Goal: Task Accomplishment & Management: Manage account settings

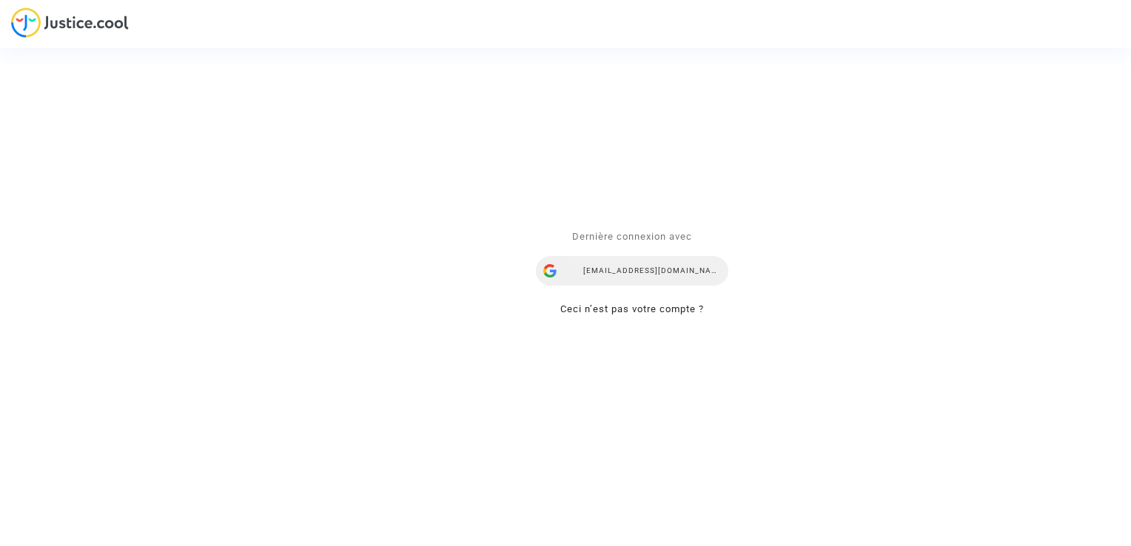
click at [612, 264] on div "[EMAIL_ADDRESS][DOMAIN_NAME]" at bounding box center [632, 272] width 192 height 30
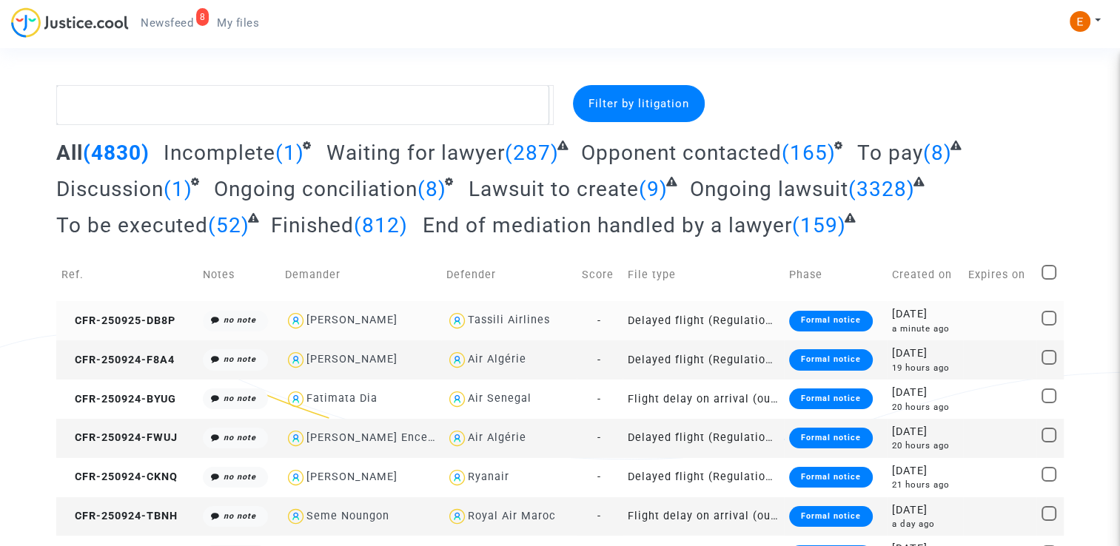
click at [811, 323] on div "Formal notice" at bounding box center [831, 321] width 84 height 21
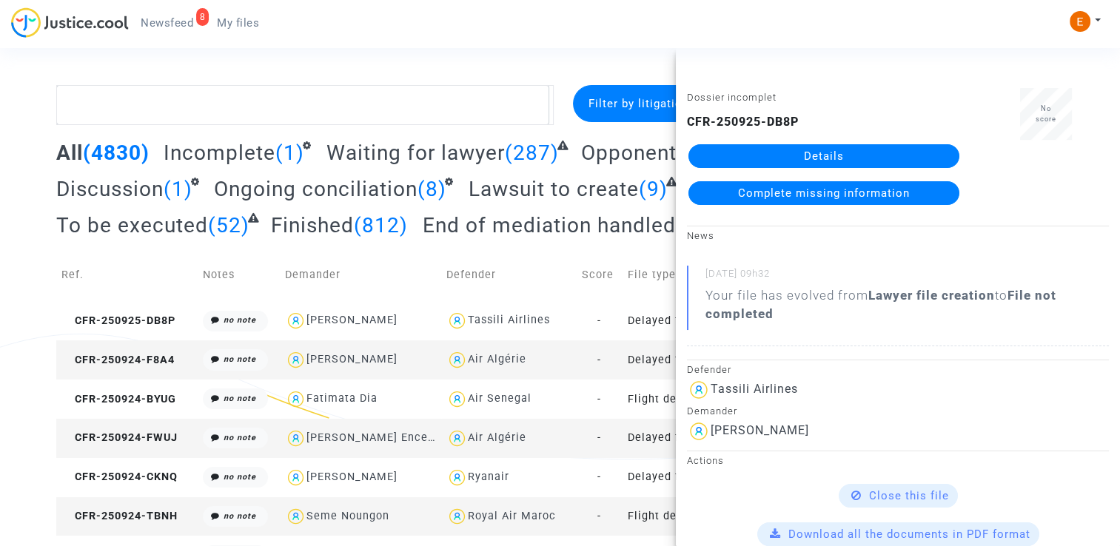
click at [856, 144] on link "Details" at bounding box center [823, 156] width 271 height 24
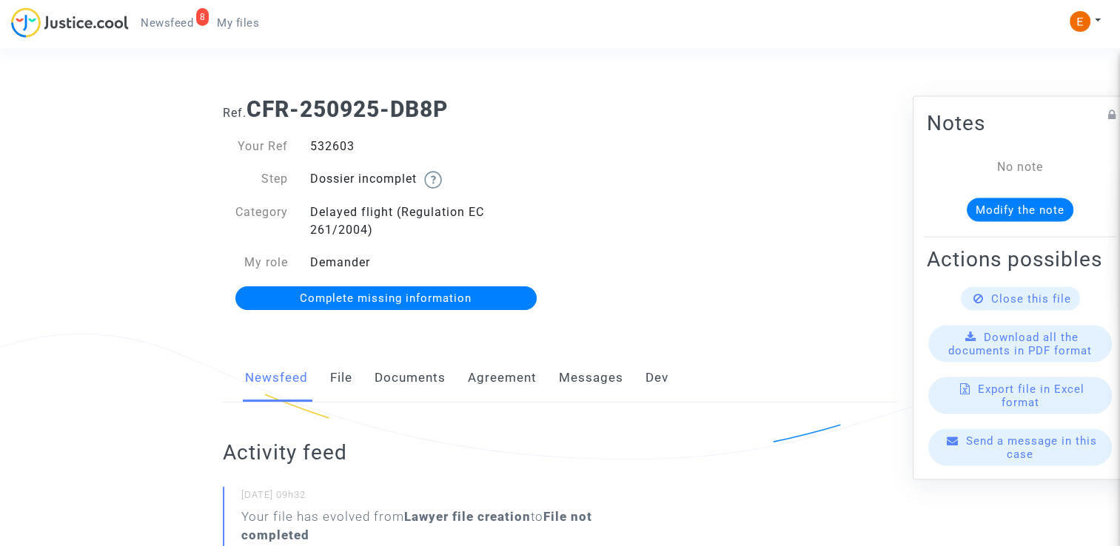
click at [419, 386] on link "Documents" at bounding box center [410, 378] width 71 height 49
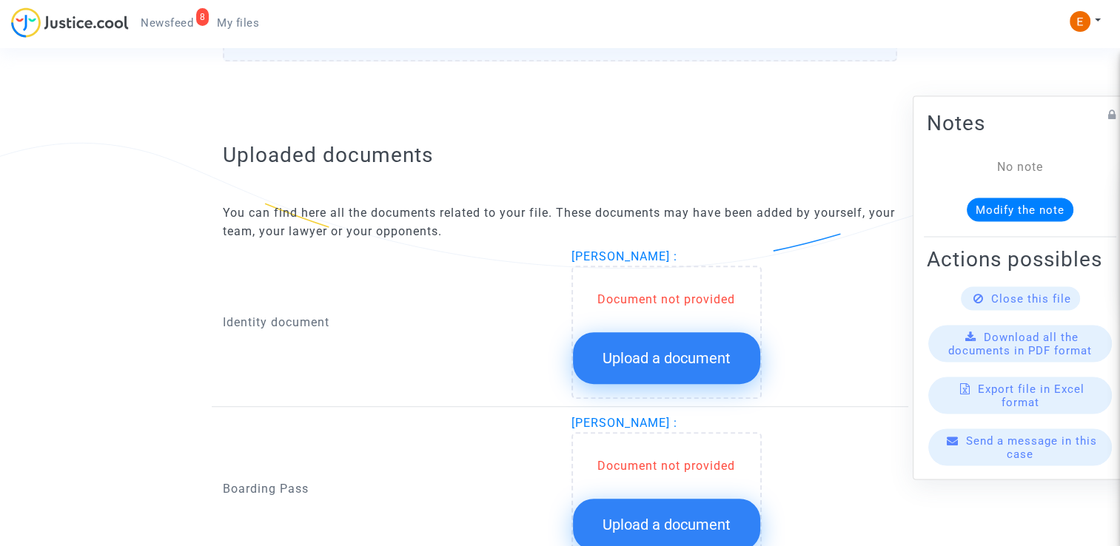
click at [674, 377] on button "Upload a document" at bounding box center [666, 358] width 187 height 52
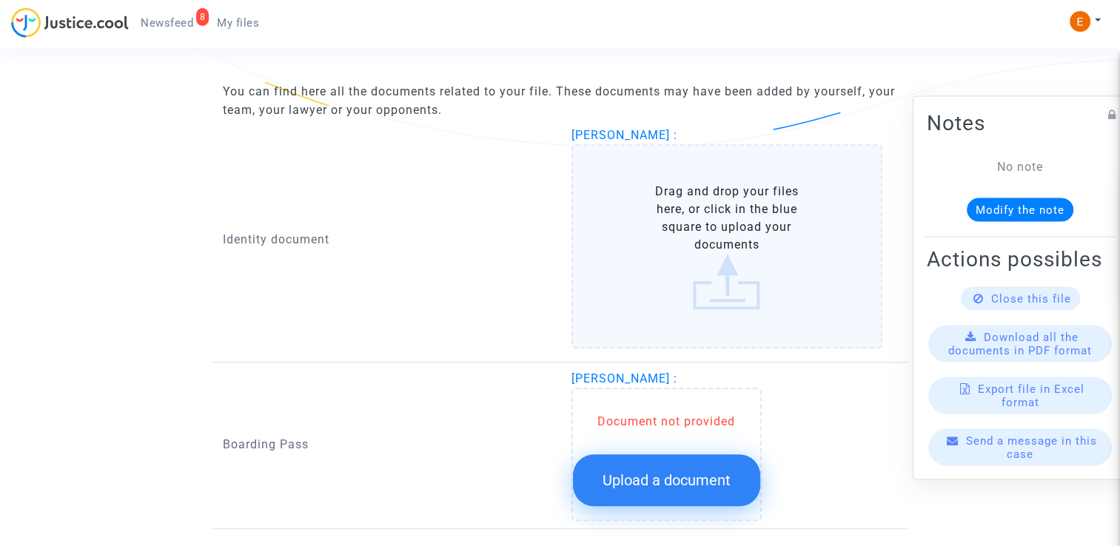
scroll to position [962, 0]
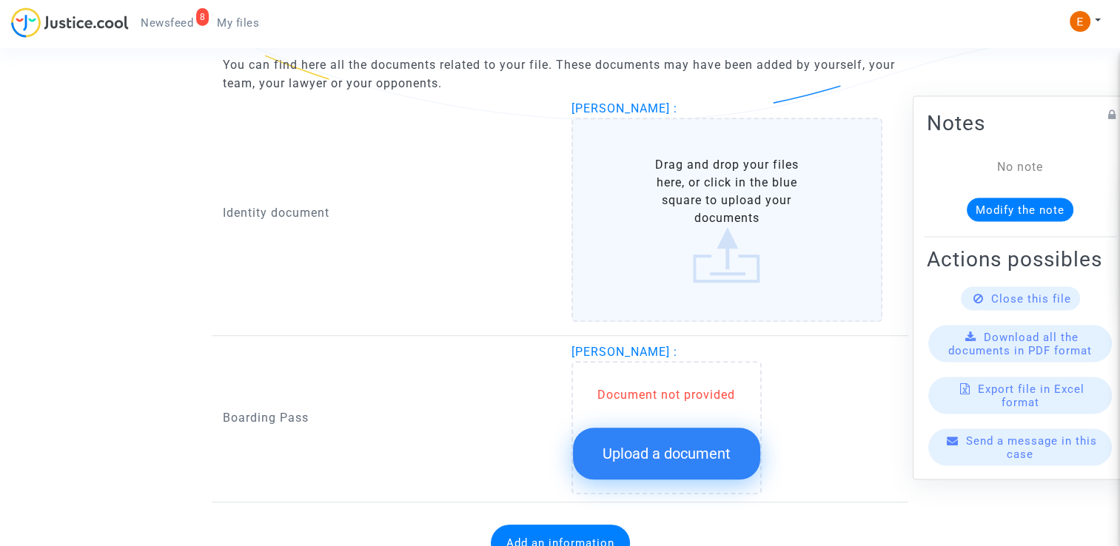
click at [688, 448] on button "Upload a document" at bounding box center [666, 454] width 187 height 52
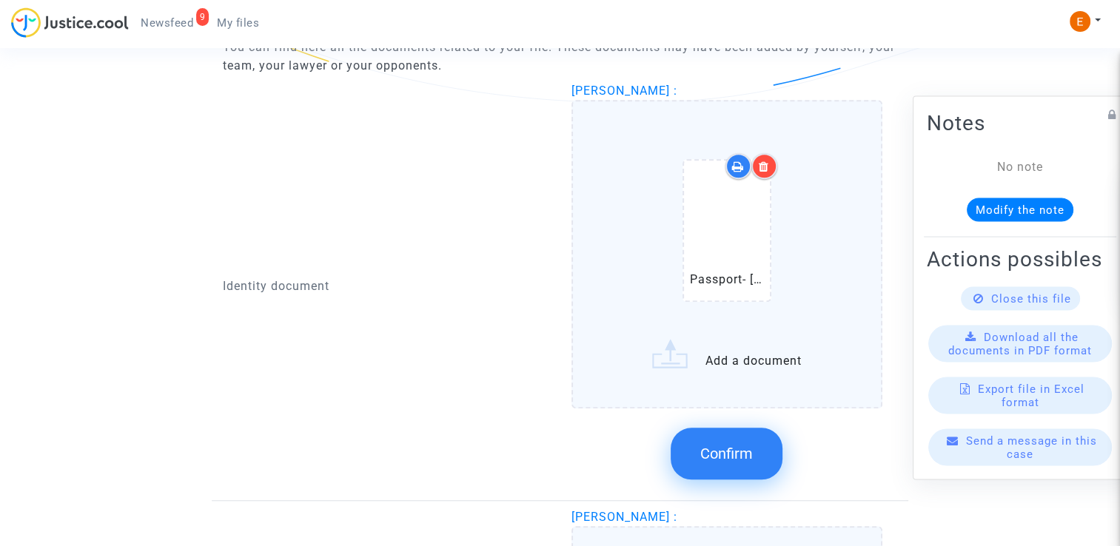
scroll to position [938, 0]
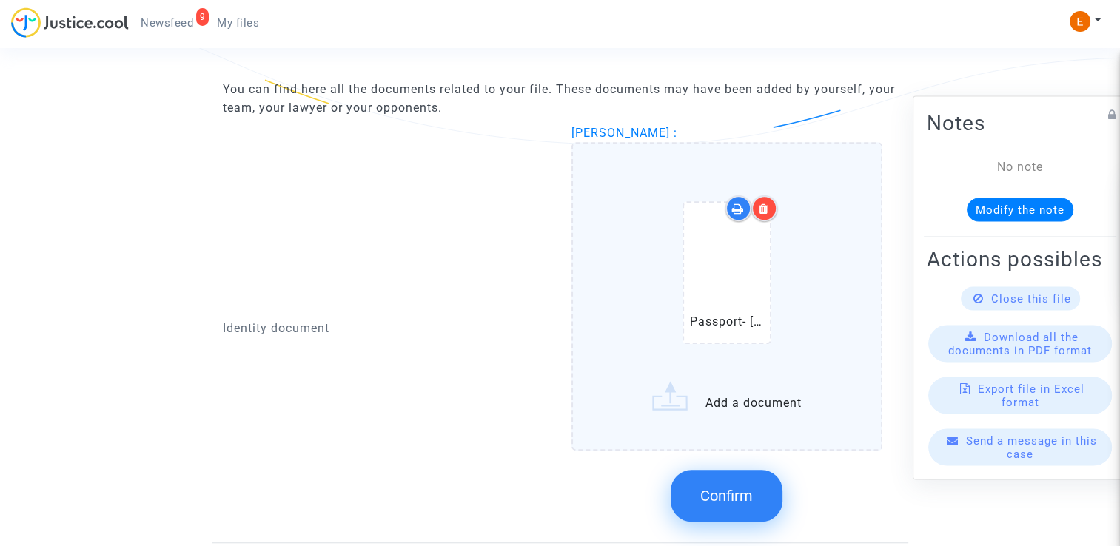
click at [750, 503] on button "Confirm" at bounding box center [727, 496] width 112 height 52
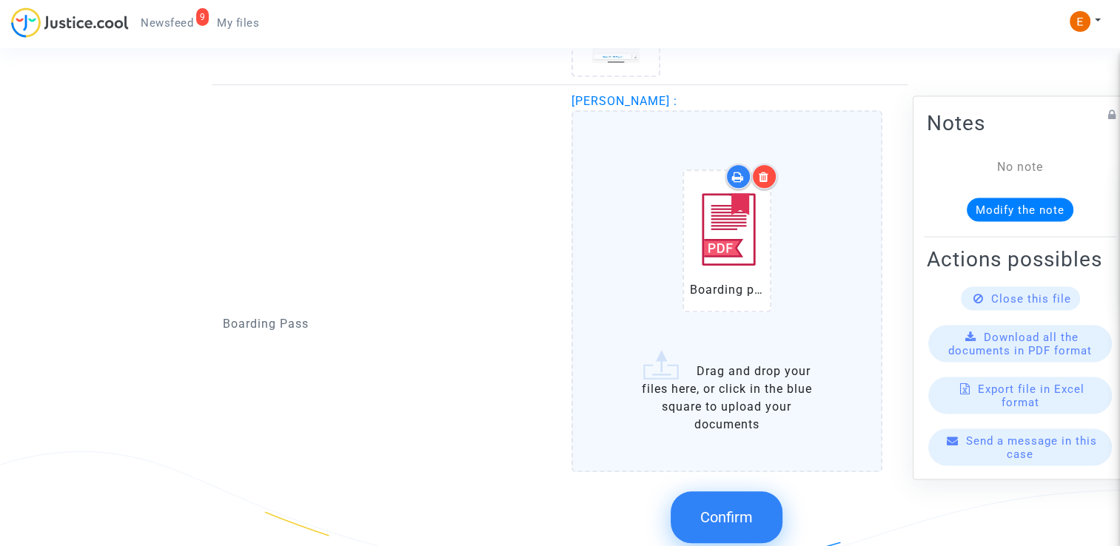
scroll to position [1234, 0]
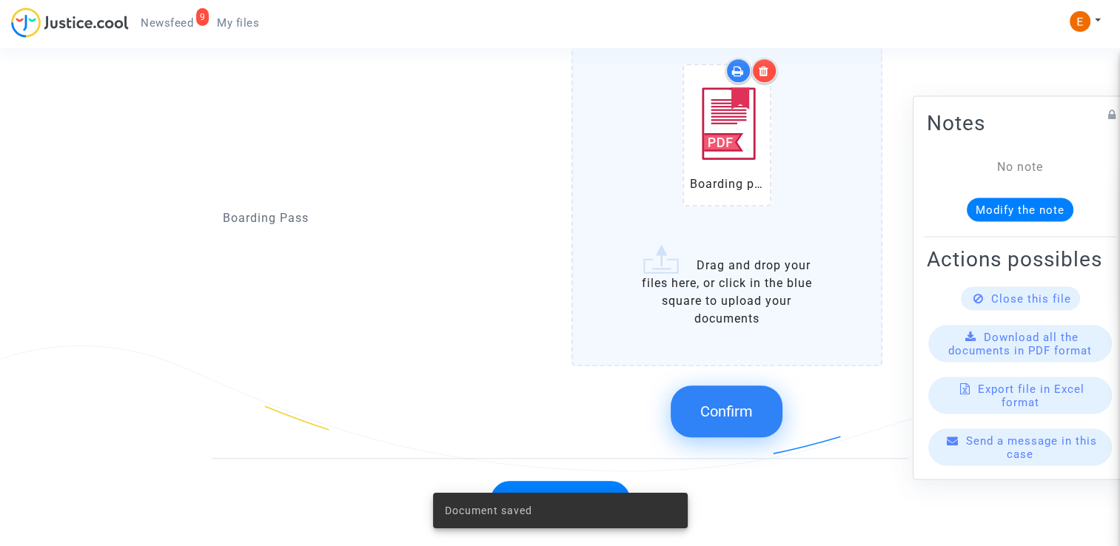
click at [719, 410] on span "Confirm" at bounding box center [726, 412] width 53 height 18
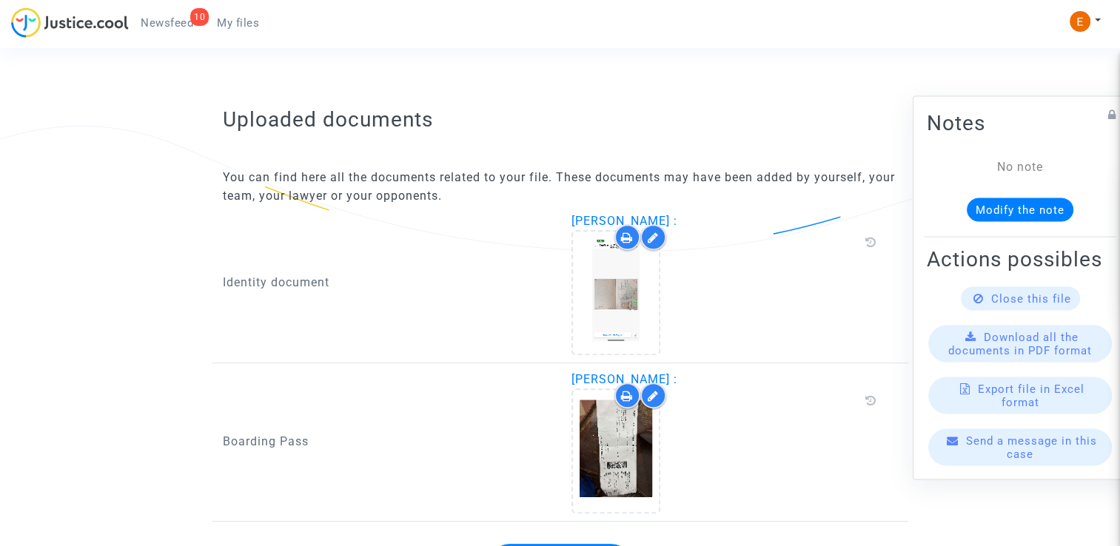
scroll to position [915, 0]
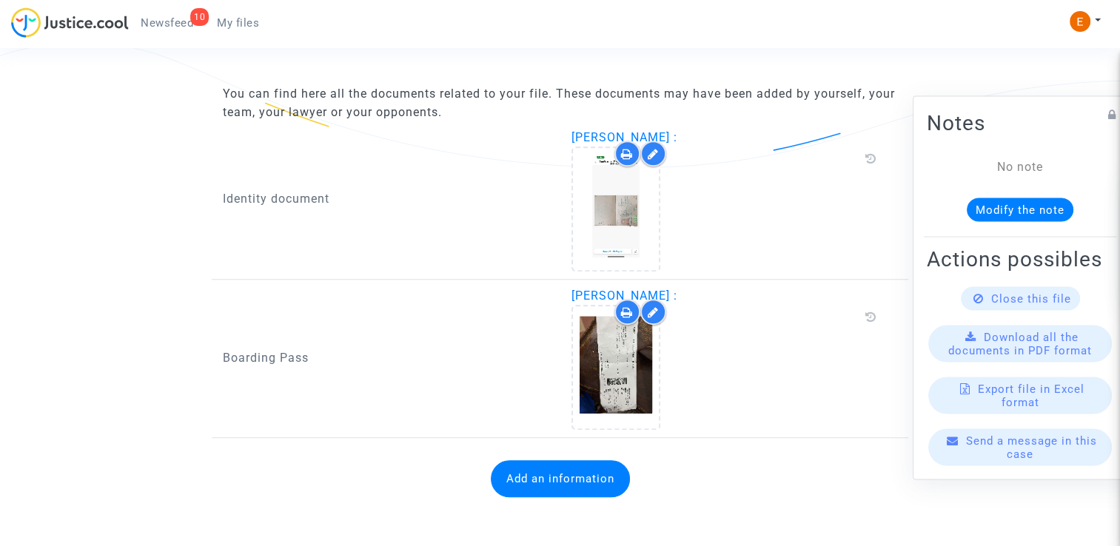
click at [592, 467] on button "Add an information" at bounding box center [560, 478] width 139 height 37
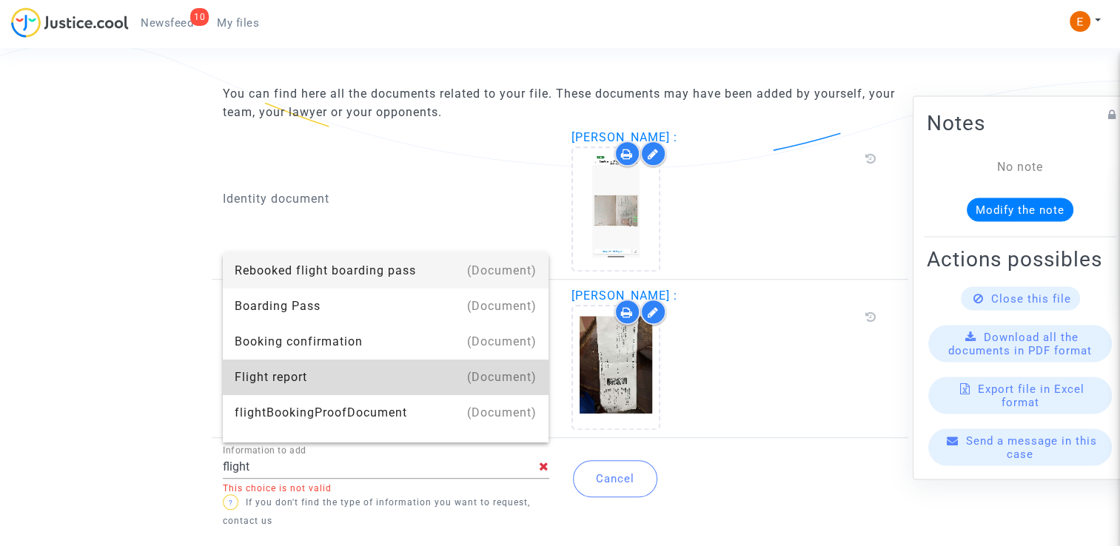
click at [388, 383] on div "Flight report" at bounding box center [386, 378] width 303 height 36
type input "Flight report"
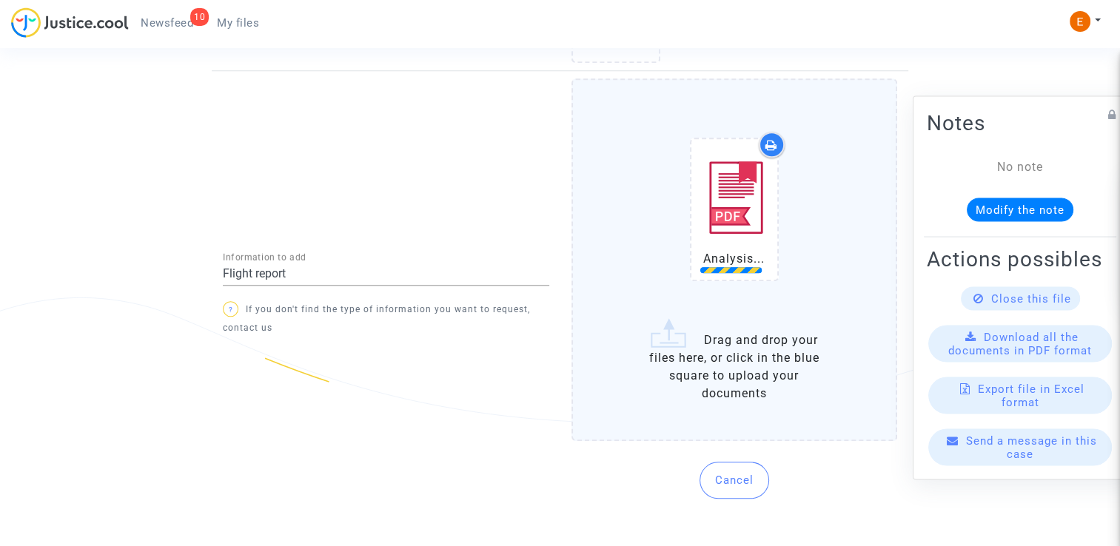
scroll to position [1285, 0]
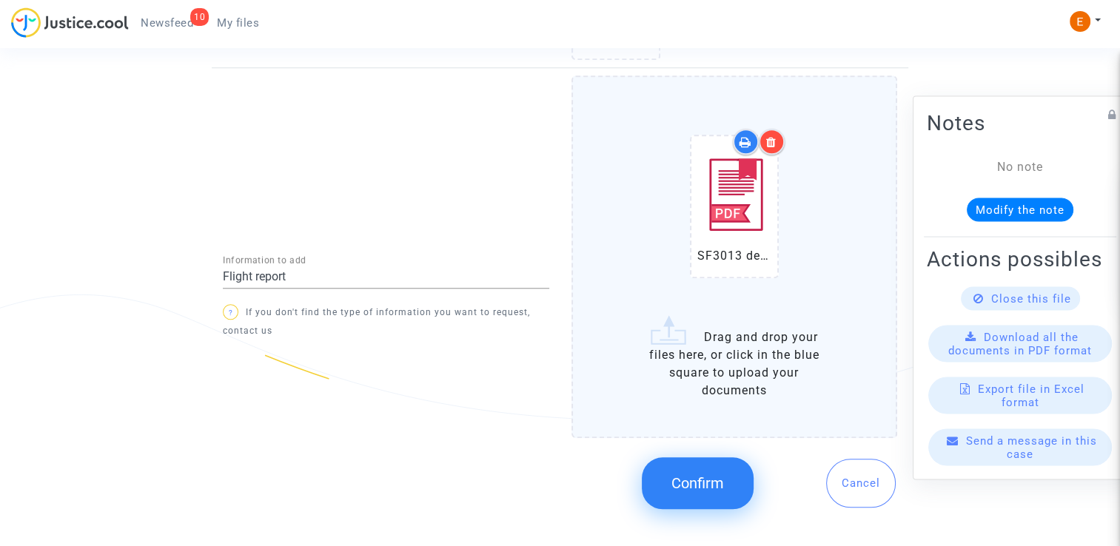
click at [737, 482] on button "Confirm" at bounding box center [698, 483] width 112 height 52
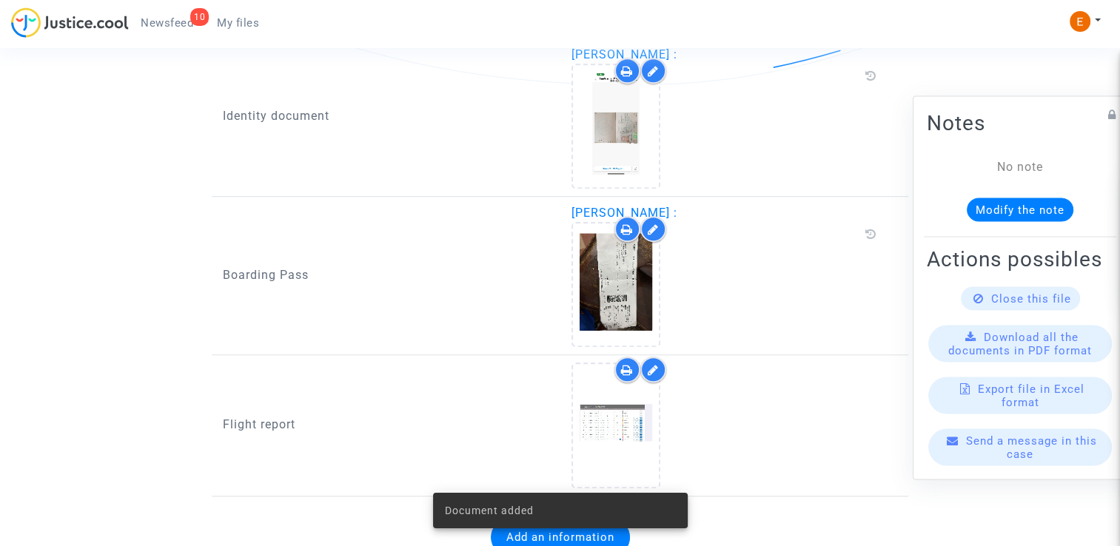
scroll to position [1054, 0]
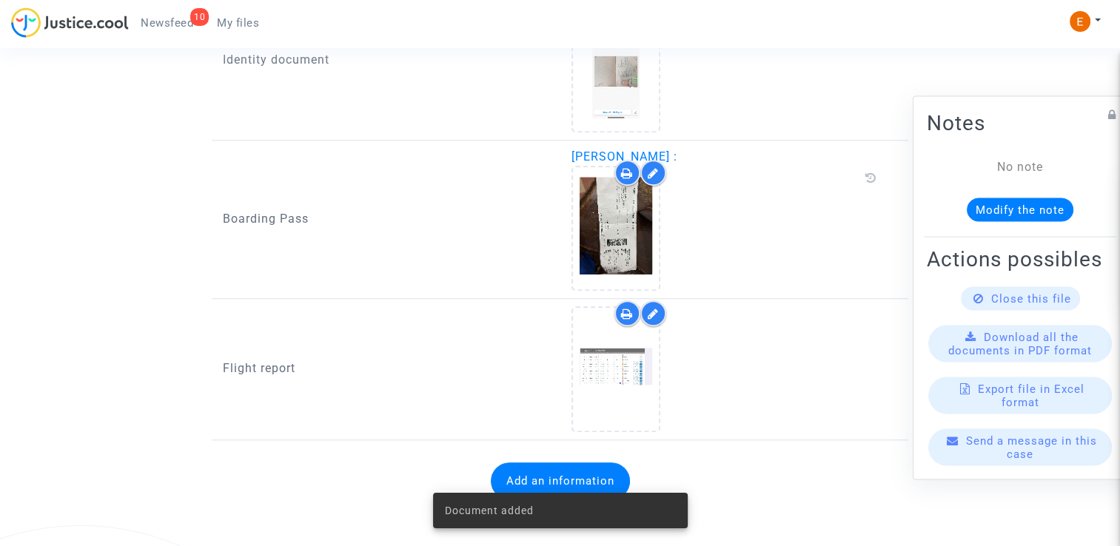
click at [172, 24] on span "Newsfeed" at bounding box center [167, 22] width 53 height 13
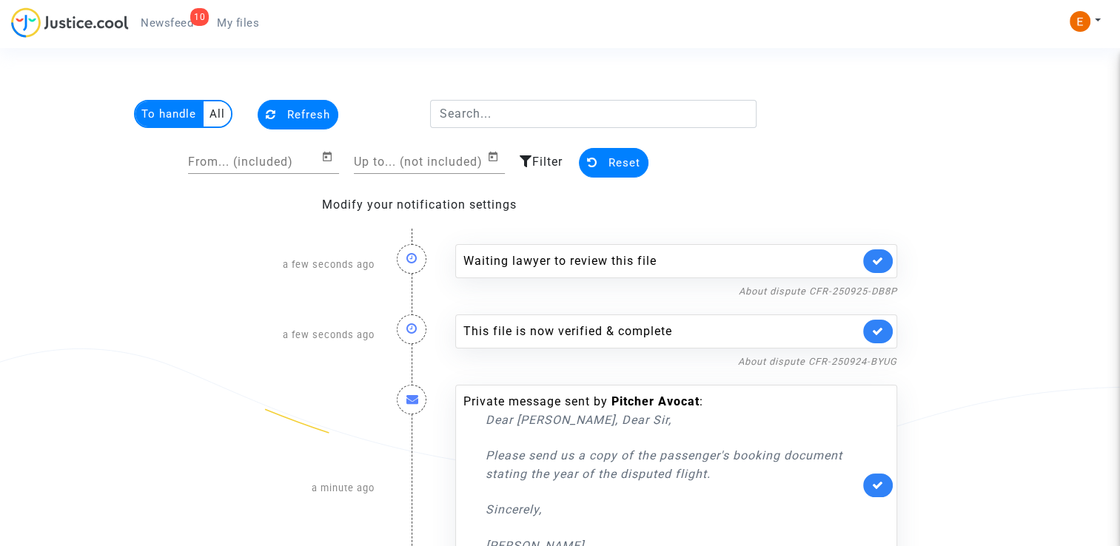
click at [882, 253] on link at bounding box center [878, 261] width 30 height 24
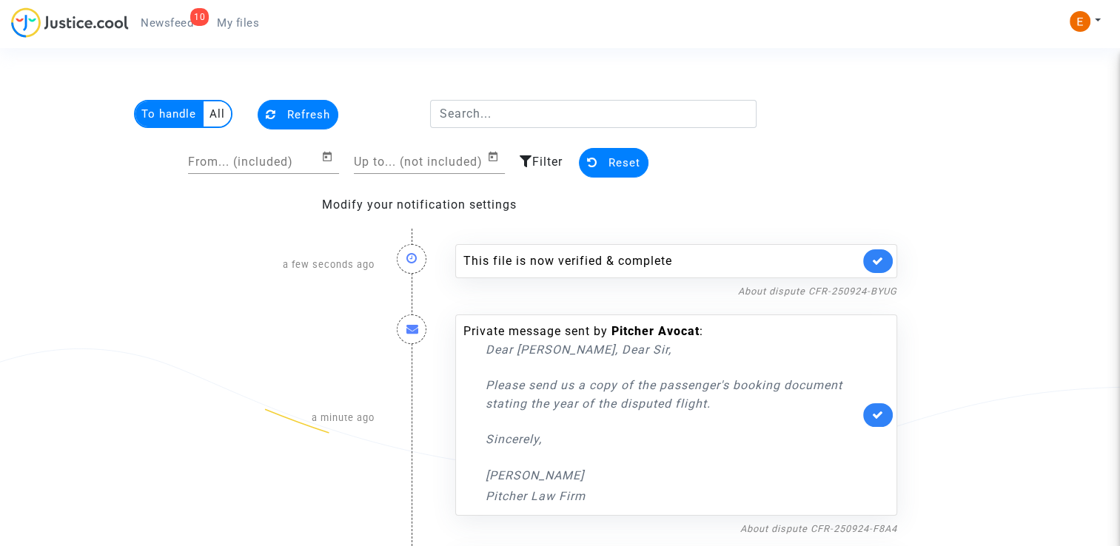
click at [882, 253] on link at bounding box center [878, 261] width 30 height 24
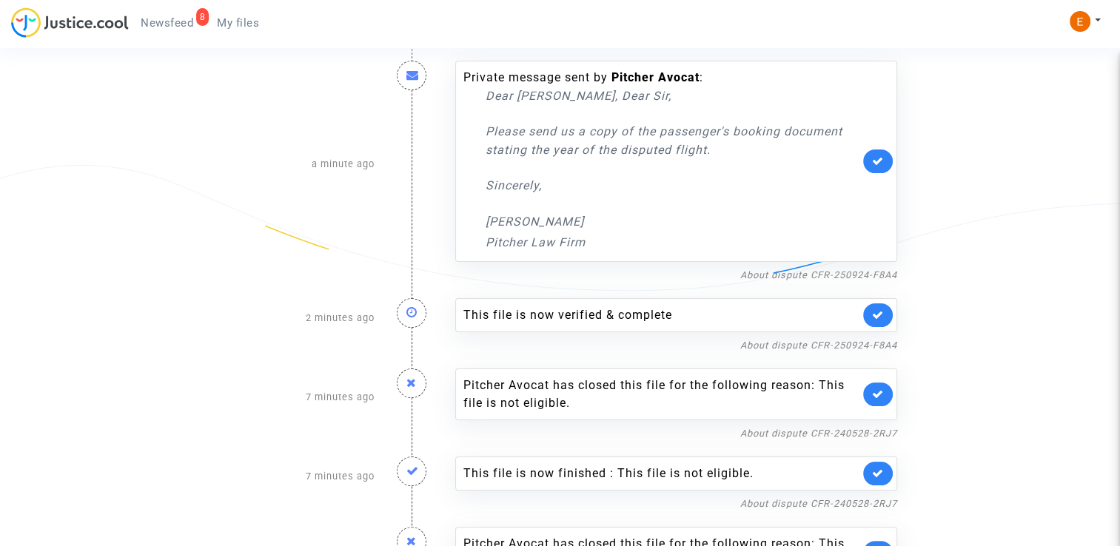
scroll to position [222, 0]
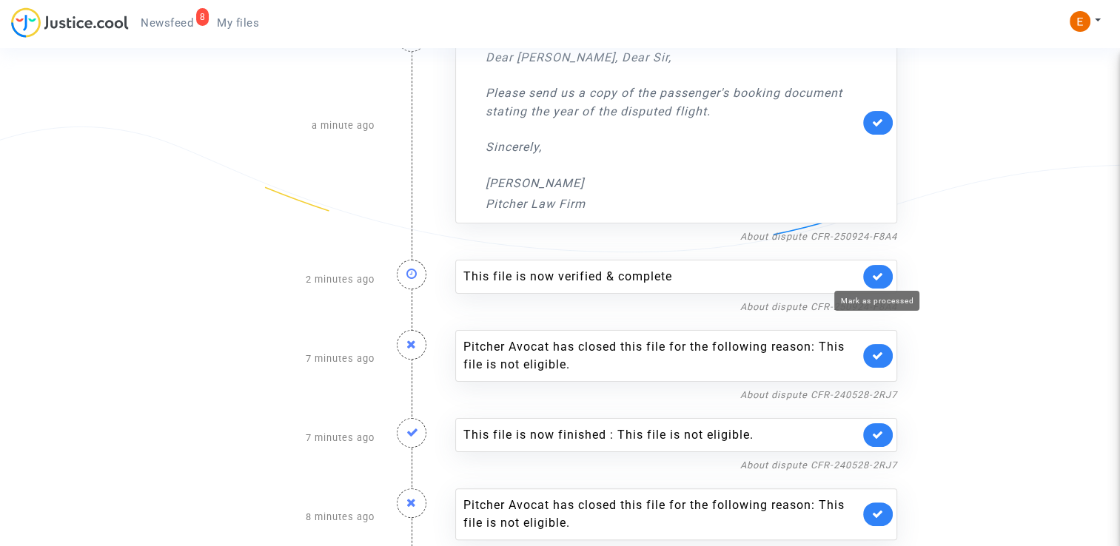
click at [877, 275] on icon at bounding box center [878, 276] width 12 height 11
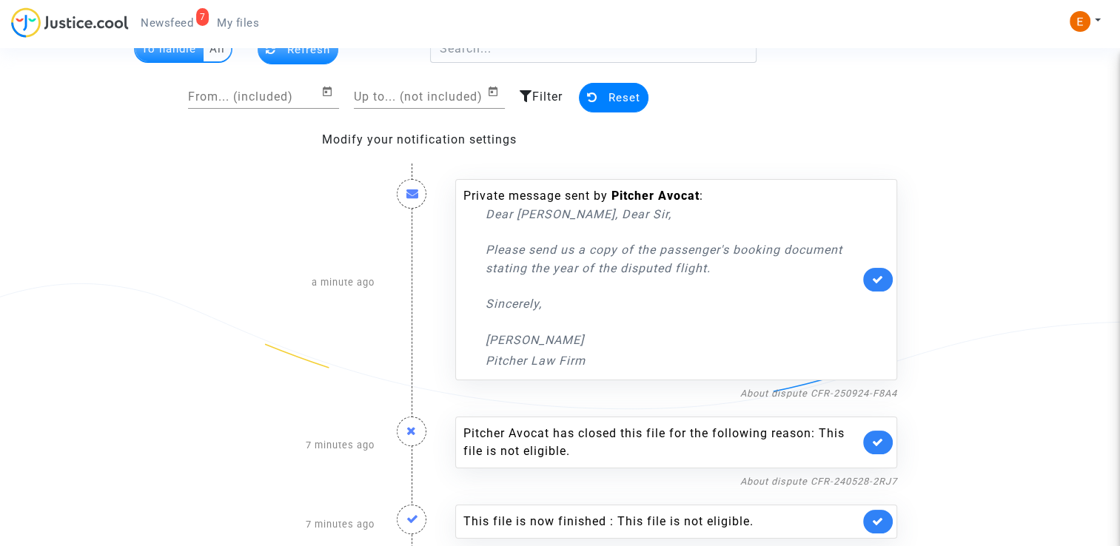
scroll to position [0, 0]
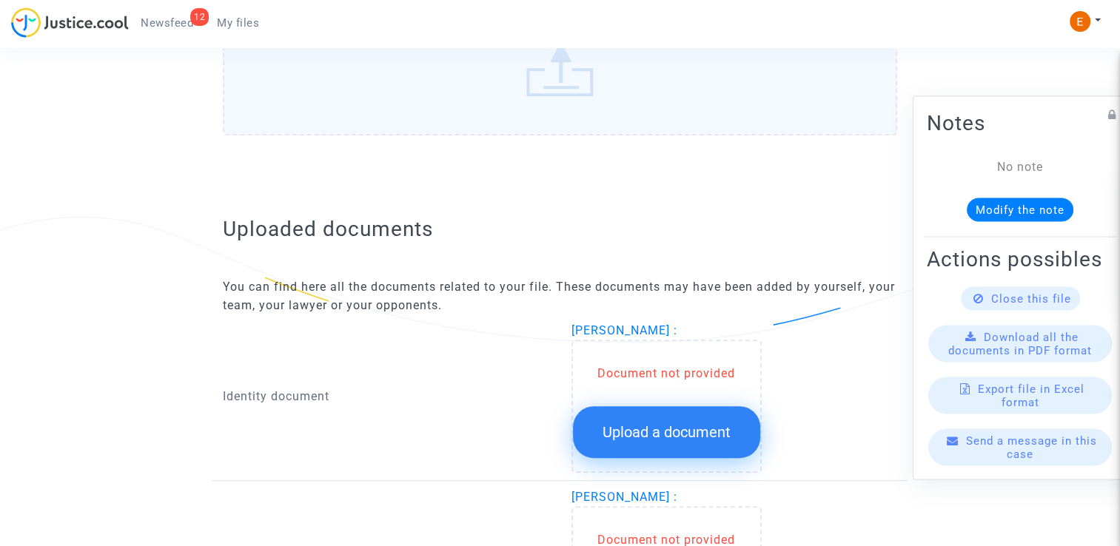
click at [713, 423] on span "Upload a document" at bounding box center [666, 432] width 128 height 18
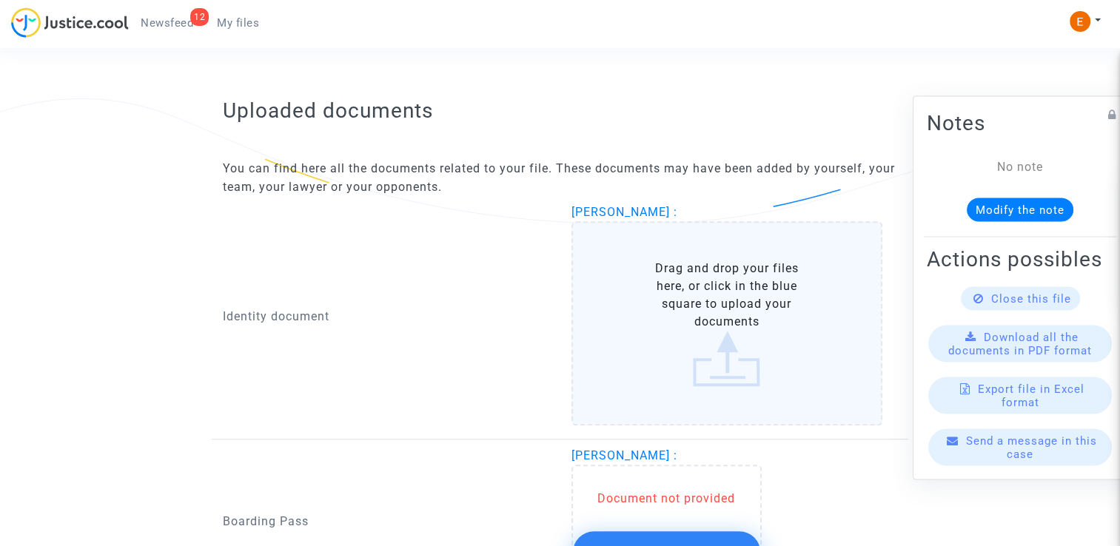
scroll to position [888, 0]
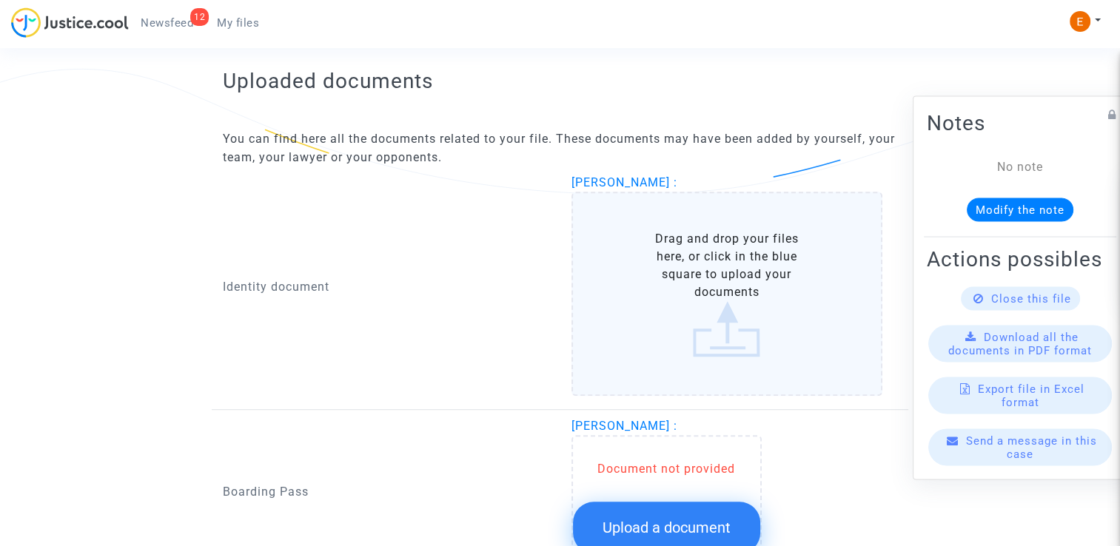
click at [665, 519] on span "Upload a document" at bounding box center [666, 528] width 128 height 18
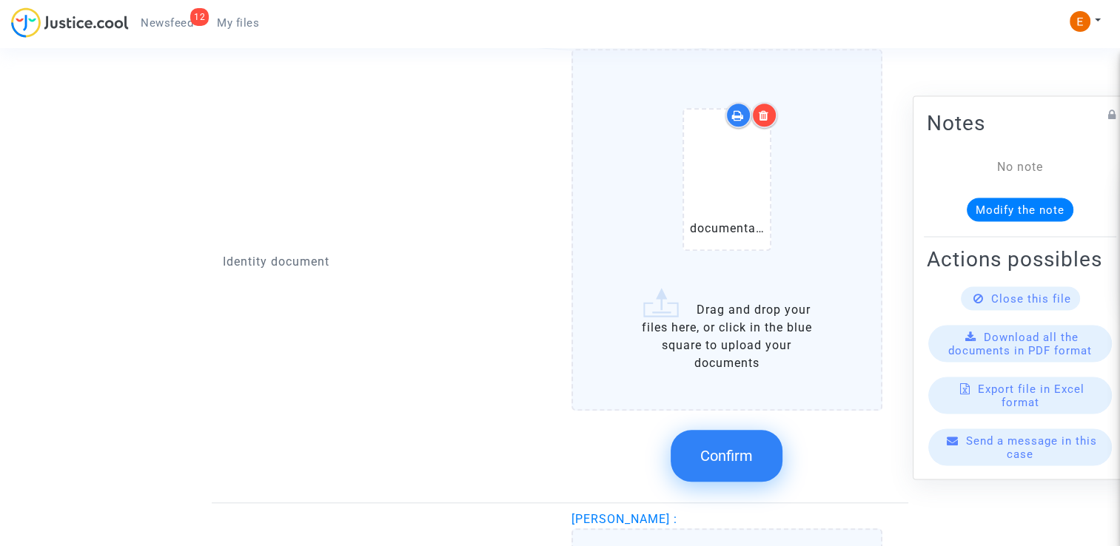
scroll to position [1110, 0]
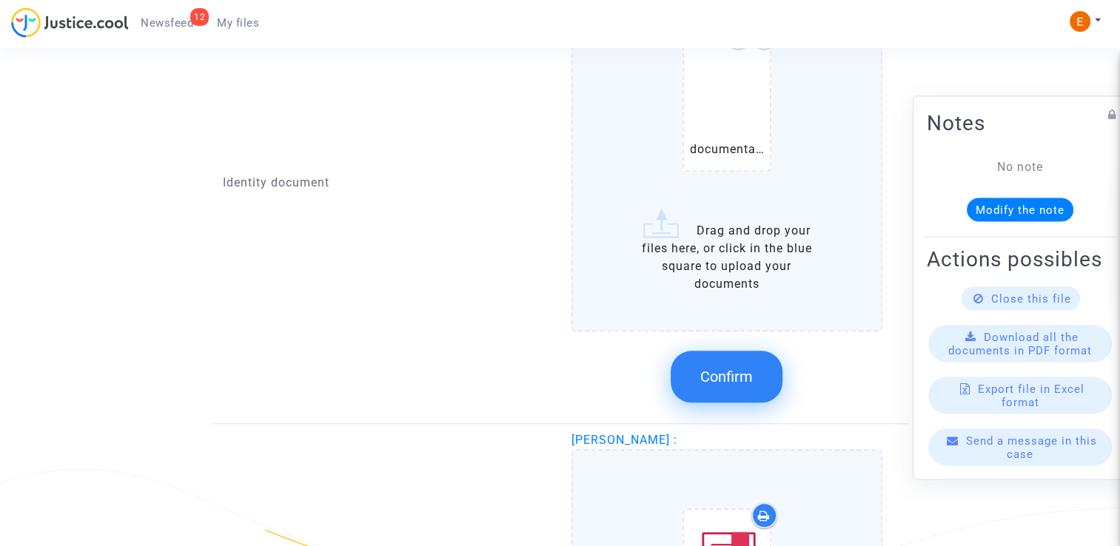
click at [725, 393] on button "Confirm" at bounding box center [727, 377] width 112 height 52
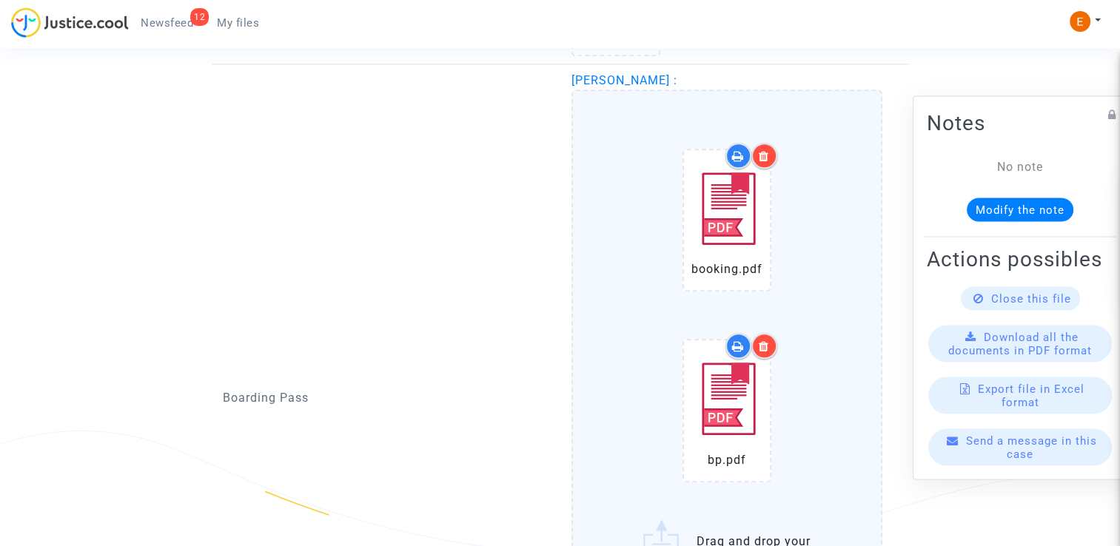
scroll to position [1332, 0]
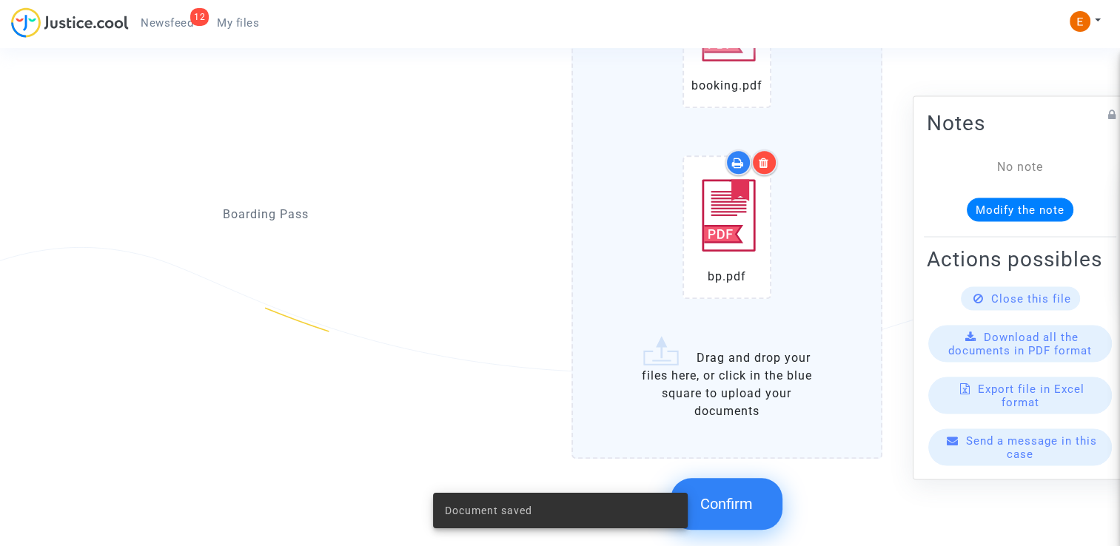
click at [719, 496] on span "Confirm" at bounding box center [726, 504] width 53 height 18
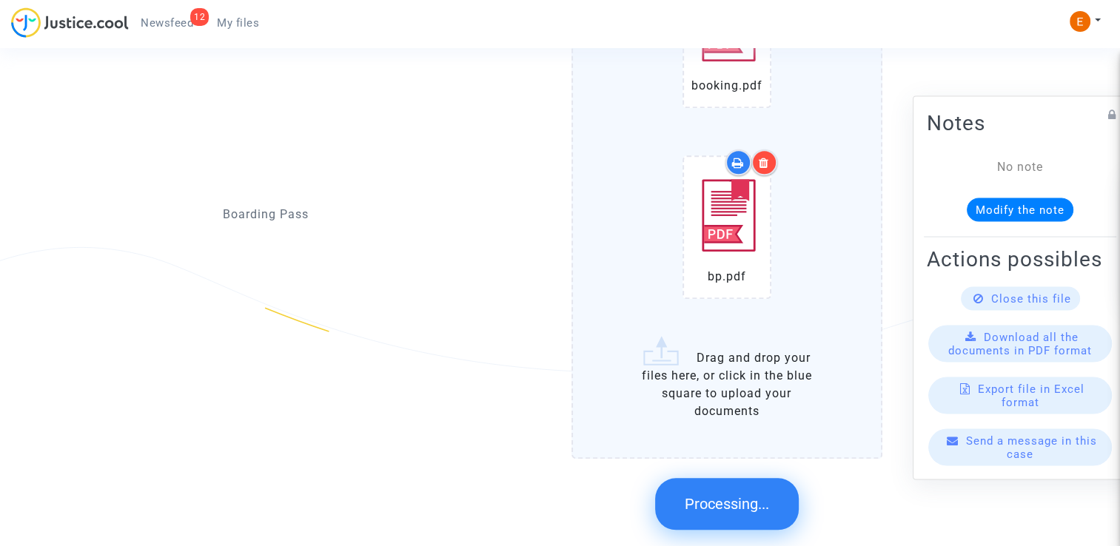
scroll to position [933, 0]
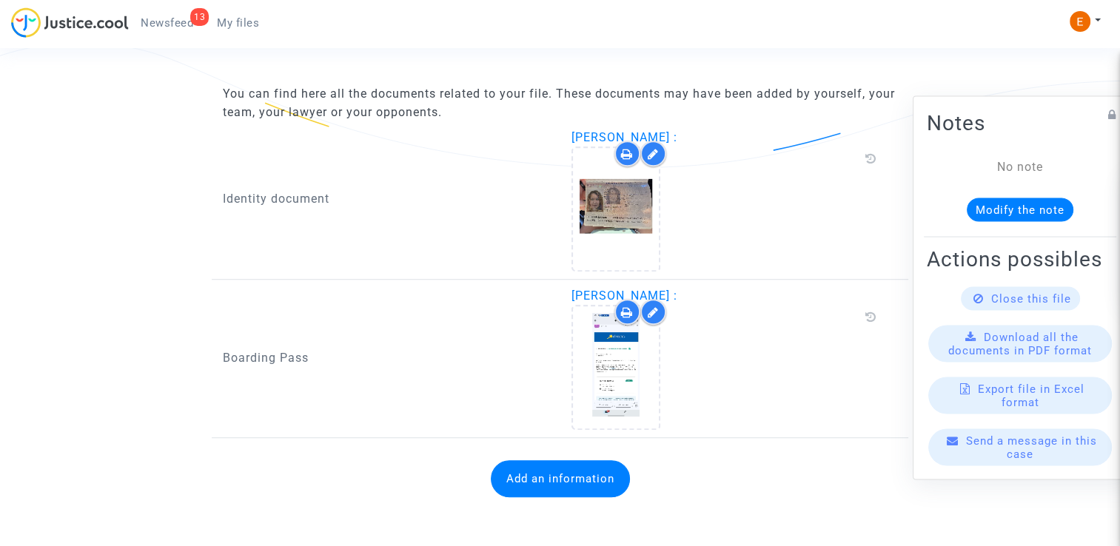
click at [572, 477] on button "Add an information" at bounding box center [560, 478] width 139 height 37
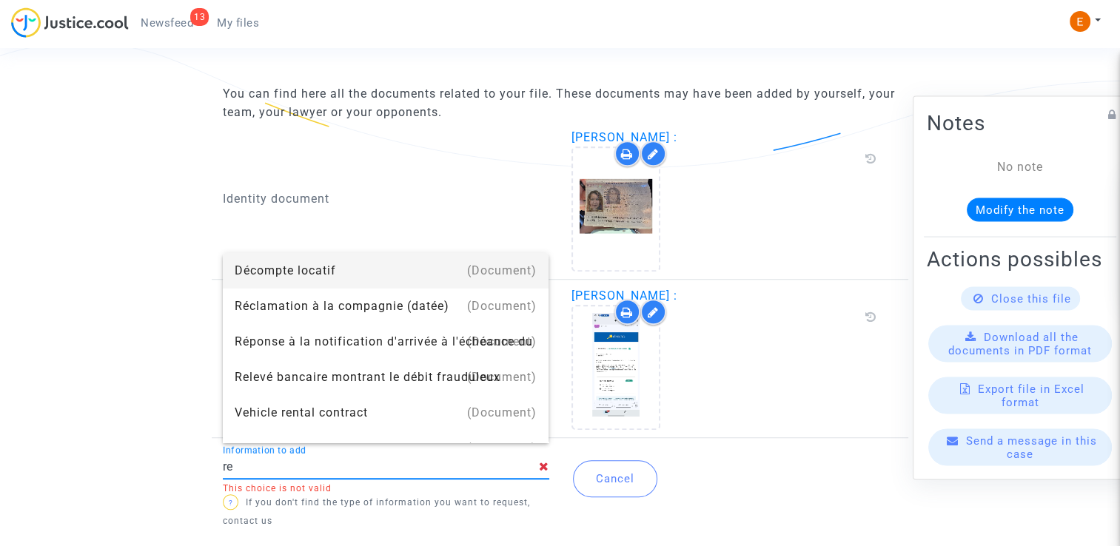
type input "r"
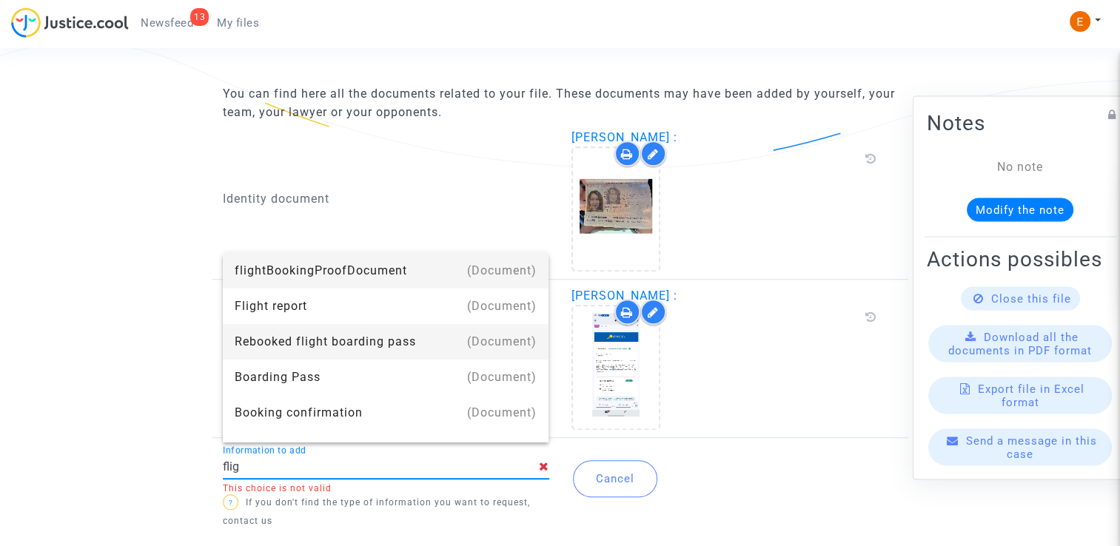
click at [372, 346] on div "Rebooked flight boarding pass" at bounding box center [386, 342] width 303 height 36
type input "Rebooked flight boarding pass"
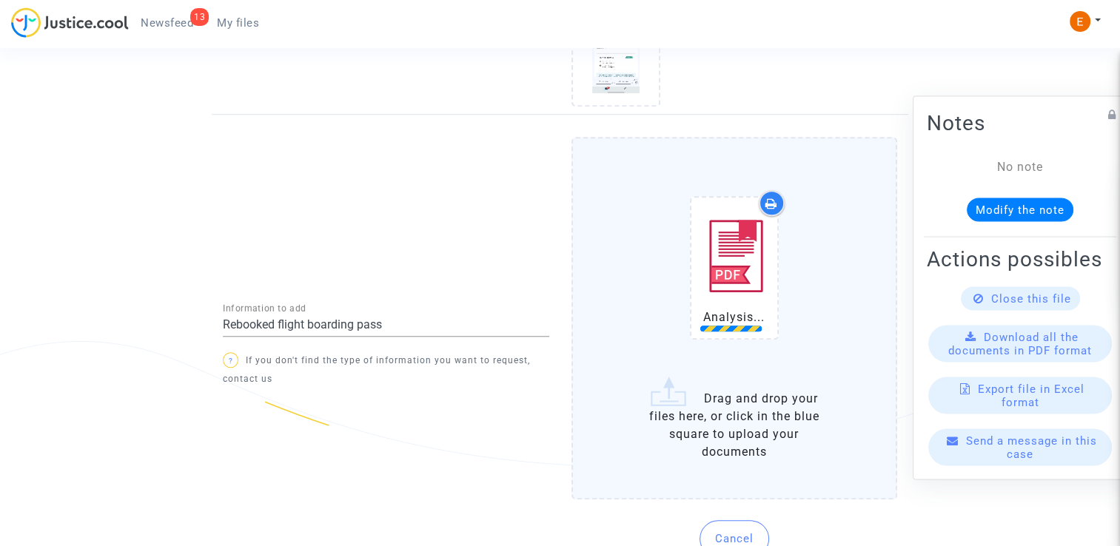
scroll to position [1276, 0]
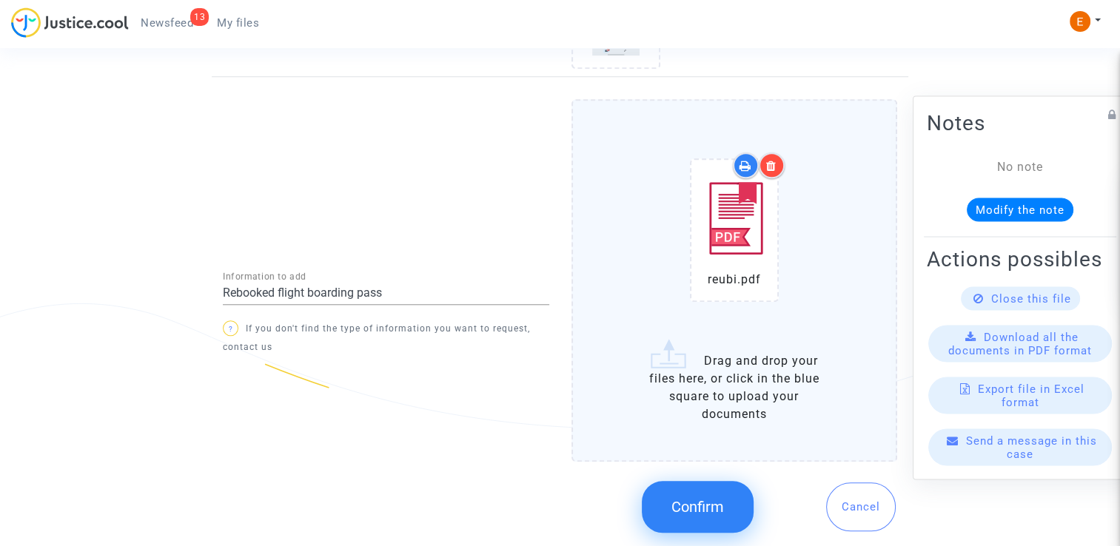
click at [726, 496] on button "Confirm" at bounding box center [698, 507] width 112 height 52
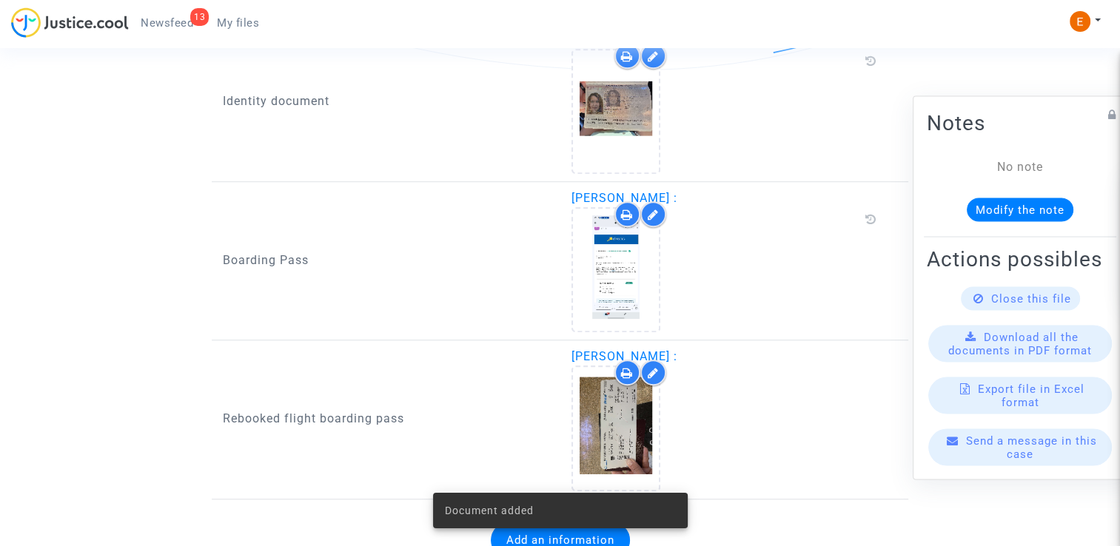
scroll to position [1072, 0]
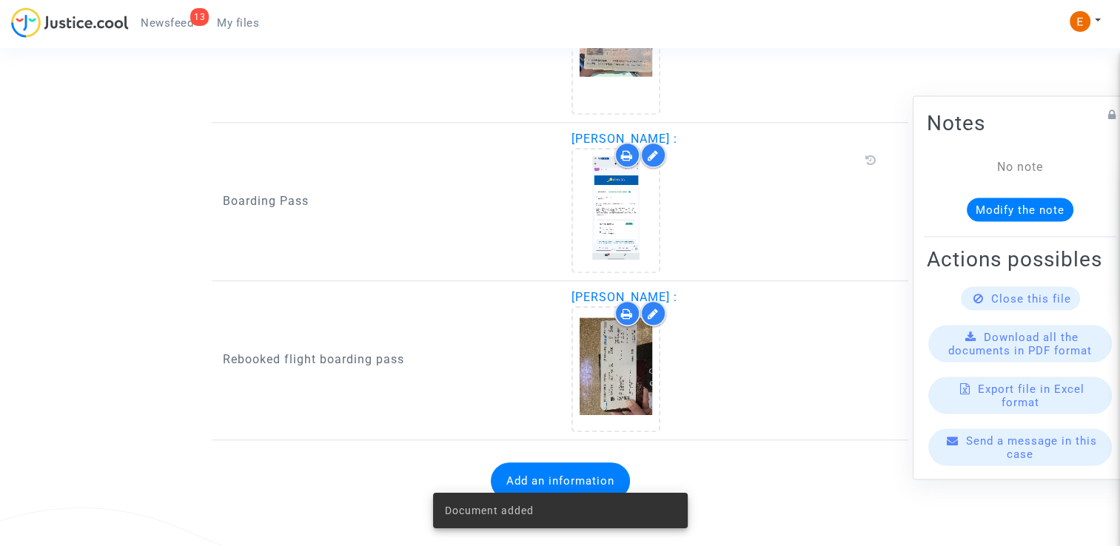
click at [171, 19] on span "Newsfeed" at bounding box center [167, 22] width 53 height 13
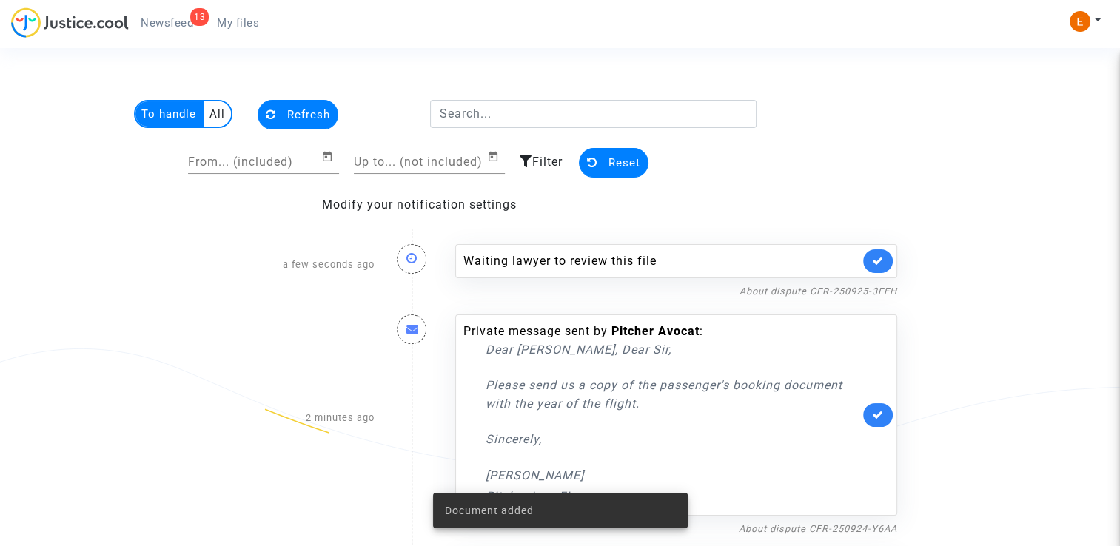
click at [884, 255] on link at bounding box center [878, 261] width 30 height 24
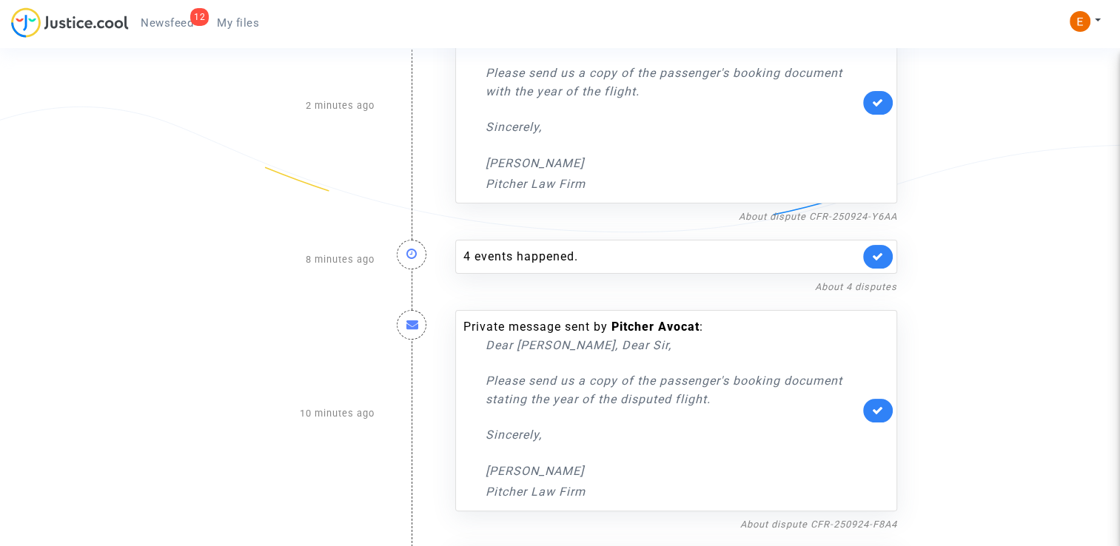
scroll to position [296, 0]
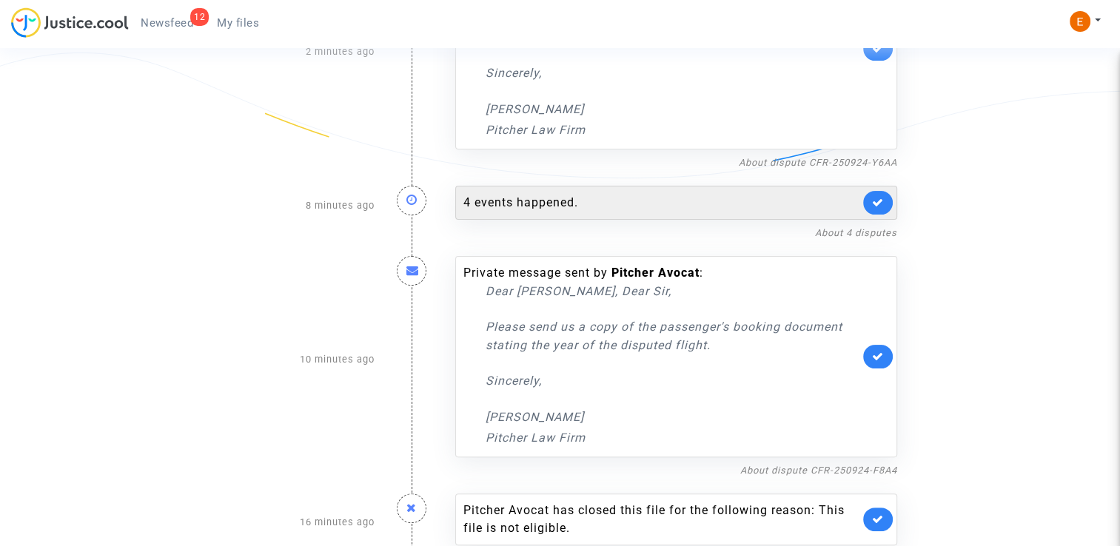
click at [650, 212] on div "4 events happened." at bounding box center [676, 203] width 442 height 34
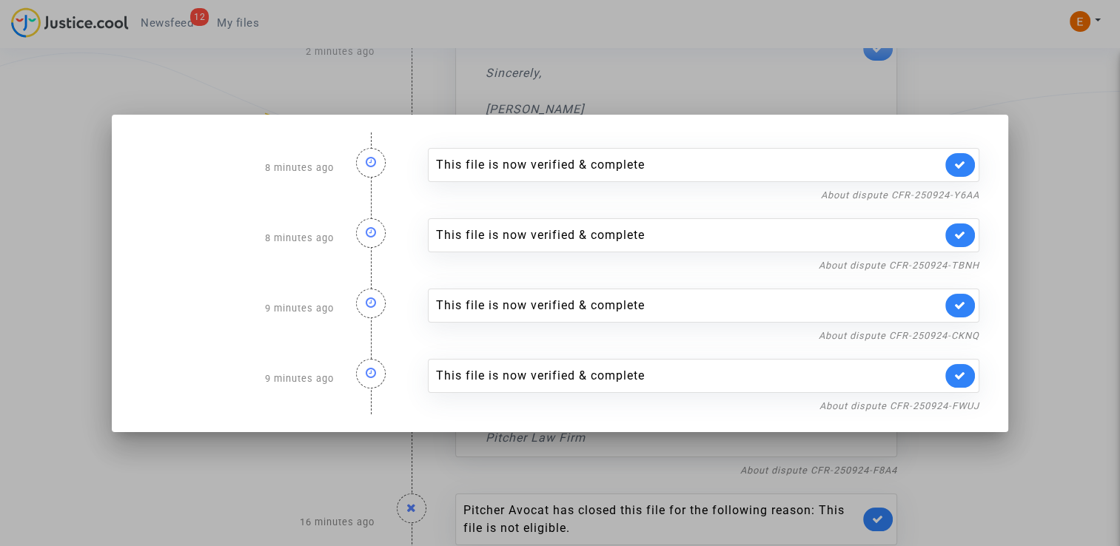
click at [1042, 227] on div at bounding box center [560, 273] width 1120 height 546
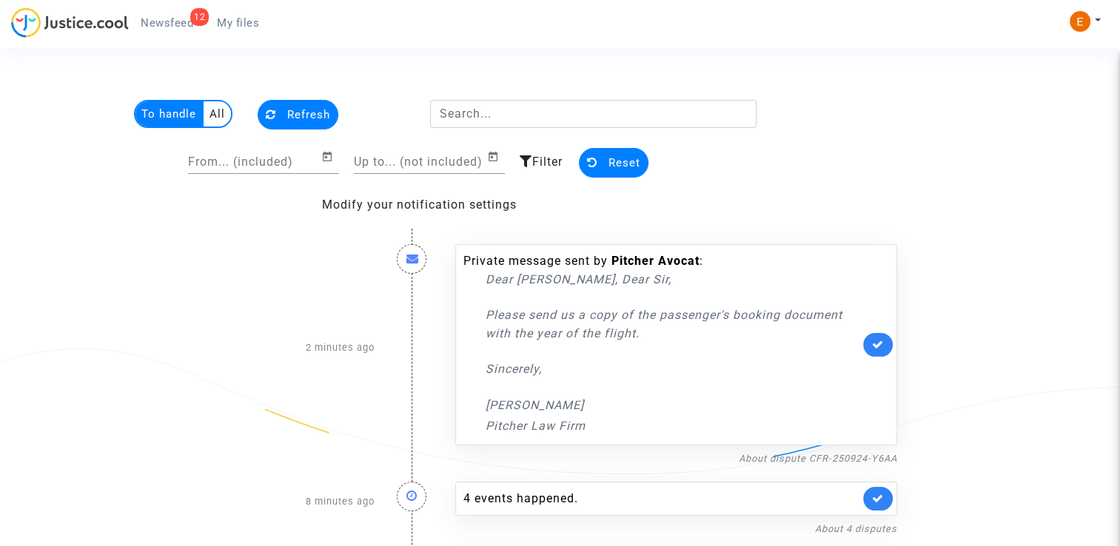
scroll to position [296, 0]
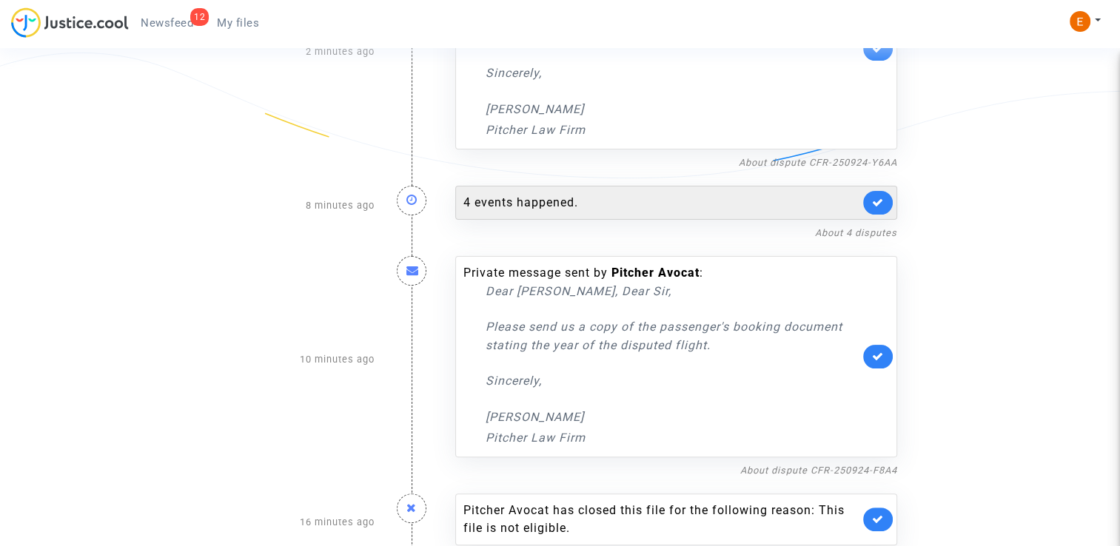
click at [885, 202] on link at bounding box center [878, 203] width 30 height 24
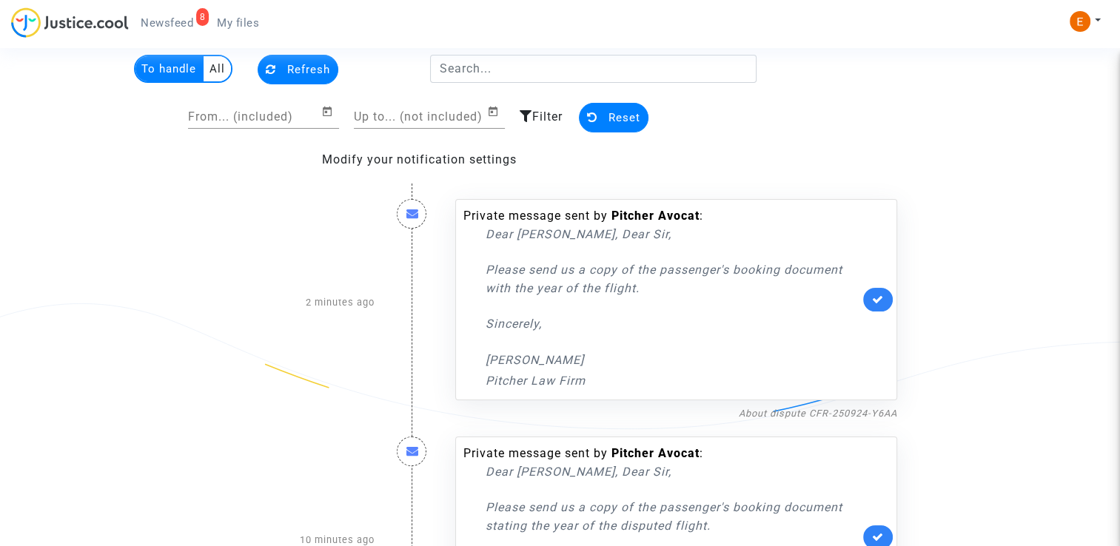
scroll to position [24, 0]
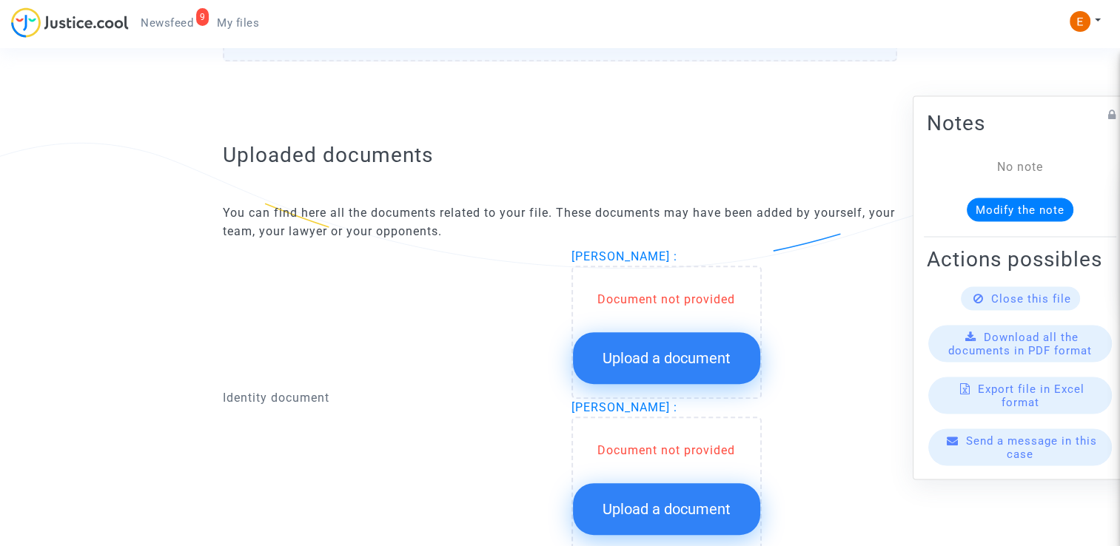
click at [708, 369] on button "Upload a document" at bounding box center [666, 358] width 187 height 52
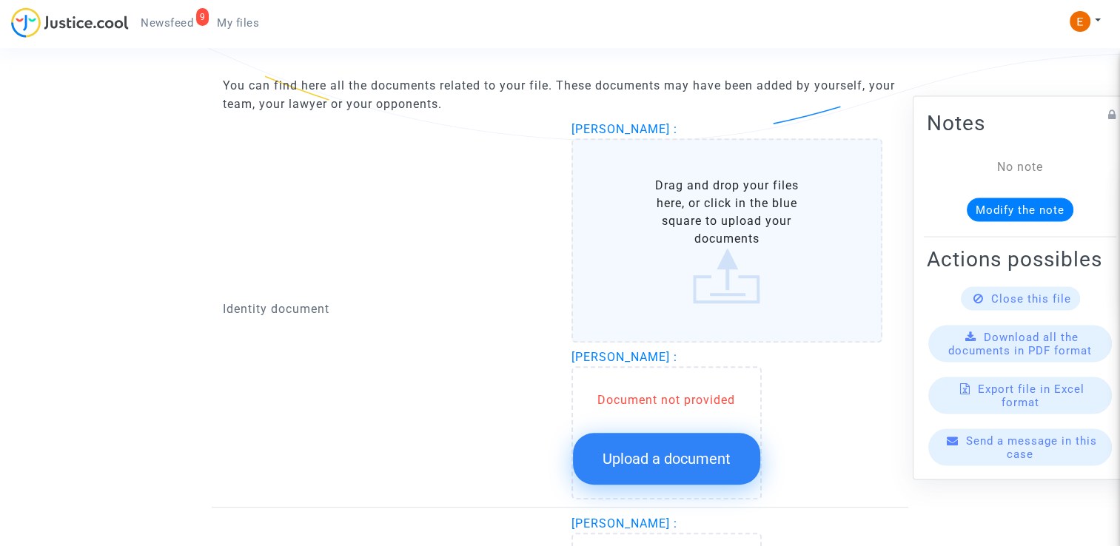
scroll to position [962, 0]
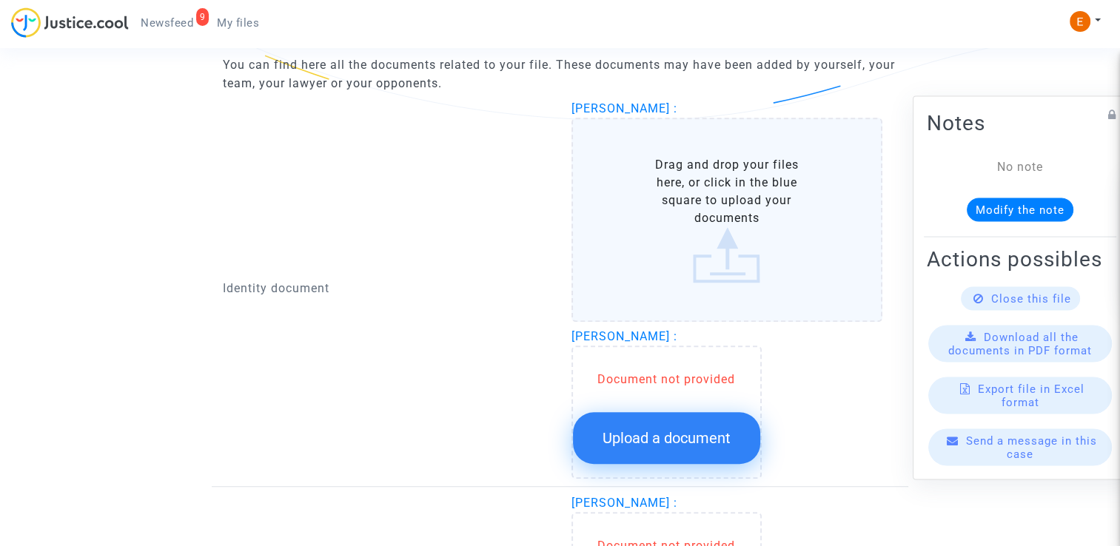
click at [690, 427] on button "Upload a document" at bounding box center [666, 438] width 187 height 52
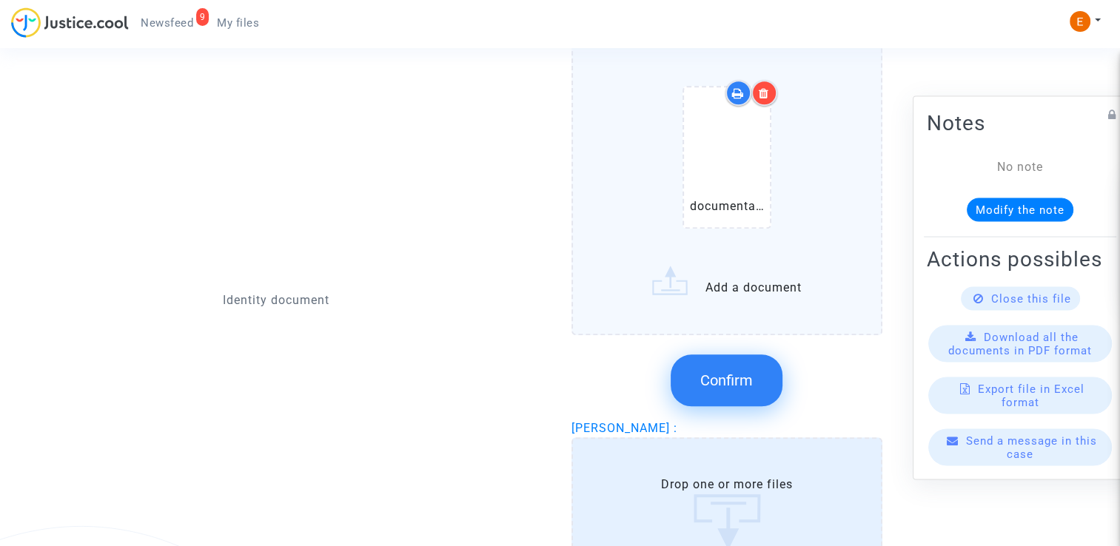
scroll to position [1165, 0]
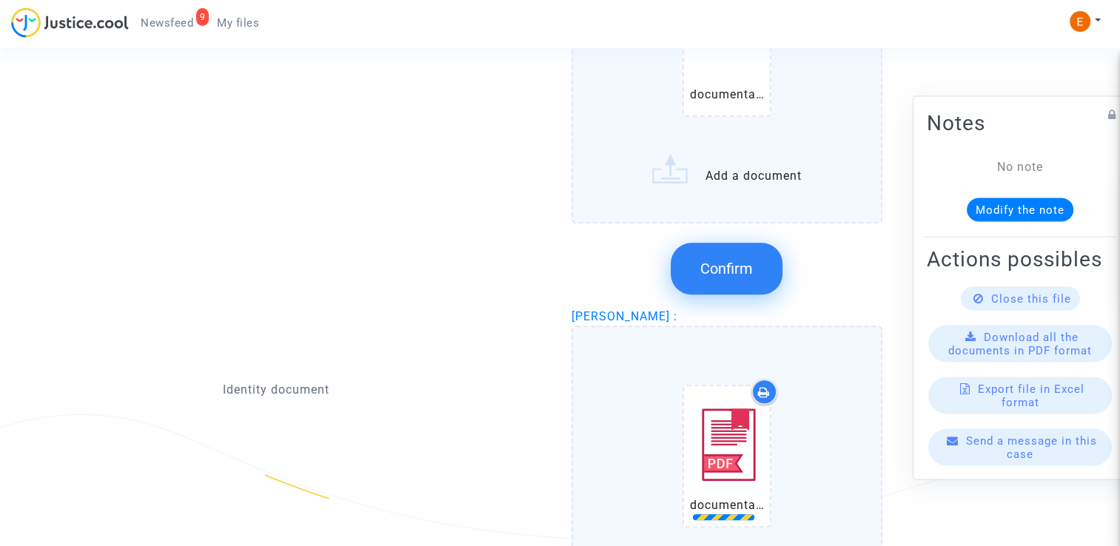
click at [750, 271] on span "Confirm" at bounding box center [726, 269] width 53 height 18
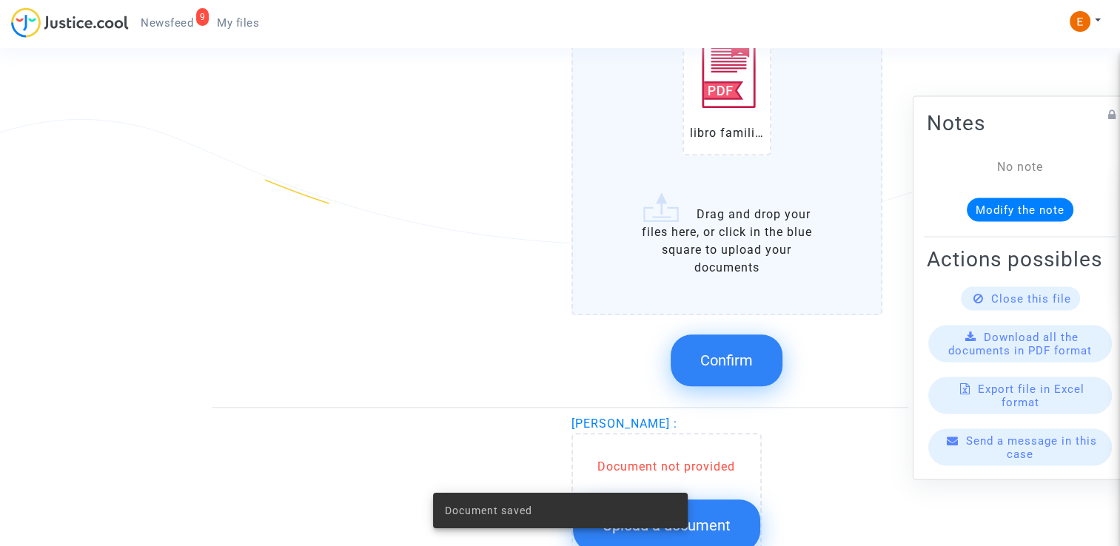
scroll to position [1461, 0]
click at [745, 351] on span "Confirm" at bounding box center [726, 360] width 53 height 18
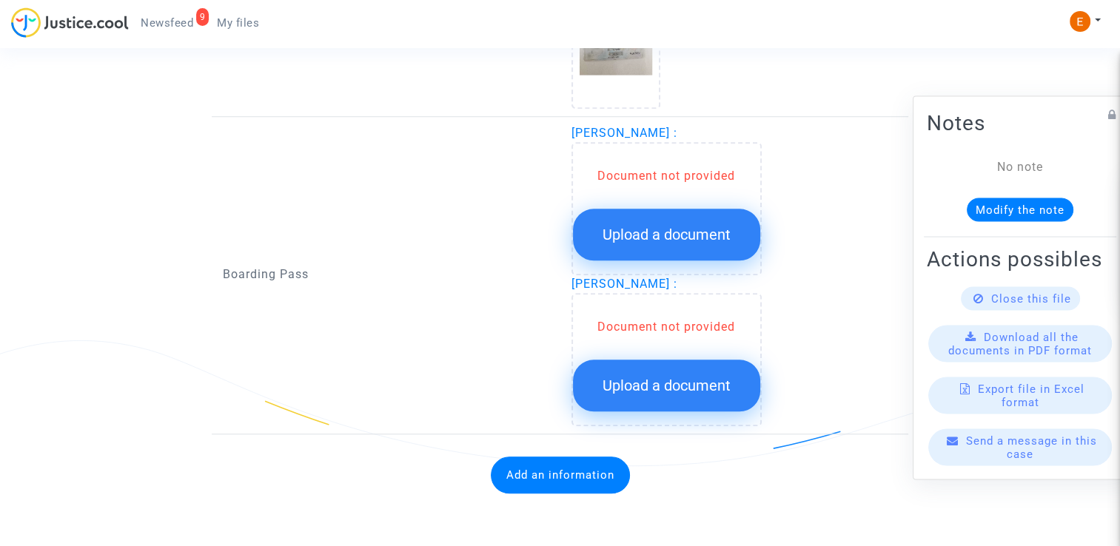
scroll to position [1234, 0]
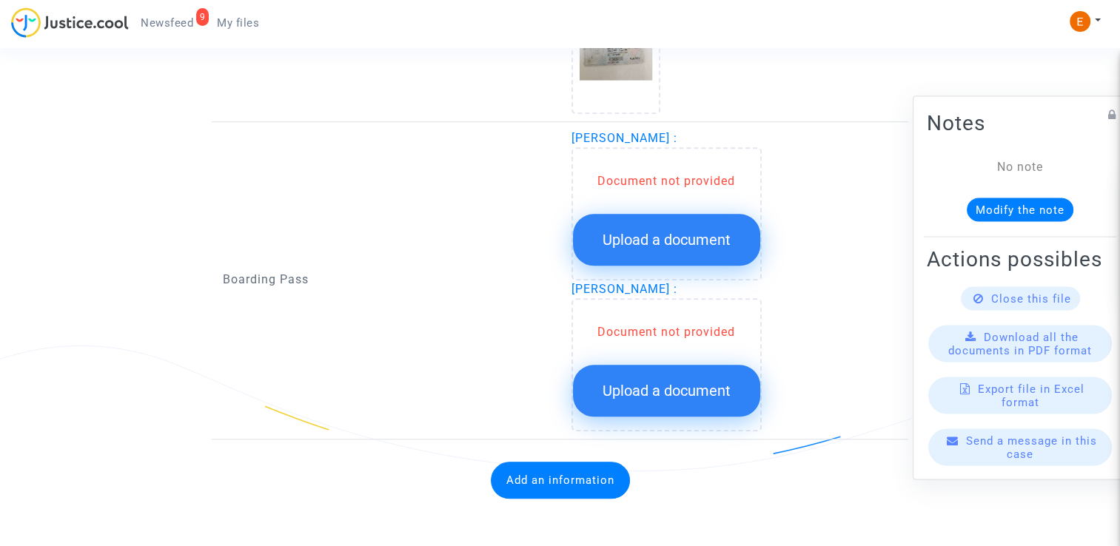
click at [652, 249] on button "Upload a document" at bounding box center [666, 240] width 187 height 52
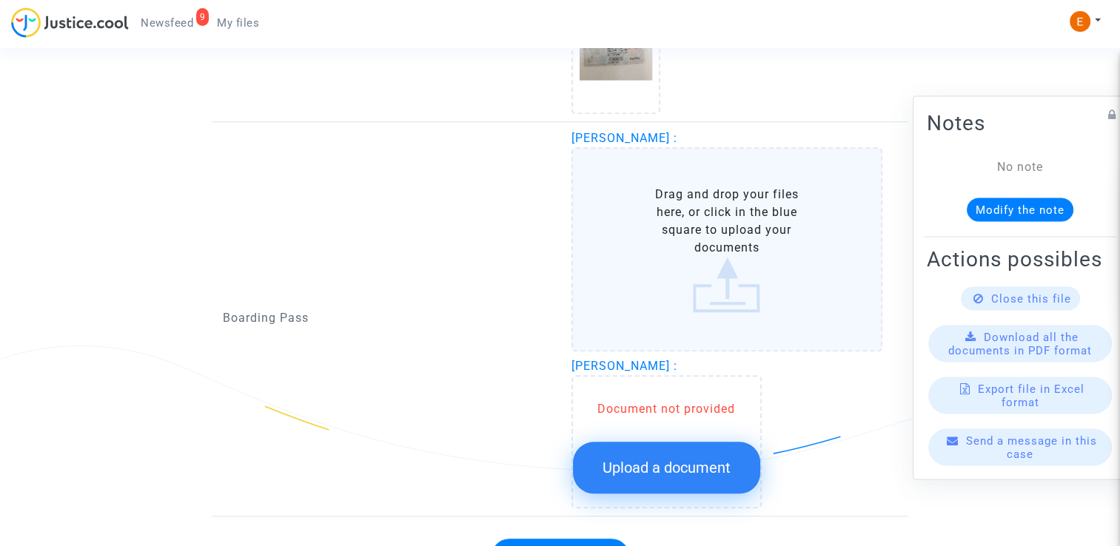
click at [684, 459] on span "Upload a document" at bounding box center [666, 468] width 128 height 18
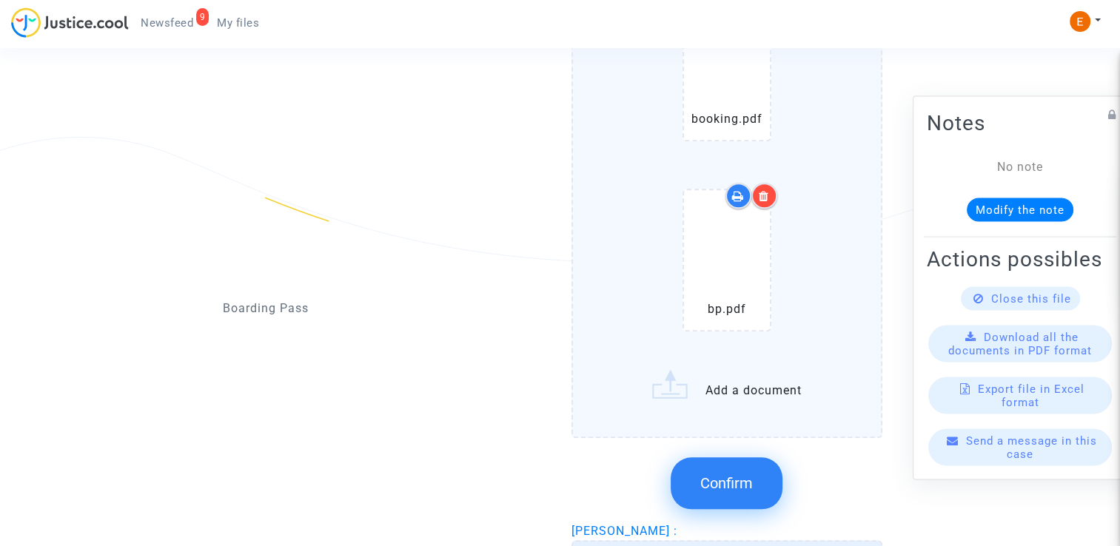
scroll to position [1451, 0]
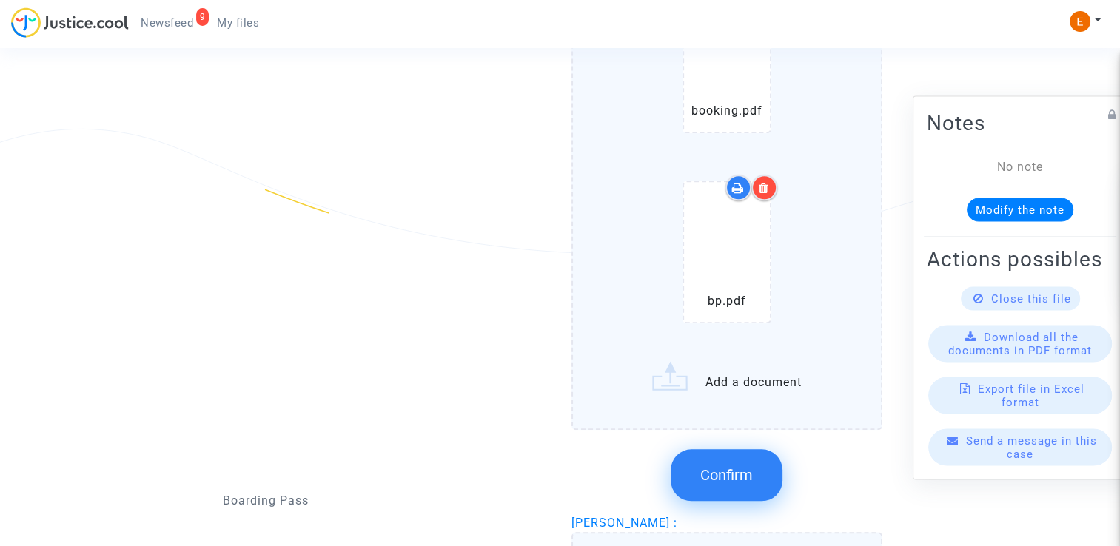
click at [753, 475] on button "Confirm" at bounding box center [727, 475] width 112 height 52
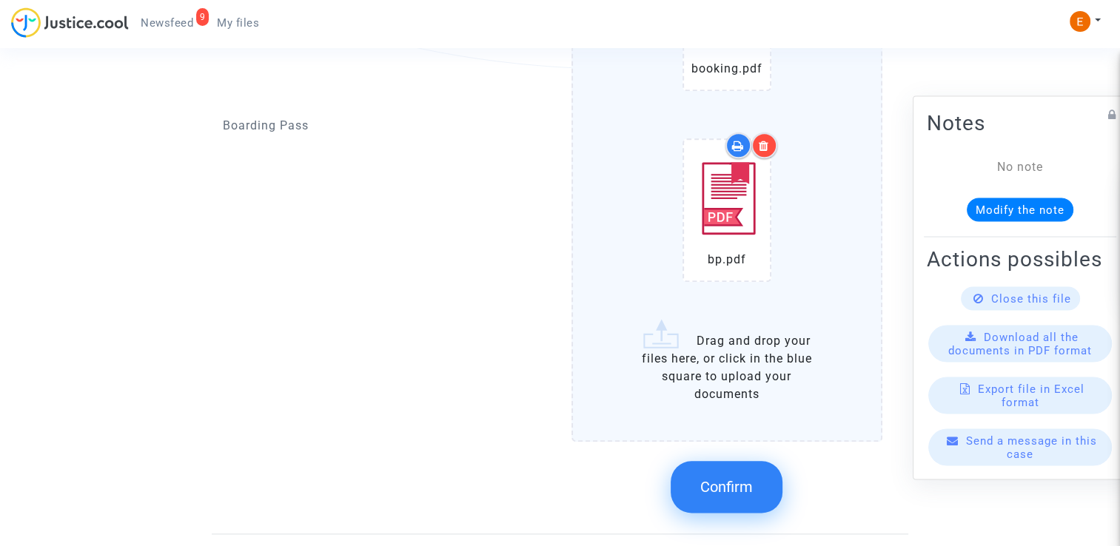
scroll to position [1727, 0]
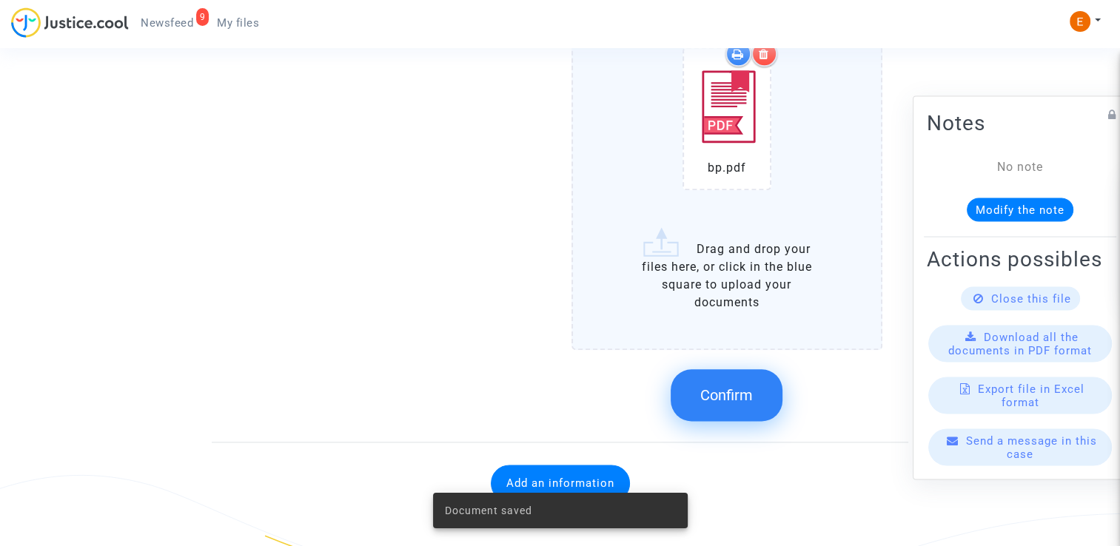
click at [719, 394] on span "Confirm" at bounding box center [726, 395] width 53 height 18
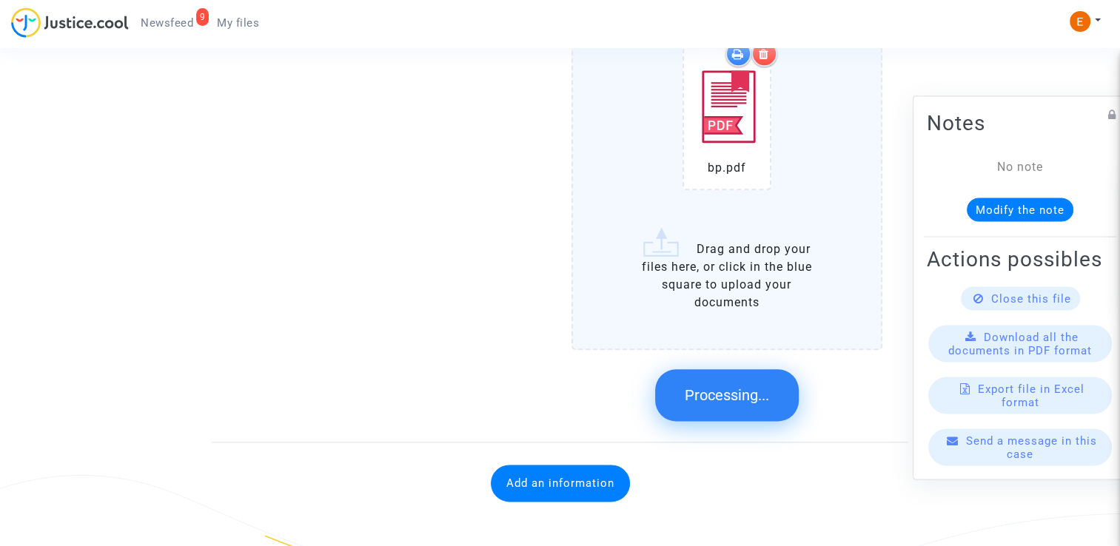
scroll to position [1217, 0]
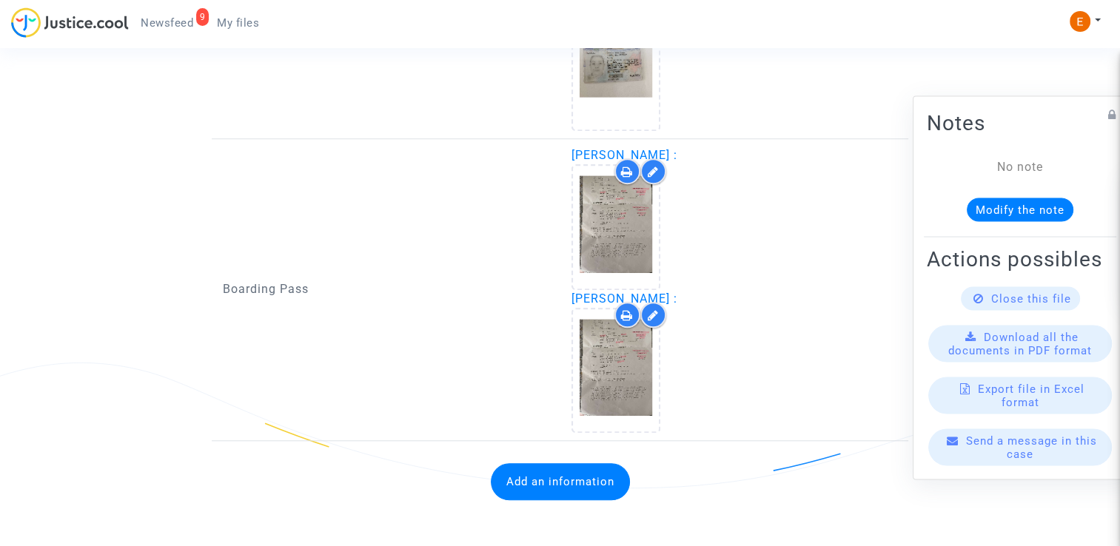
click at [575, 481] on button "Add an information" at bounding box center [560, 481] width 139 height 37
click at [622, 470] on button "Add an information" at bounding box center [560, 481] width 139 height 37
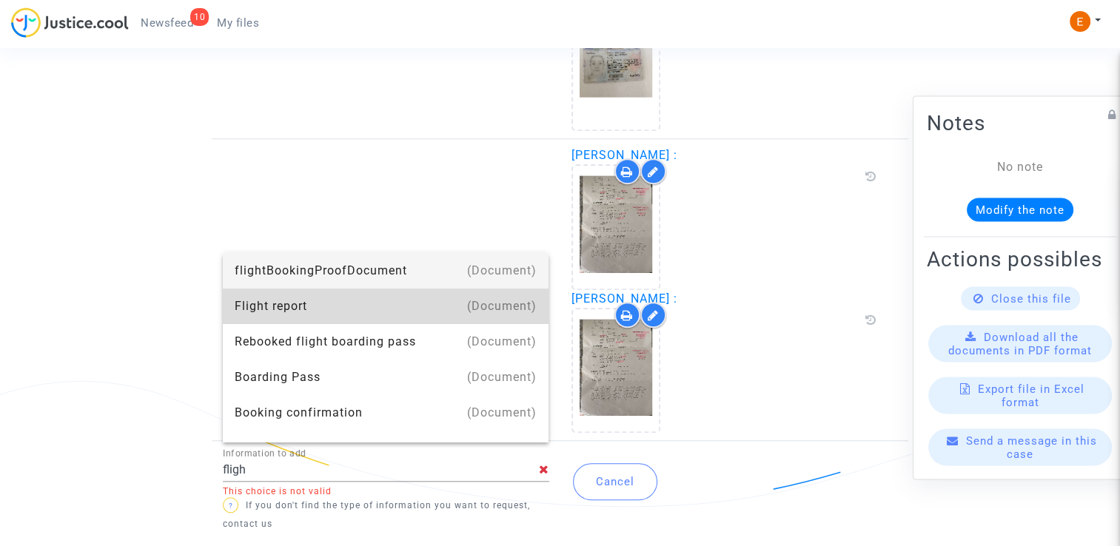
click at [397, 309] on div "Flight report" at bounding box center [386, 307] width 303 height 36
type input "Flight report"
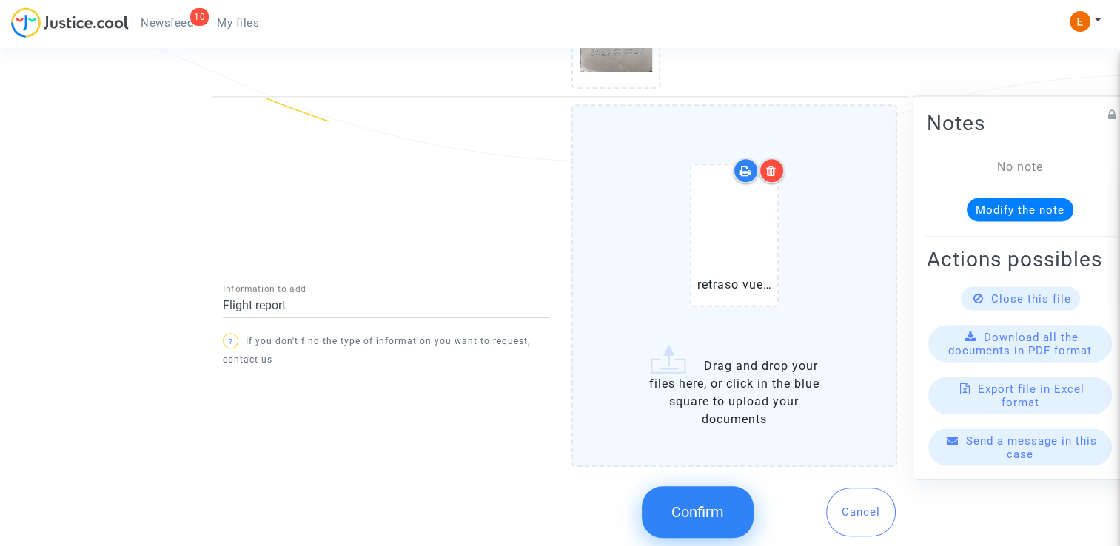
scroll to position [1585, 0]
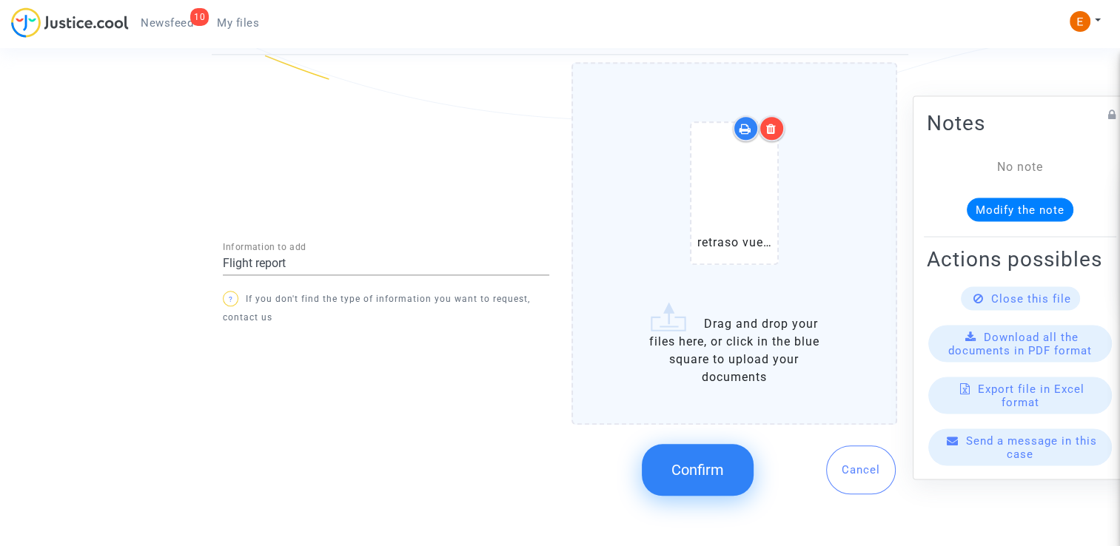
click at [685, 461] on span "Confirm" at bounding box center [697, 470] width 53 height 18
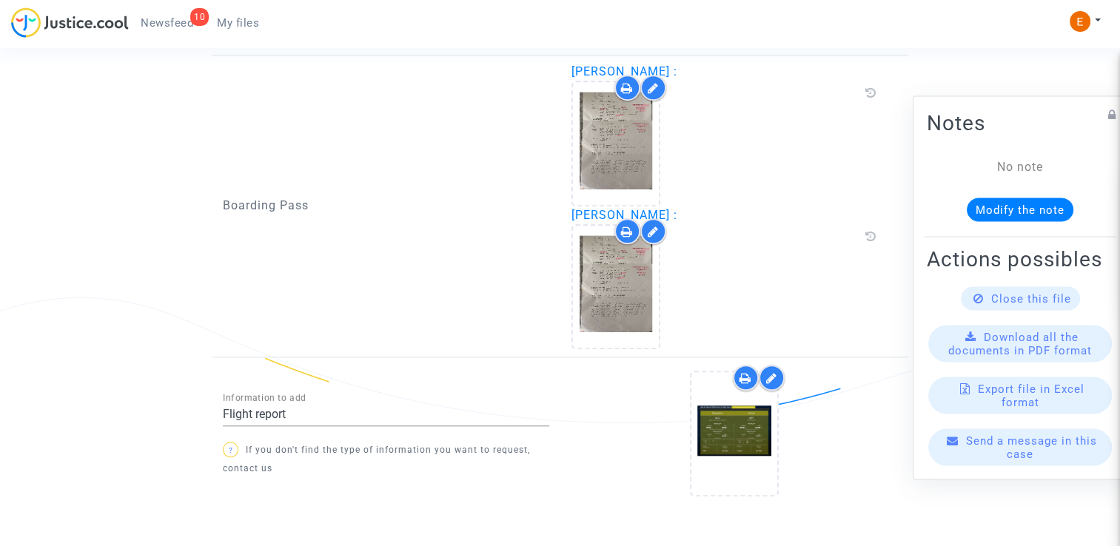
scroll to position [1338, 0]
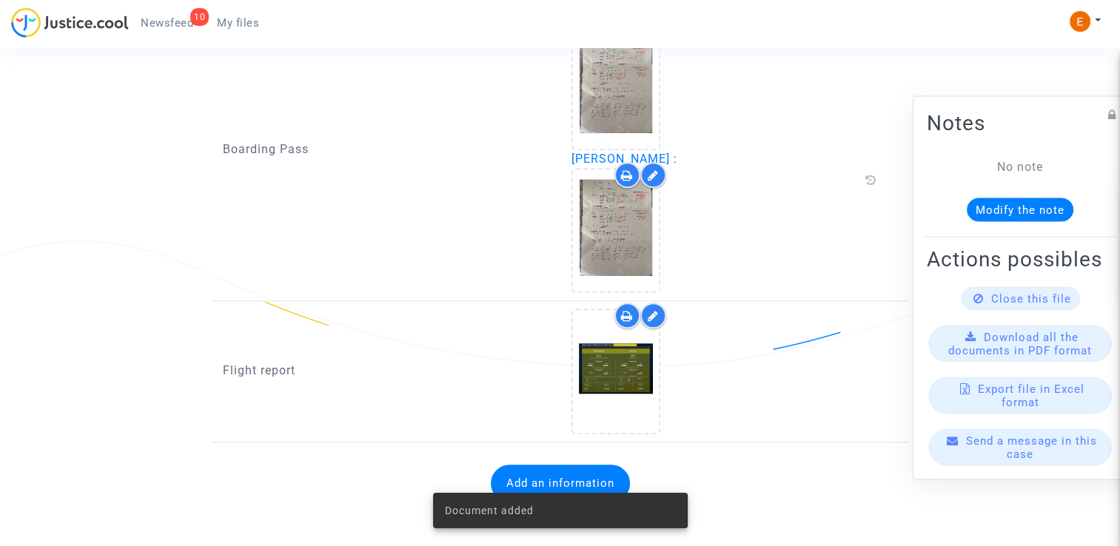
click at [173, 12] on link "10 Newsfeed" at bounding box center [167, 23] width 76 height 22
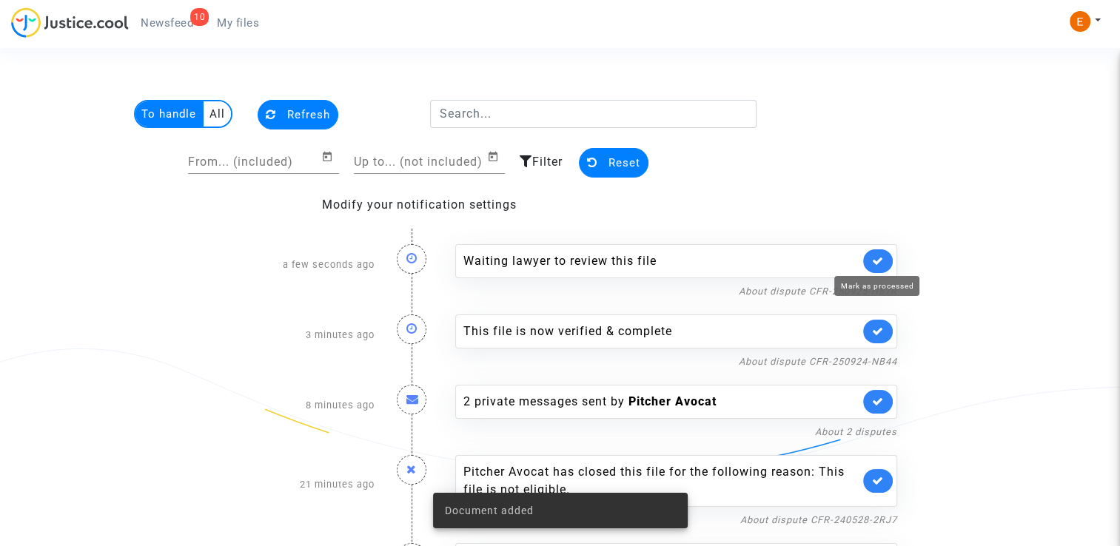
click at [882, 260] on icon at bounding box center [878, 260] width 12 height 11
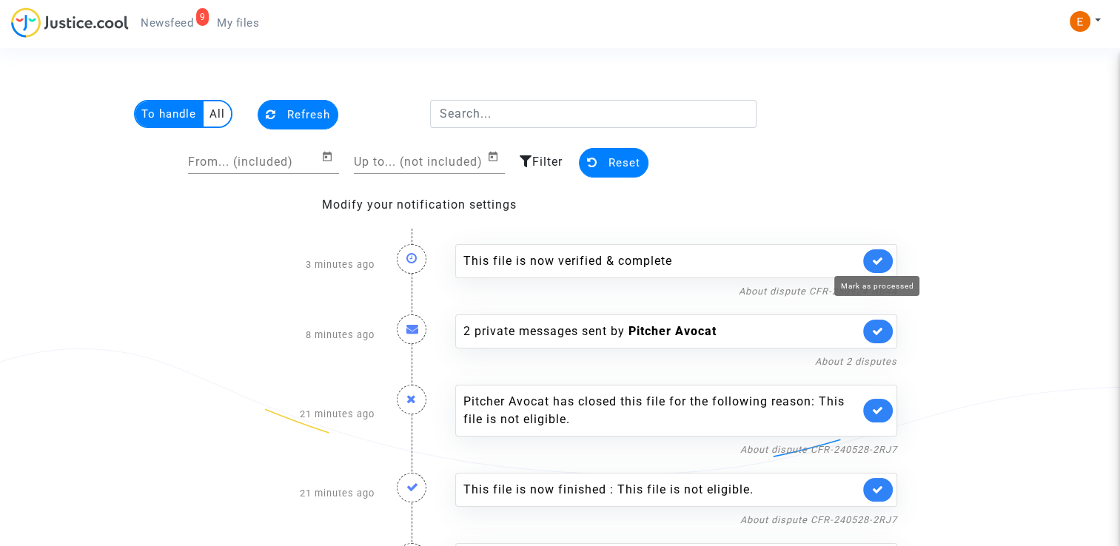
click at [876, 256] on icon at bounding box center [878, 260] width 12 height 11
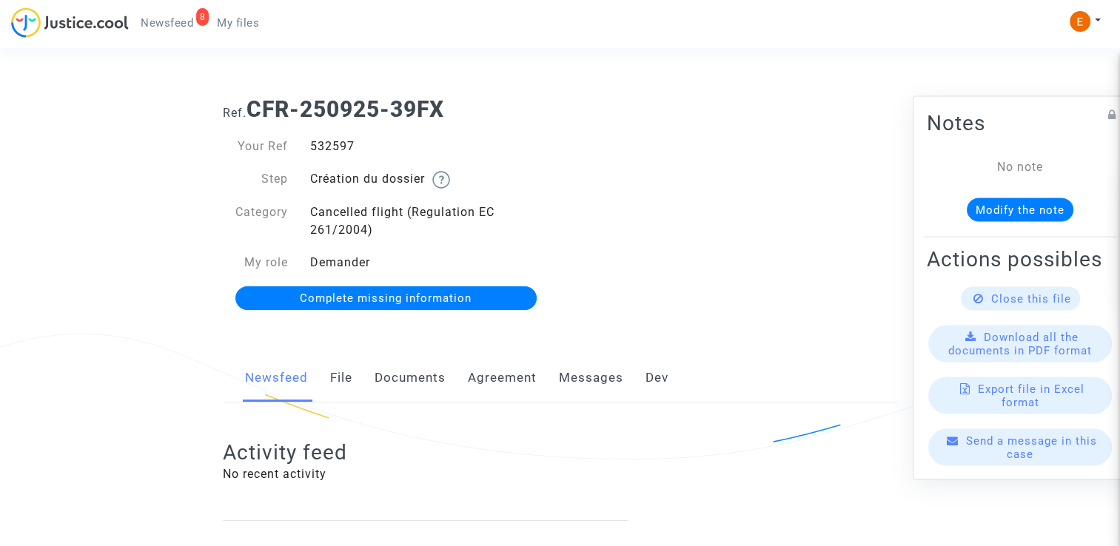
click at [423, 386] on link "Documents" at bounding box center [410, 378] width 71 height 49
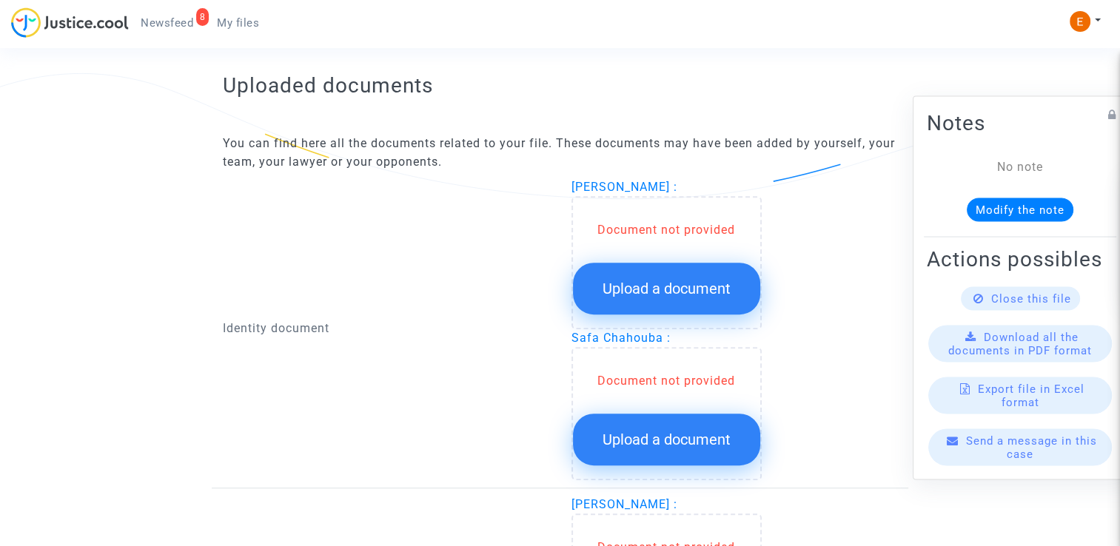
scroll to position [962, 0]
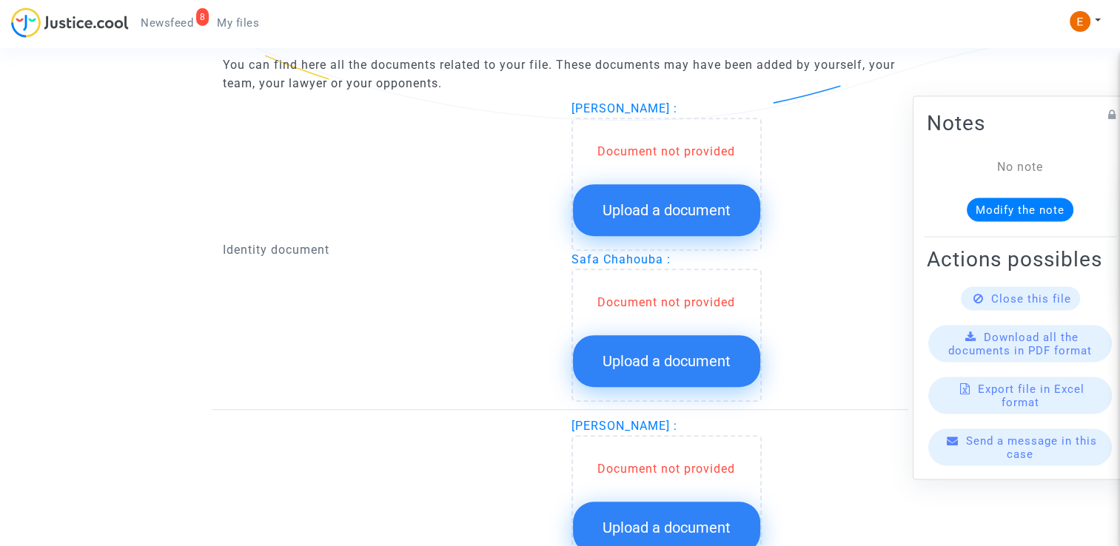
click at [676, 212] on span "Upload a document" at bounding box center [666, 210] width 128 height 18
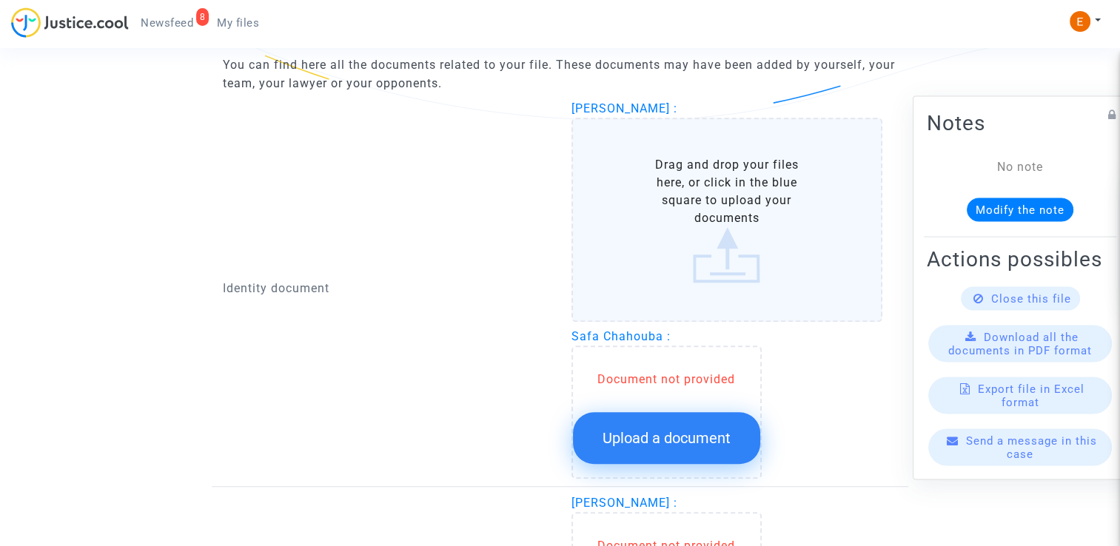
click at [702, 412] on button "Upload a document" at bounding box center [666, 438] width 187 height 52
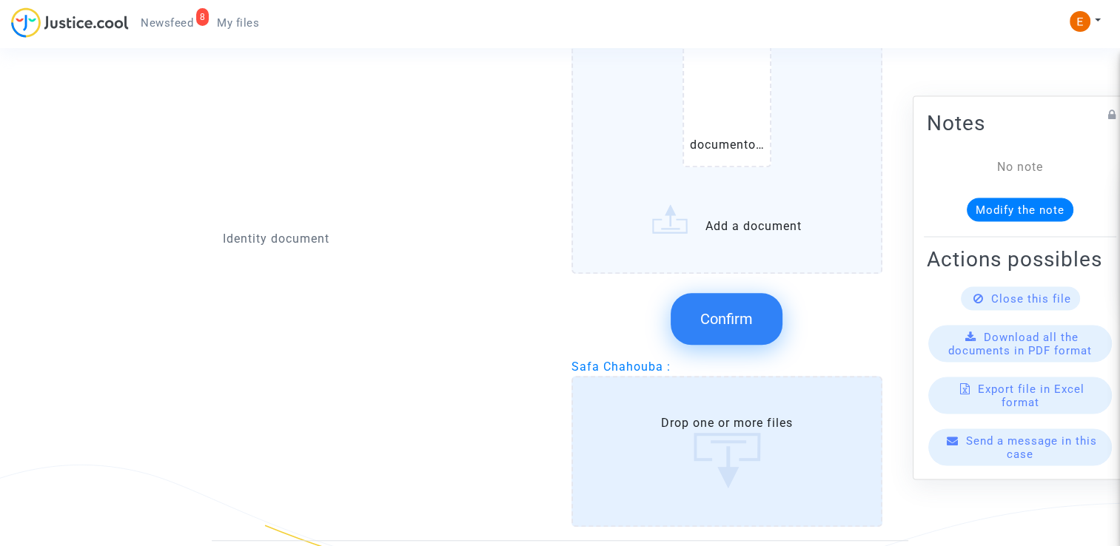
scroll to position [1129, 0]
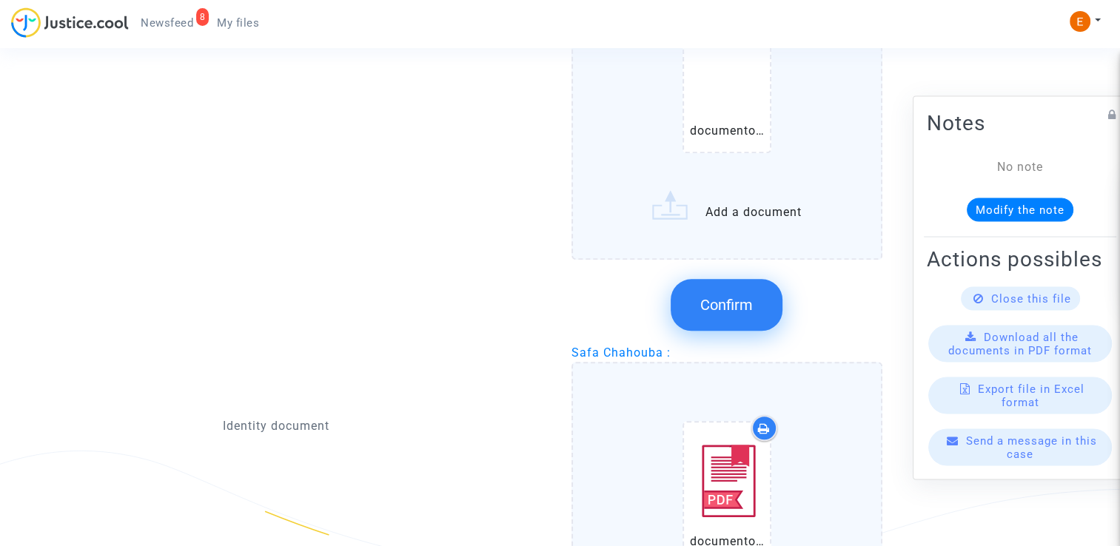
click at [746, 313] on button "Confirm" at bounding box center [727, 305] width 112 height 52
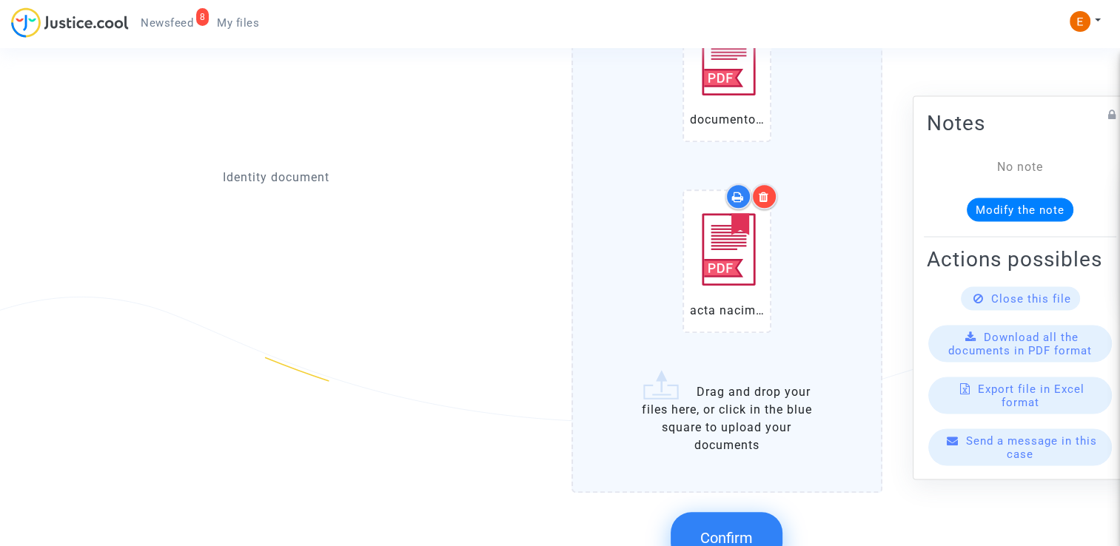
scroll to position [1351, 0]
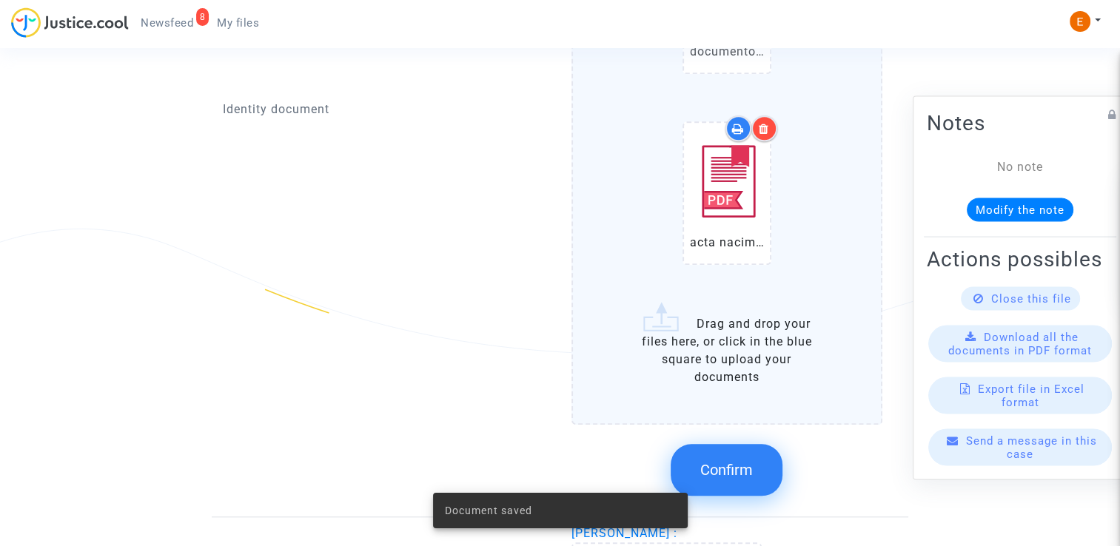
click at [738, 470] on span "Confirm" at bounding box center [726, 470] width 53 height 18
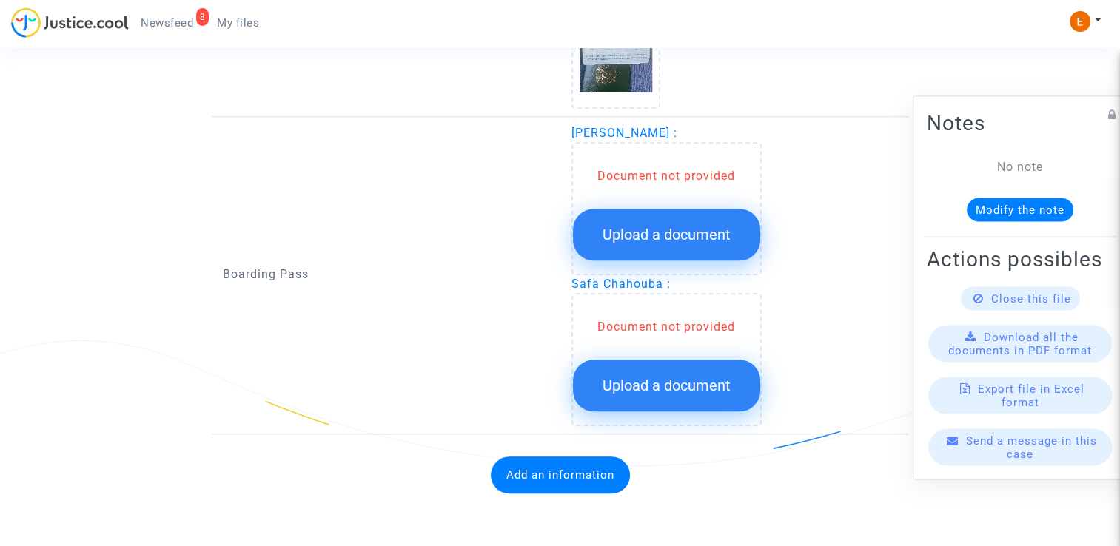
scroll to position [1234, 0]
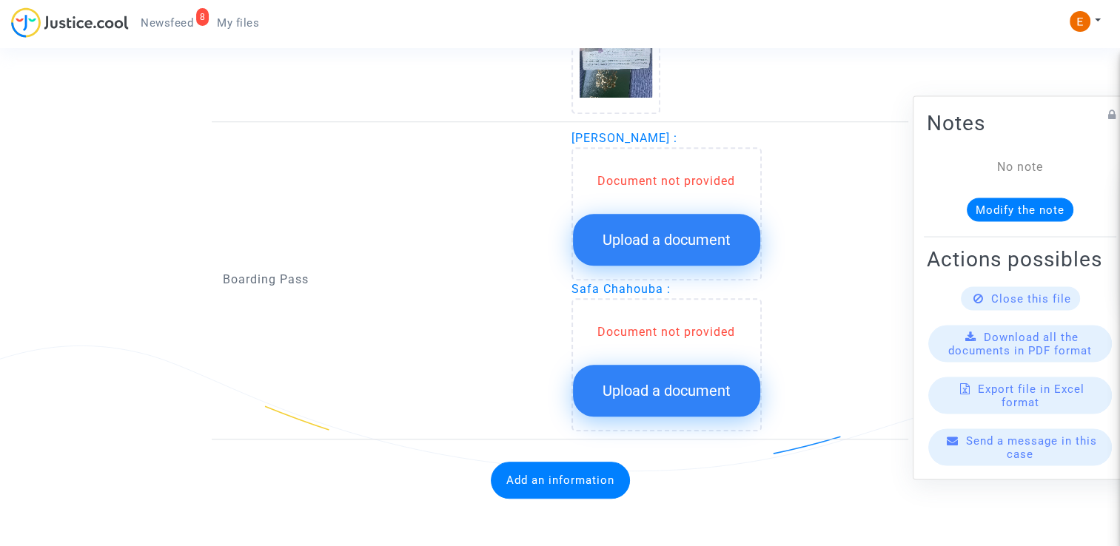
click at [698, 224] on button "Upload a document" at bounding box center [666, 240] width 187 height 52
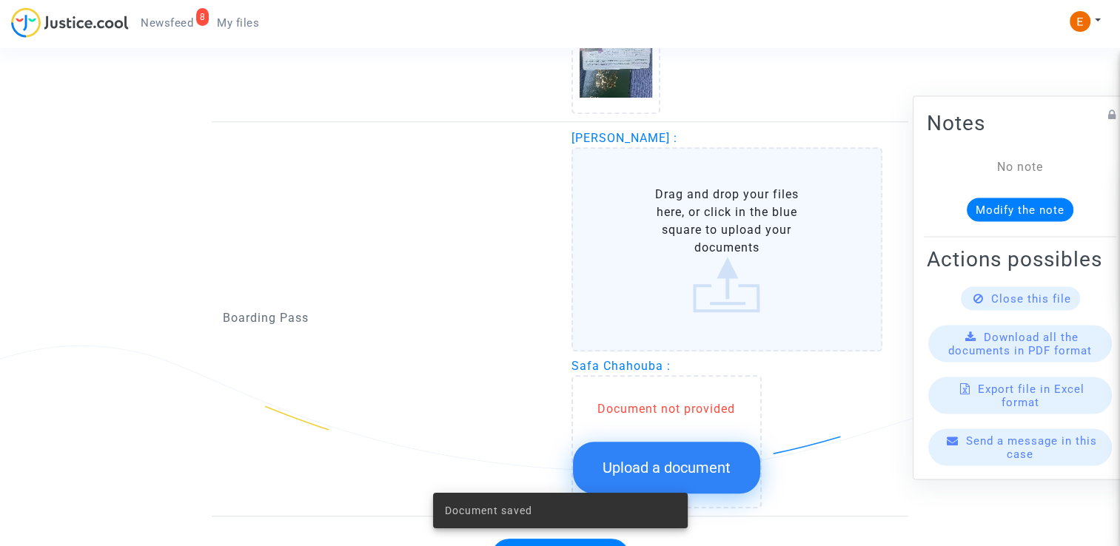
click at [685, 459] on span "Upload a document" at bounding box center [666, 468] width 128 height 18
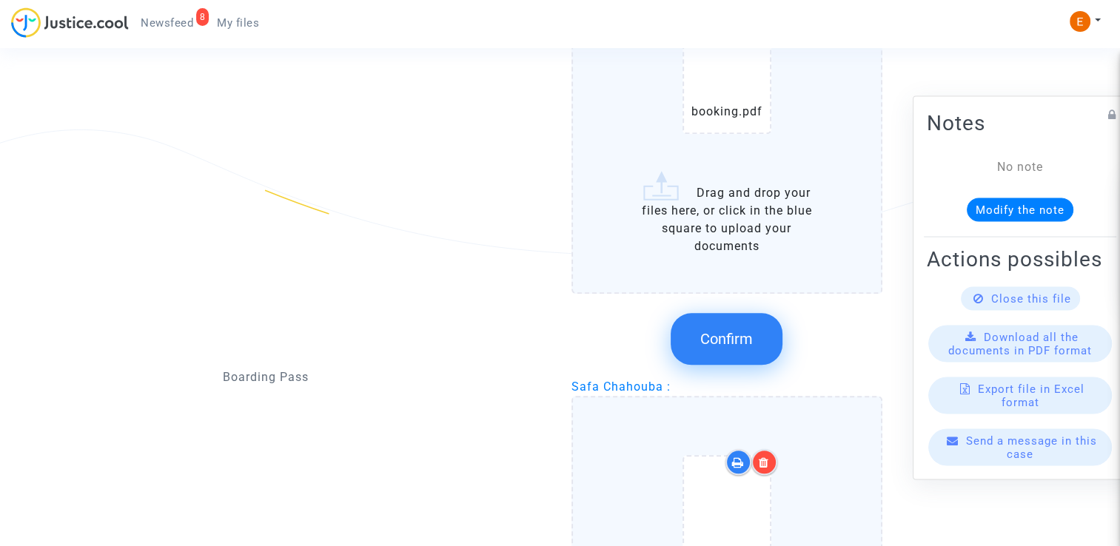
scroll to position [1530, 0]
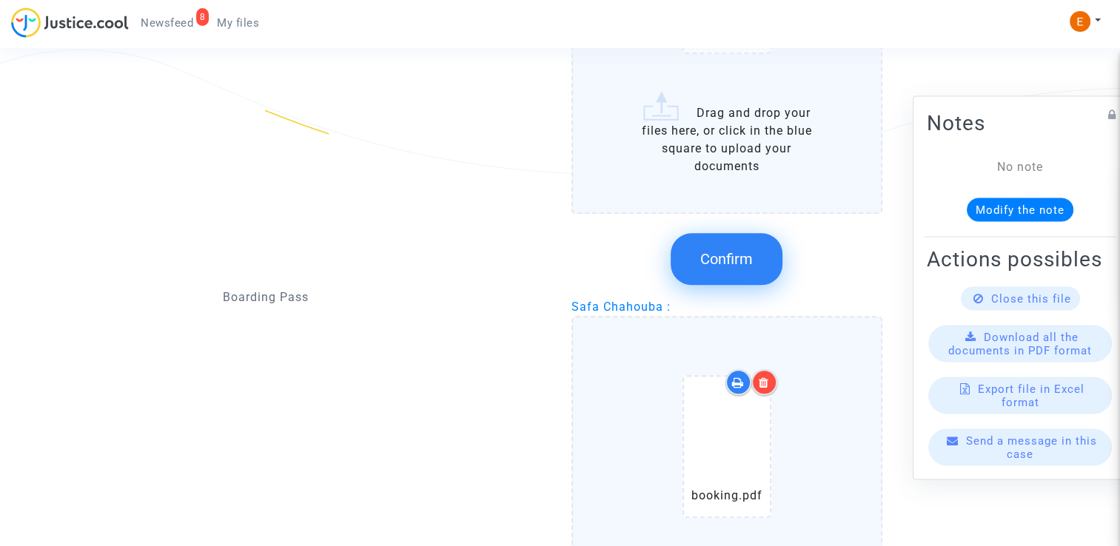
click at [725, 259] on span "Confirm" at bounding box center [726, 259] width 53 height 18
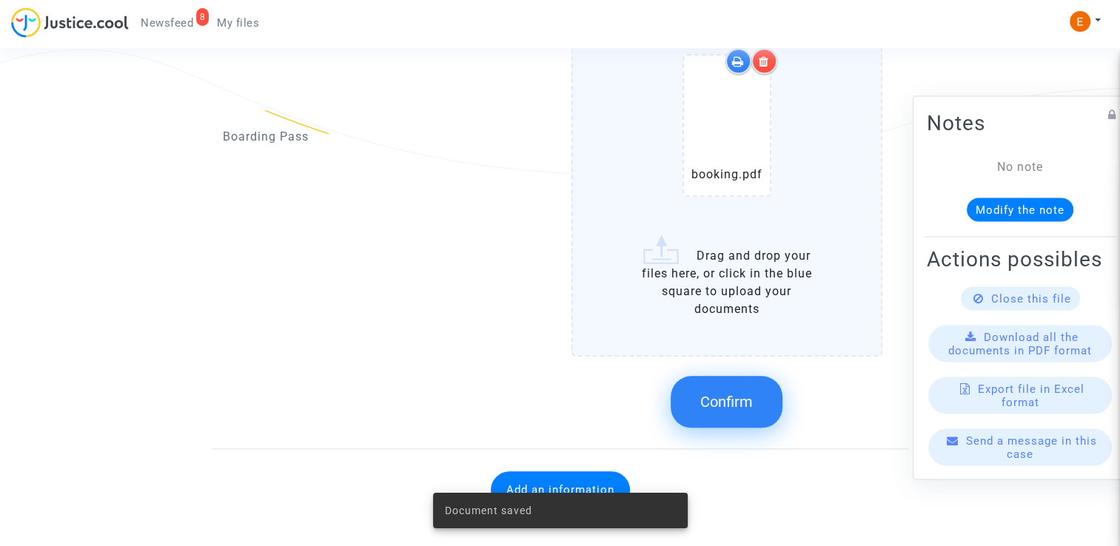
click at [728, 406] on button "Confirm" at bounding box center [727, 402] width 112 height 52
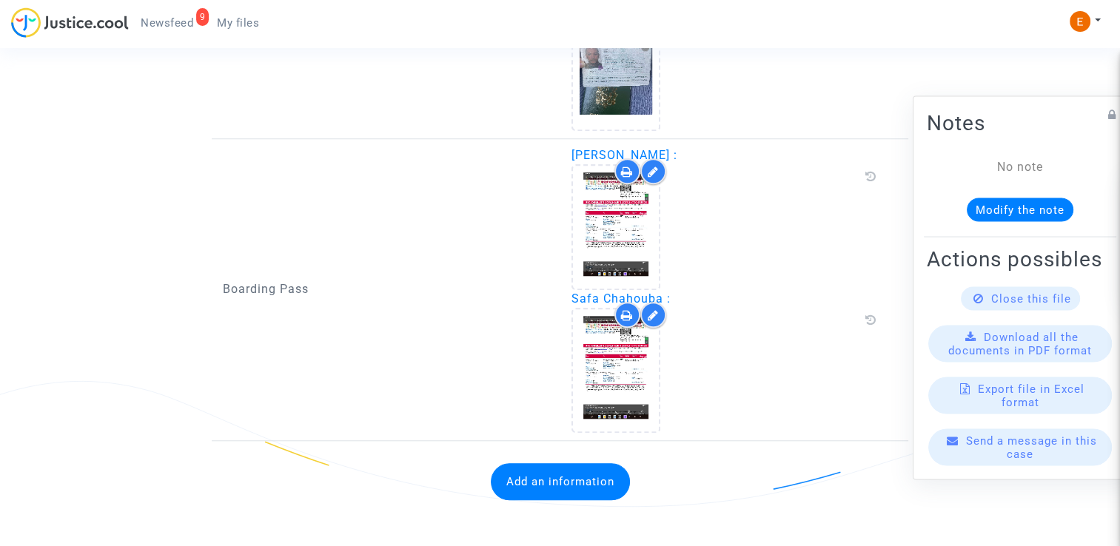
click at [565, 476] on button "Add an information" at bounding box center [560, 481] width 139 height 37
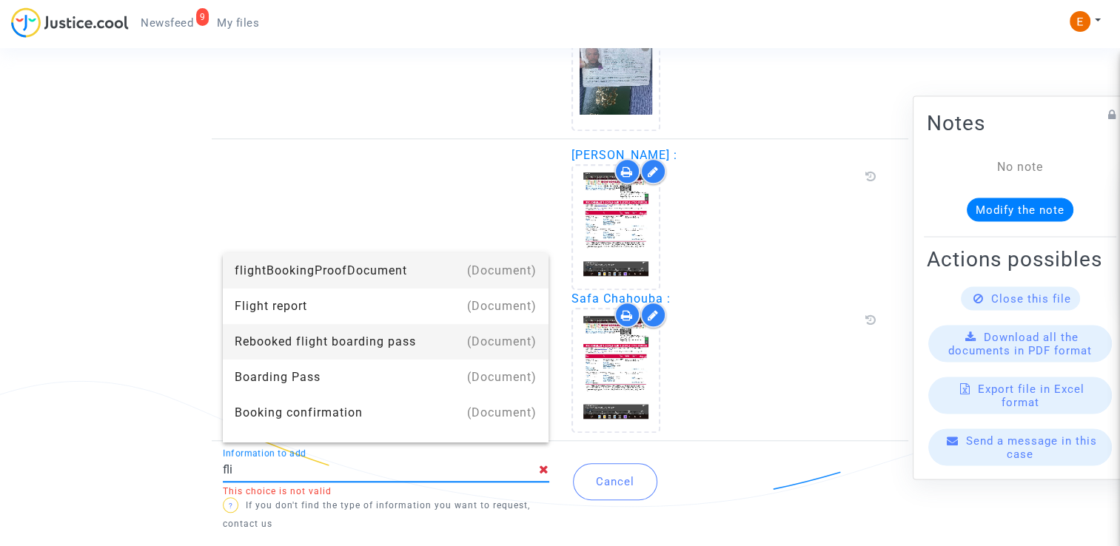
click at [433, 329] on div "Rebooked flight boarding pass" at bounding box center [386, 342] width 303 height 36
type input "Rebooked flight boarding pass"
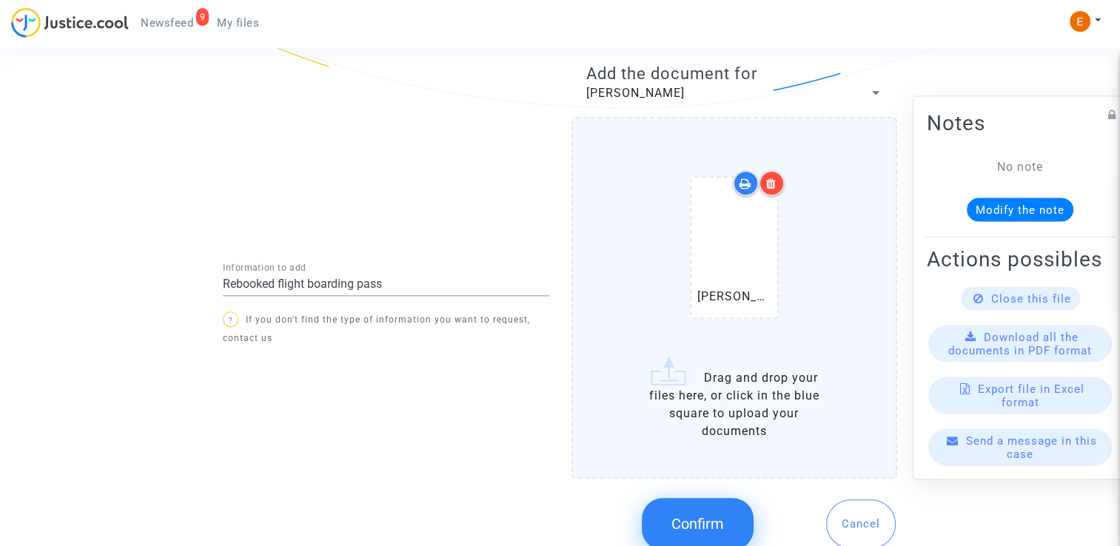
scroll to position [1613, 0]
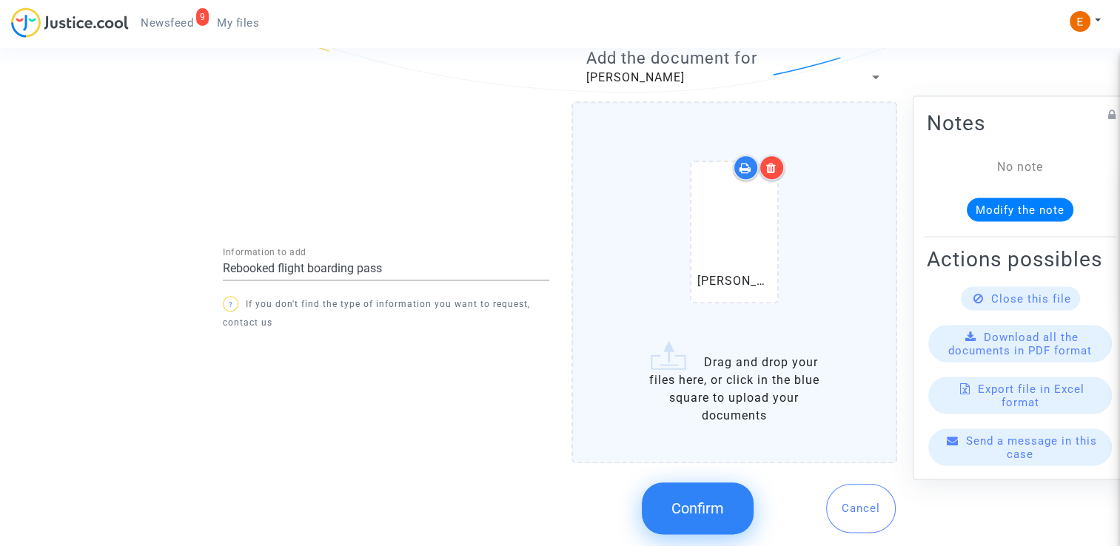
click at [725, 500] on button "Confirm" at bounding box center [698, 509] width 112 height 52
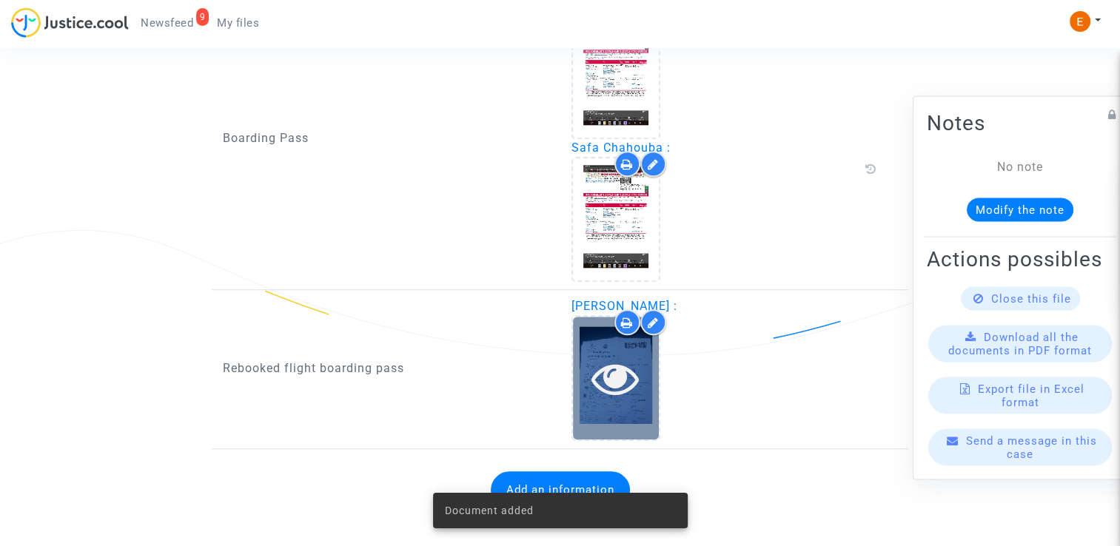
scroll to position [1356, 0]
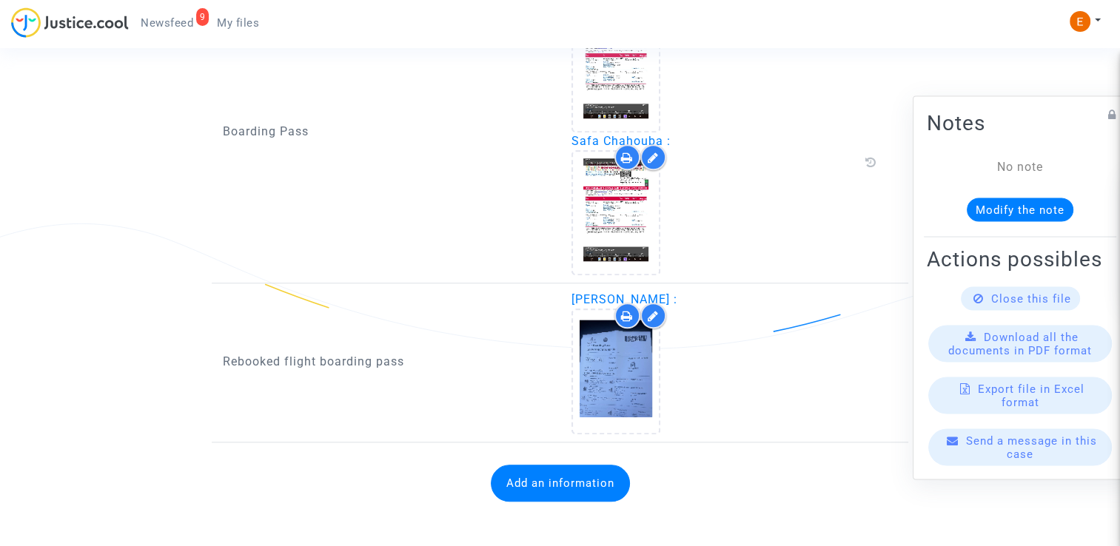
click at [181, 18] on span "Newsfeed" at bounding box center [167, 22] width 53 height 13
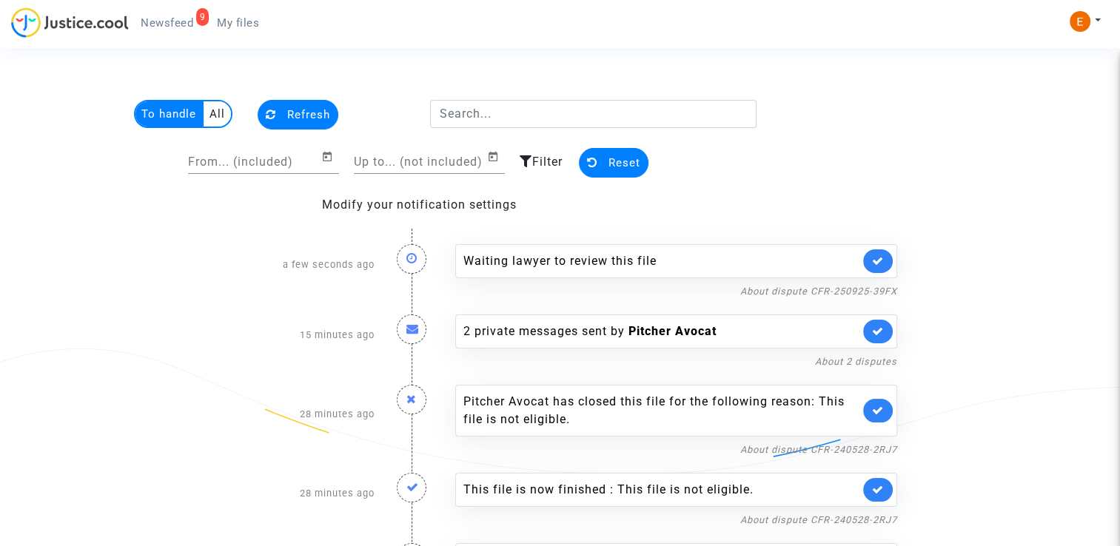
click at [872, 270] on link at bounding box center [878, 261] width 30 height 24
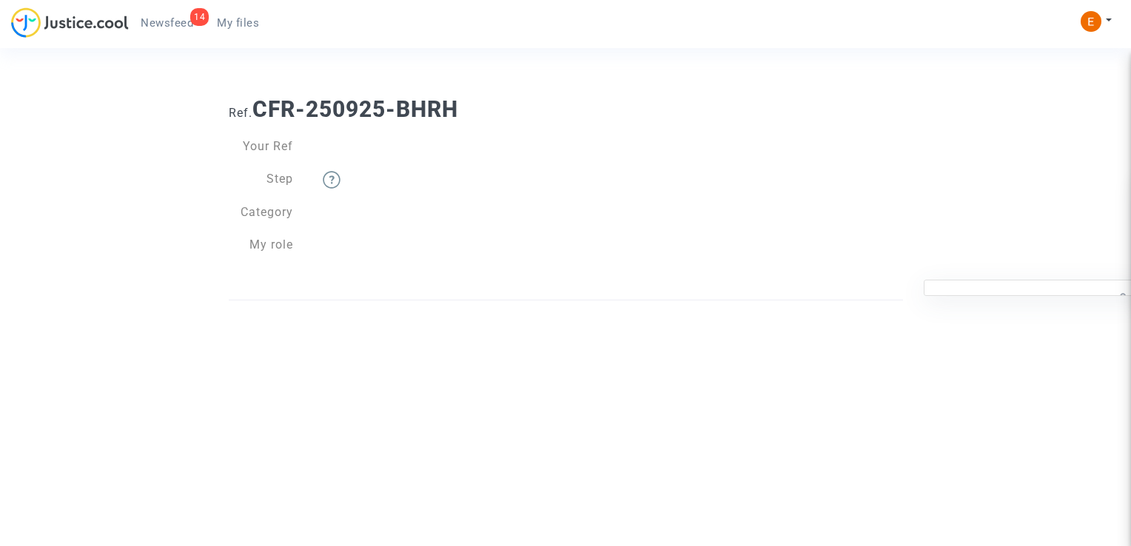
click at [207, 5] on nav "14 Newsfeed My files My profile Settings Log out" at bounding box center [565, 24] width 1131 height 48
click at [223, 21] on span "My files" at bounding box center [238, 22] width 42 height 13
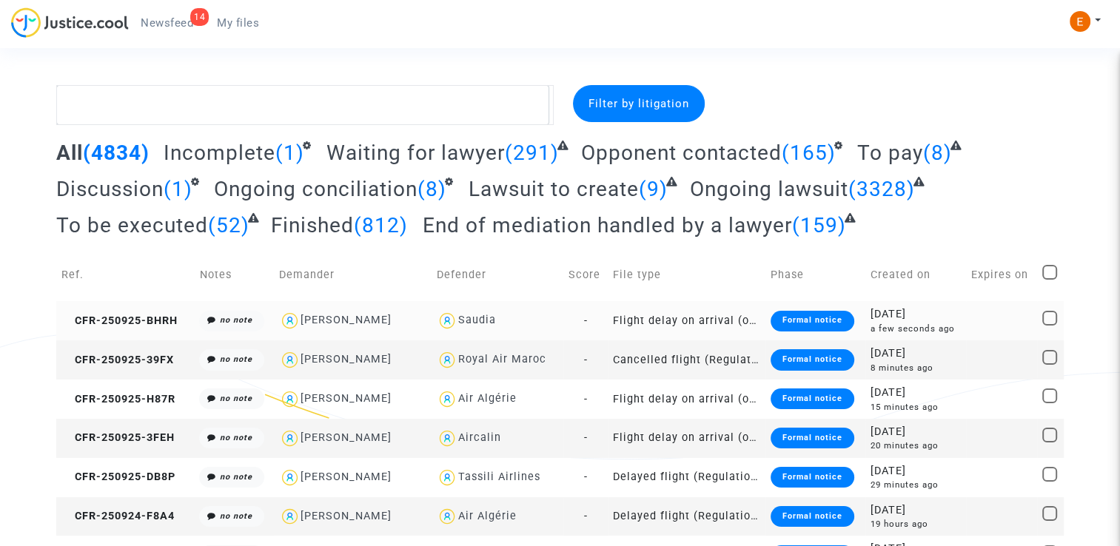
click at [811, 324] on div "Formal notice" at bounding box center [812, 321] width 84 height 21
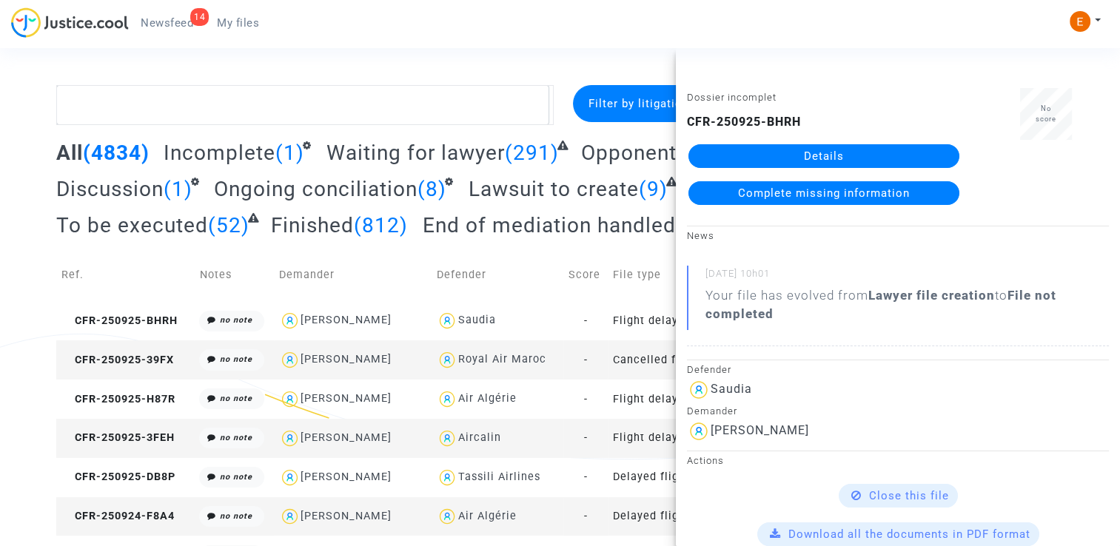
click at [835, 147] on link "Details" at bounding box center [823, 156] width 271 height 24
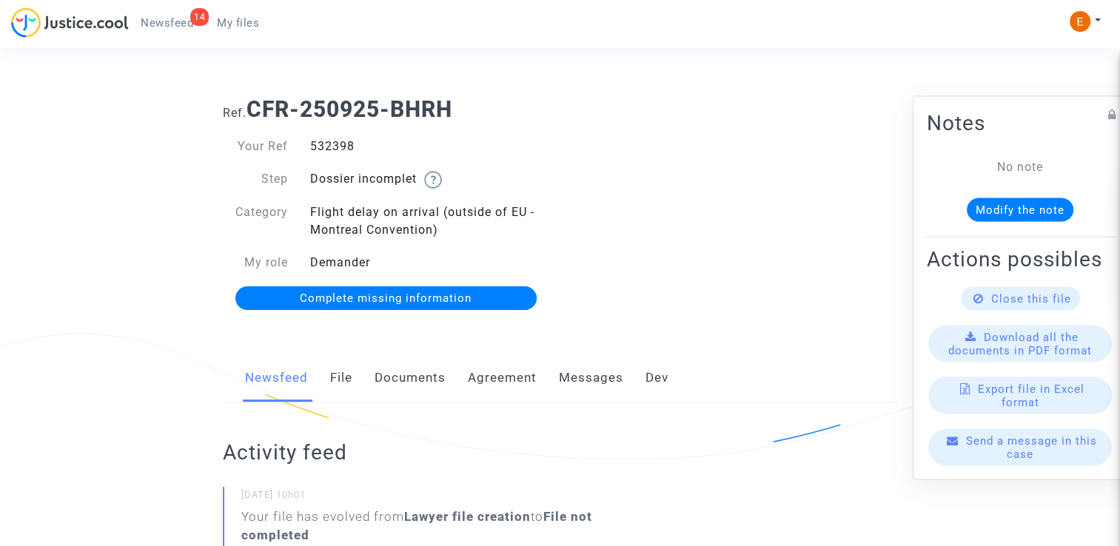
click at [418, 389] on link "Documents" at bounding box center [410, 378] width 71 height 49
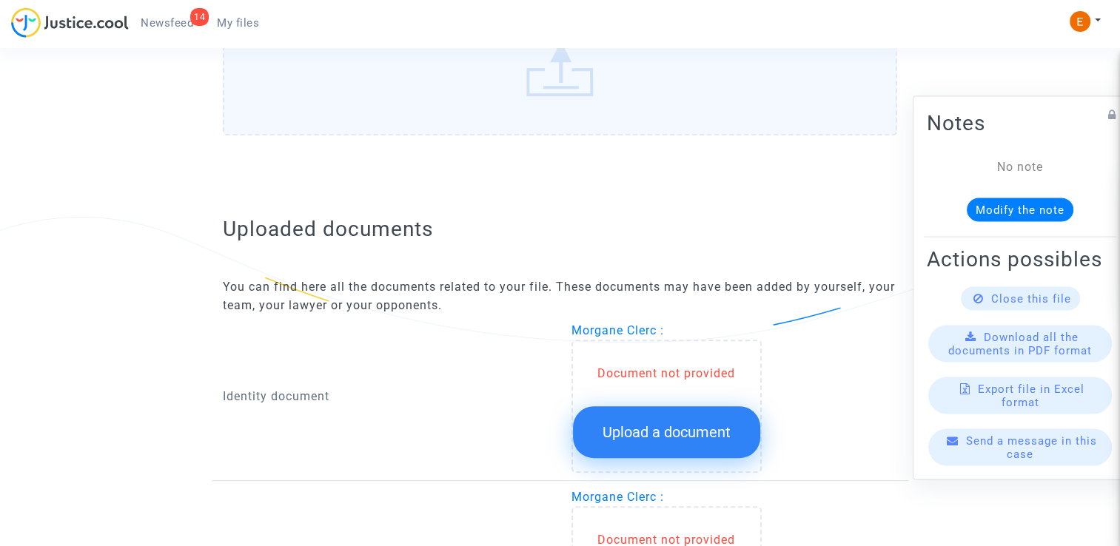
click at [650, 433] on span "Upload a document" at bounding box center [666, 432] width 128 height 18
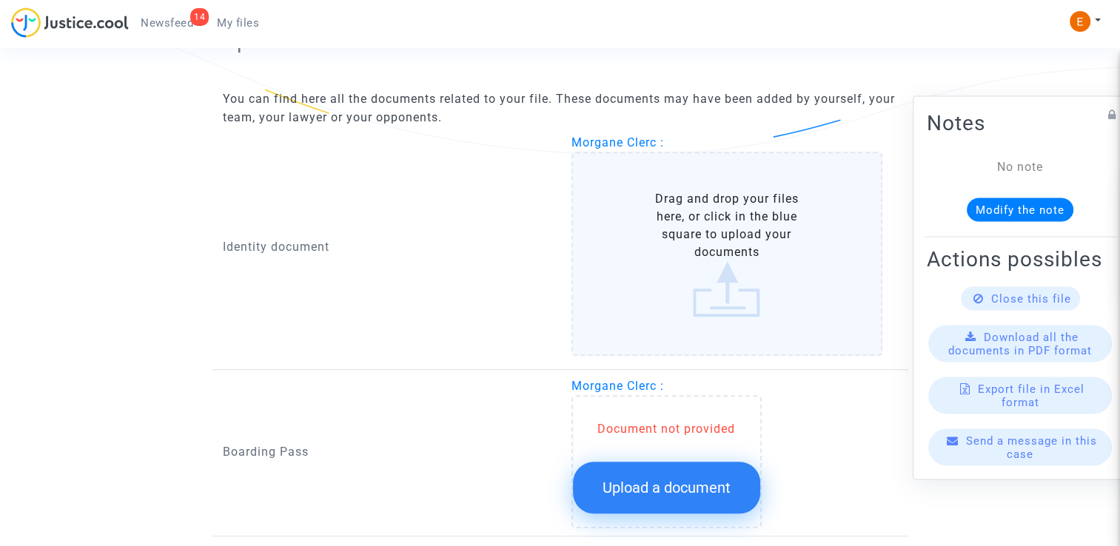
scroll to position [1009, 0]
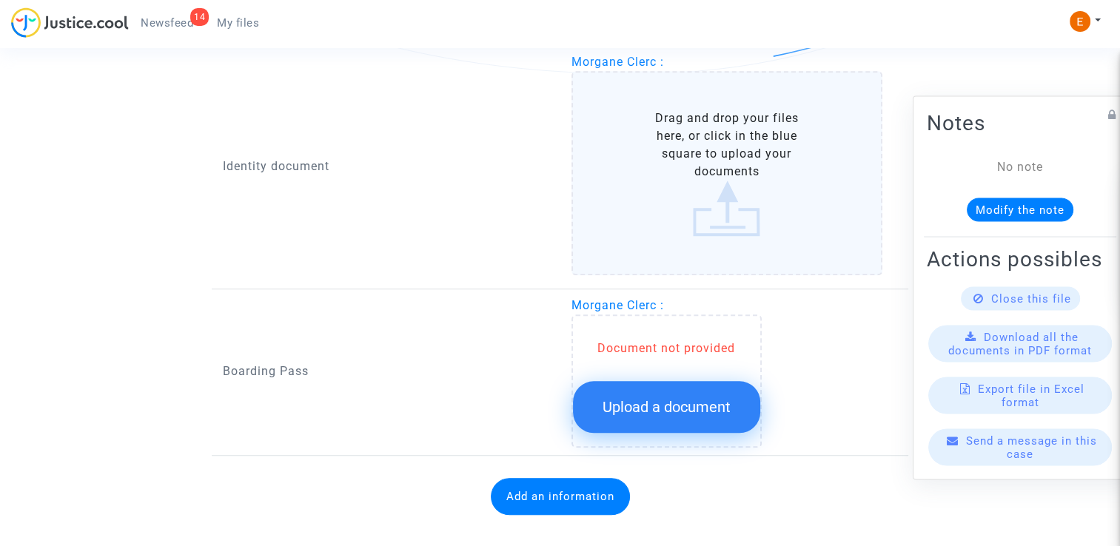
click at [660, 398] on span "Upload a document" at bounding box center [666, 407] width 128 height 18
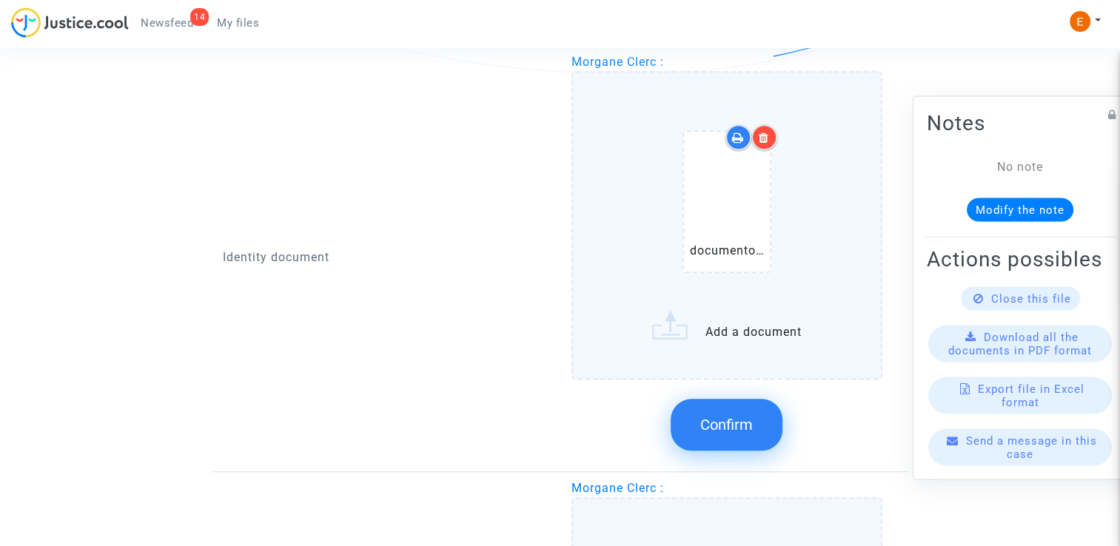
click at [737, 438] on button "Confirm" at bounding box center [727, 425] width 112 height 52
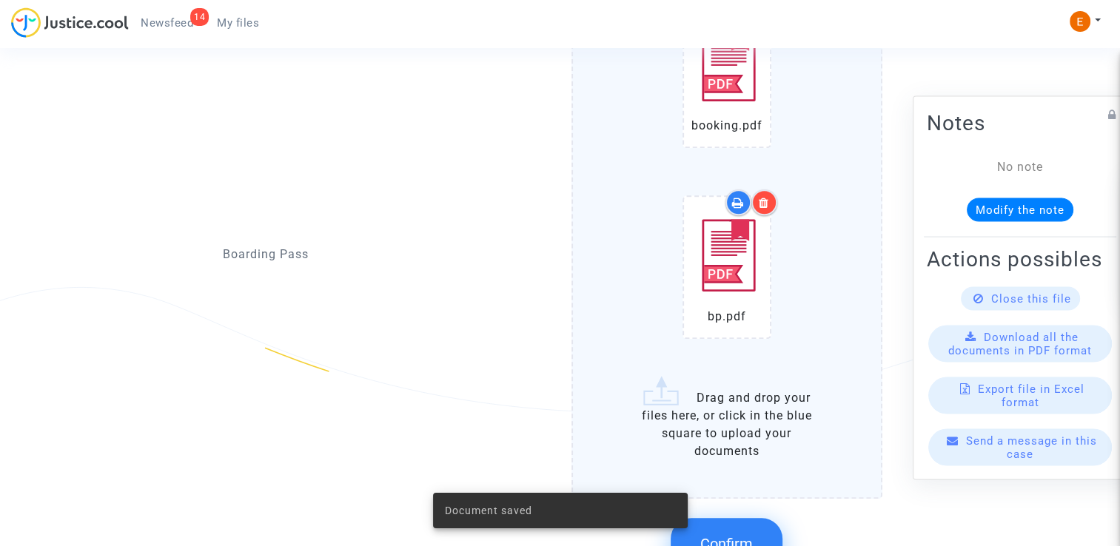
scroll to position [1305, 0]
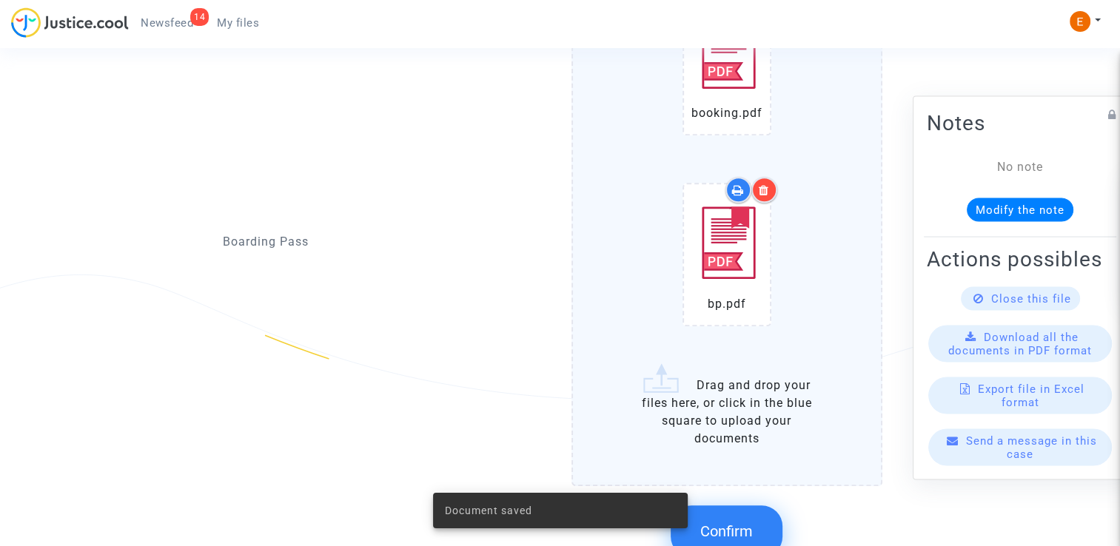
click at [743, 515] on button "Confirm" at bounding box center [727, 532] width 112 height 52
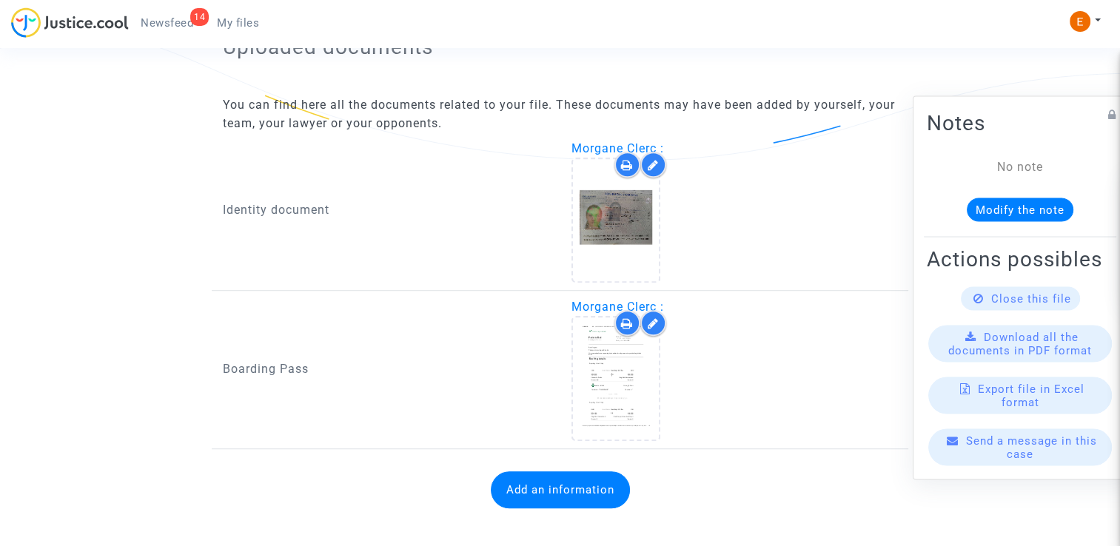
scroll to position [933, 0]
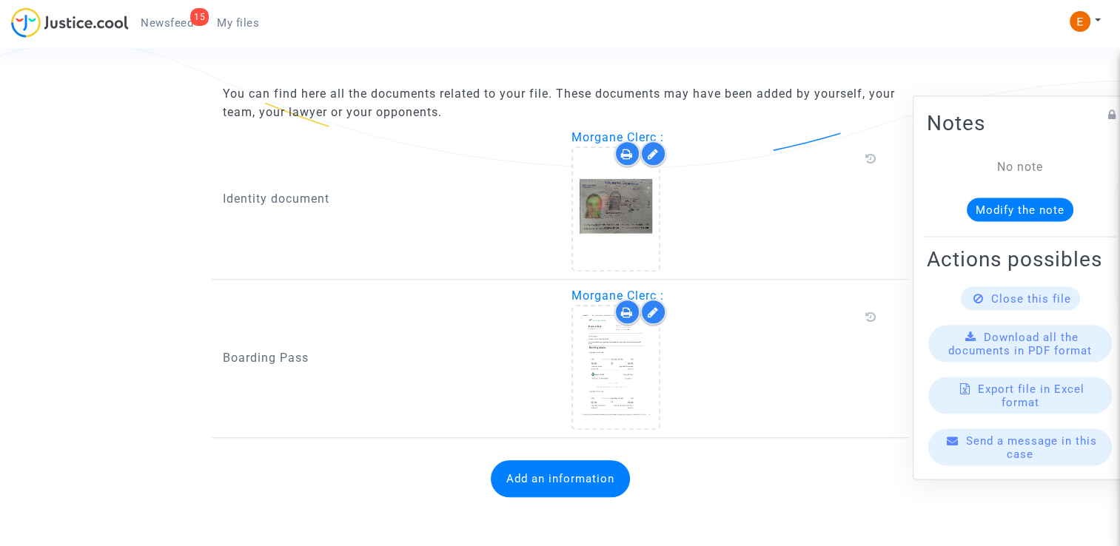
click at [568, 476] on button "Add an information" at bounding box center [560, 478] width 139 height 37
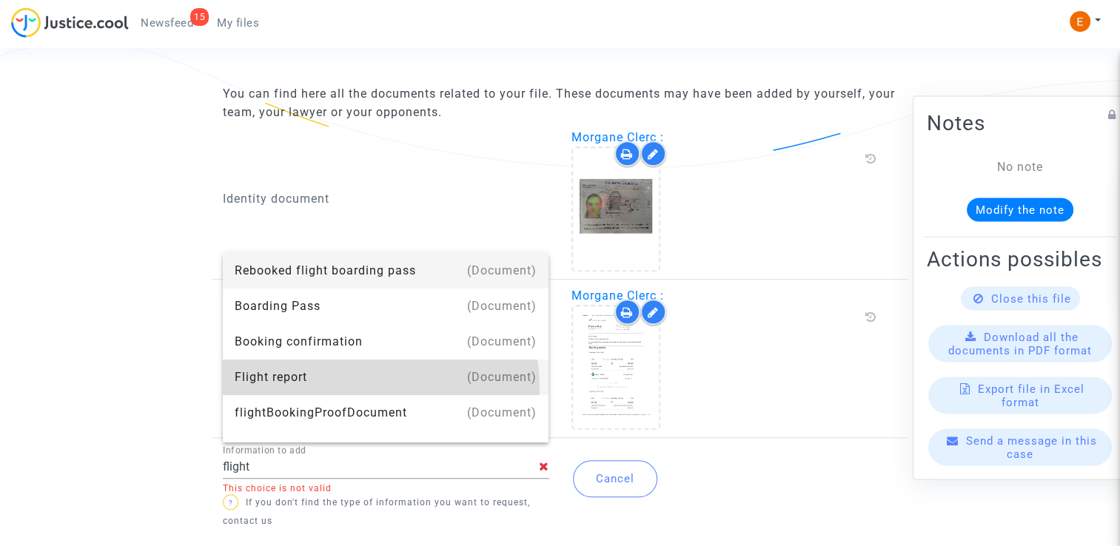
click at [337, 389] on div "Flight report" at bounding box center [386, 378] width 303 height 36
type input "Flight report"
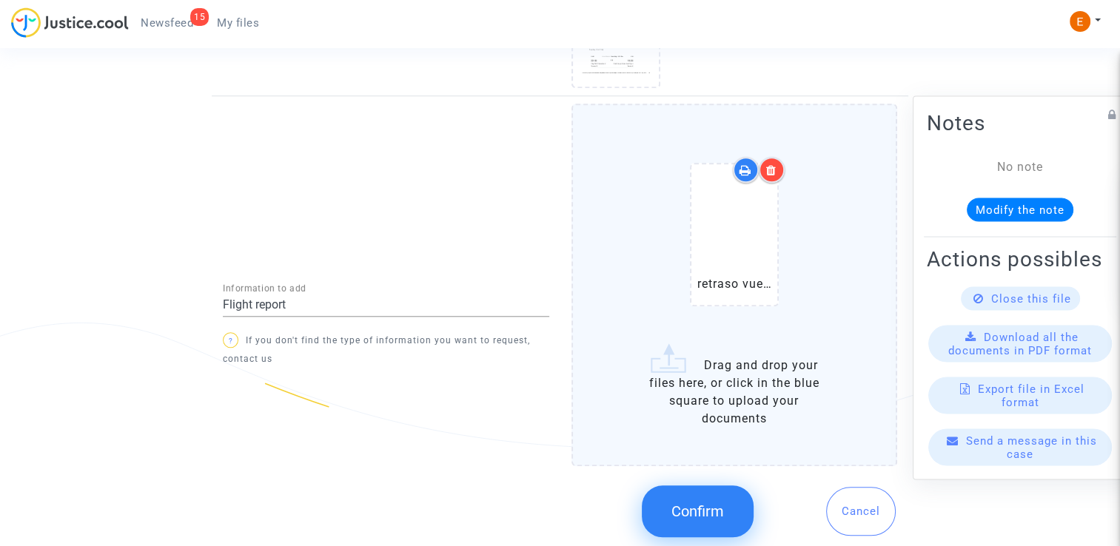
scroll to position [1301, 0]
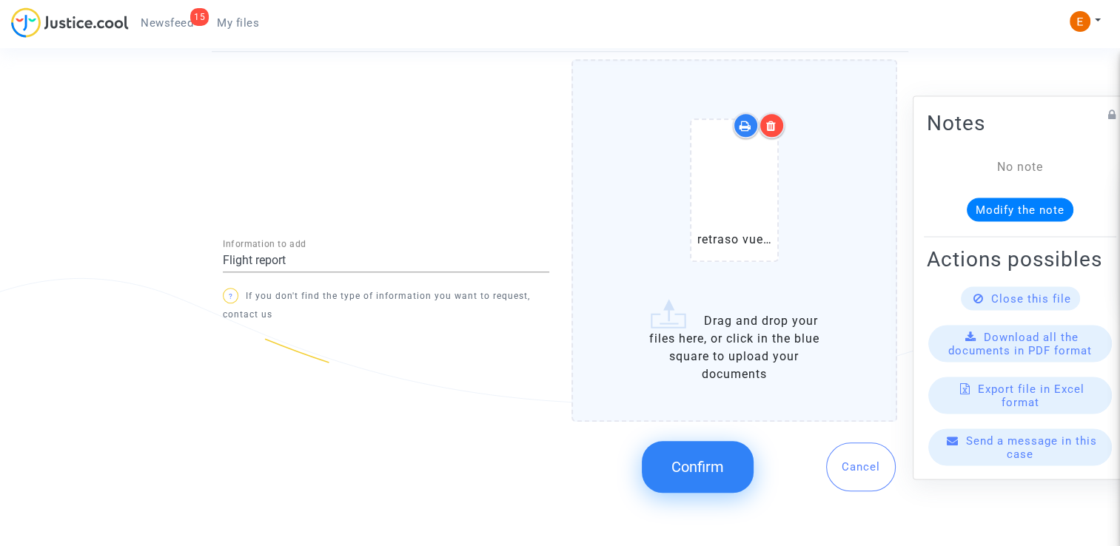
click at [681, 481] on button "Confirm" at bounding box center [698, 467] width 112 height 52
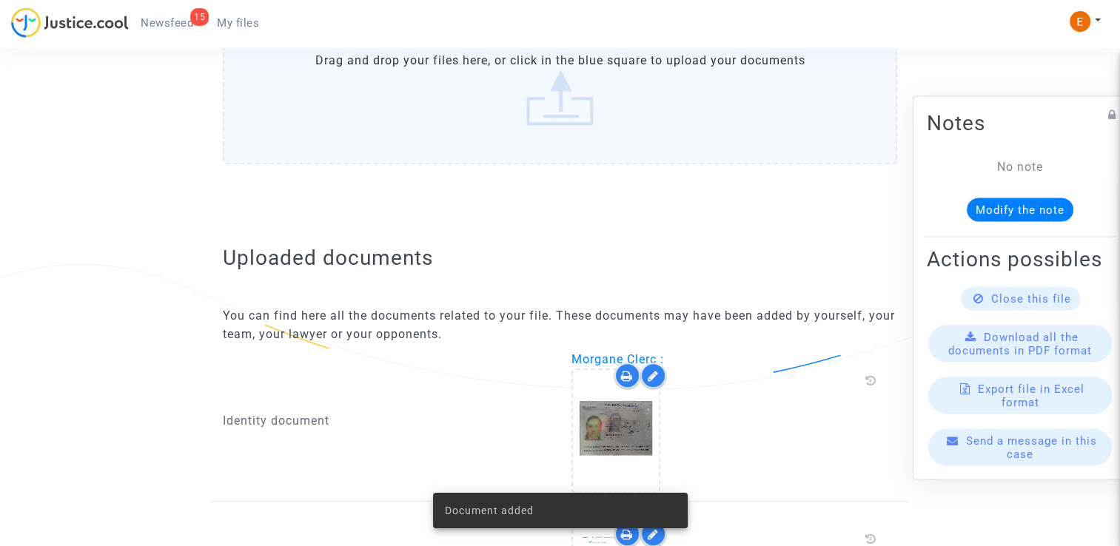
scroll to position [684, 0]
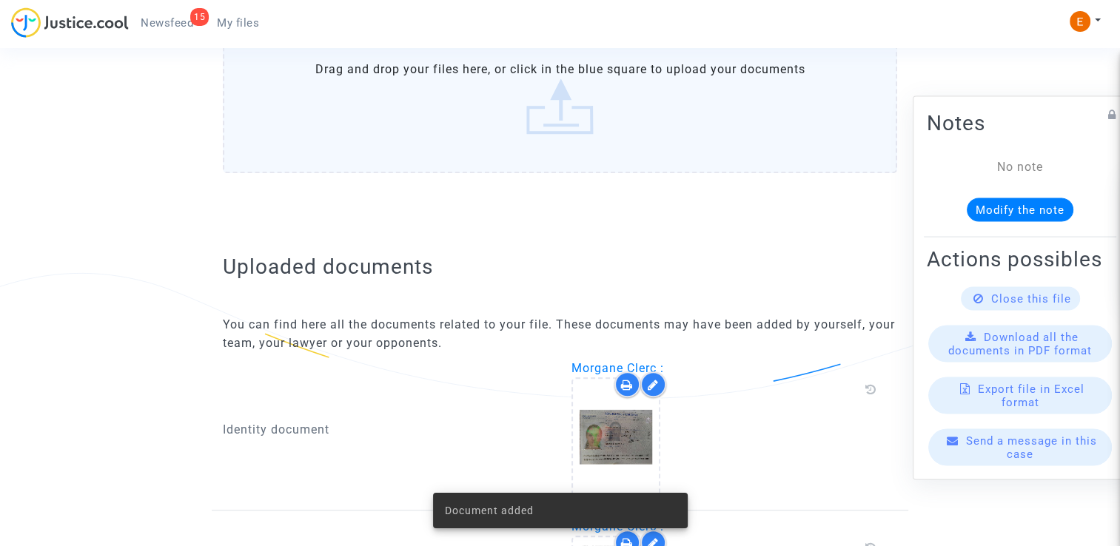
click at [191, 23] on span "Newsfeed" at bounding box center [167, 22] width 53 height 13
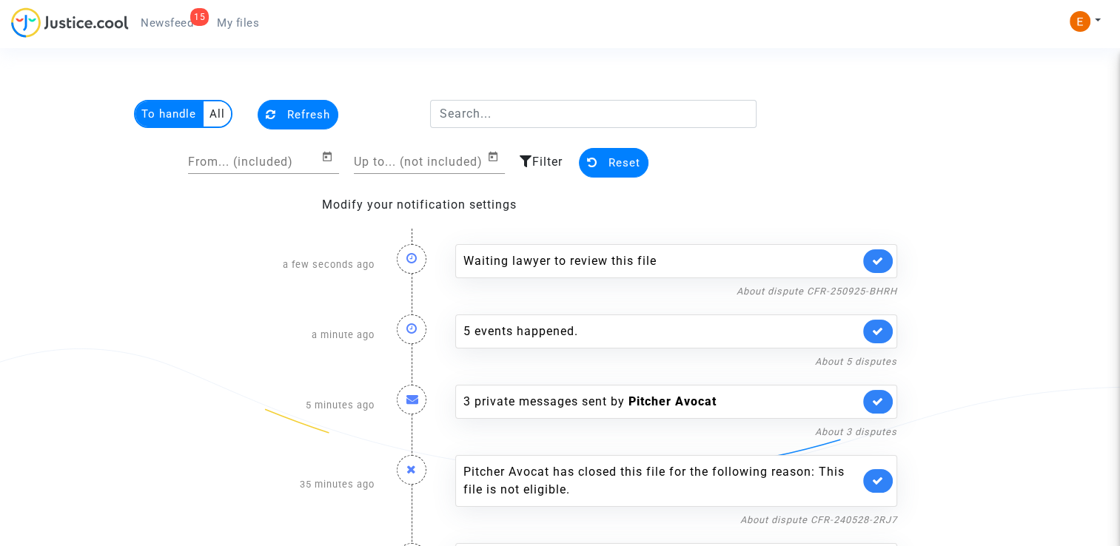
click at [885, 259] on link at bounding box center [878, 261] width 30 height 24
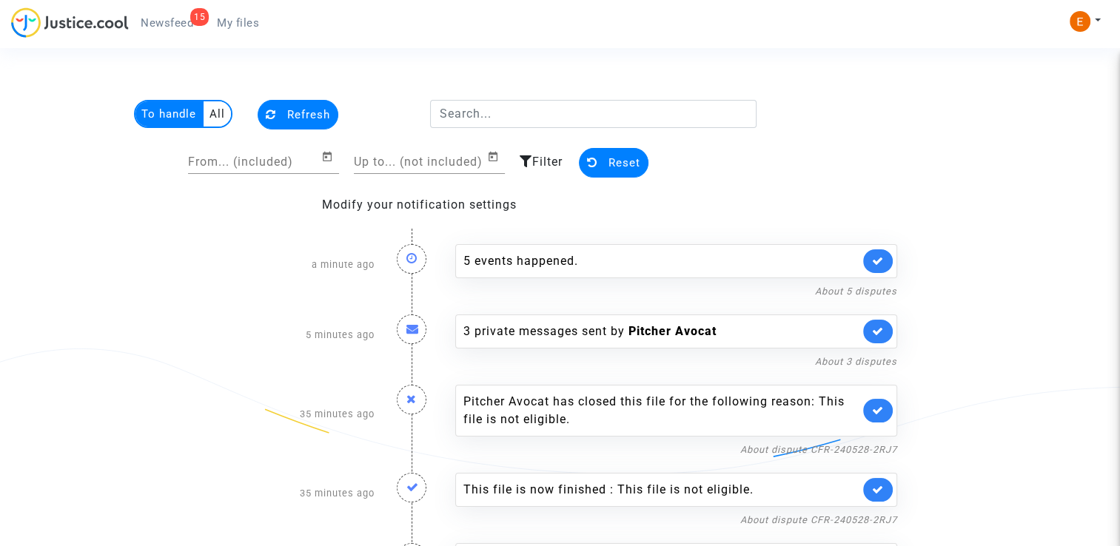
click at [639, 236] on div "5 events happened. About 5 disputes" at bounding box center [676, 264] width 464 height 70
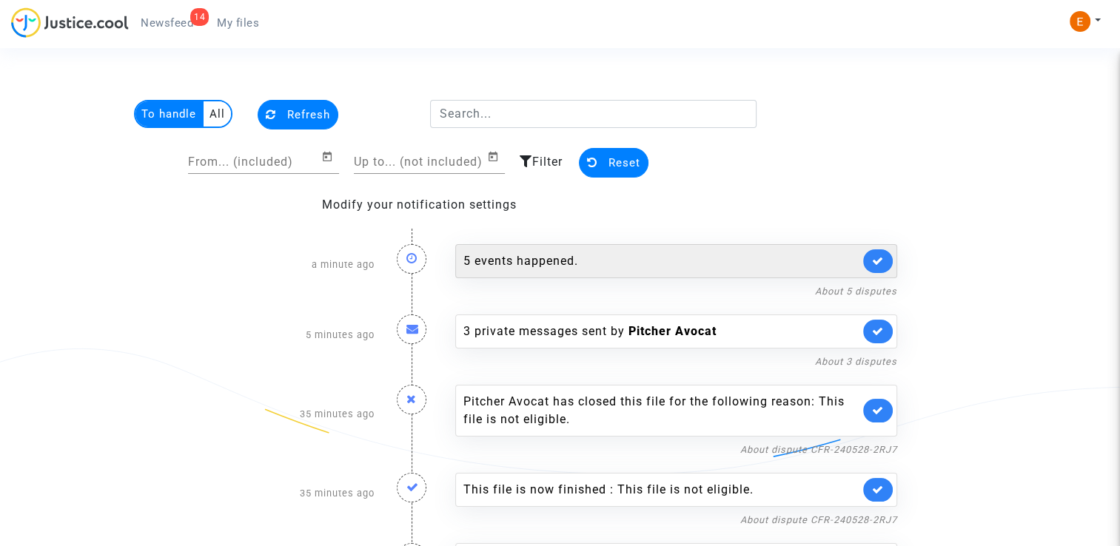
click at [639, 256] on div "5 events happened." at bounding box center [661, 261] width 396 height 18
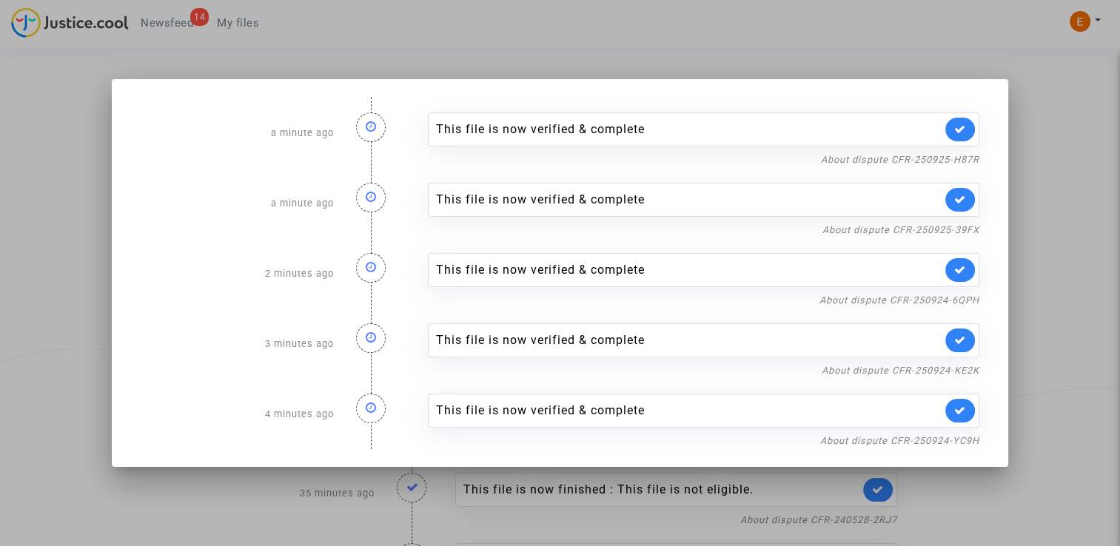
click at [1041, 241] on div at bounding box center [560, 273] width 1120 height 546
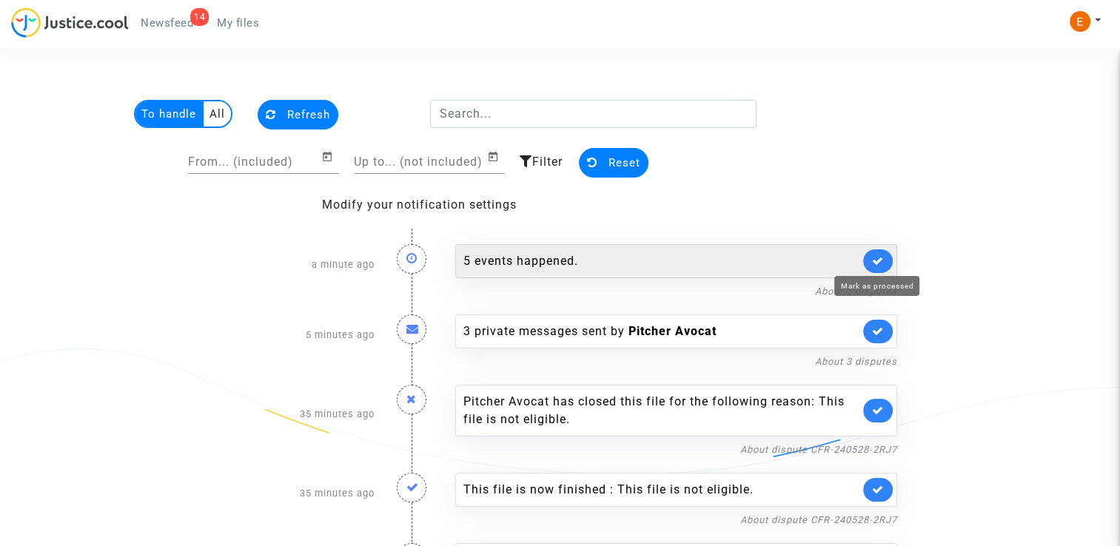
click at [881, 259] on icon at bounding box center [878, 260] width 12 height 11
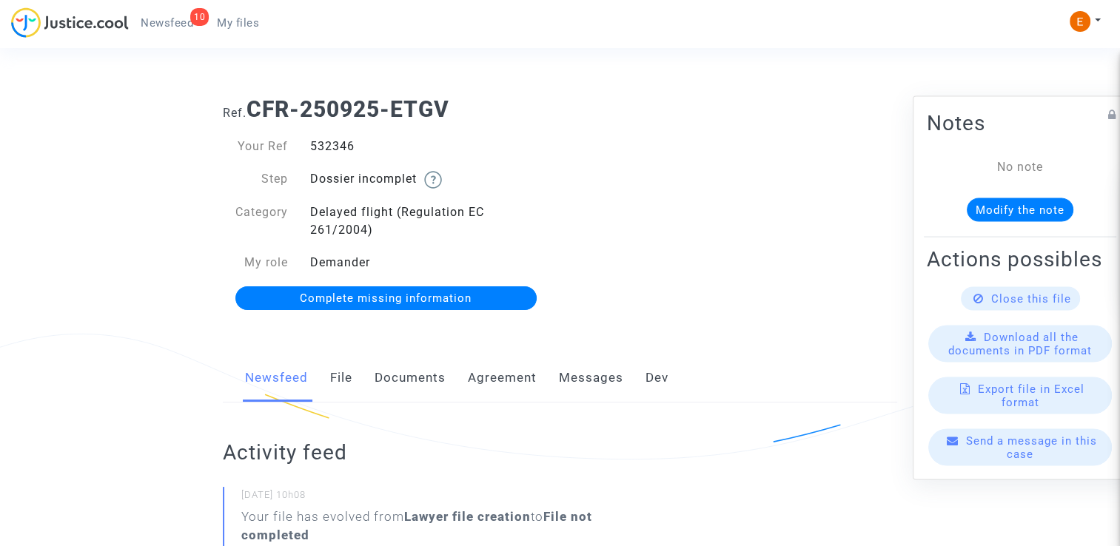
click at [407, 377] on link "Documents" at bounding box center [410, 378] width 71 height 49
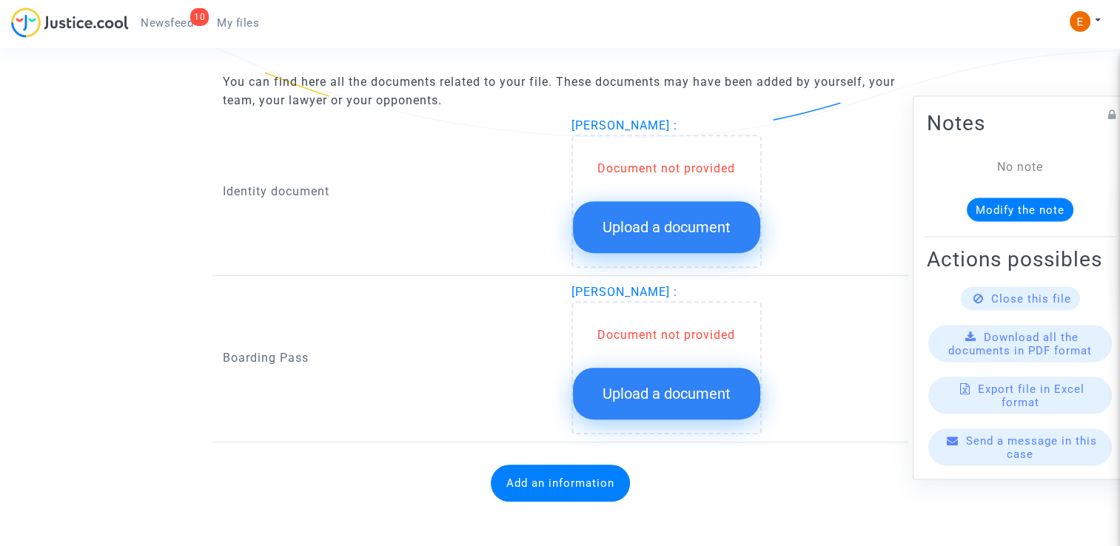
scroll to position [950, 0]
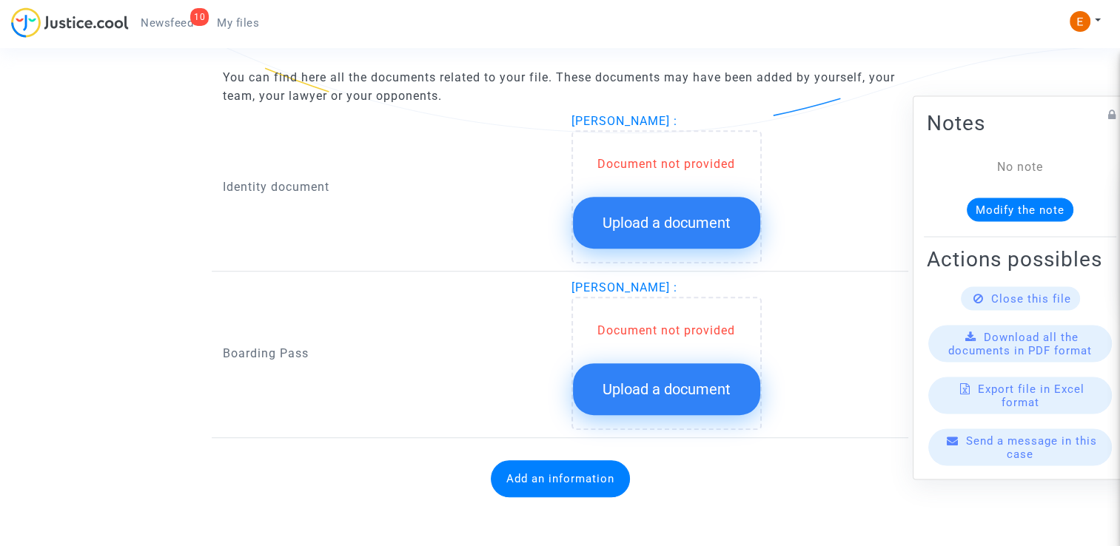
click at [658, 221] on span "Upload a document" at bounding box center [666, 223] width 128 height 18
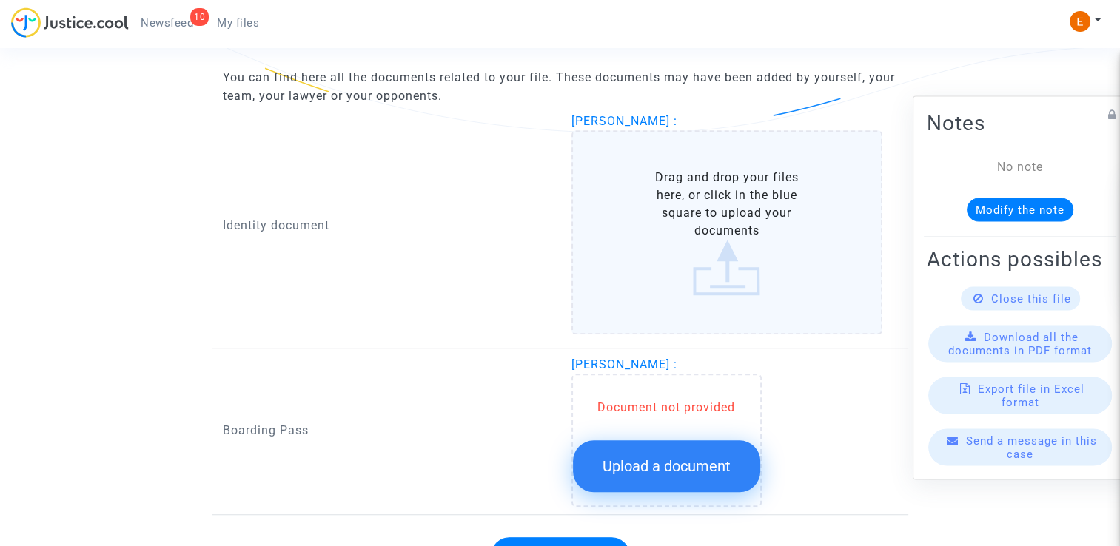
click at [679, 457] on span "Upload a document" at bounding box center [666, 466] width 128 height 18
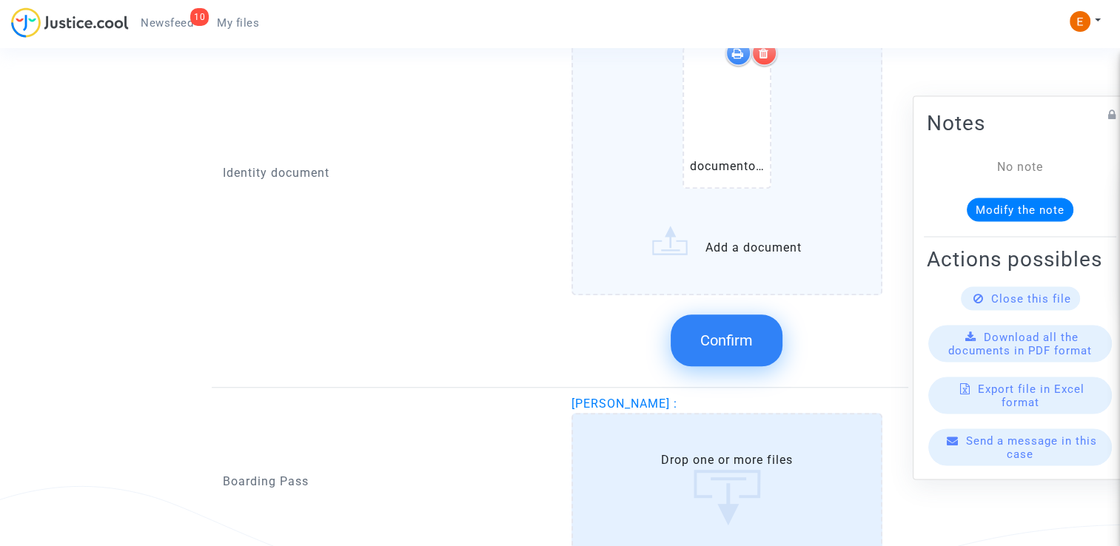
scroll to position [1109, 0]
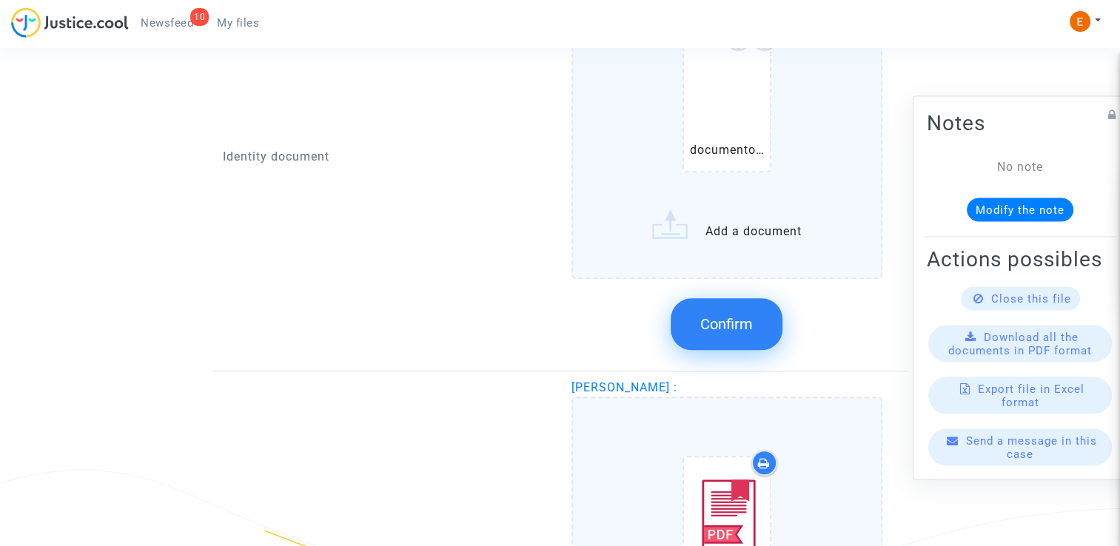
click at [744, 316] on span "Confirm" at bounding box center [726, 324] width 53 height 18
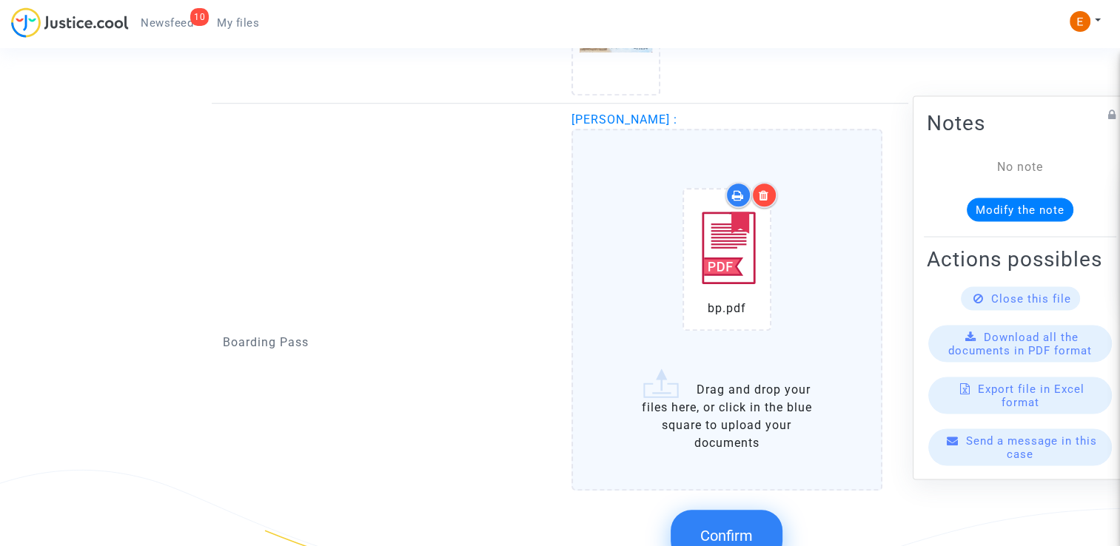
click at [746, 527] on span "Confirm" at bounding box center [726, 536] width 53 height 18
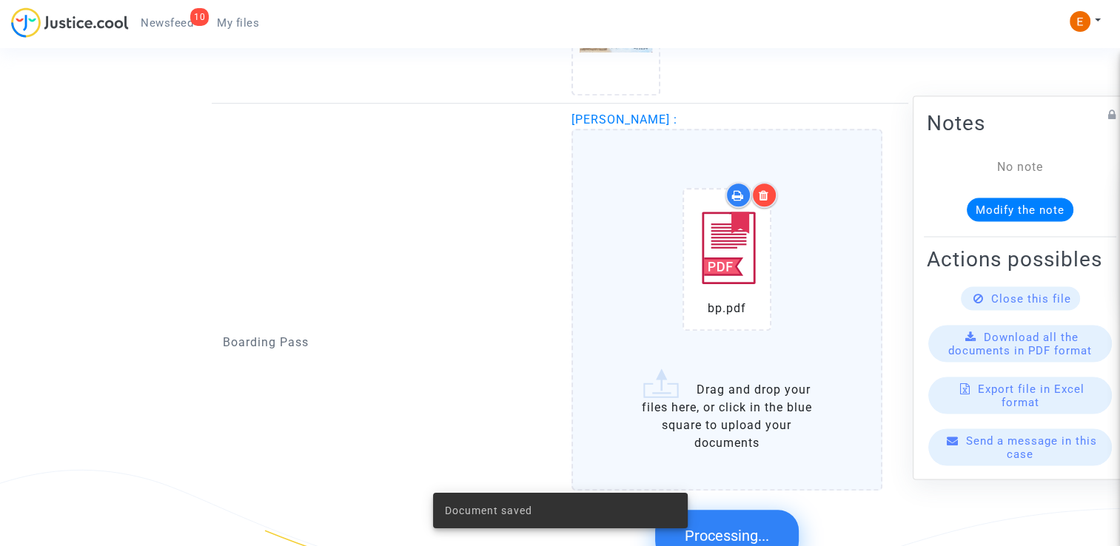
scroll to position [933, 0]
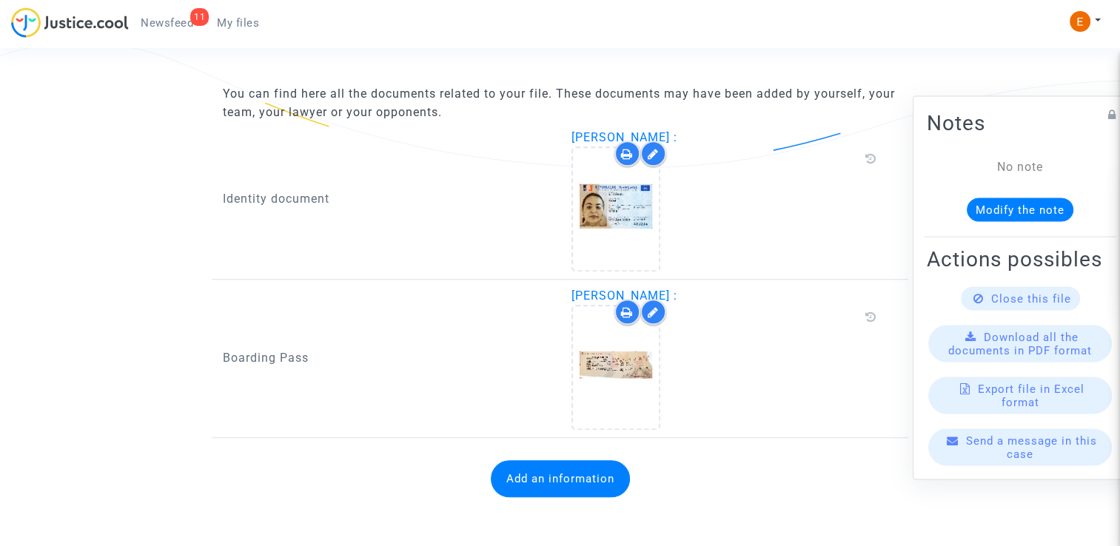
click at [619, 489] on button "Add an information" at bounding box center [560, 478] width 139 height 37
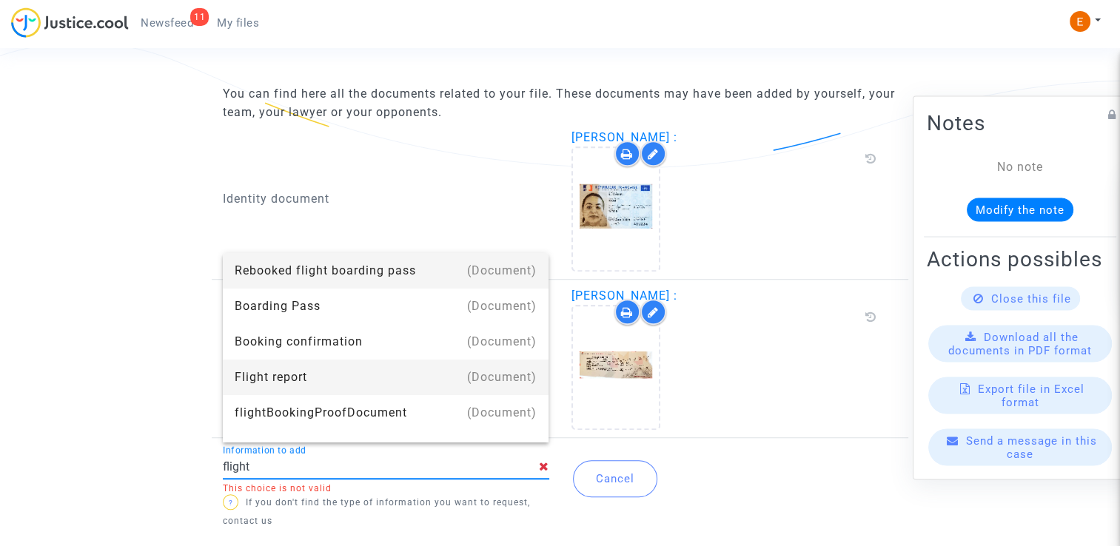
click at [391, 372] on div "Flight report" at bounding box center [386, 378] width 303 height 36
type input "Flight report"
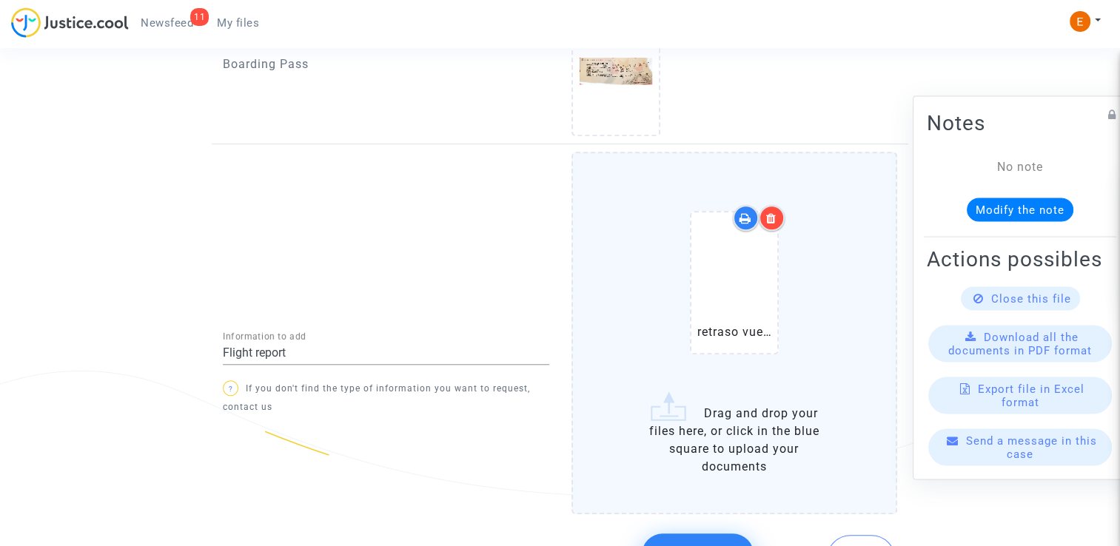
scroll to position [1211, 0]
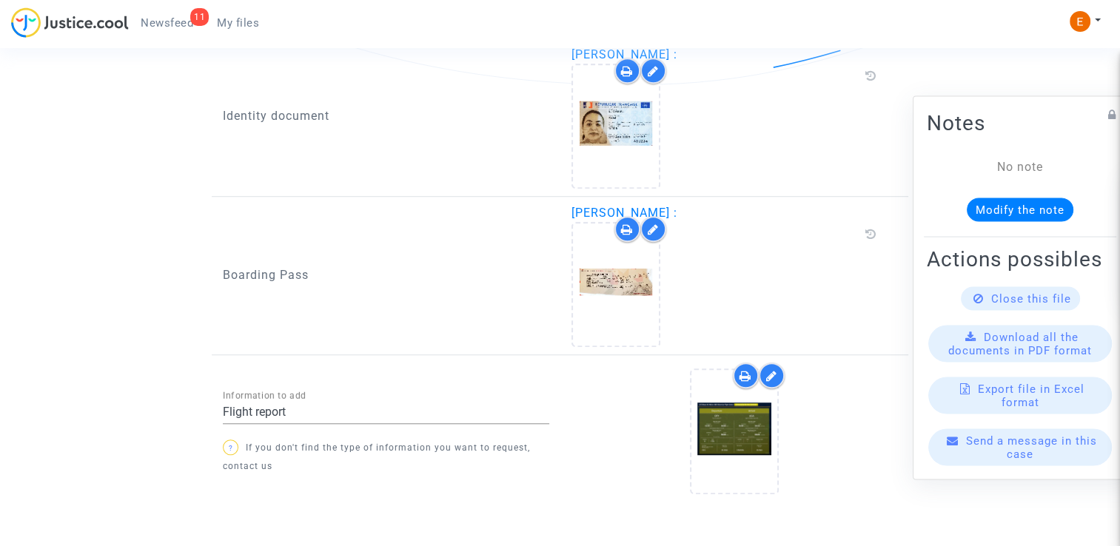
scroll to position [1054, 0]
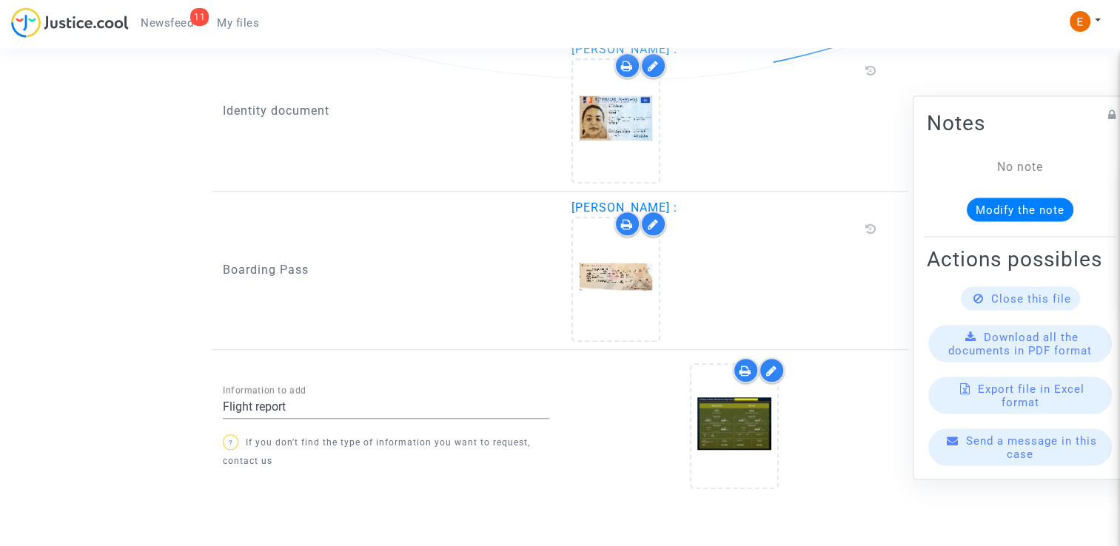
click at [173, 15] on link "11 Newsfeed" at bounding box center [167, 23] width 76 height 22
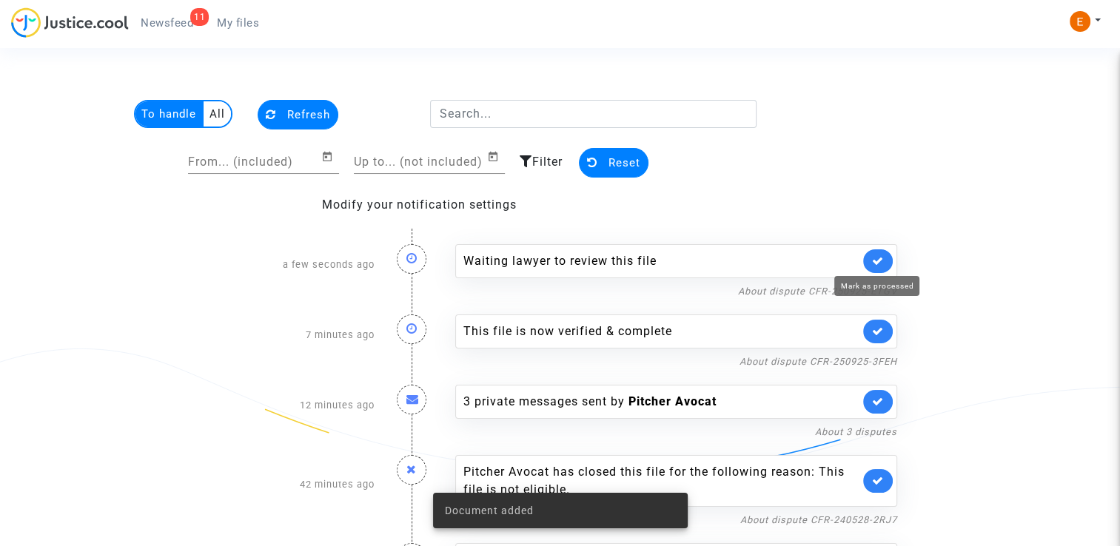
click at [880, 260] on icon at bounding box center [878, 260] width 12 height 11
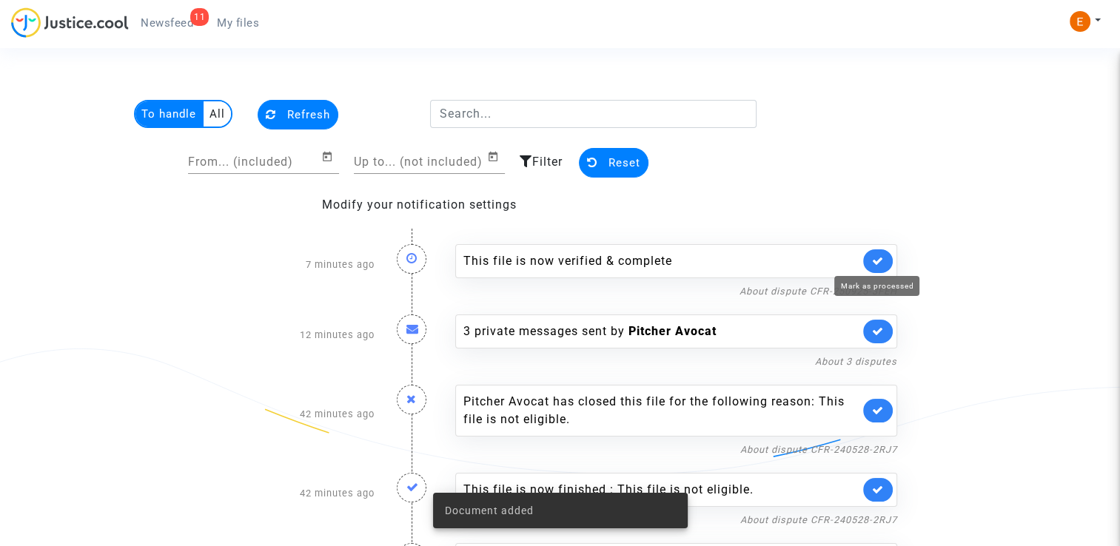
click at [880, 260] on icon at bounding box center [878, 260] width 12 height 11
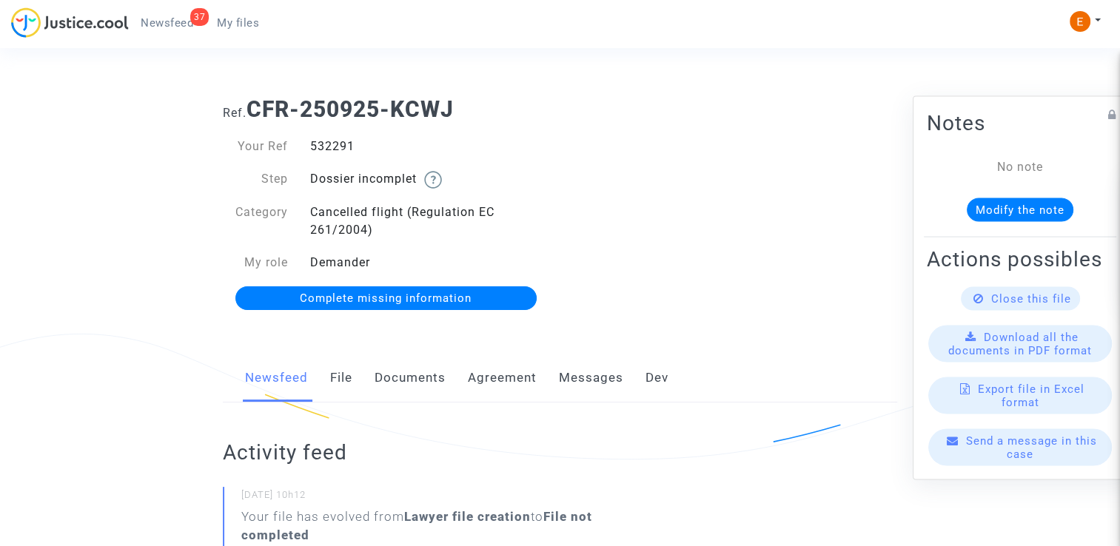
click at [414, 371] on link "Documents" at bounding box center [410, 378] width 71 height 49
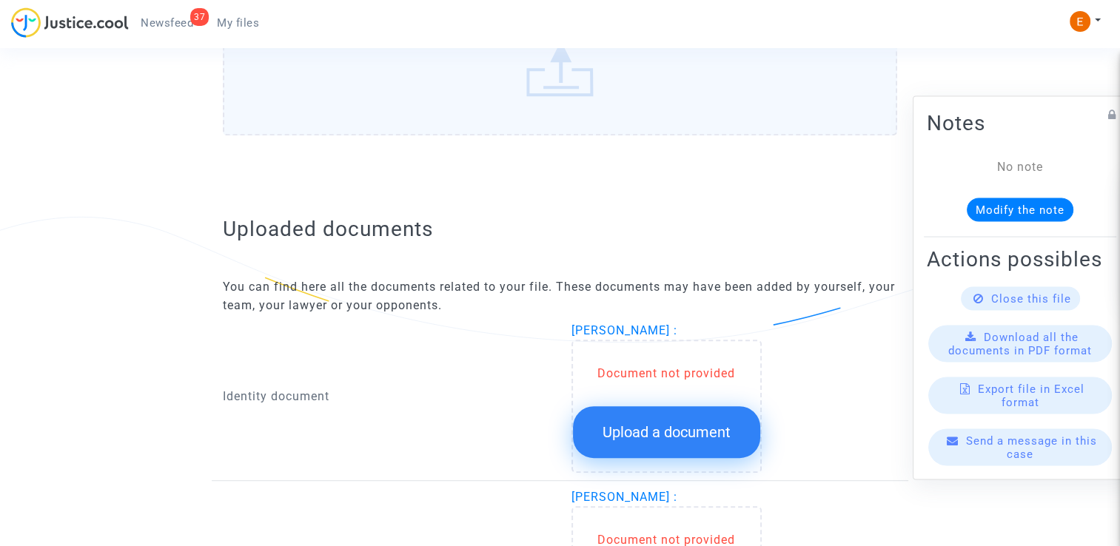
click at [676, 423] on span "Upload a document" at bounding box center [666, 432] width 128 height 18
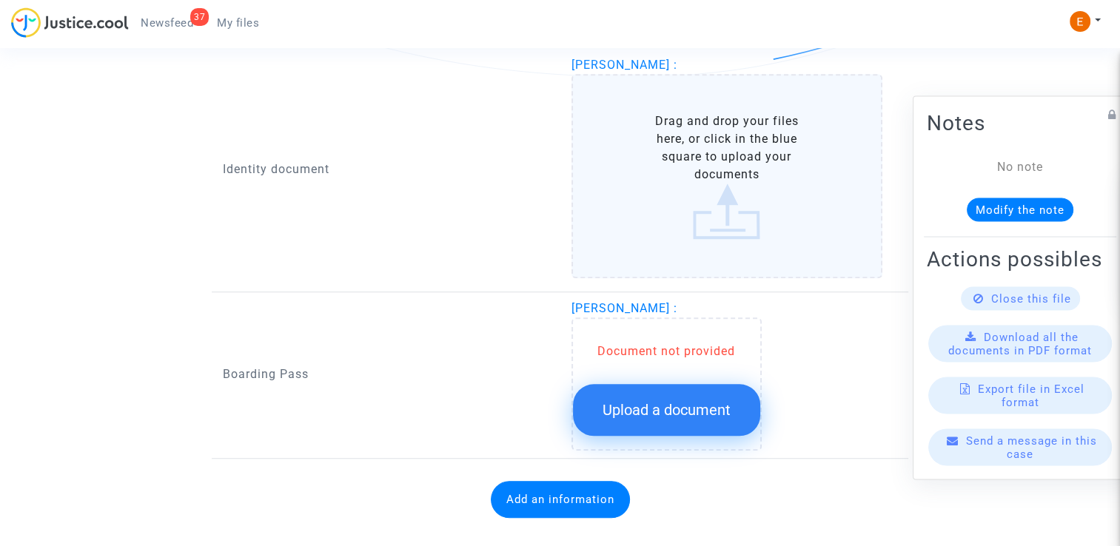
scroll to position [1009, 0]
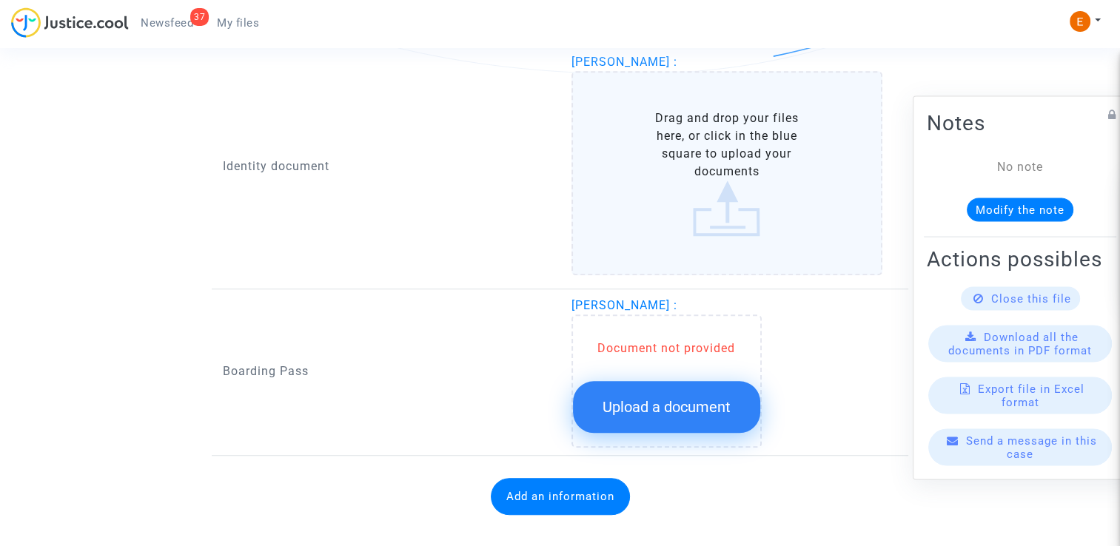
click at [675, 398] on span "Upload a document" at bounding box center [666, 407] width 128 height 18
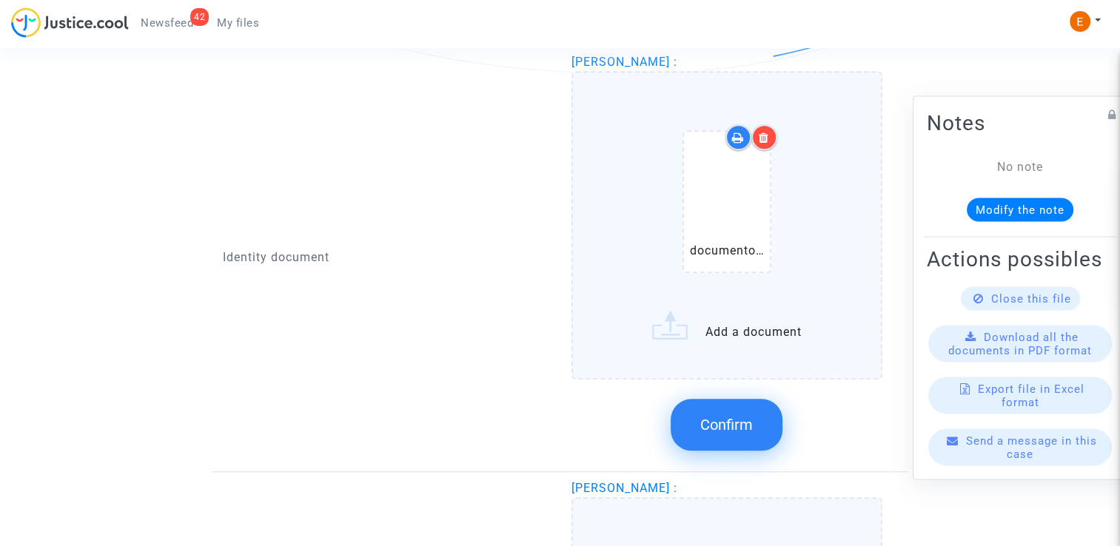
click at [749, 423] on span "Confirm" at bounding box center [726, 425] width 53 height 18
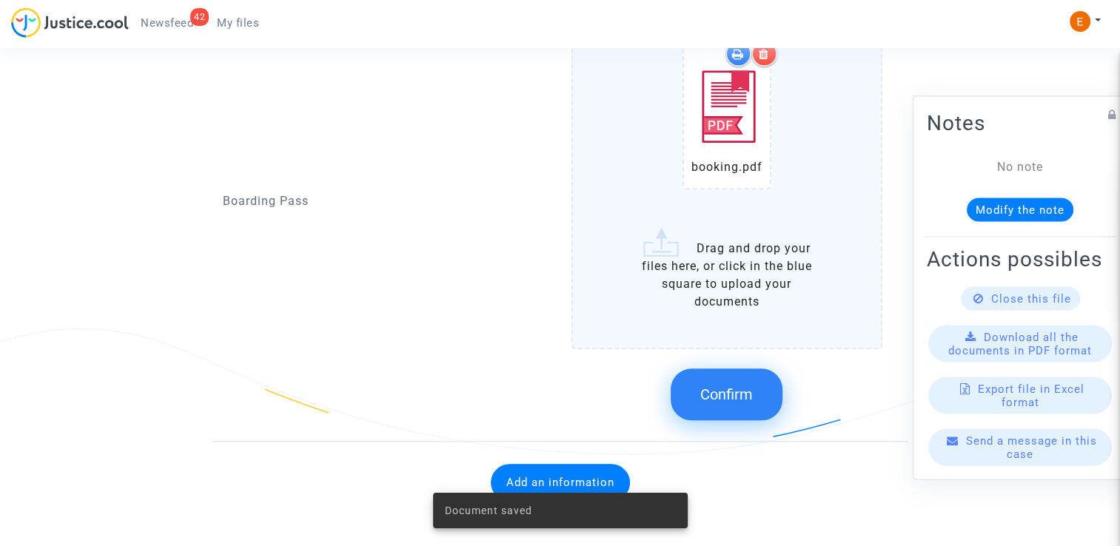
scroll to position [1254, 0]
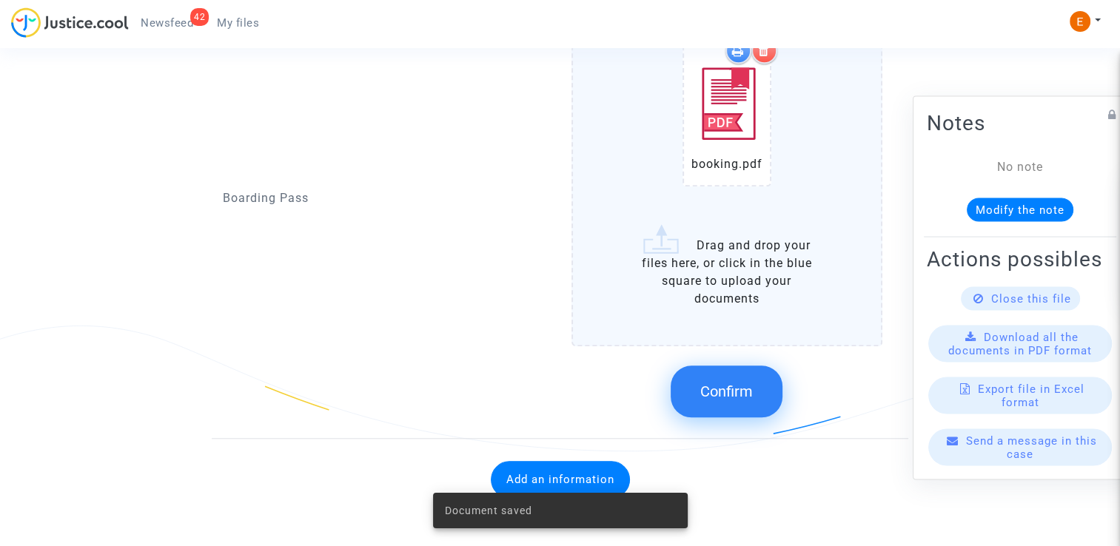
click at [728, 389] on span "Confirm" at bounding box center [726, 392] width 53 height 18
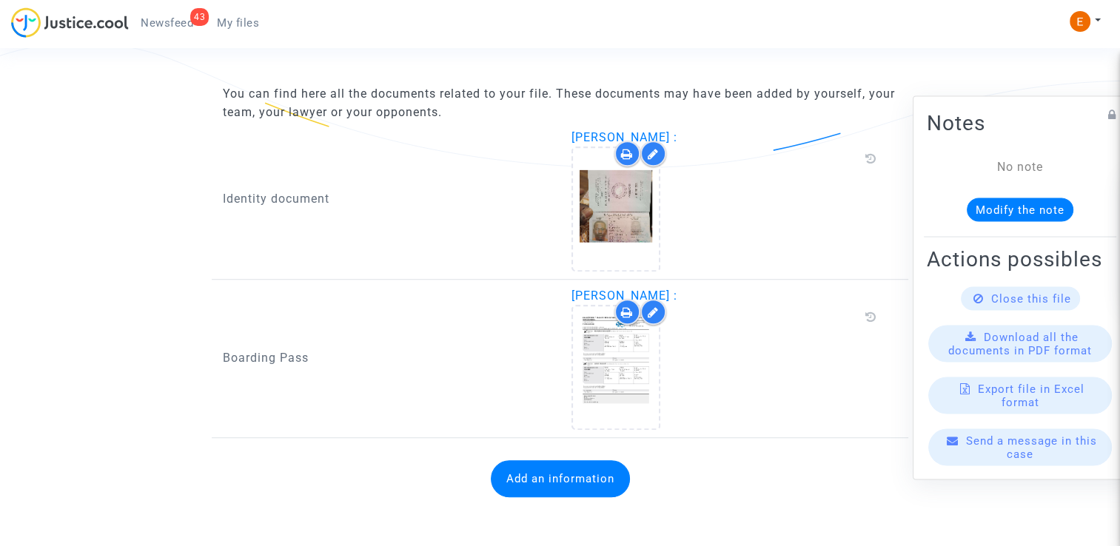
click at [583, 469] on button "Add an information" at bounding box center [560, 478] width 139 height 37
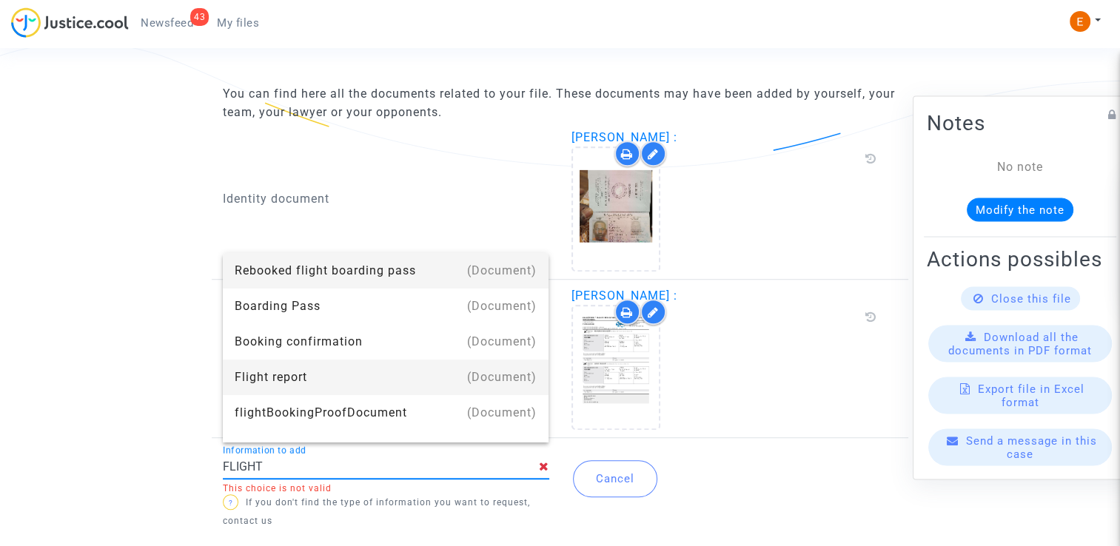
click at [354, 369] on div "Flight report" at bounding box center [386, 378] width 303 height 36
type input "Flight report"
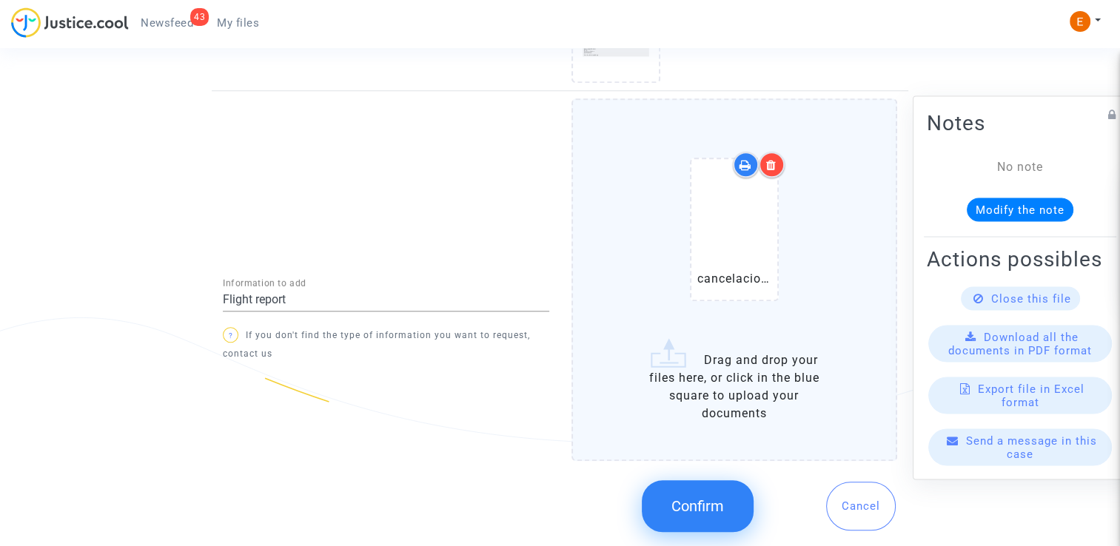
scroll to position [1301, 0]
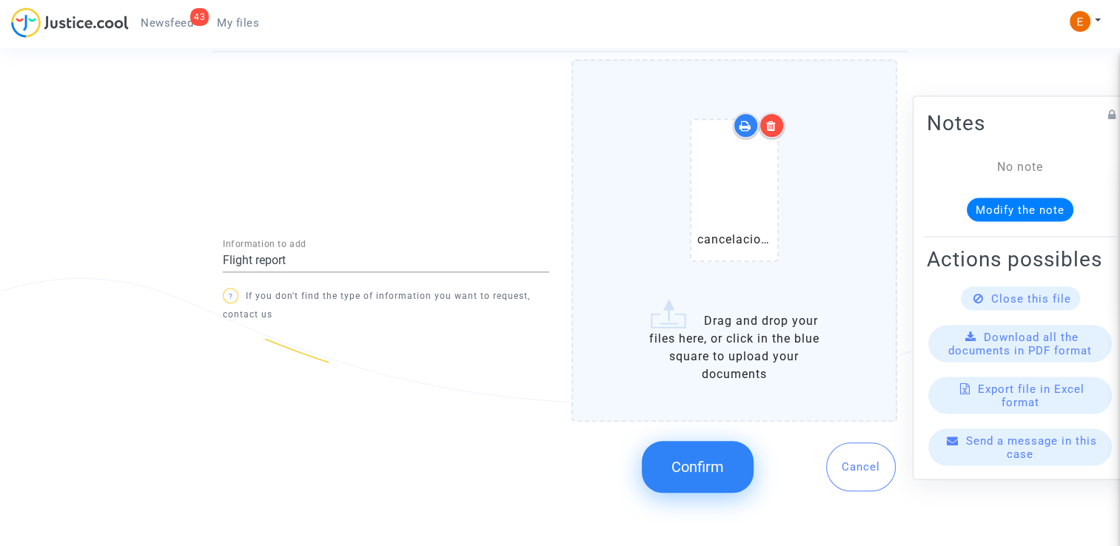
click at [708, 460] on span "Confirm" at bounding box center [697, 467] width 53 height 18
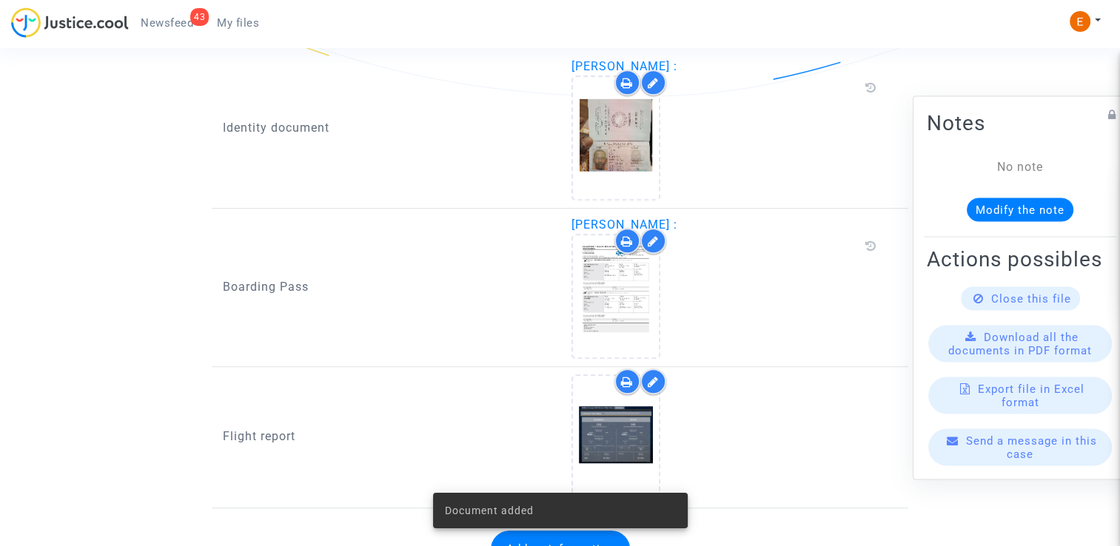
scroll to position [980, 0]
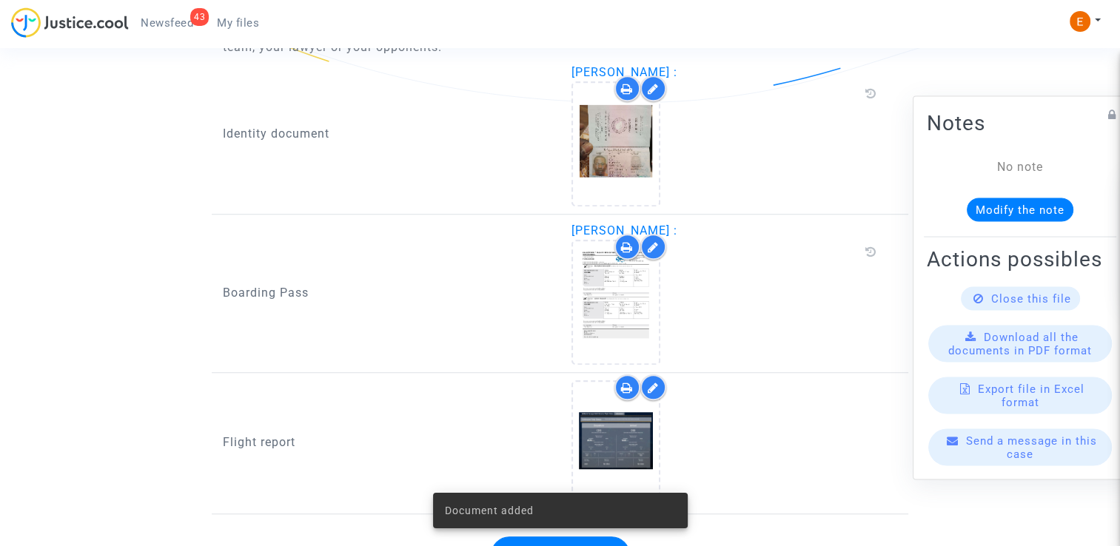
click at [184, 25] on span "Newsfeed" at bounding box center [167, 22] width 53 height 13
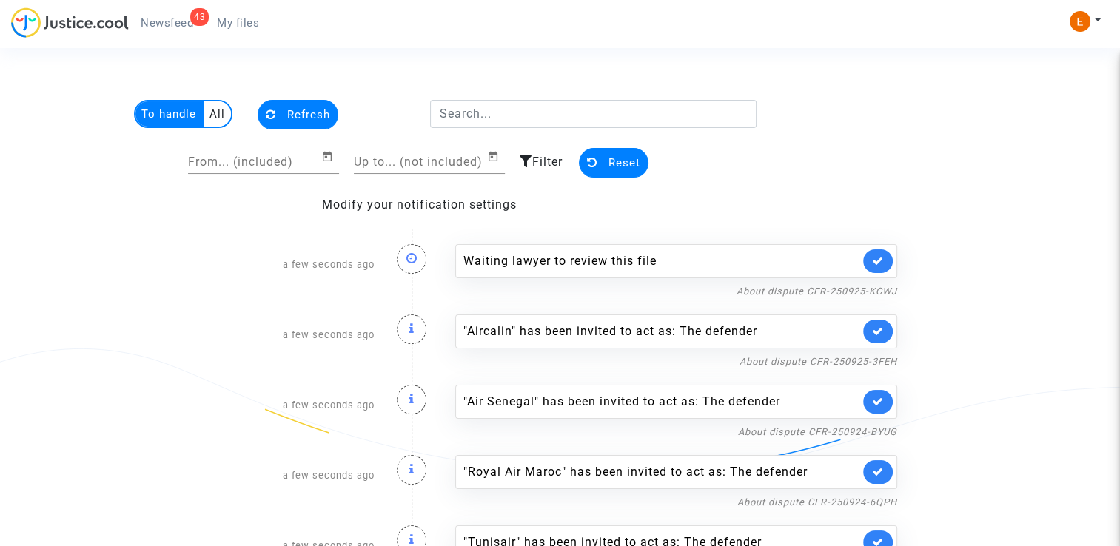
click at [885, 254] on link at bounding box center [878, 261] width 30 height 24
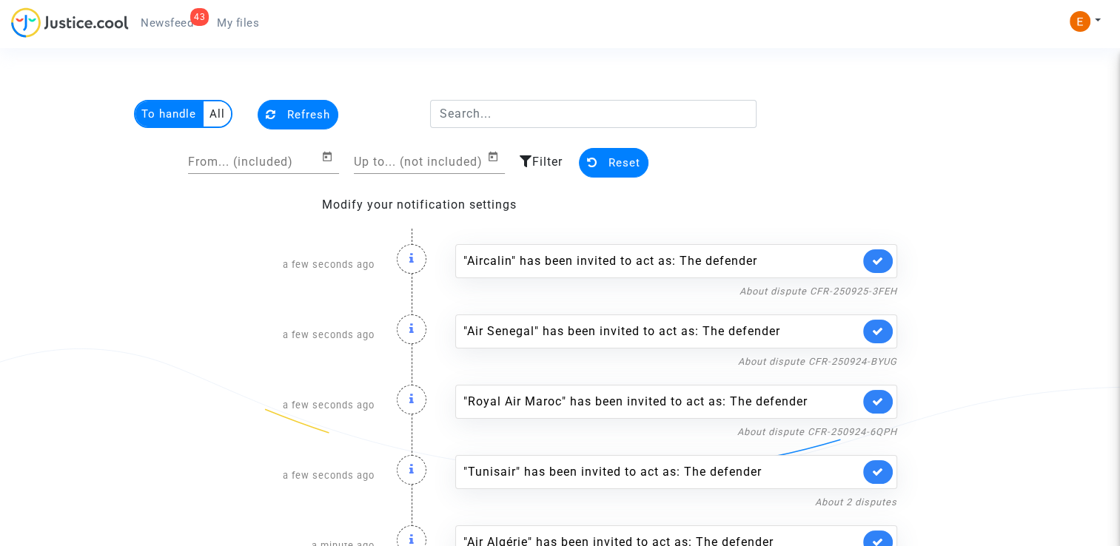
click at [885, 254] on link at bounding box center [878, 261] width 30 height 24
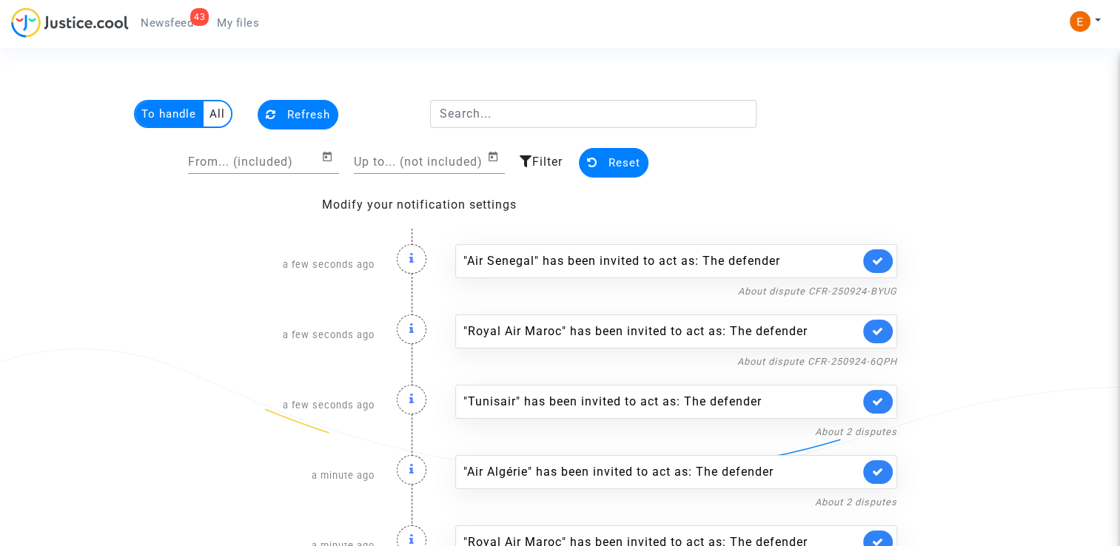
click at [885, 254] on link at bounding box center [878, 261] width 30 height 24
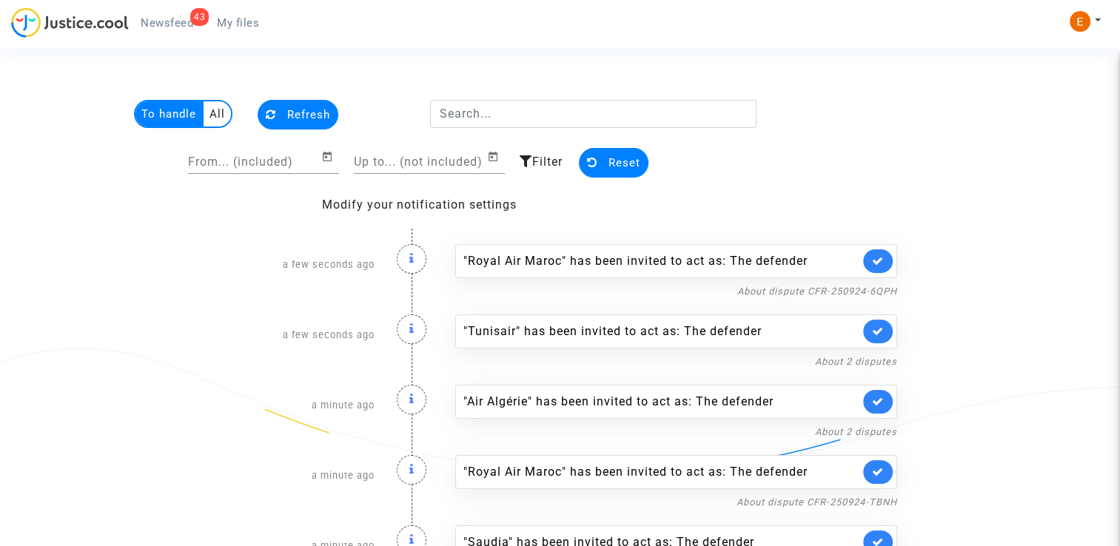
click at [885, 254] on link at bounding box center [878, 261] width 30 height 24
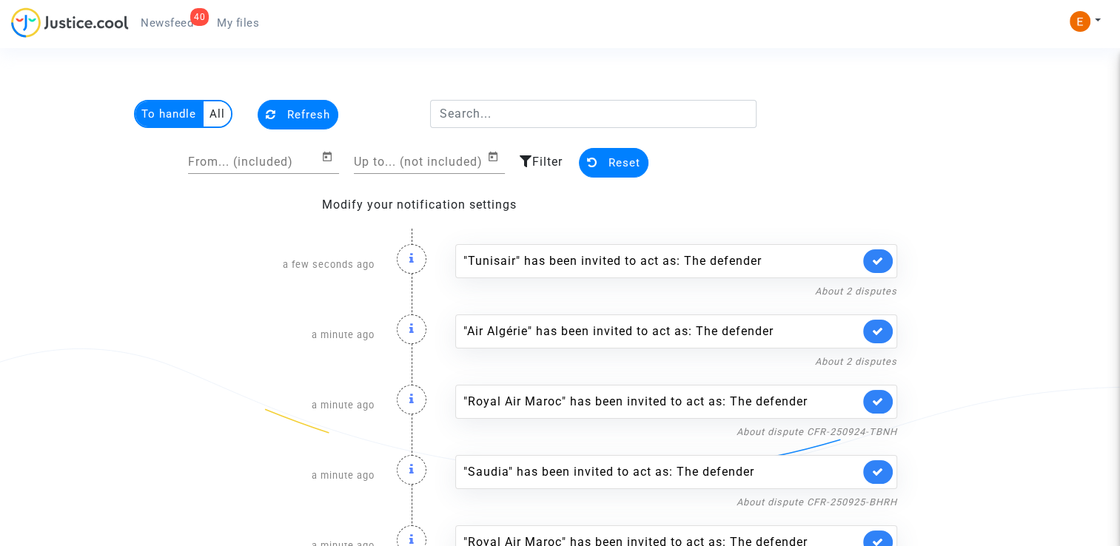
click at [885, 254] on link at bounding box center [878, 261] width 30 height 24
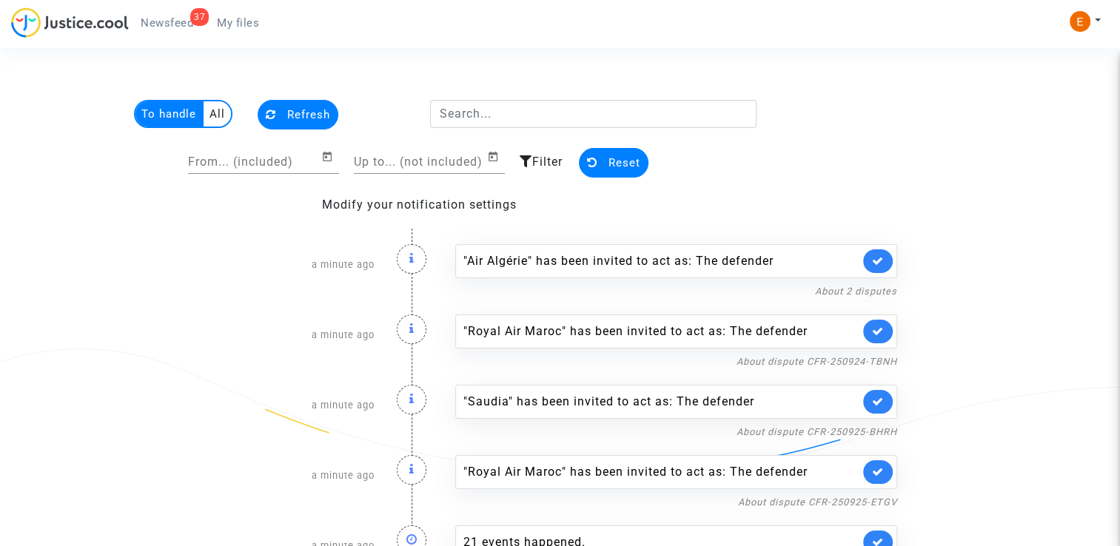
click at [885, 254] on link at bounding box center [878, 261] width 30 height 24
click at [885, 320] on link at bounding box center [878, 332] width 30 height 24
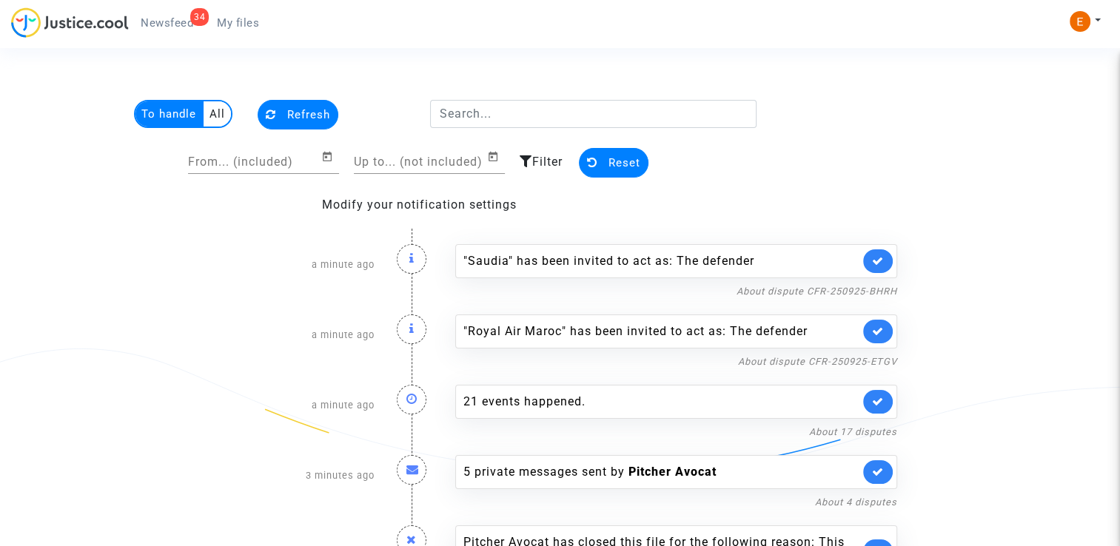
click at [885, 254] on link at bounding box center [878, 261] width 30 height 24
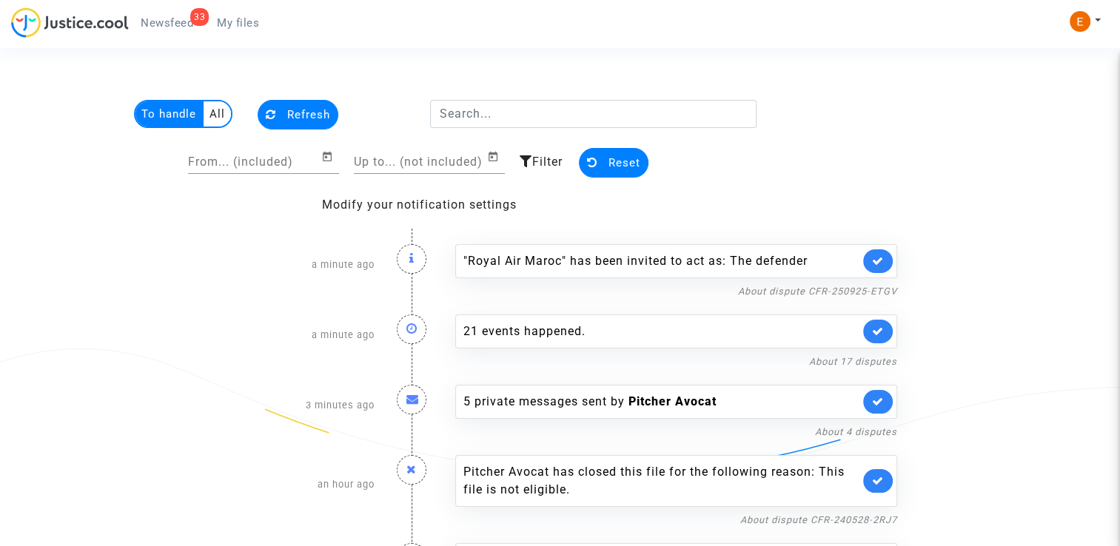
click at [885, 254] on link at bounding box center [878, 261] width 30 height 24
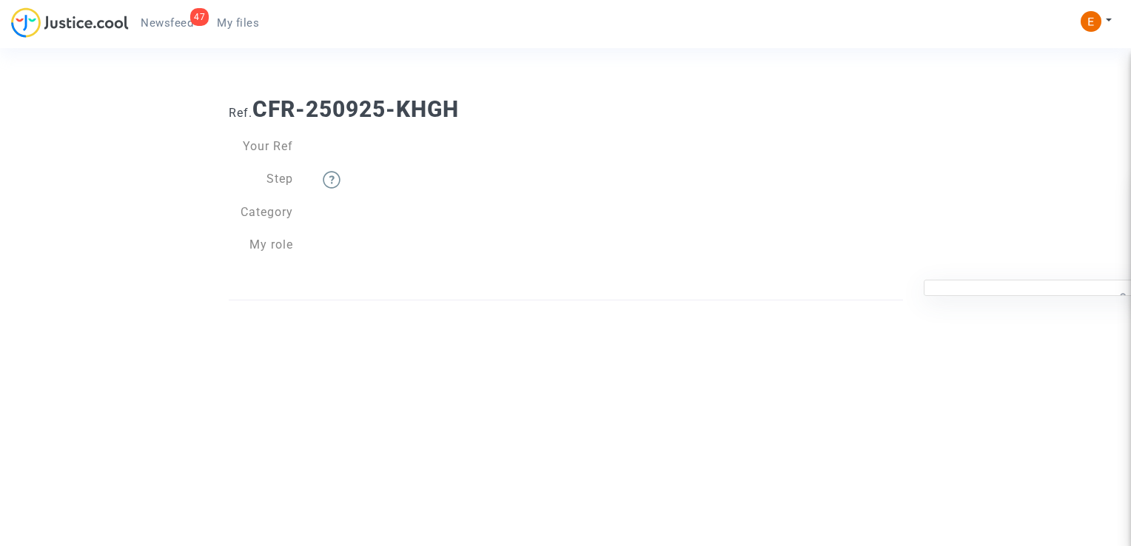
click at [241, 19] on span "My files" at bounding box center [238, 22] width 42 height 13
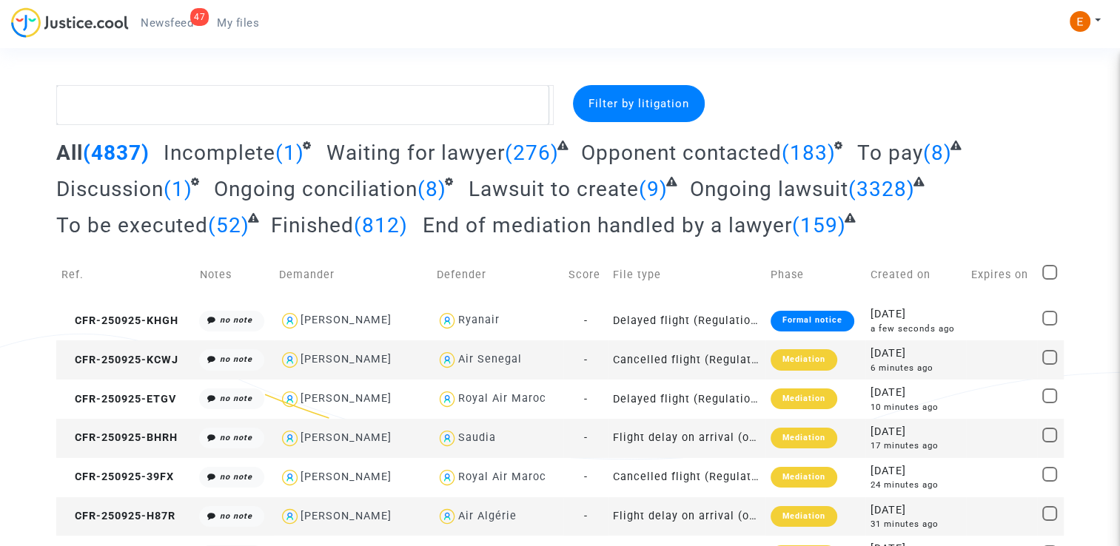
click at [192, 20] on div "47" at bounding box center [199, 17] width 19 height 18
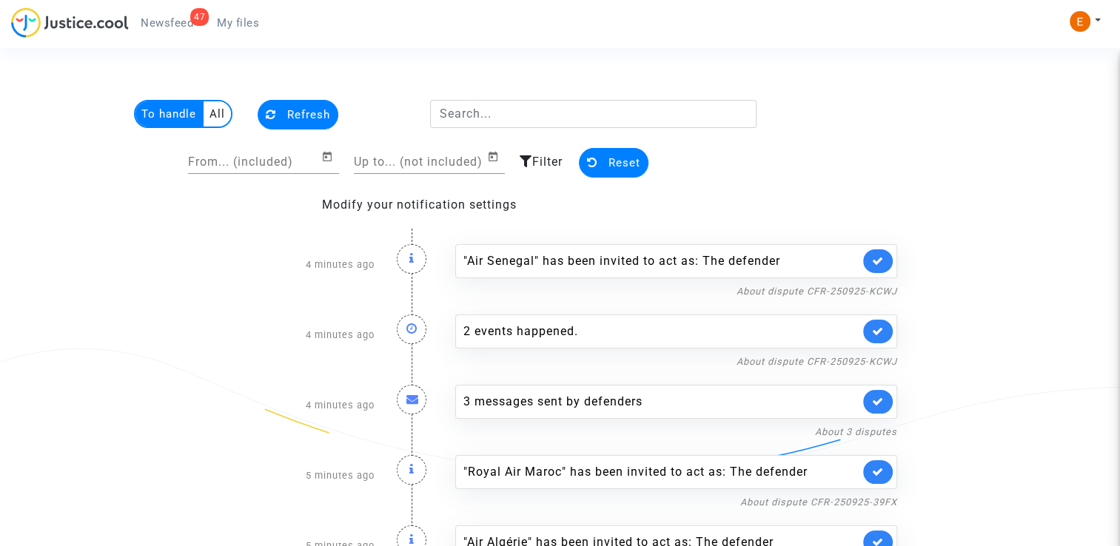
click at [234, 23] on span "My files" at bounding box center [238, 22] width 42 height 13
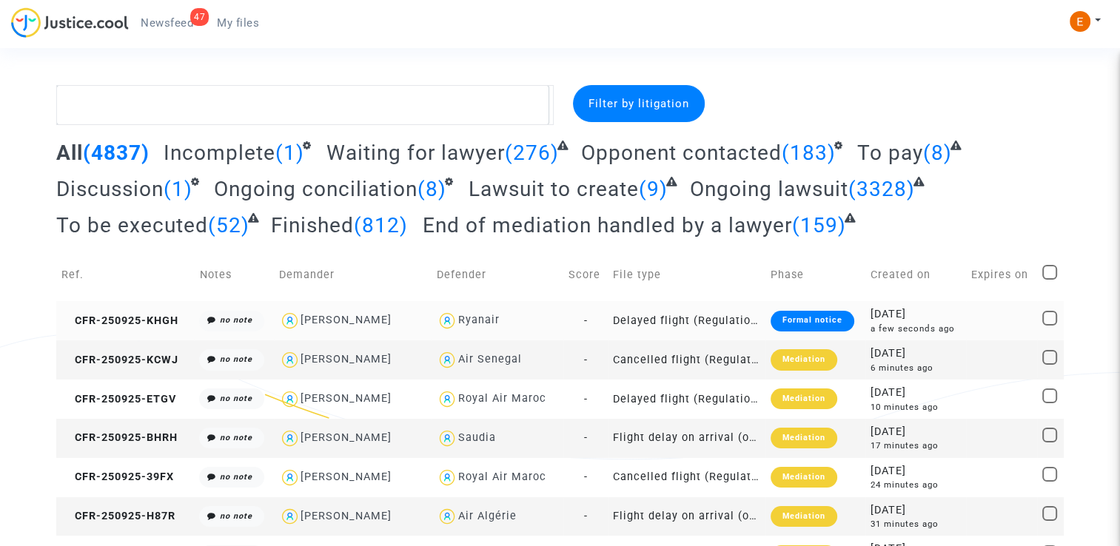
click at [799, 319] on div "Formal notice" at bounding box center [812, 321] width 84 height 21
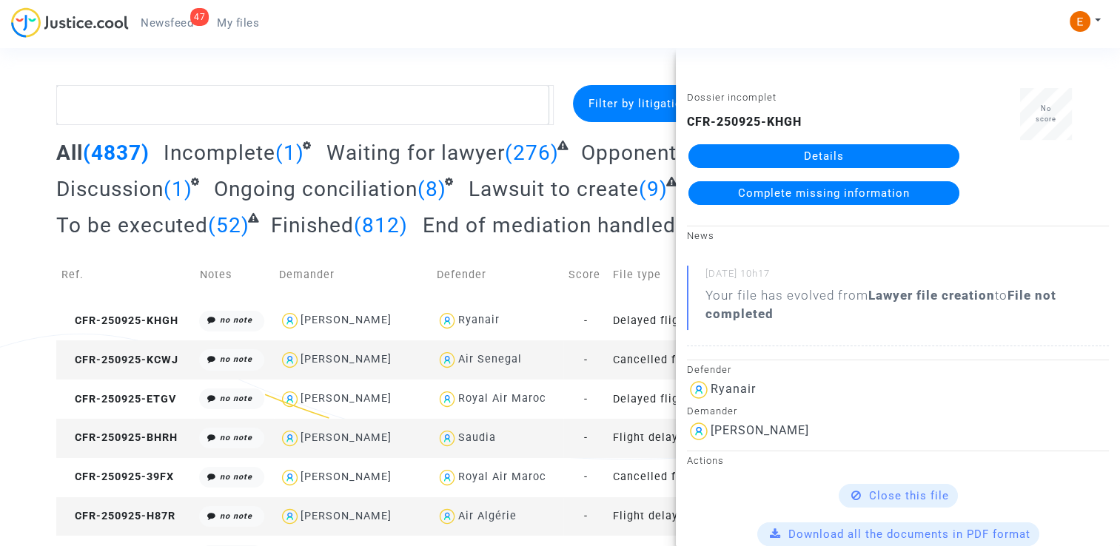
click at [871, 155] on link "Details" at bounding box center [823, 156] width 271 height 24
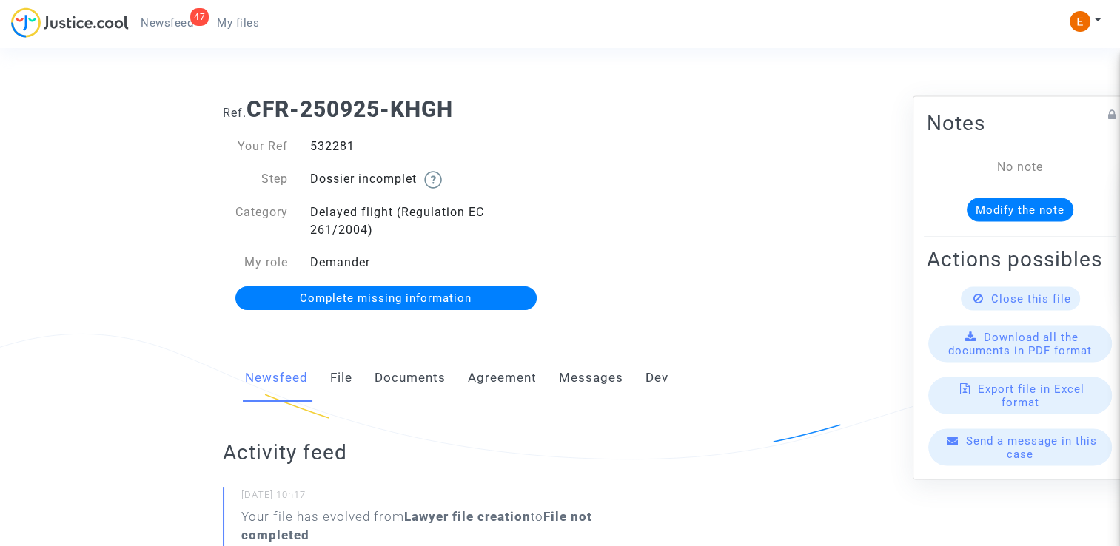
click at [402, 382] on link "Documents" at bounding box center [410, 378] width 71 height 49
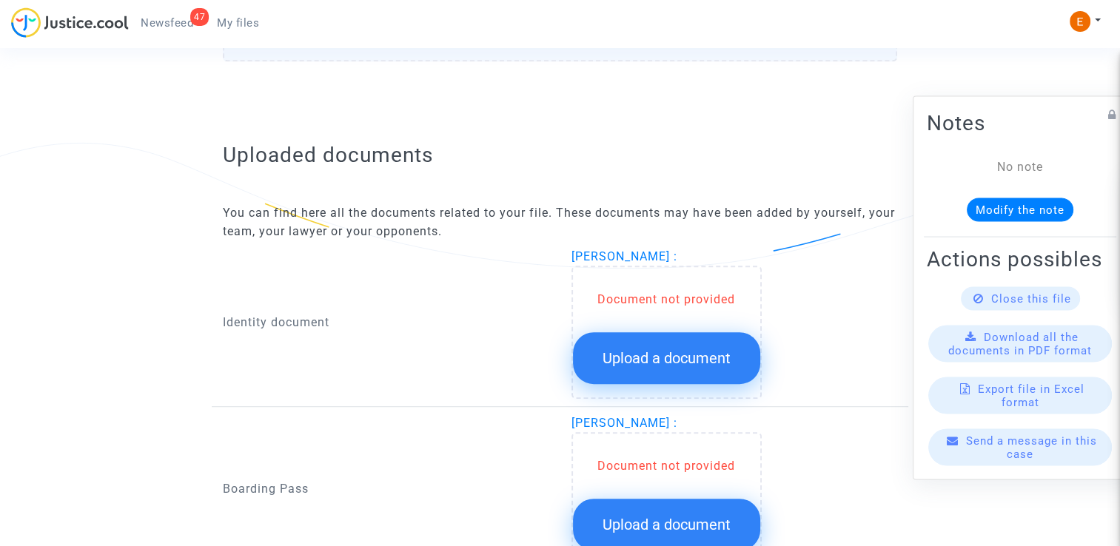
click at [693, 360] on span "Upload a document" at bounding box center [666, 358] width 128 height 18
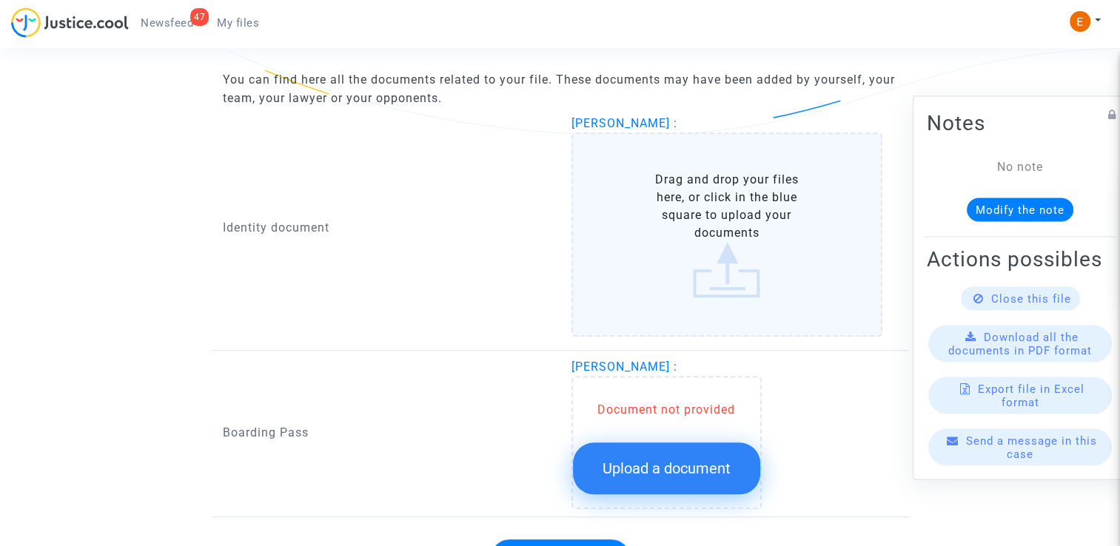
scroll to position [962, 0]
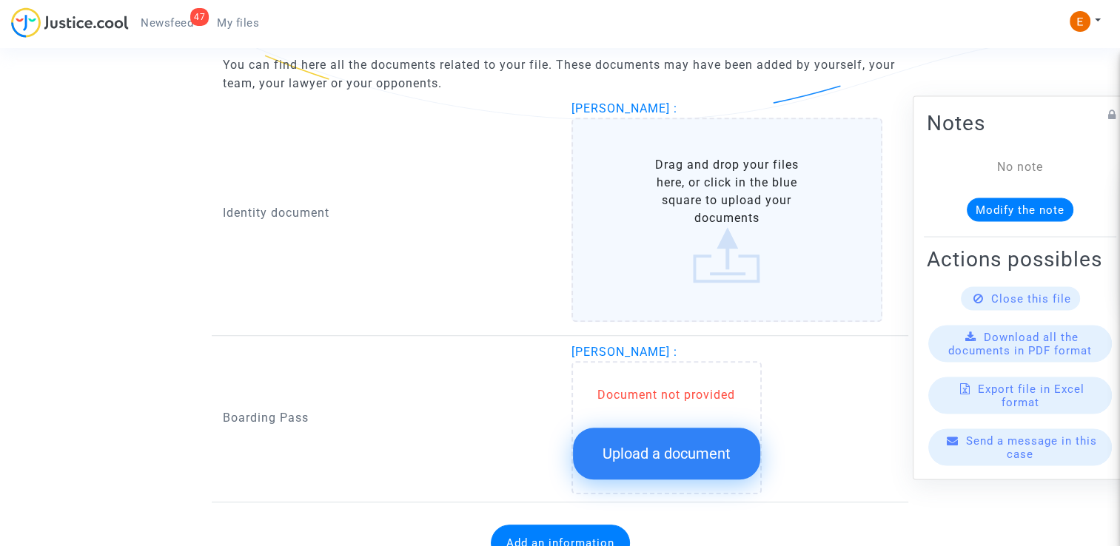
click at [671, 441] on button "Upload a document" at bounding box center [666, 454] width 187 height 52
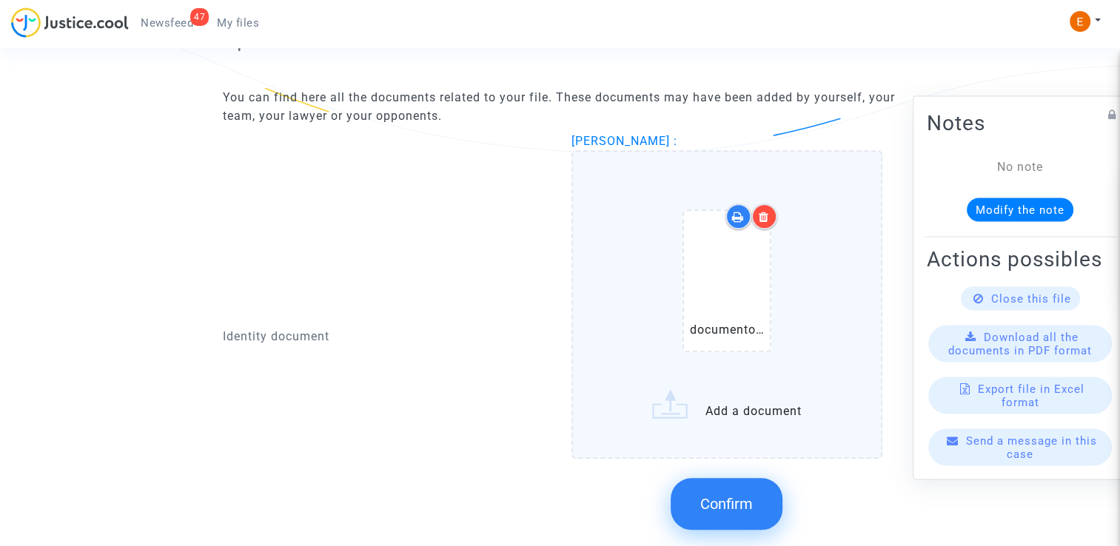
scroll to position [926, 0]
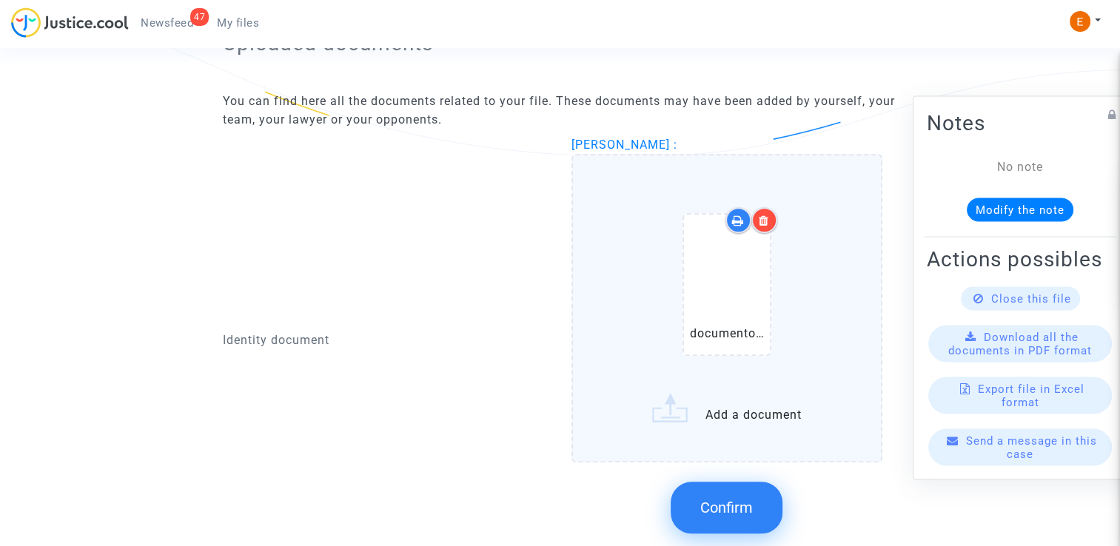
click at [736, 437] on label "documento identidad.pdf Add a document" at bounding box center [727, 308] width 312 height 309
click at [0, 0] on input "documento identidad.pdf Add a document" at bounding box center [0, 0] width 0 height 0
click at [711, 508] on span "Confirm" at bounding box center [726, 508] width 53 height 18
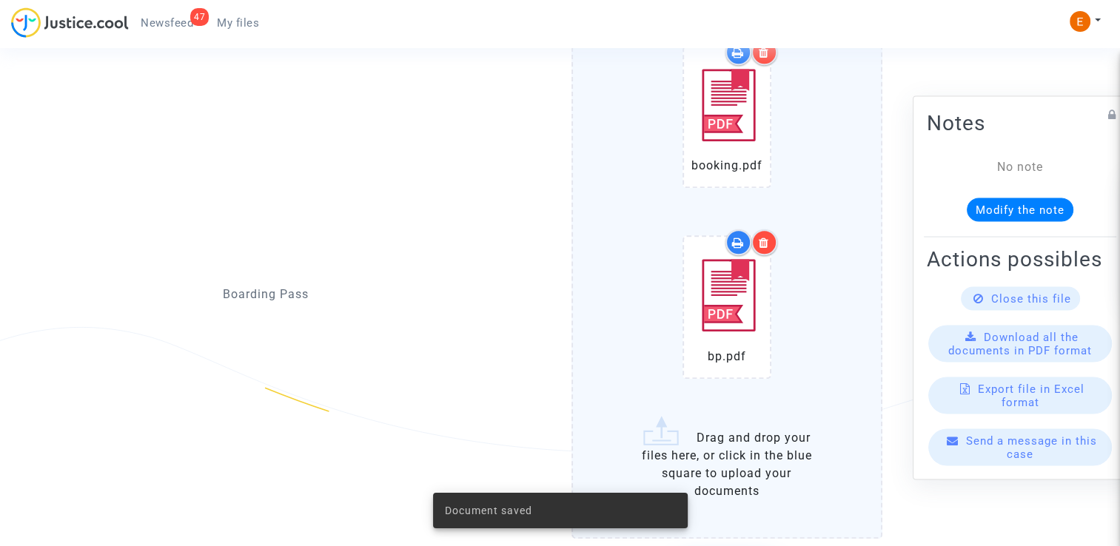
scroll to position [1370, 0]
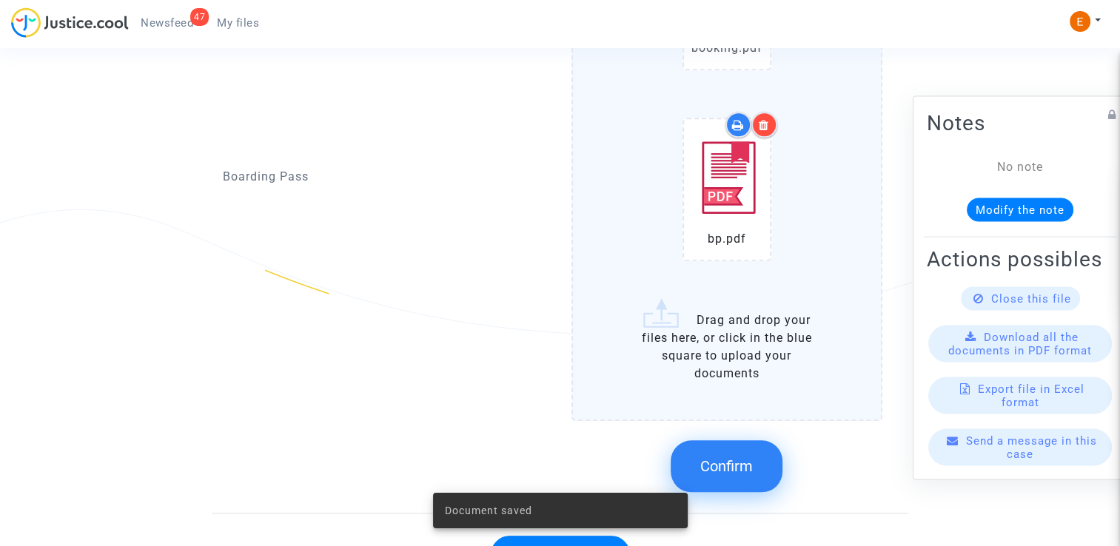
click at [726, 457] on span "Confirm" at bounding box center [726, 466] width 53 height 18
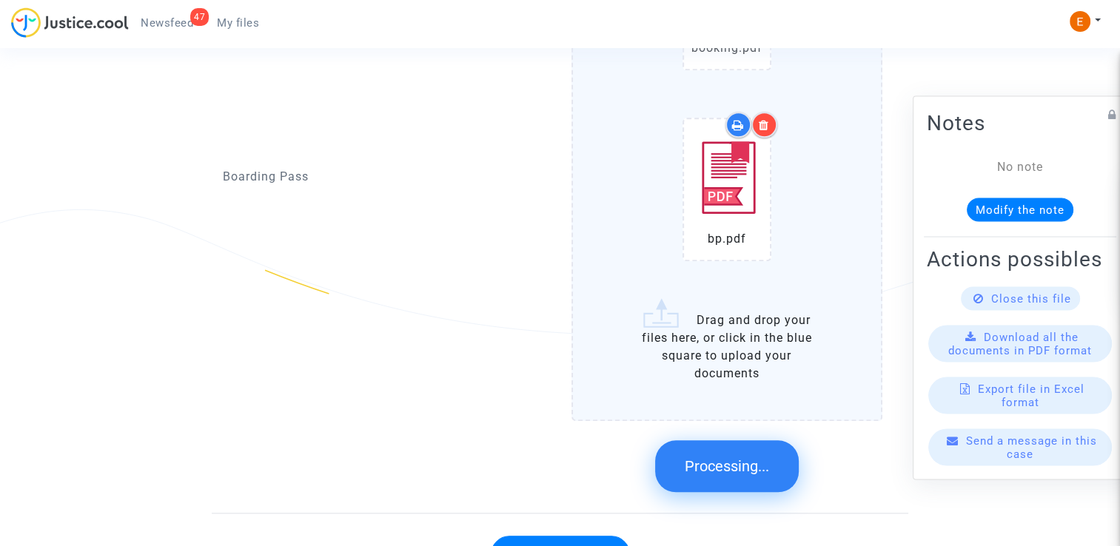
scroll to position [933, 0]
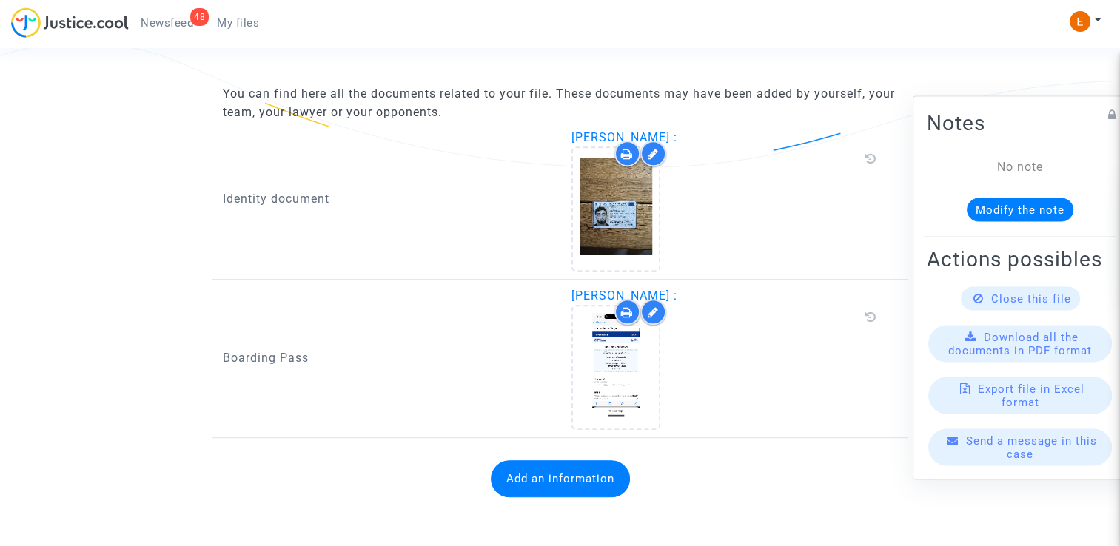
click at [556, 484] on button "Add an information" at bounding box center [560, 478] width 139 height 37
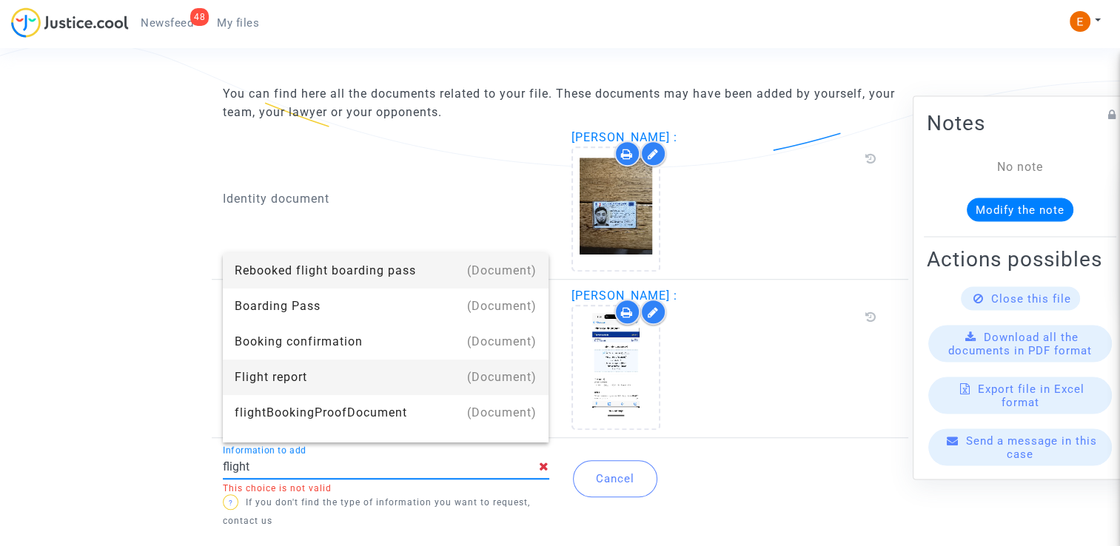
click at [393, 383] on div "Flight report" at bounding box center [386, 378] width 303 height 36
type input "Flight report"
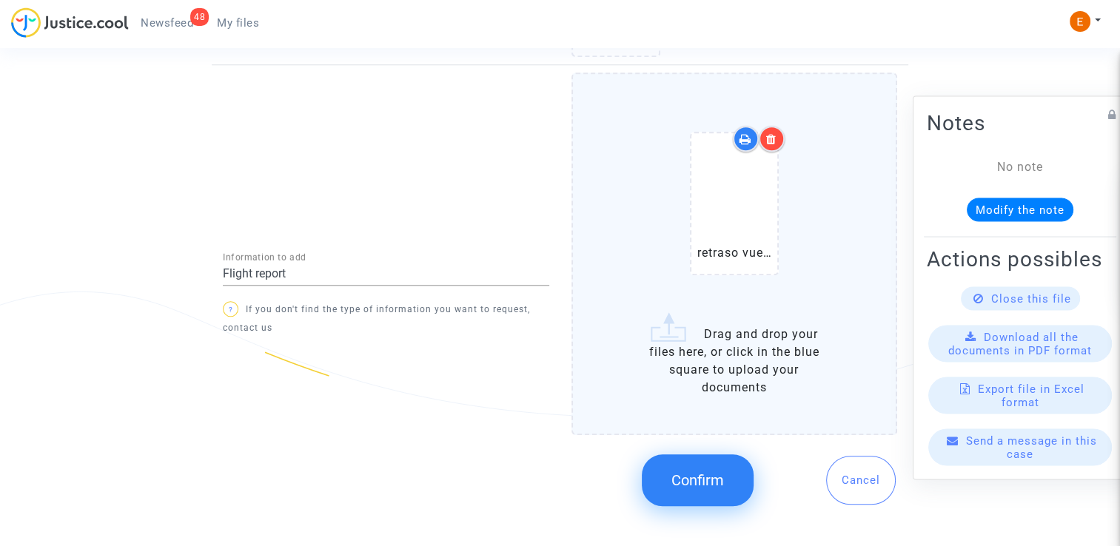
scroll to position [1301, 0]
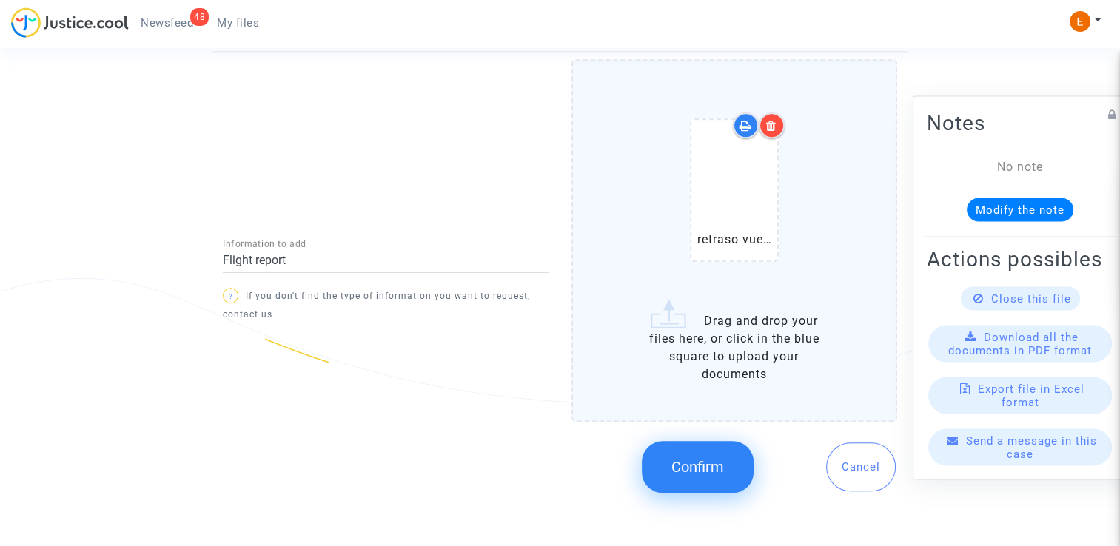
click at [707, 471] on button "Confirm" at bounding box center [698, 467] width 112 height 52
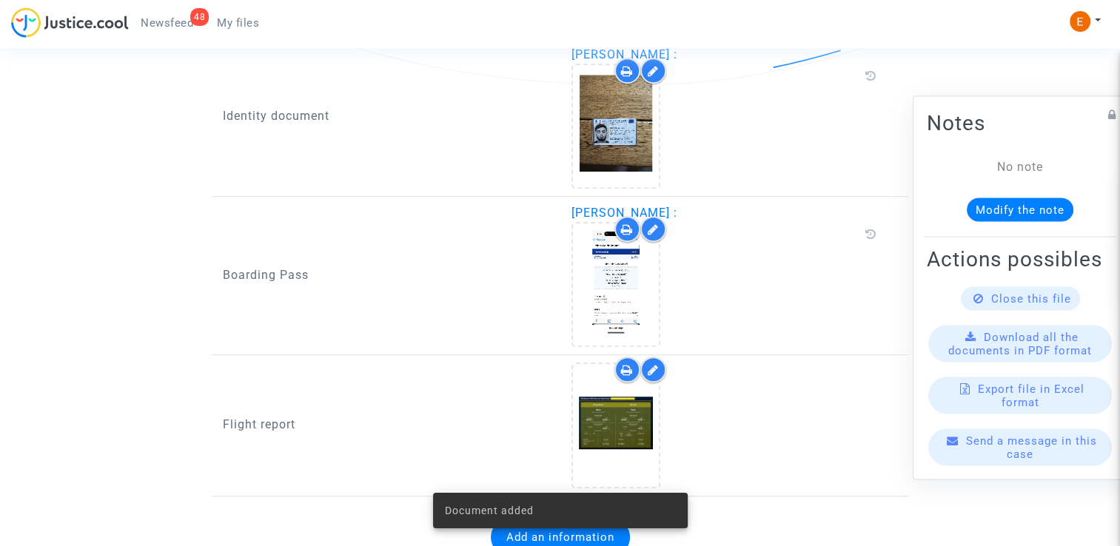
scroll to position [1054, 0]
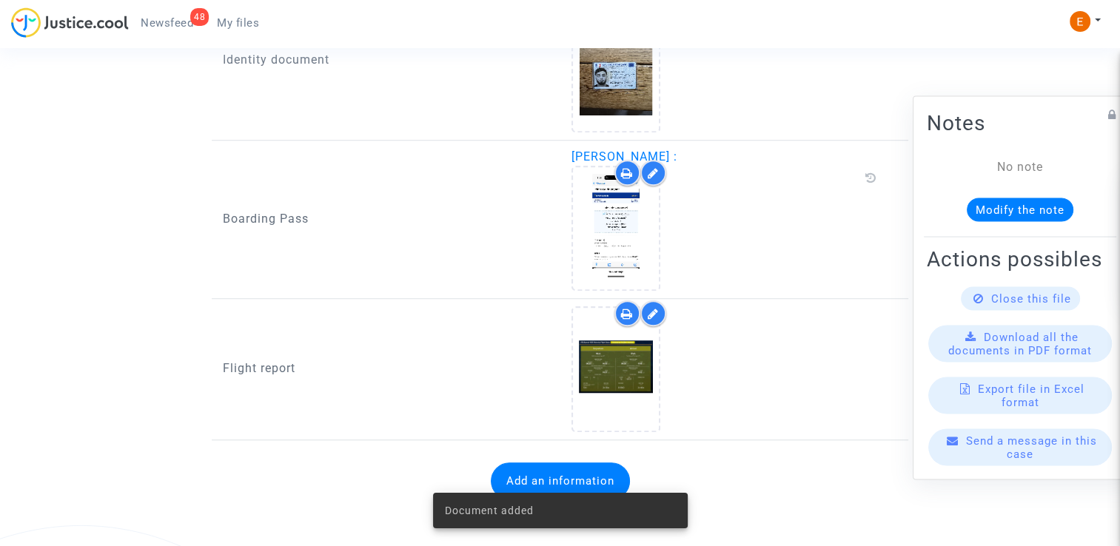
click at [178, 24] on span "Newsfeed" at bounding box center [167, 22] width 53 height 13
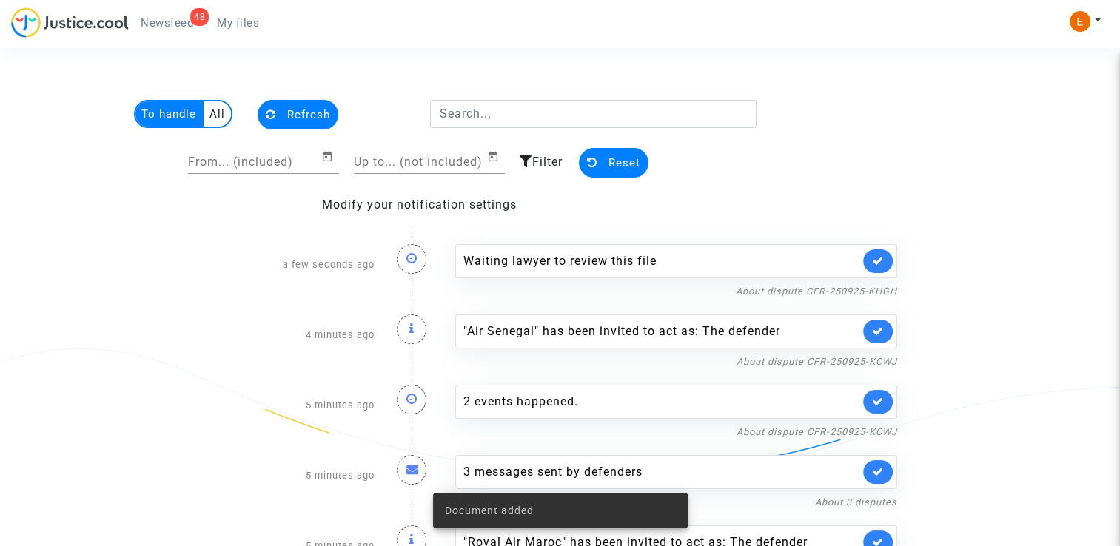
click at [870, 263] on link at bounding box center [878, 261] width 30 height 24
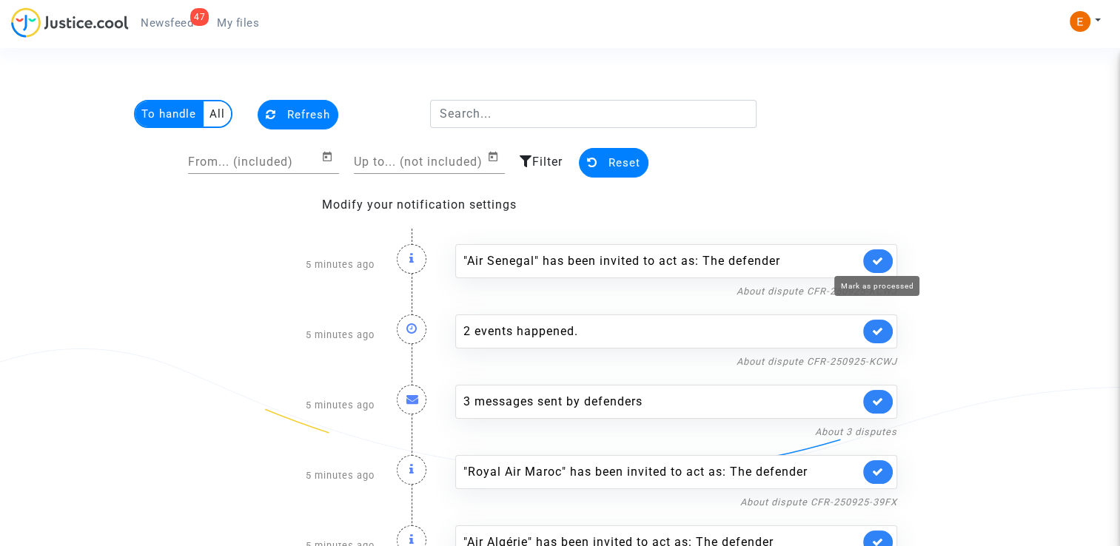
click at [872, 263] on icon at bounding box center [878, 260] width 12 height 11
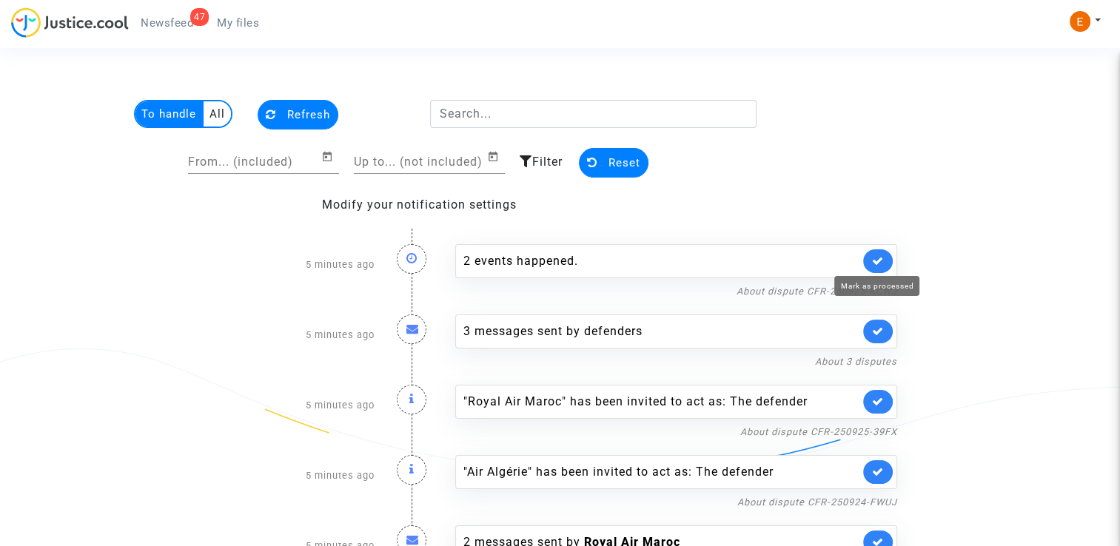
click at [654, 238] on div "2 events happened. About dispute CFR-250925-KCWJ" at bounding box center [676, 264] width 464 height 70
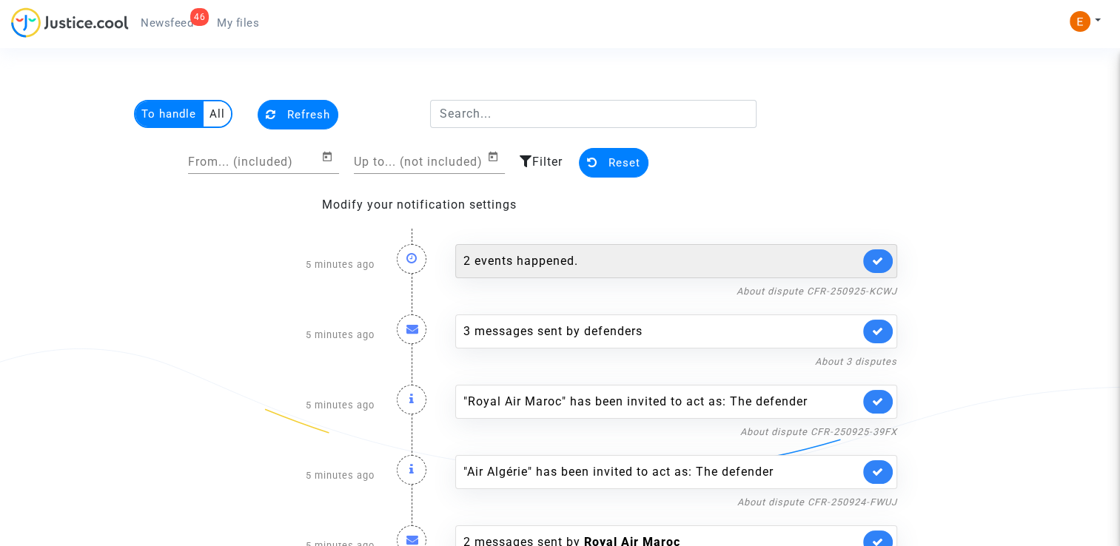
click at [668, 254] on div "2 events happened." at bounding box center [661, 261] width 396 height 18
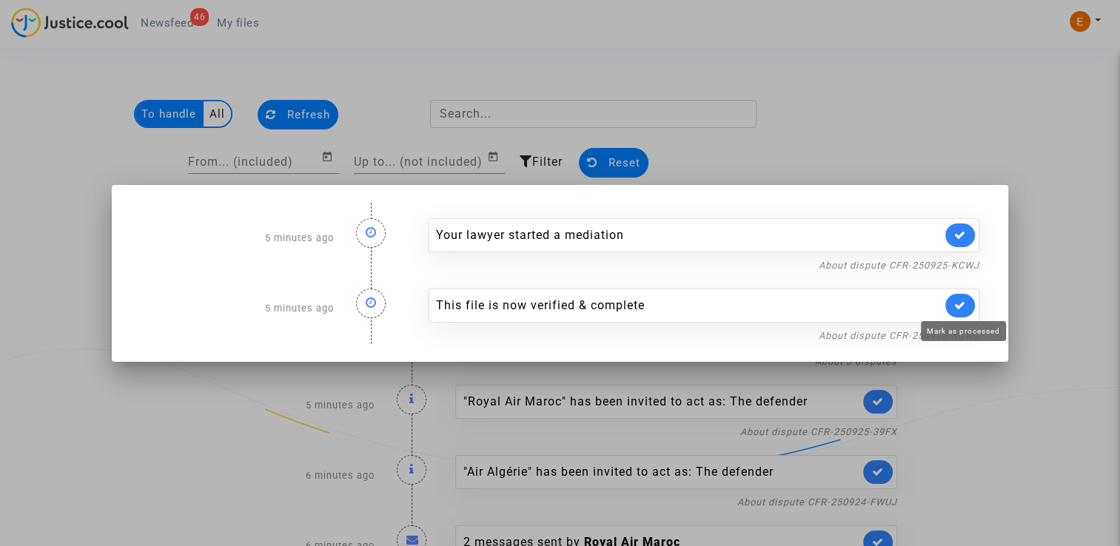
click at [962, 308] on icon at bounding box center [960, 305] width 12 height 11
click at [1049, 321] on div at bounding box center [560, 273] width 1120 height 546
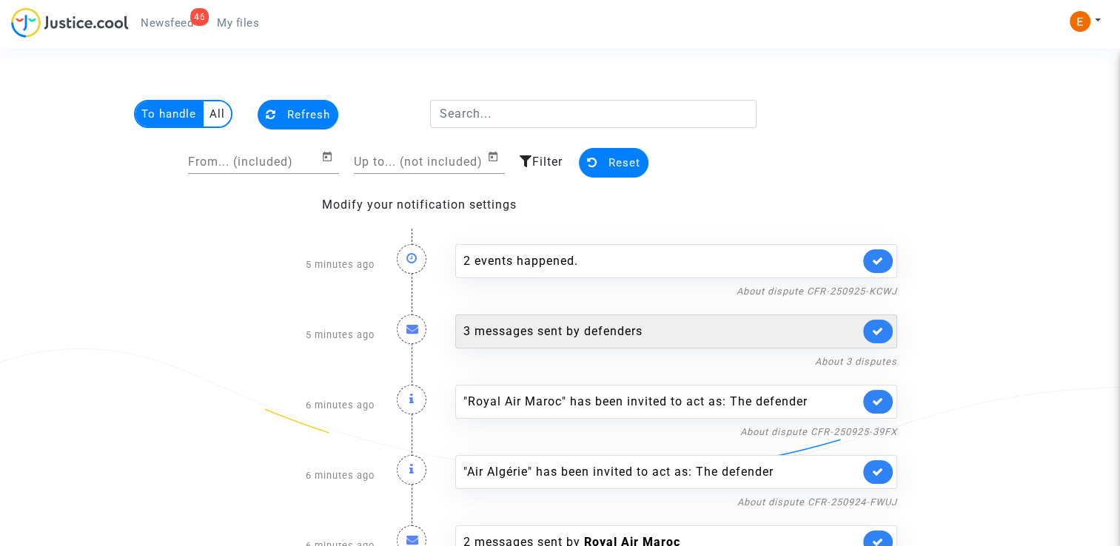
click at [879, 336] on link at bounding box center [878, 332] width 30 height 24
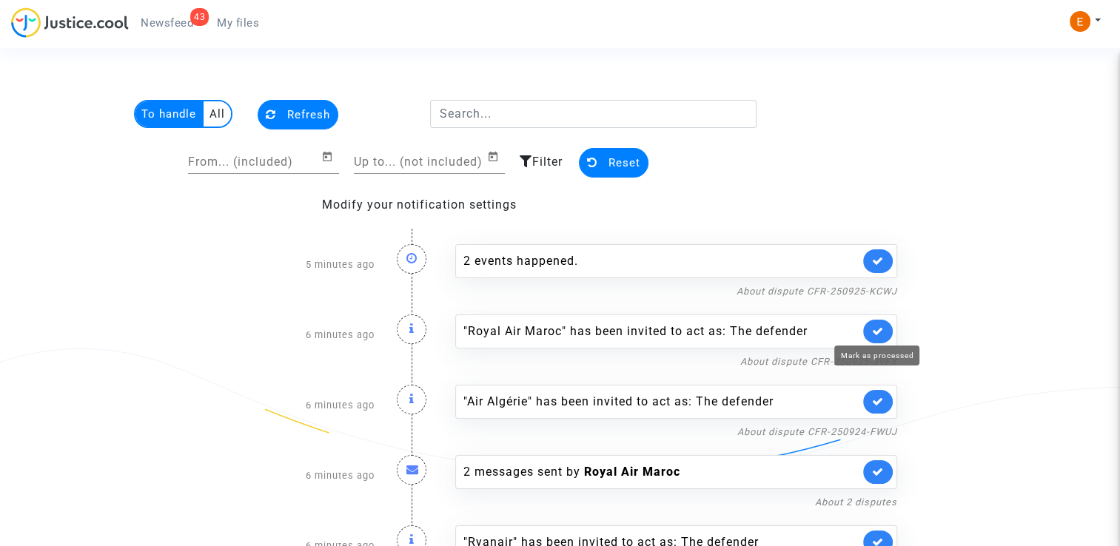
click at [879, 334] on icon at bounding box center [878, 331] width 12 height 11
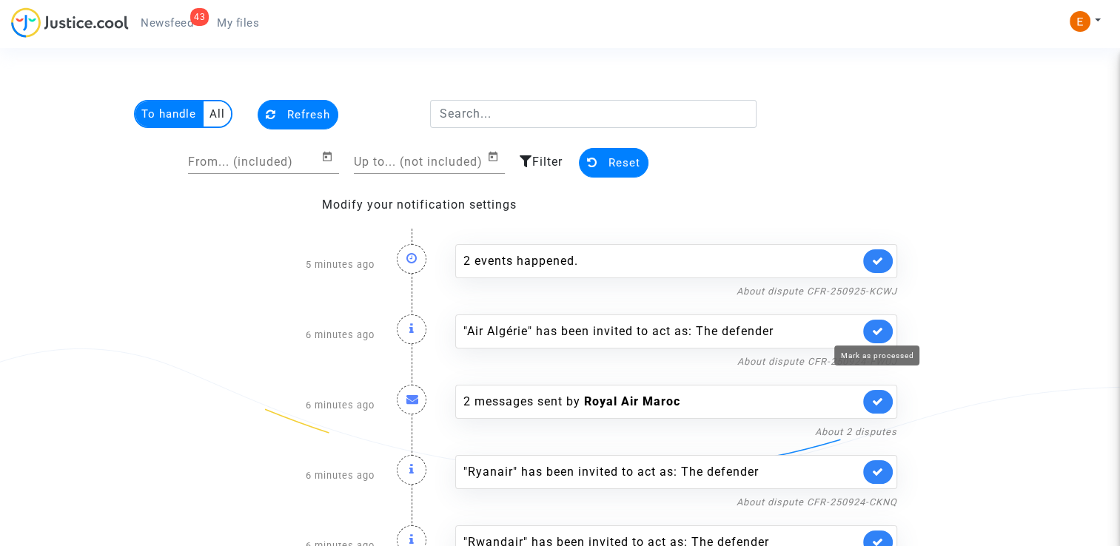
click at [879, 334] on icon at bounding box center [878, 331] width 12 height 11
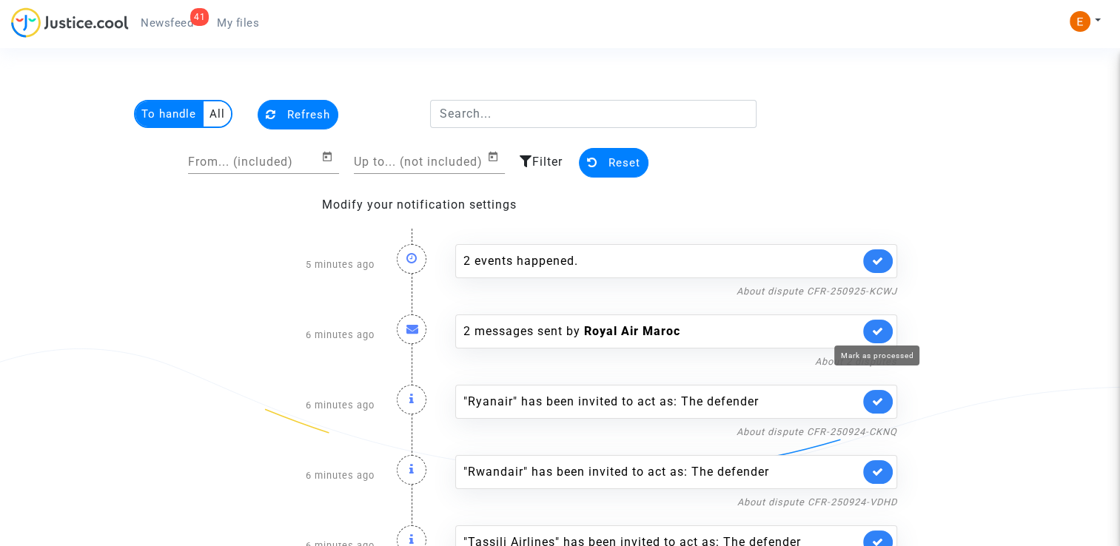
click at [879, 334] on icon at bounding box center [878, 331] width 12 height 11
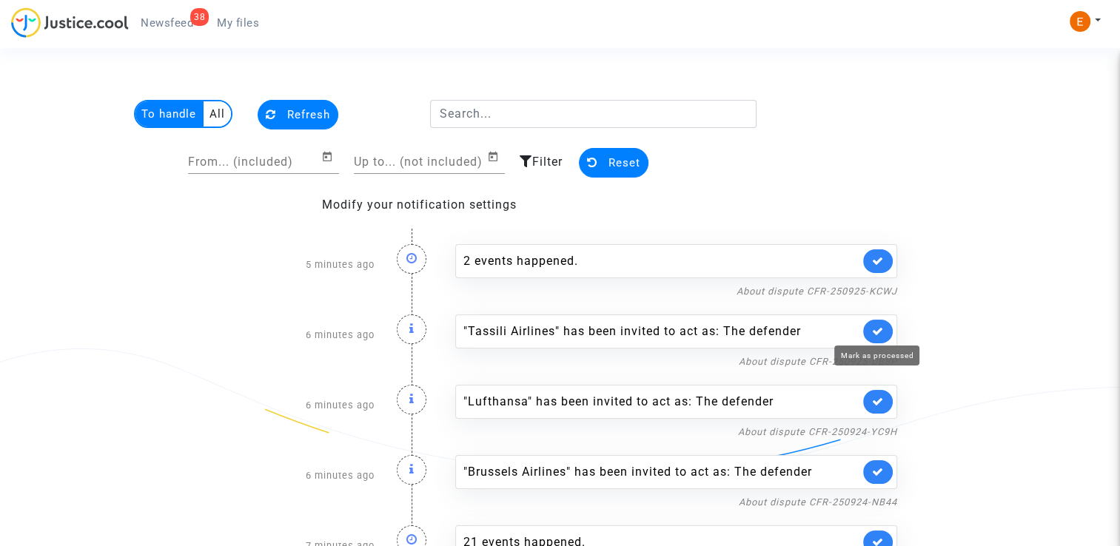
click at [879, 334] on icon at bounding box center [878, 331] width 12 height 11
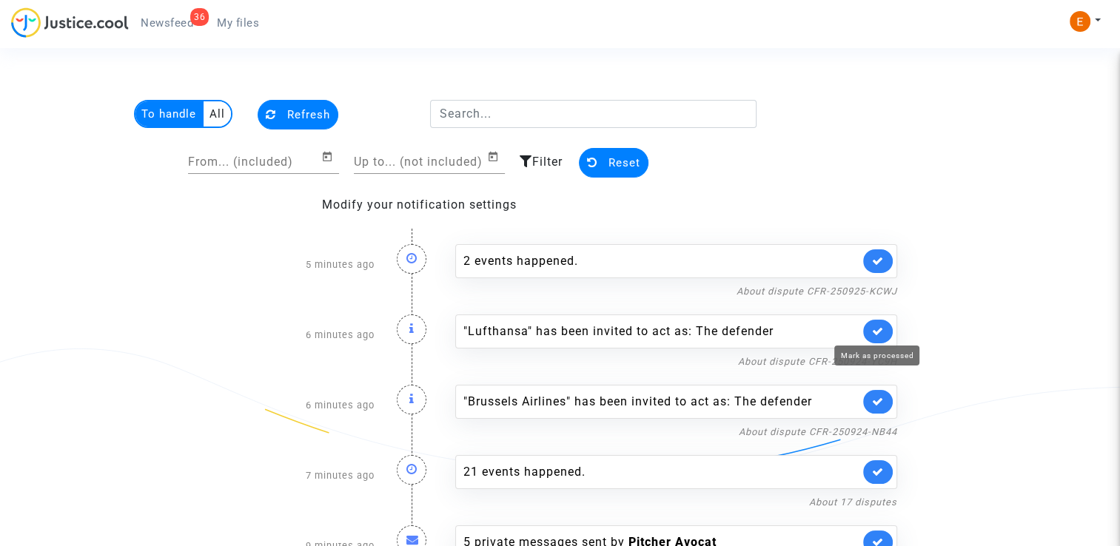
click at [879, 334] on icon at bounding box center [878, 331] width 12 height 11
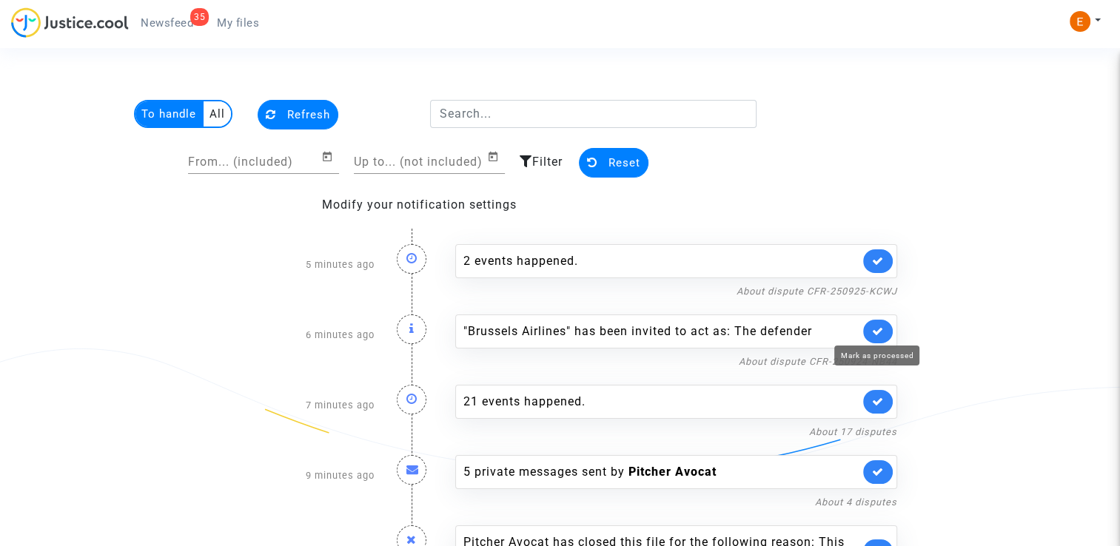
click at [879, 334] on icon at bounding box center [878, 331] width 12 height 11
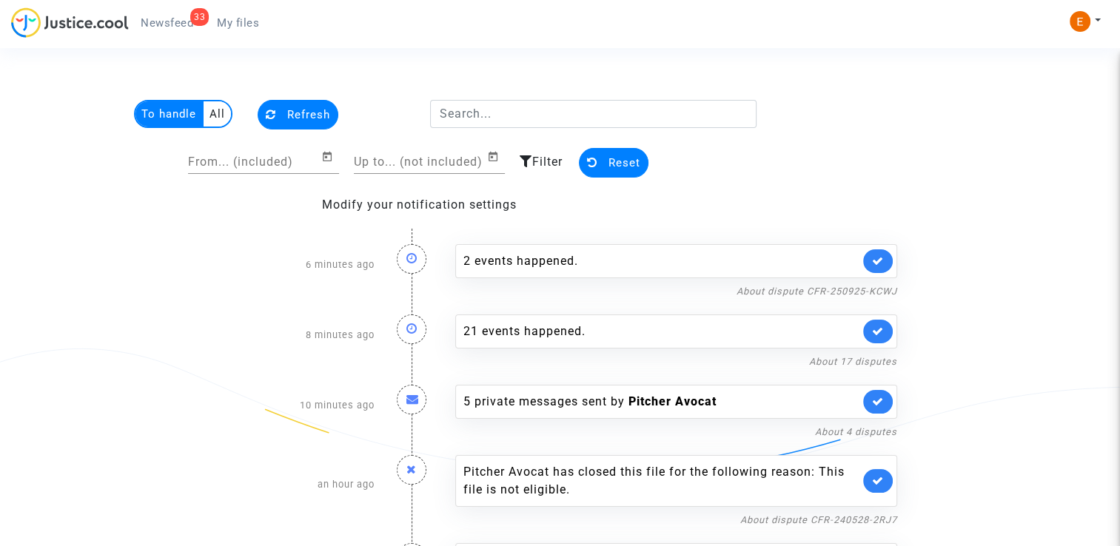
click at [245, 24] on span "My files" at bounding box center [238, 22] width 42 height 13
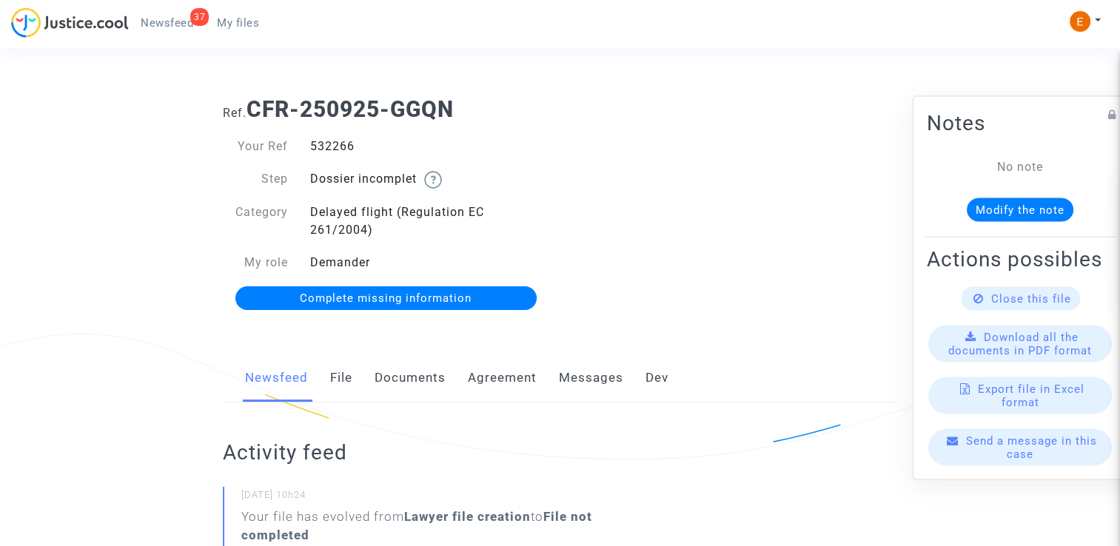
click at [420, 365] on link "Documents" at bounding box center [410, 378] width 71 height 49
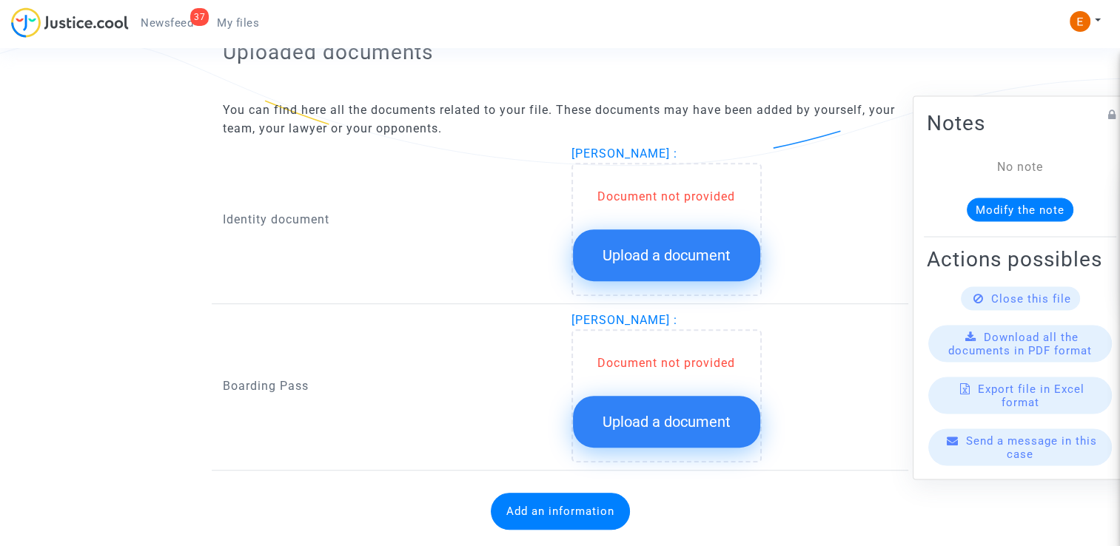
scroll to position [950, 0]
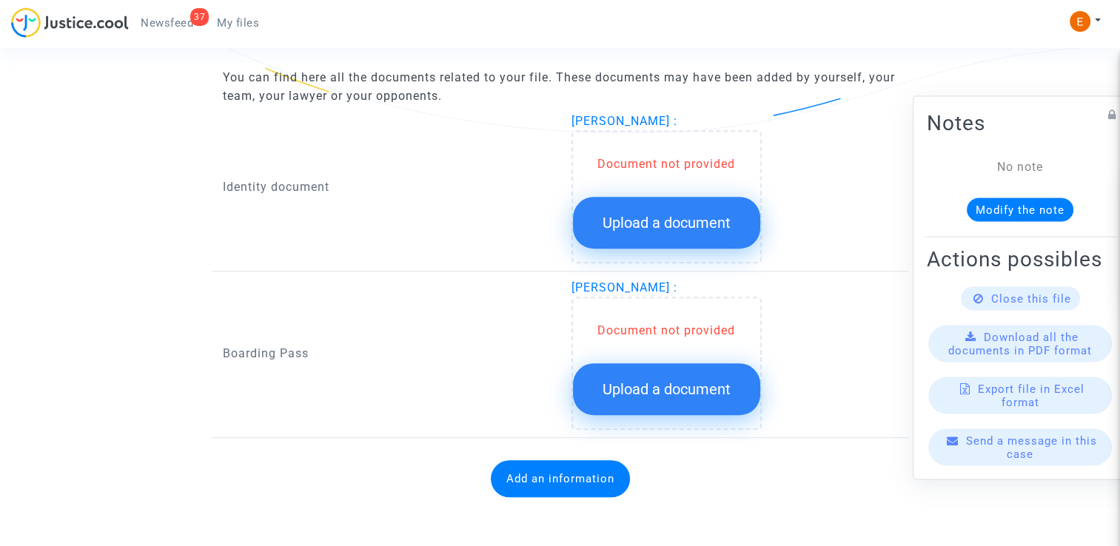
click at [692, 219] on span "Upload a document" at bounding box center [666, 223] width 128 height 18
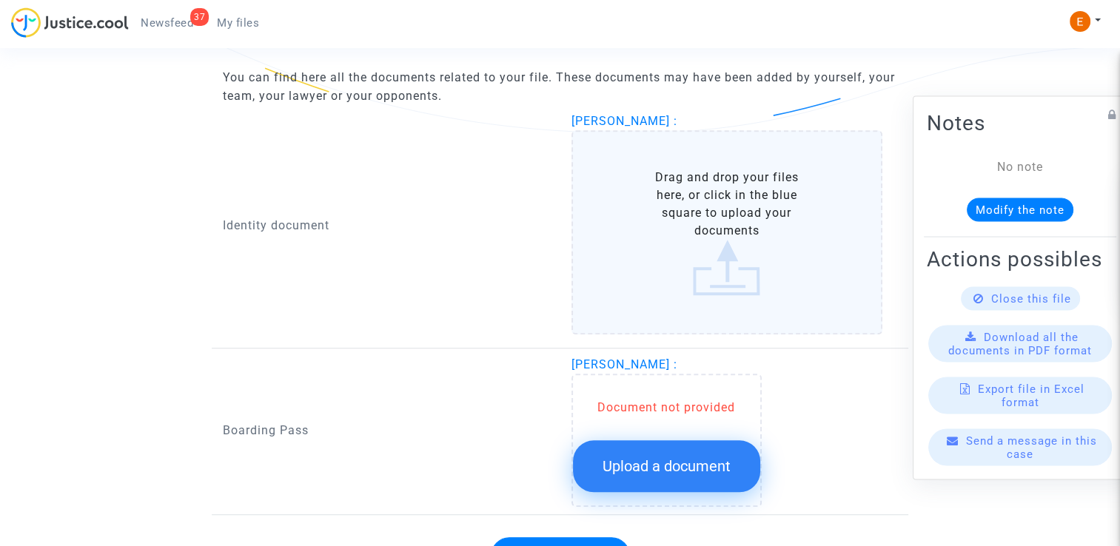
click at [680, 457] on span "Upload a document" at bounding box center [666, 466] width 128 height 18
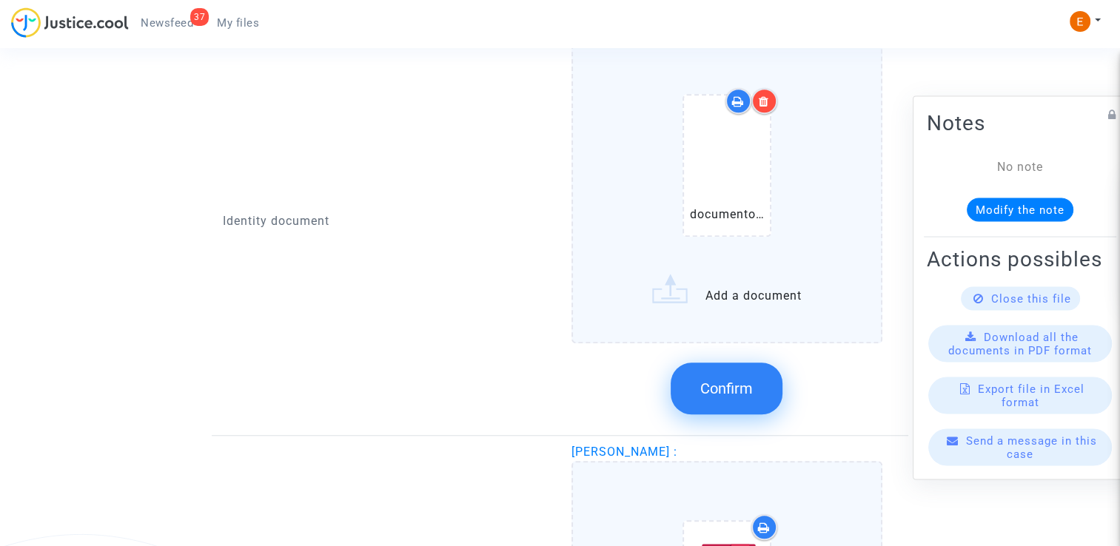
scroll to position [962, 0]
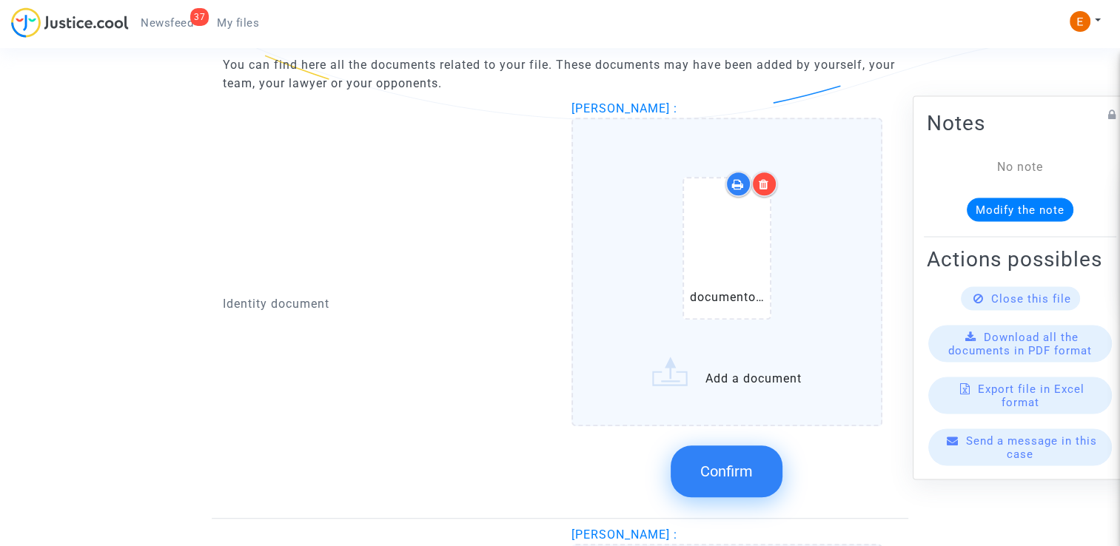
click at [770, 181] on div at bounding box center [764, 184] width 26 height 26
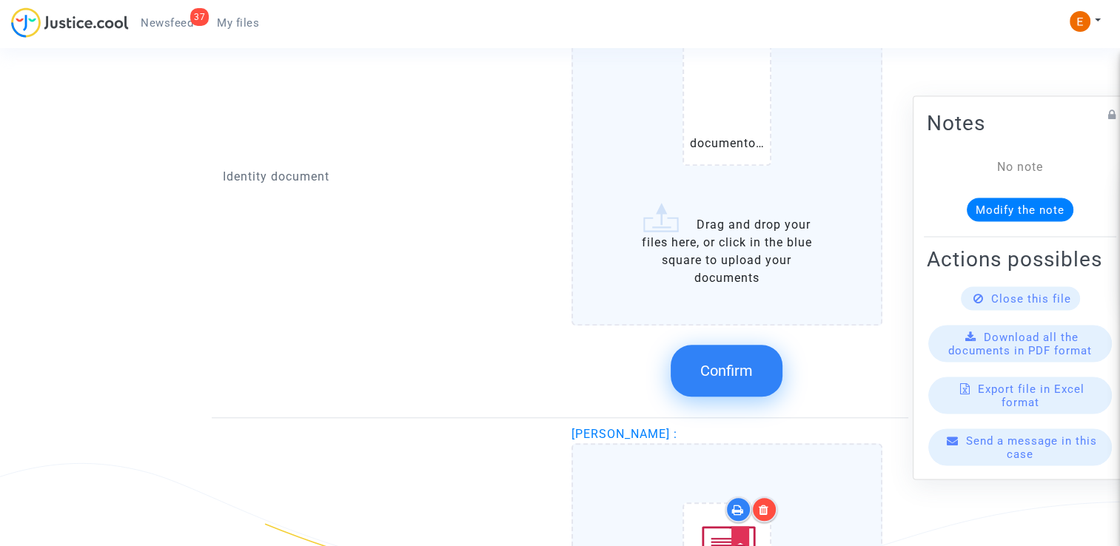
scroll to position [1110, 0]
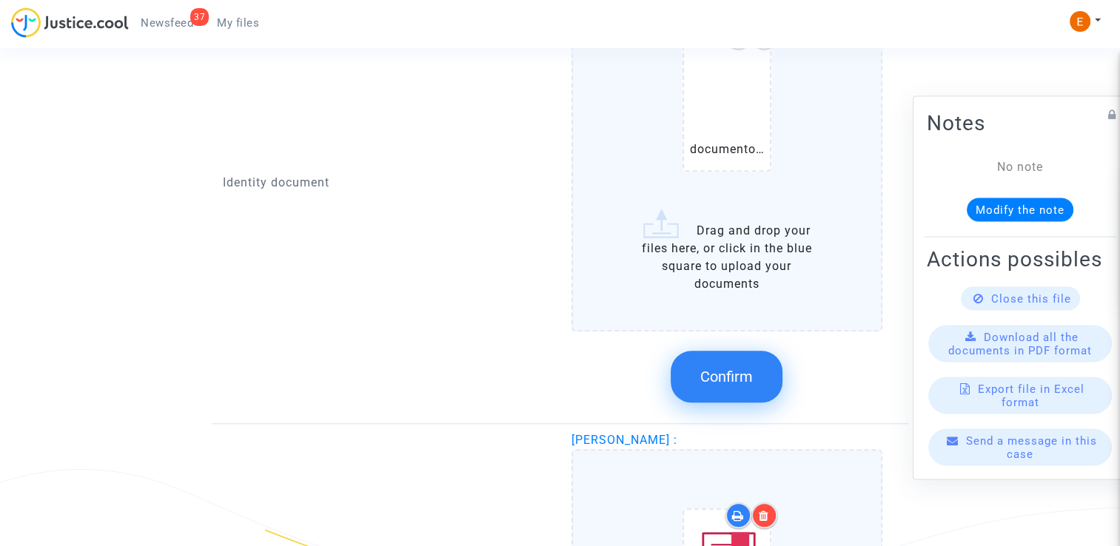
click at [743, 389] on button "Confirm" at bounding box center [727, 377] width 112 height 52
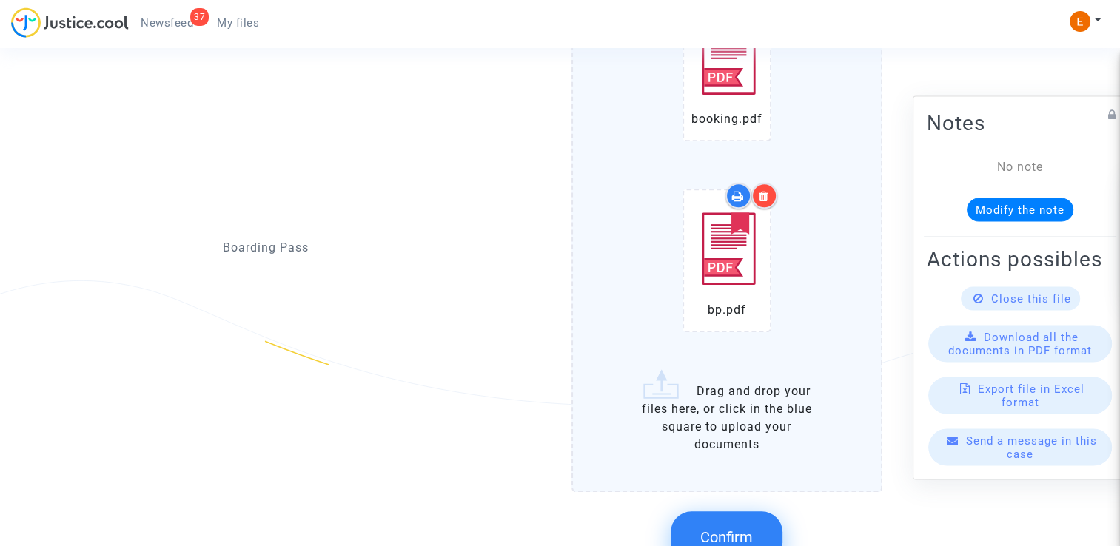
scroll to position [1332, 0]
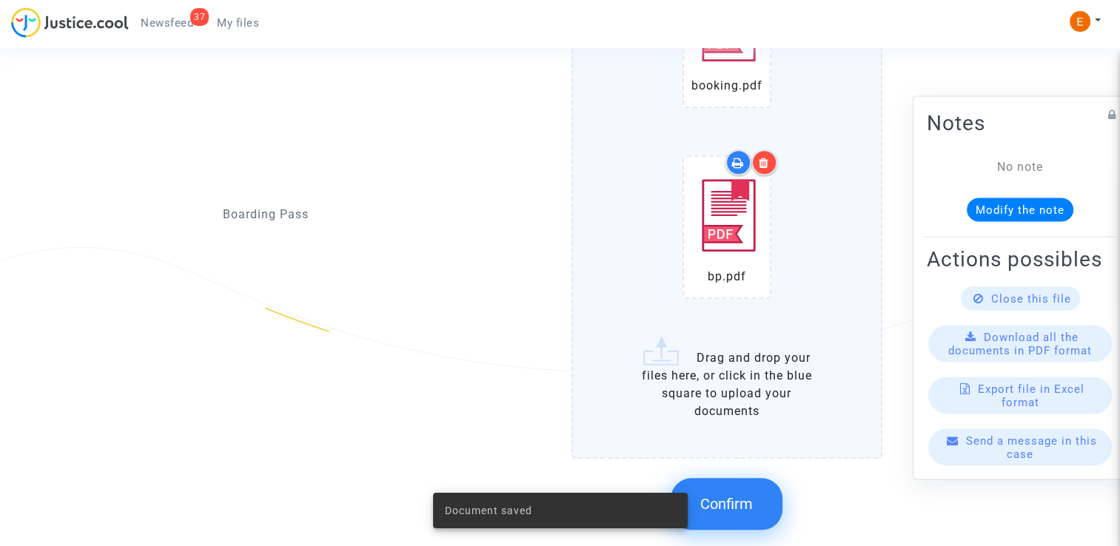
click at [734, 479] on button "Confirm" at bounding box center [727, 504] width 112 height 52
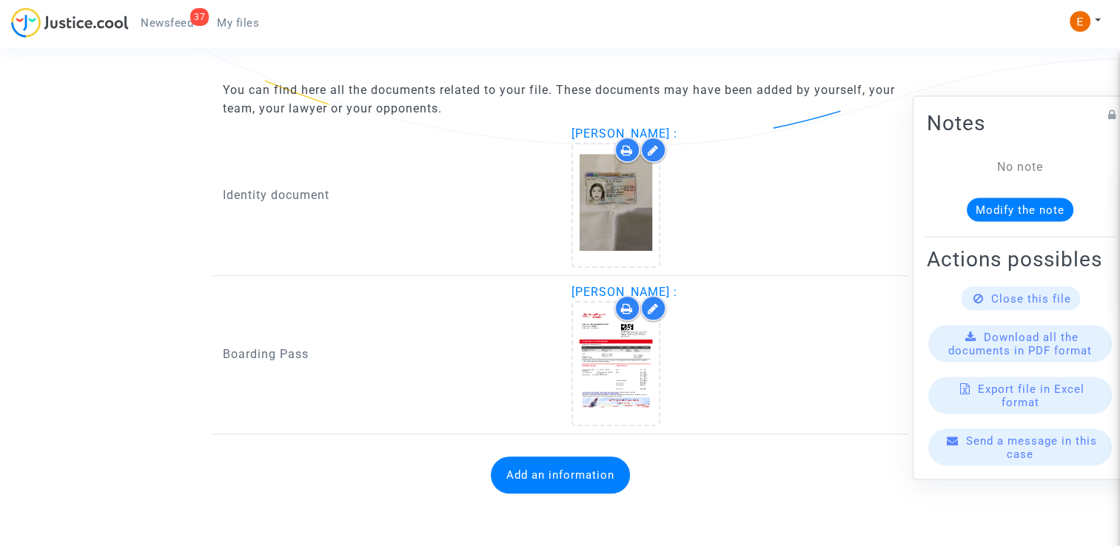
scroll to position [933, 0]
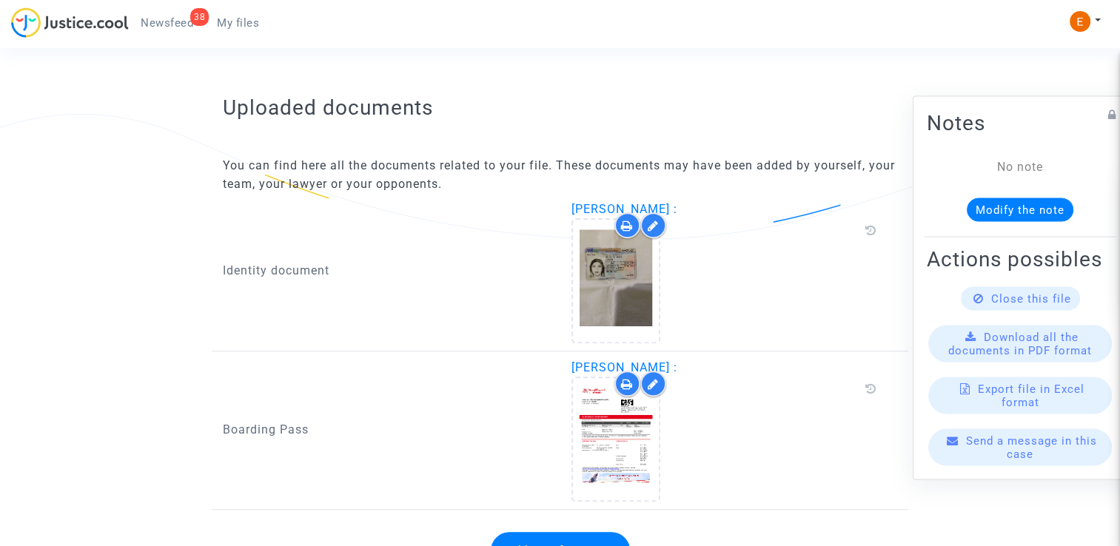
scroll to position [915, 0]
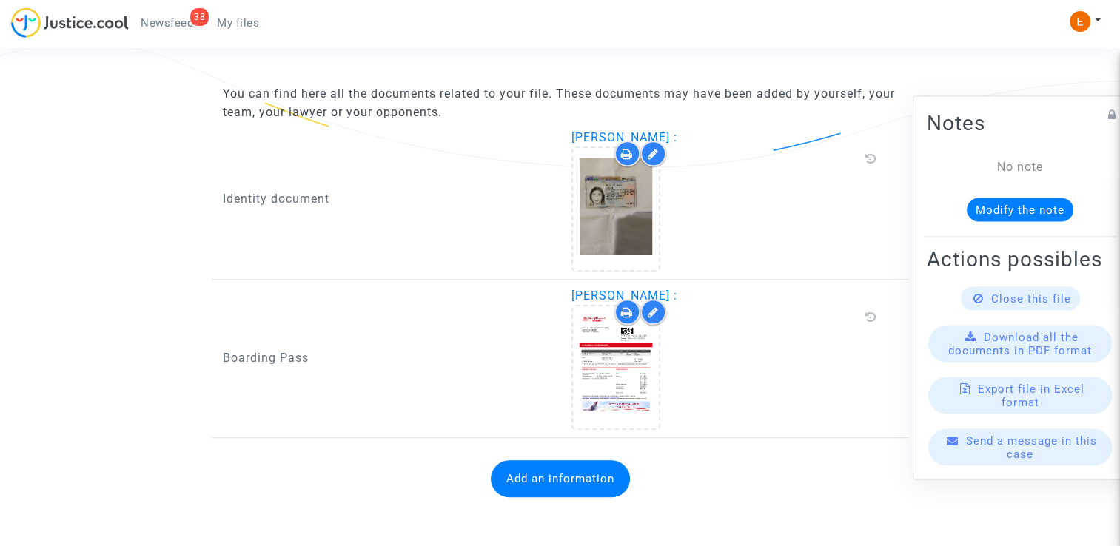
click at [568, 483] on button "Add an information" at bounding box center [560, 478] width 139 height 37
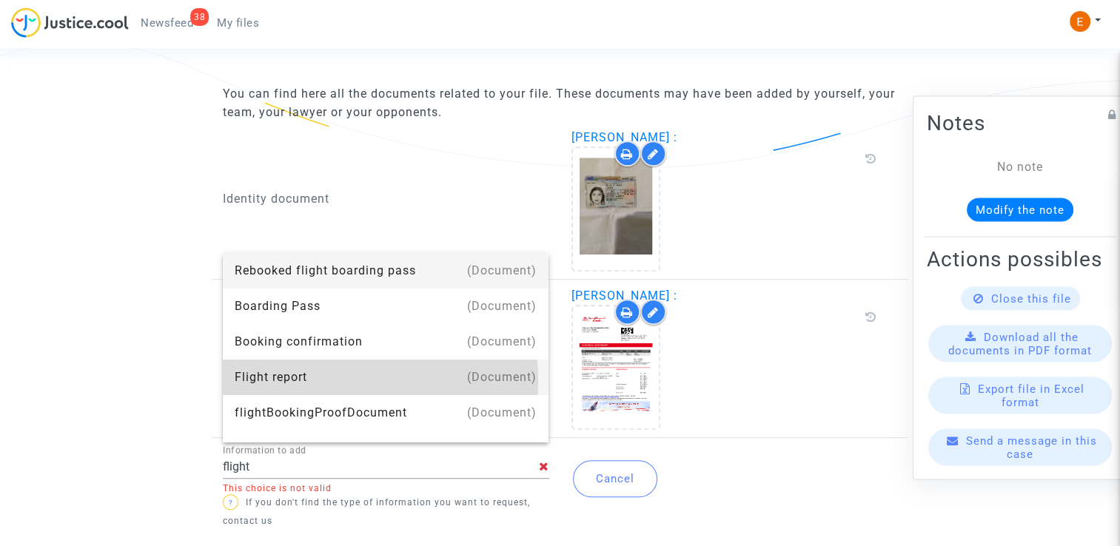
click at [314, 380] on div "Flight report" at bounding box center [386, 378] width 303 height 36
type input "Flight report"
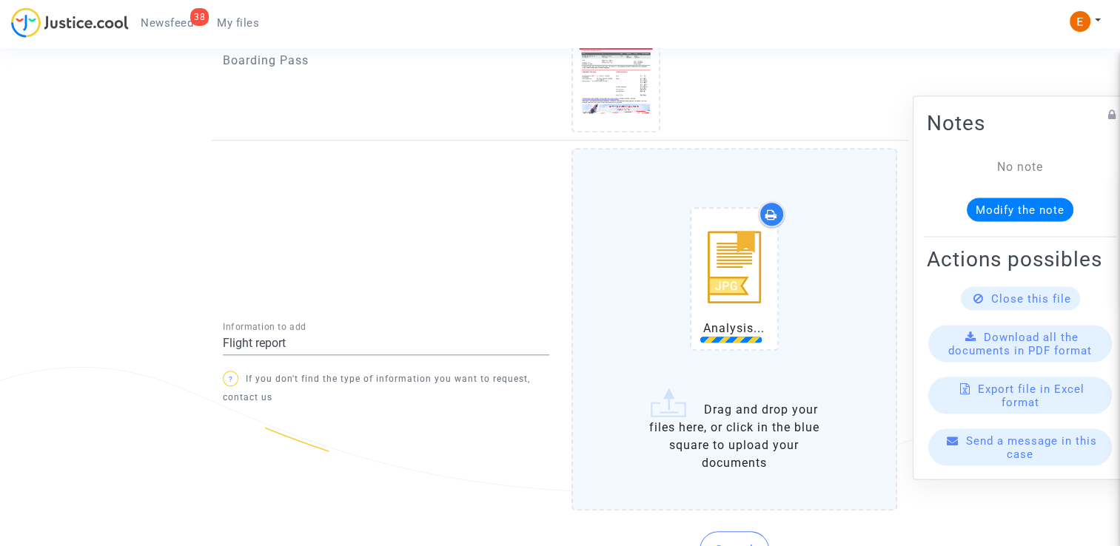
scroll to position [1285, 0]
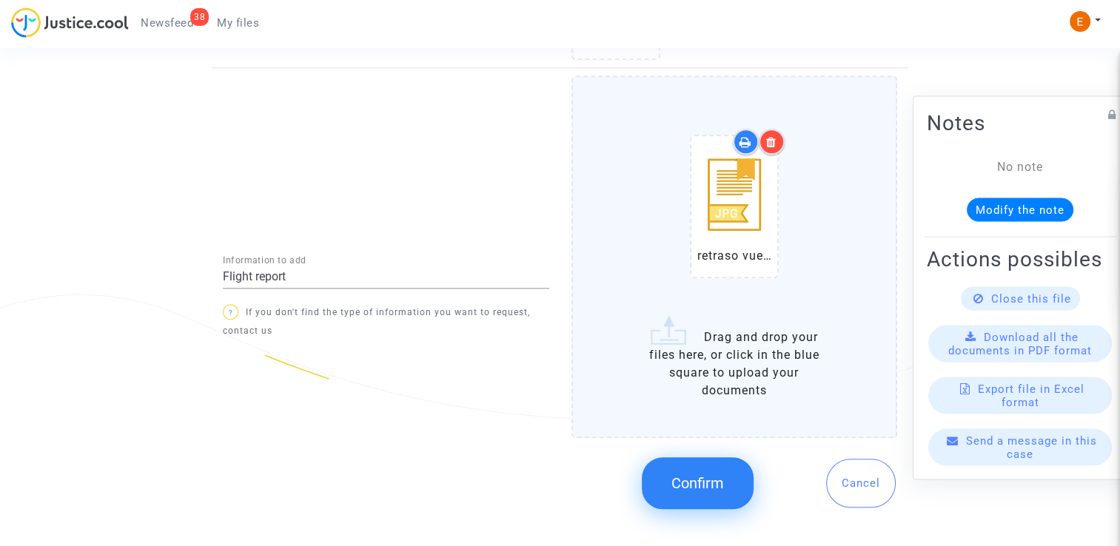
click at [714, 490] on button "Confirm" at bounding box center [698, 483] width 112 height 52
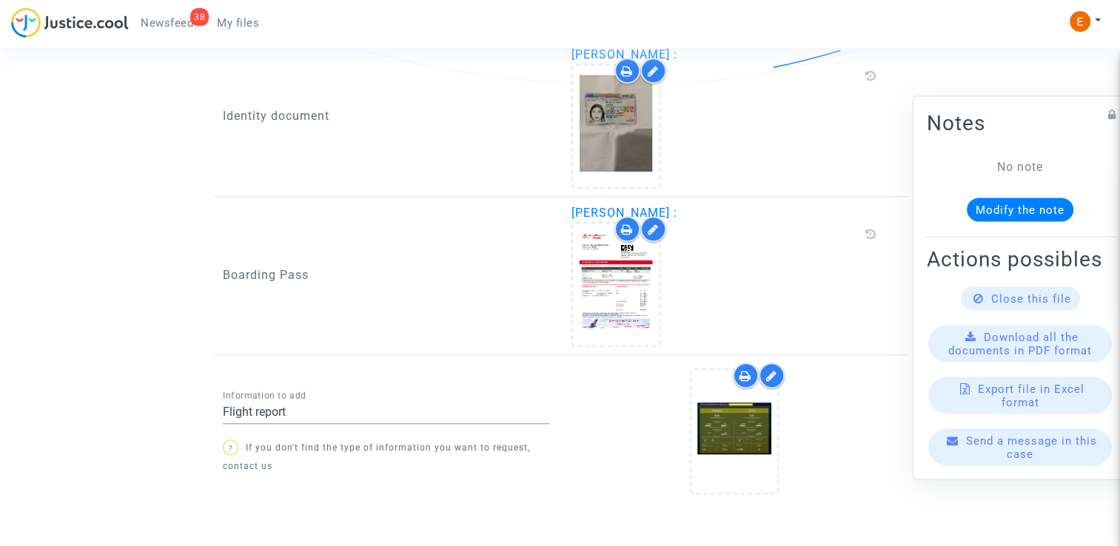
scroll to position [1054, 0]
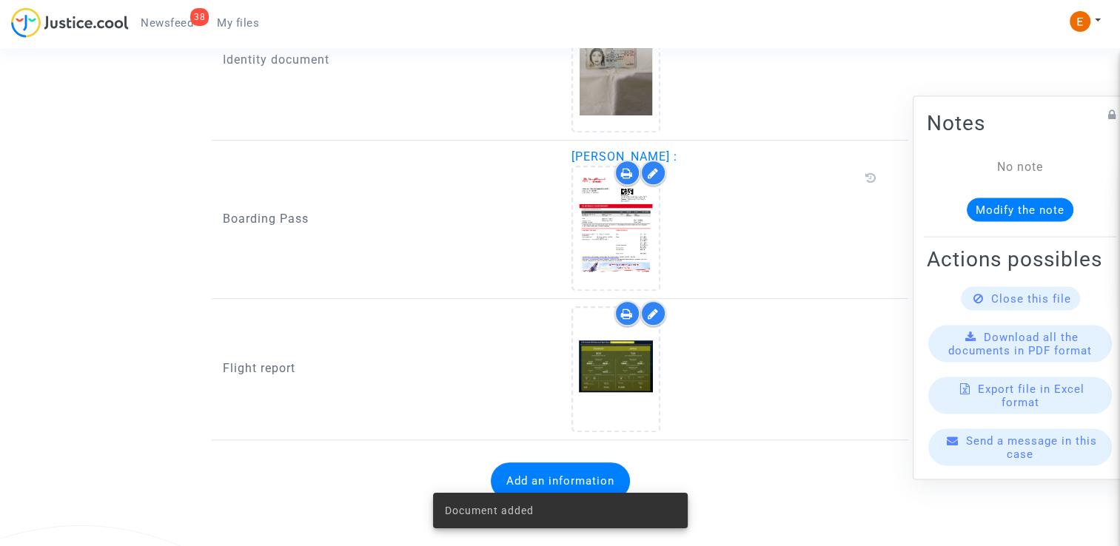
click at [192, 23] on div "38" at bounding box center [199, 17] width 19 height 18
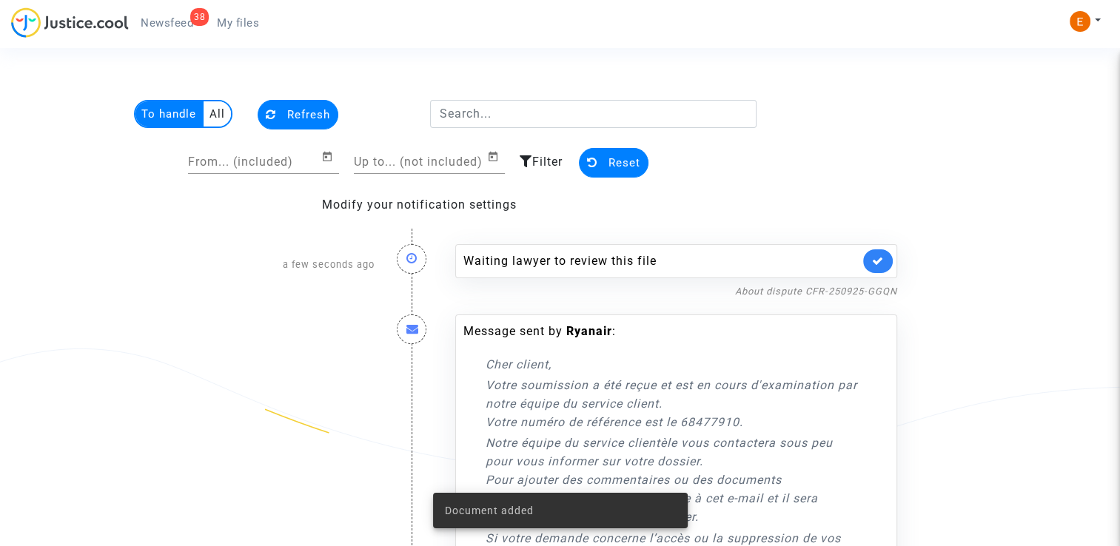
click at [870, 262] on link at bounding box center [878, 261] width 30 height 24
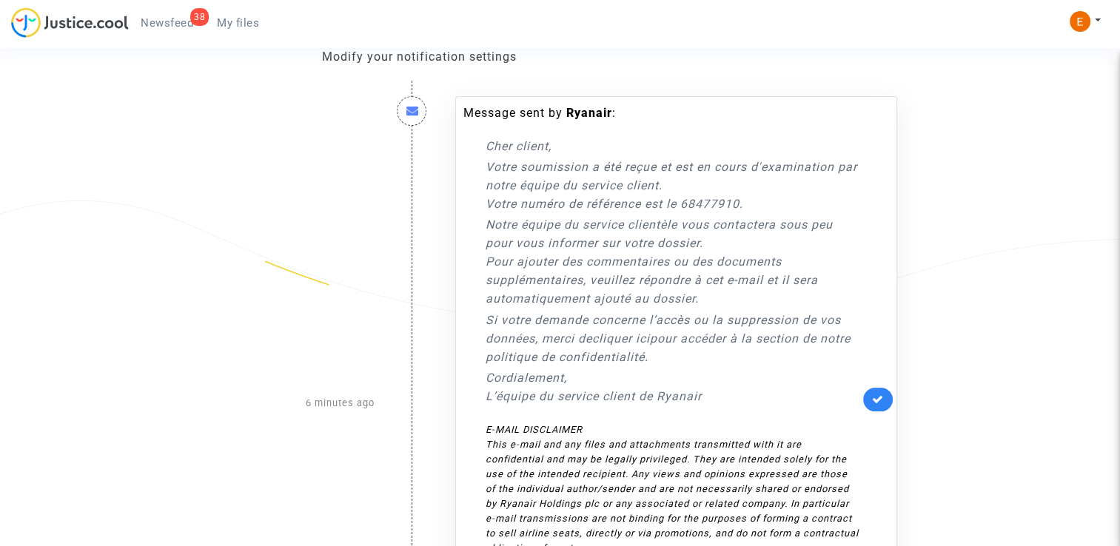
click at [876, 395] on icon at bounding box center [878, 399] width 12 height 11
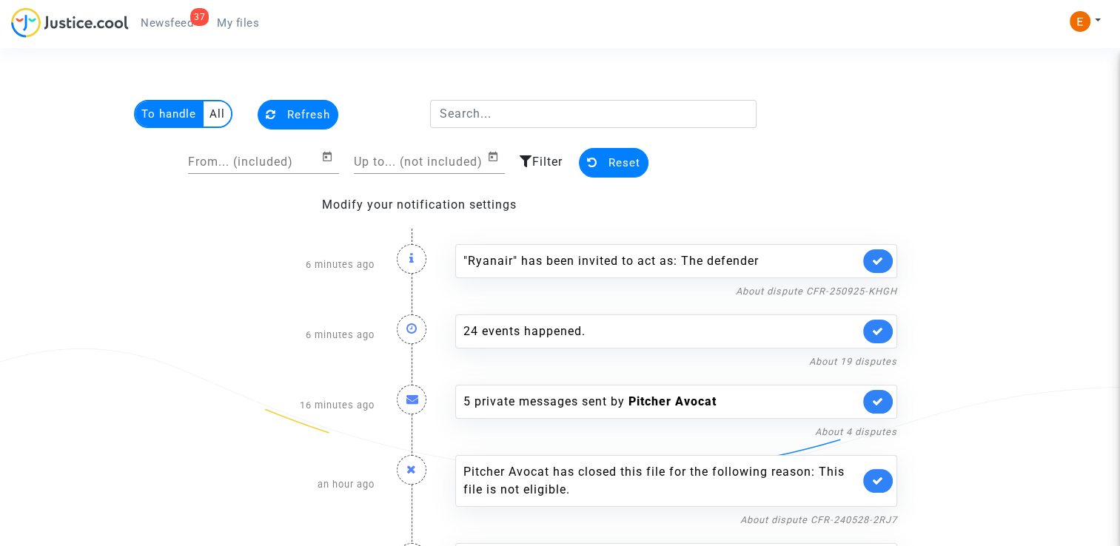
click at [879, 261] on icon at bounding box center [878, 260] width 12 height 11
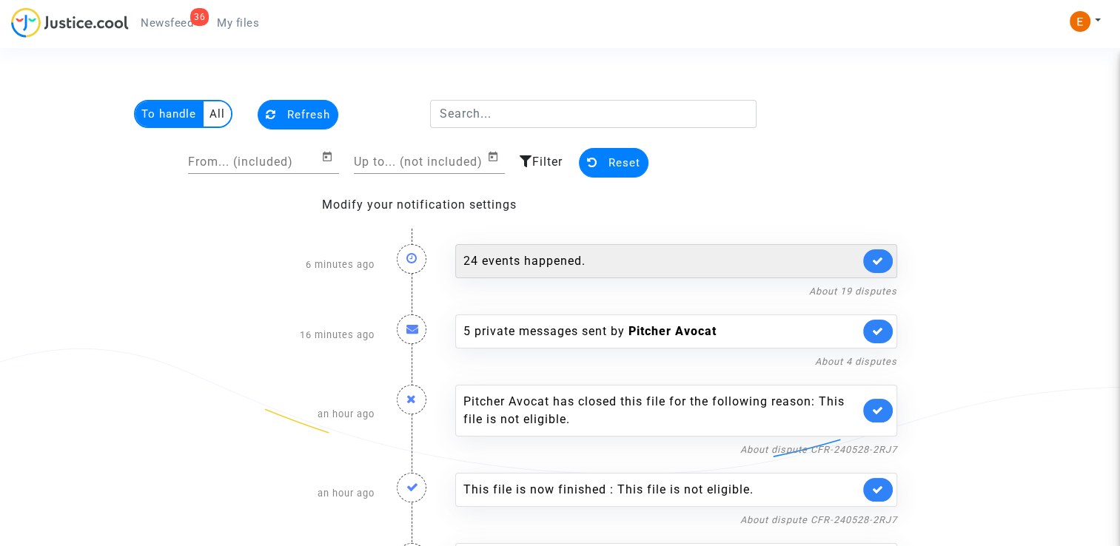
click at [580, 266] on div "24 events happened." at bounding box center [661, 261] width 396 height 18
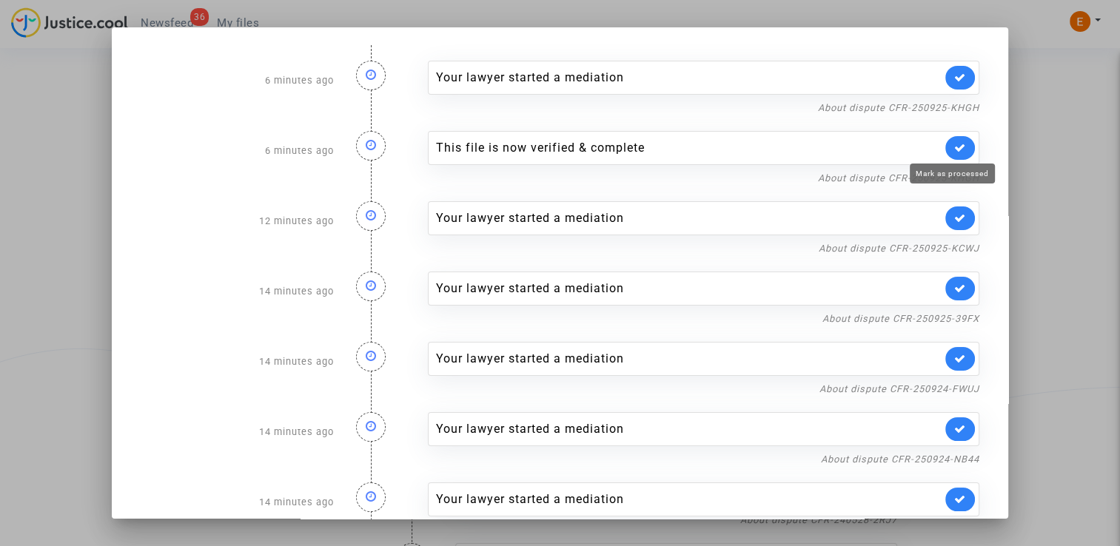
click at [956, 144] on icon at bounding box center [960, 147] width 12 height 11
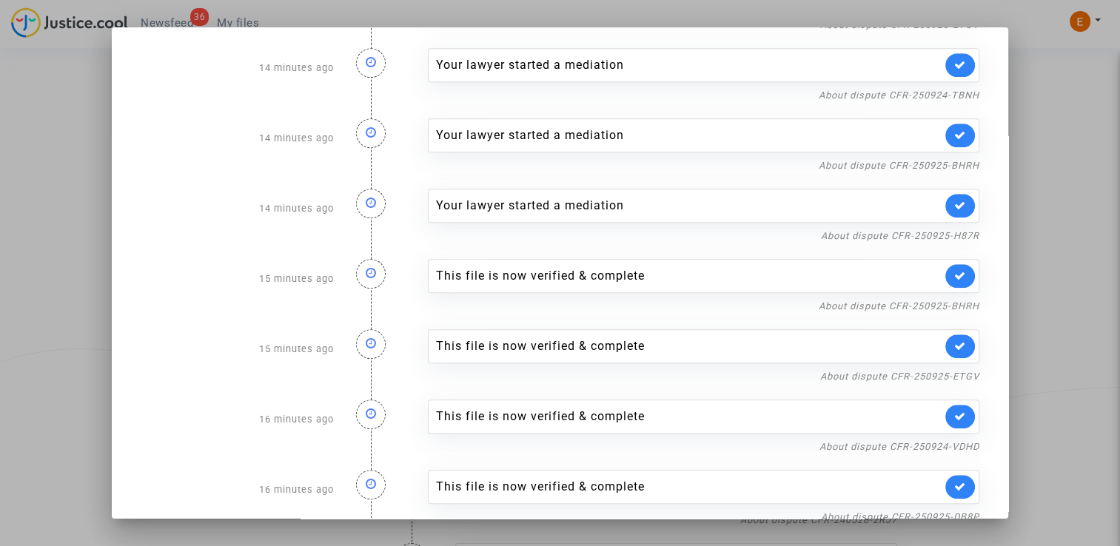
scroll to position [1224, 0]
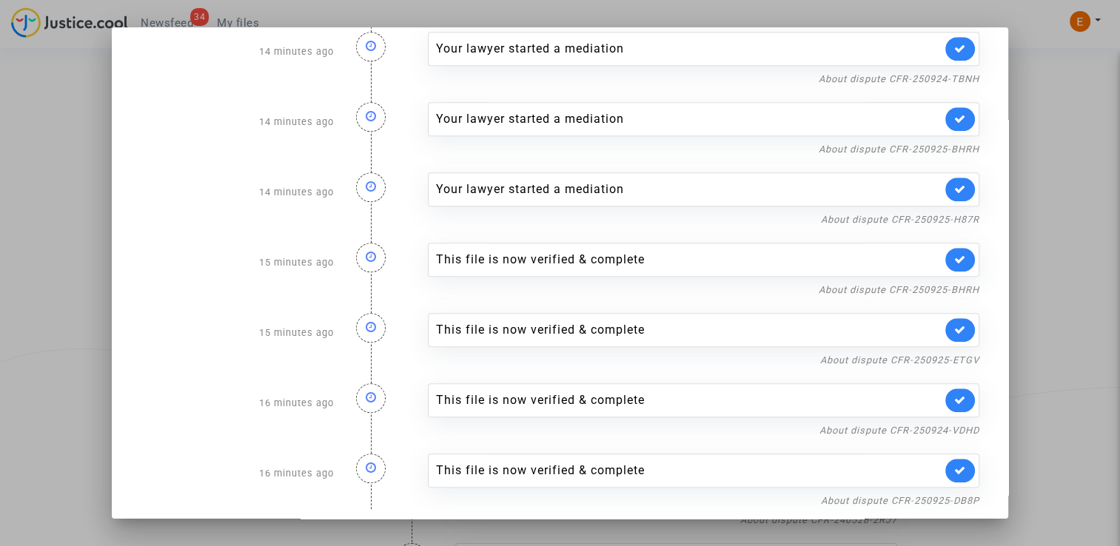
click at [960, 248] on link at bounding box center [960, 260] width 30 height 24
click at [956, 324] on icon at bounding box center [960, 329] width 12 height 11
click at [952, 399] on link at bounding box center [960, 401] width 30 height 24
click at [964, 462] on link at bounding box center [960, 471] width 30 height 24
click at [1049, 330] on div at bounding box center [560, 273] width 1120 height 546
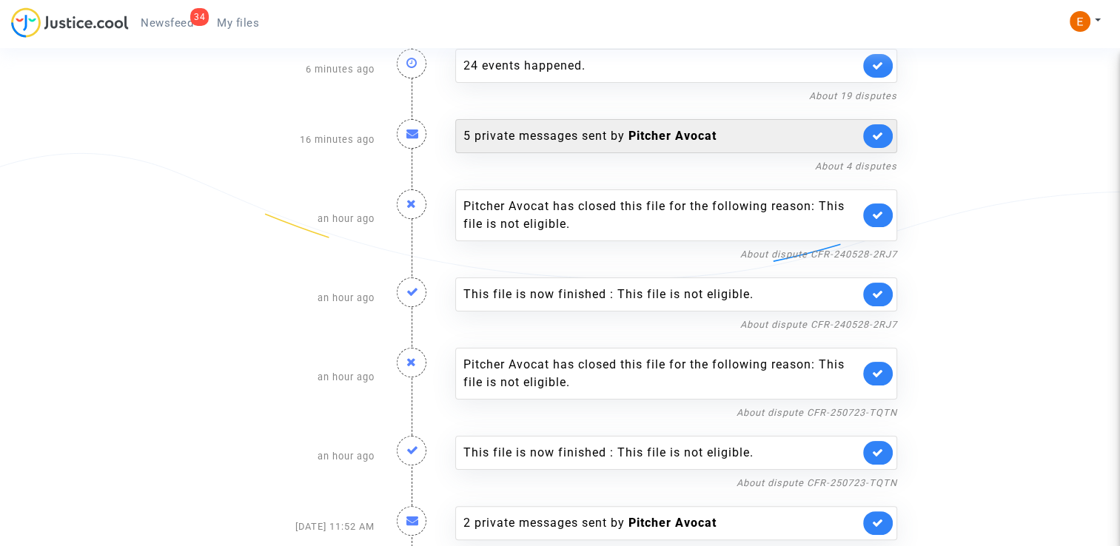
scroll to position [207, 0]
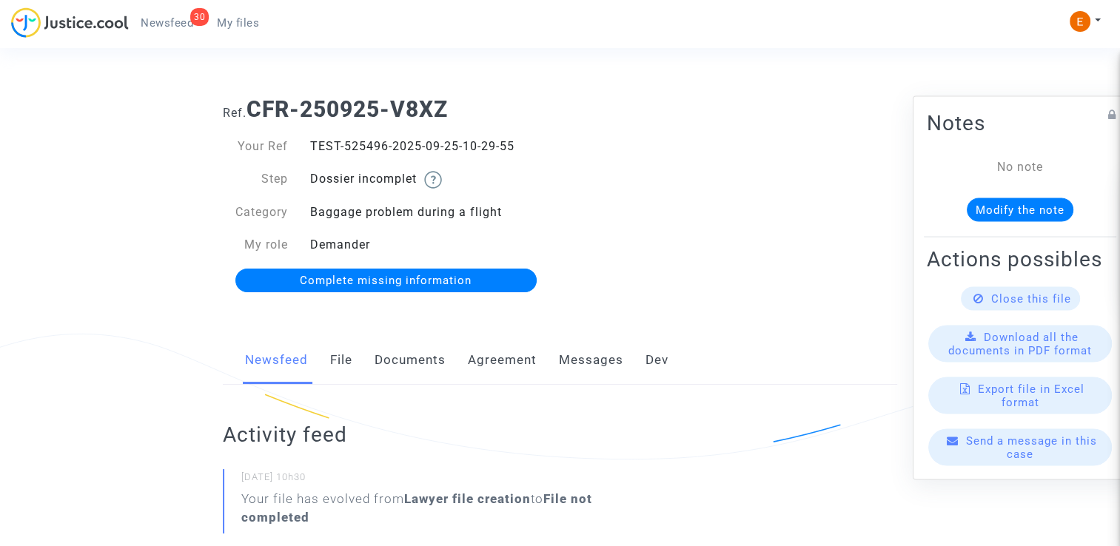
drag, startPoint x: 0, startPoint y: 0, endPoint x: 412, endPoint y: 357, distance: 545.2
click at [412, 357] on link "Documents" at bounding box center [410, 360] width 71 height 49
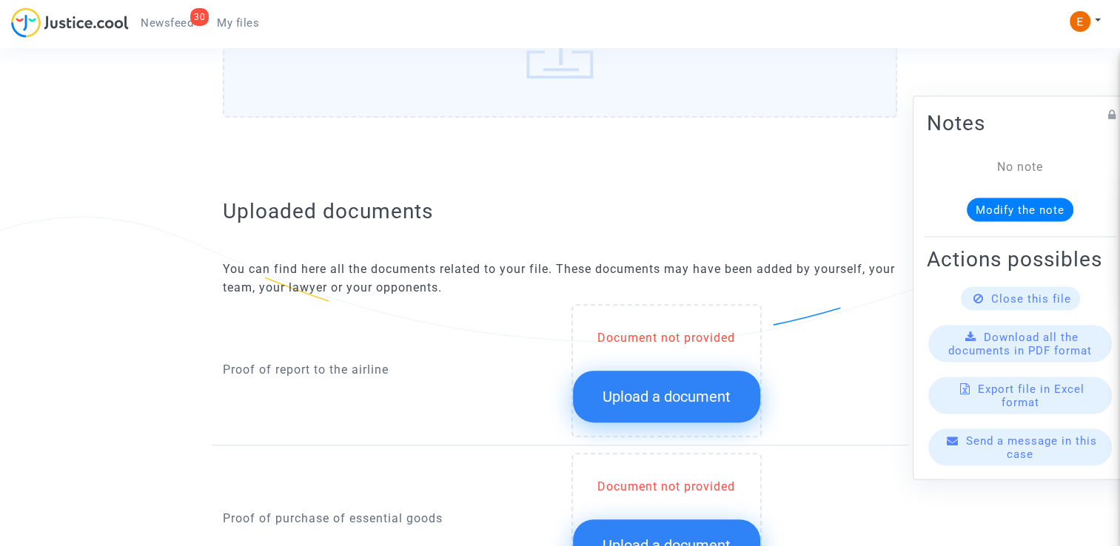
click at [709, 391] on span "Upload a document" at bounding box center [666, 397] width 128 height 18
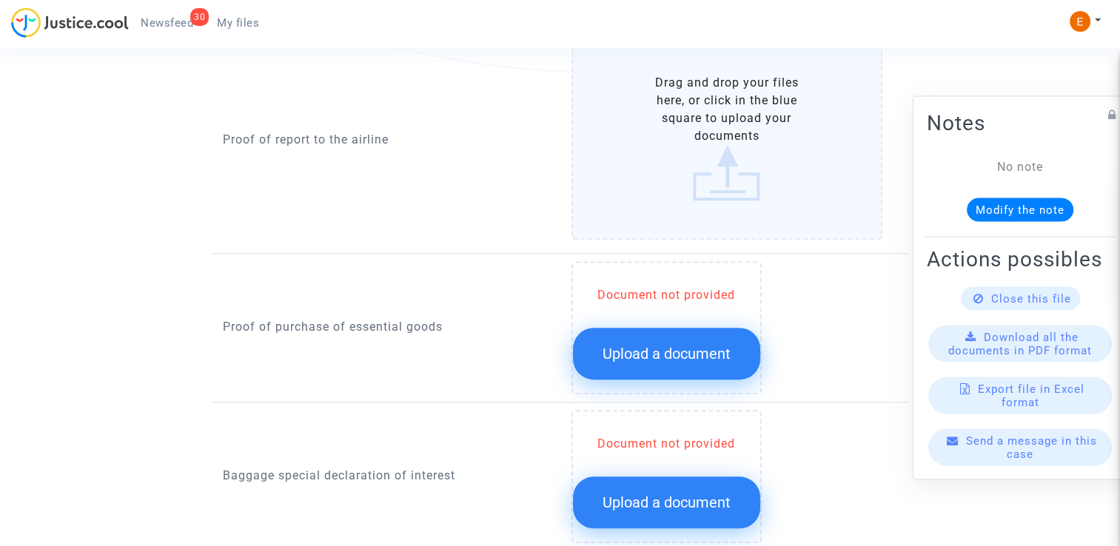
scroll to position [1036, 0]
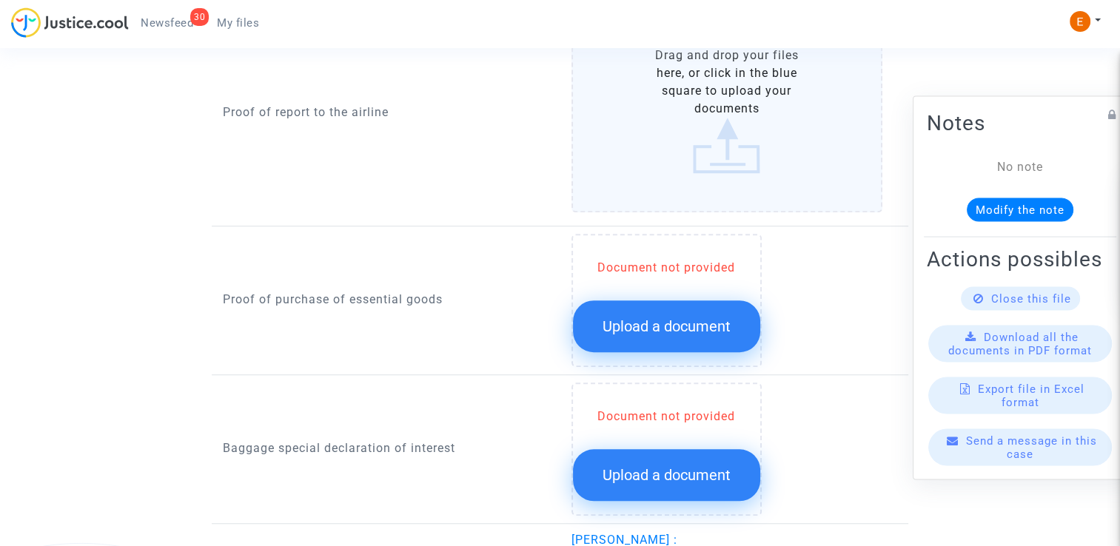
click at [693, 318] on span "Upload a document" at bounding box center [666, 327] width 128 height 18
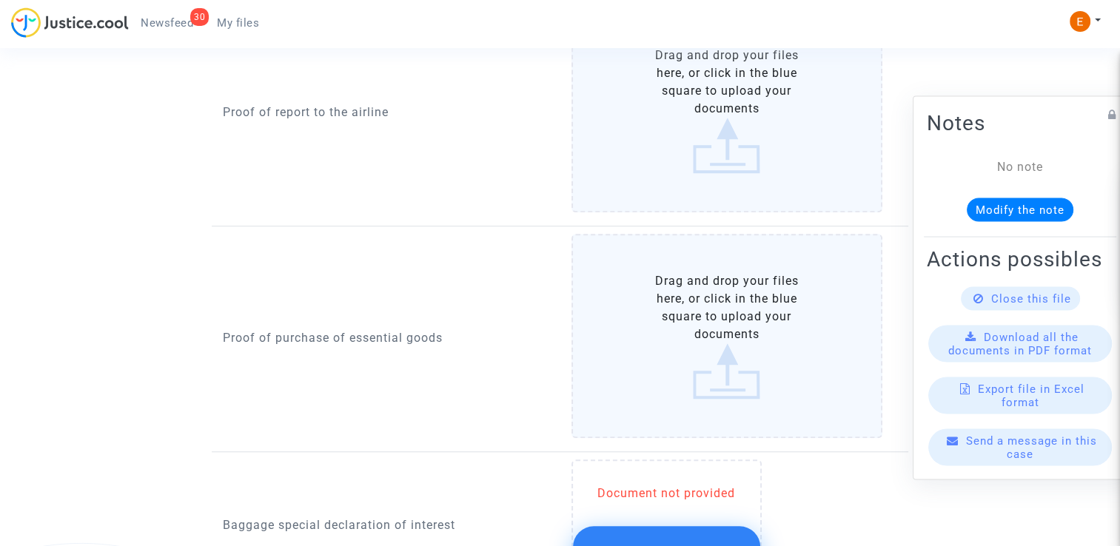
click at [705, 543] on span "Upload a document" at bounding box center [666, 552] width 128 height 18
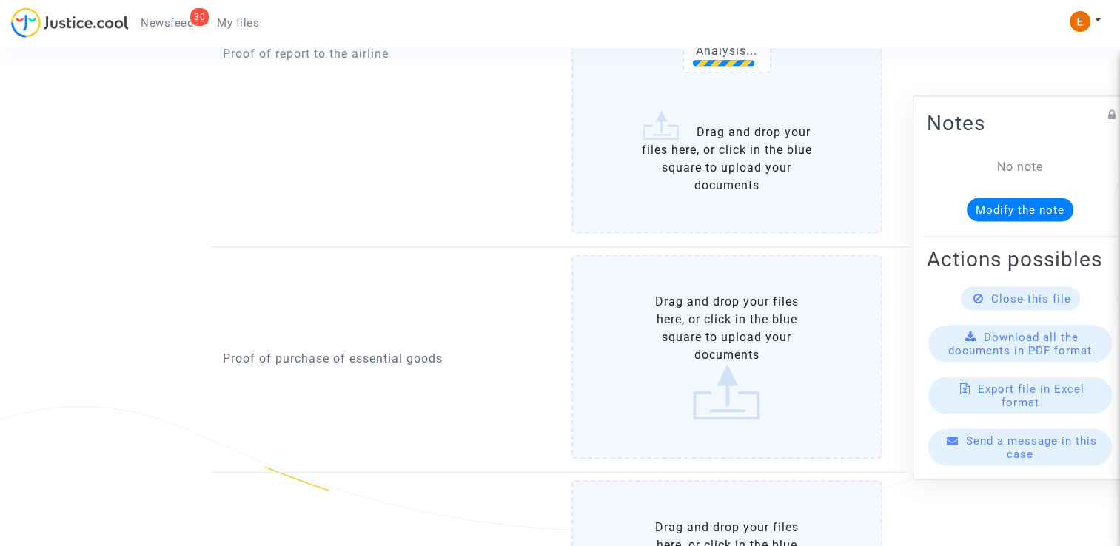
scroll to position [1184, 0]
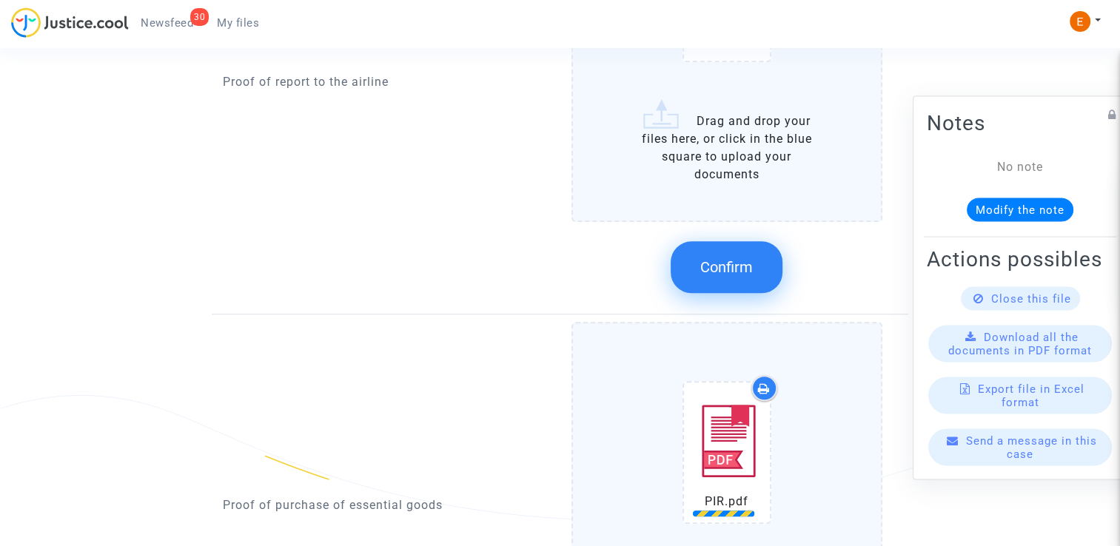
click at [737, 278] on button "Confirm" at bounding box center [727, 267] width 112 height 52
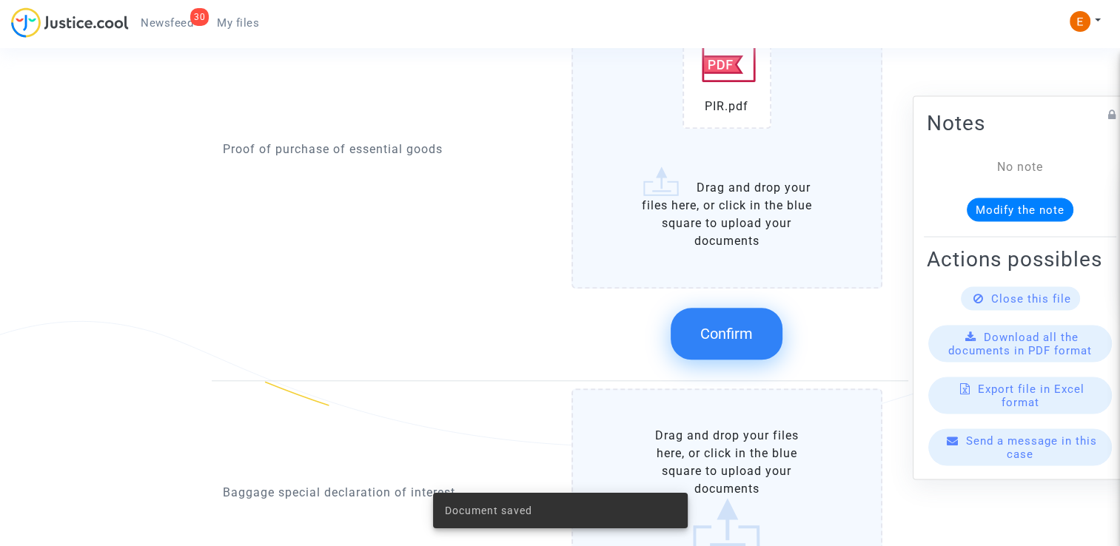
click at [749, 335] on span "Confirm" at bounding box center [726, 334] width 53 height 18
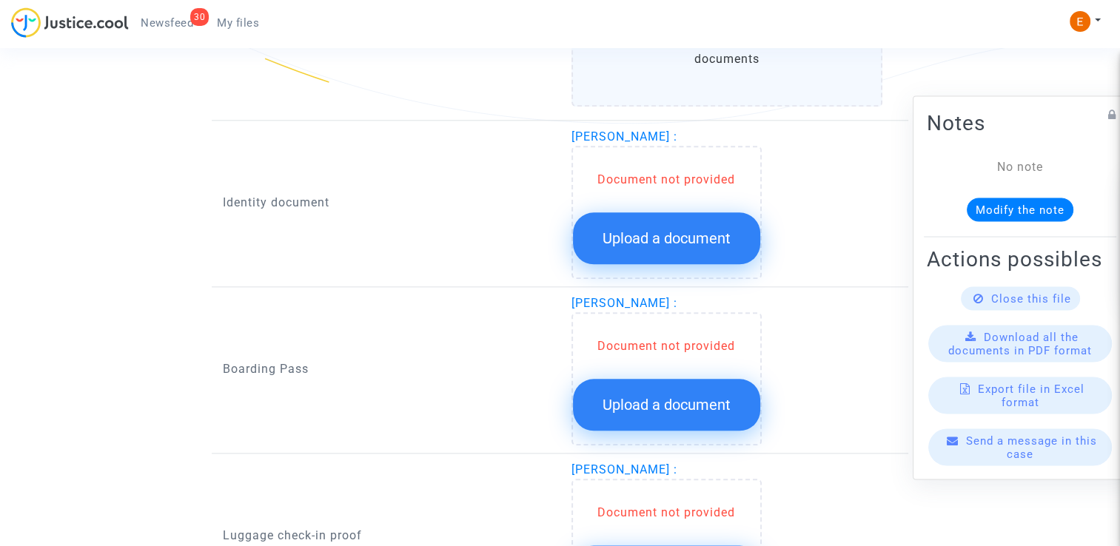
scroll to position [1628, 0]
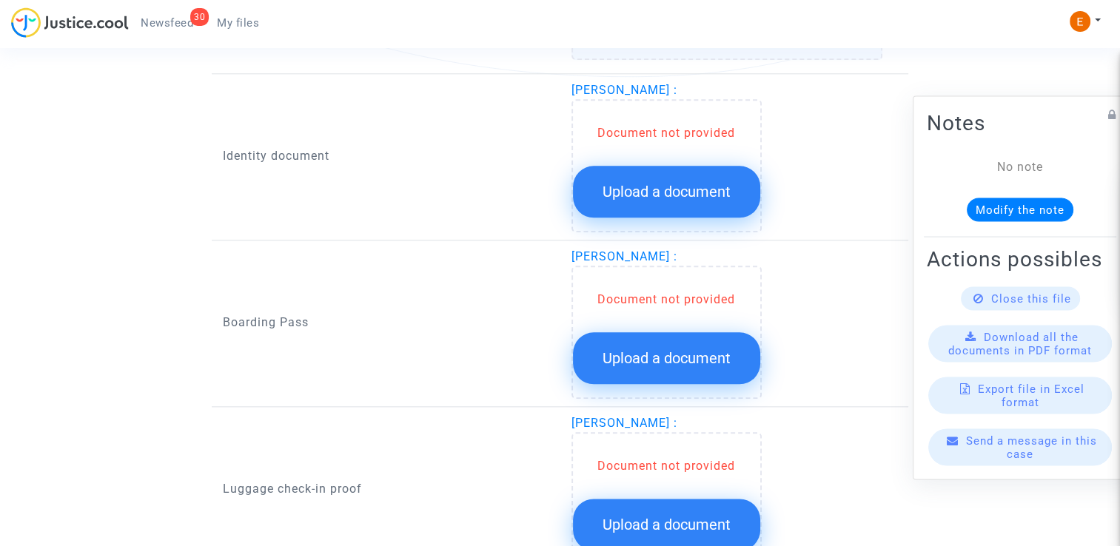
click at [699, 208] on button "Upload a document" at bounding box center [666, 192] width 187 height 52
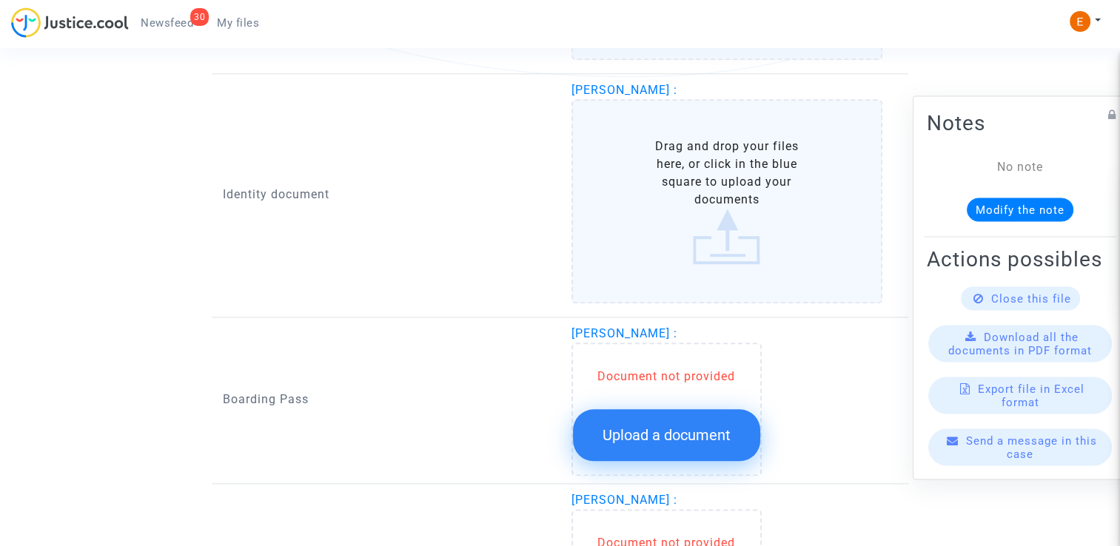
click at [705, 421] on button "Upload a document" at bounding box center [666, 435] width 187 height 52
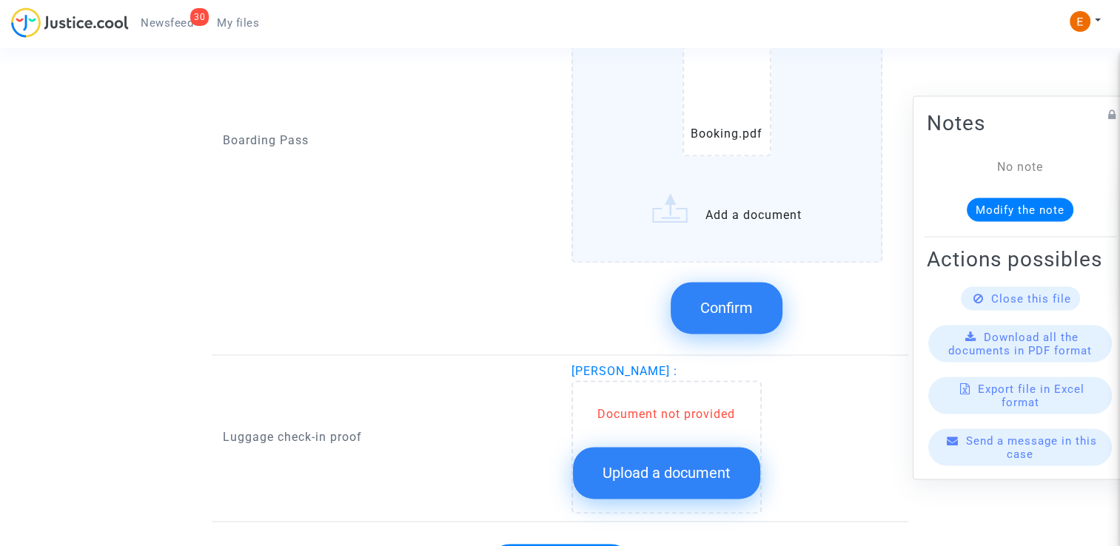
scroll to position [2294, 0]
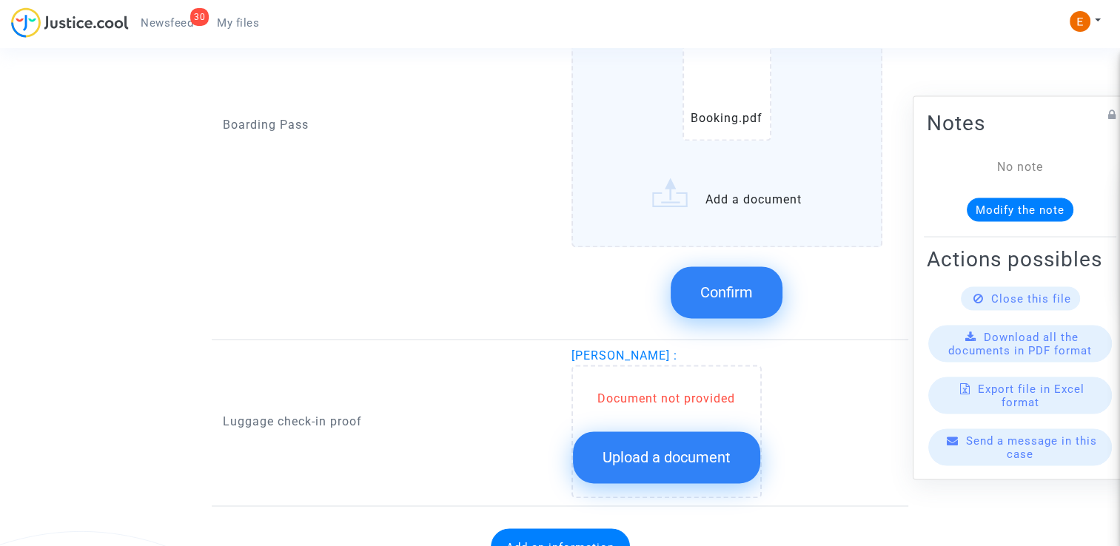
click at [628, 449] on span "Upload a document" at bounding box center [666, 458] width 128 height 18
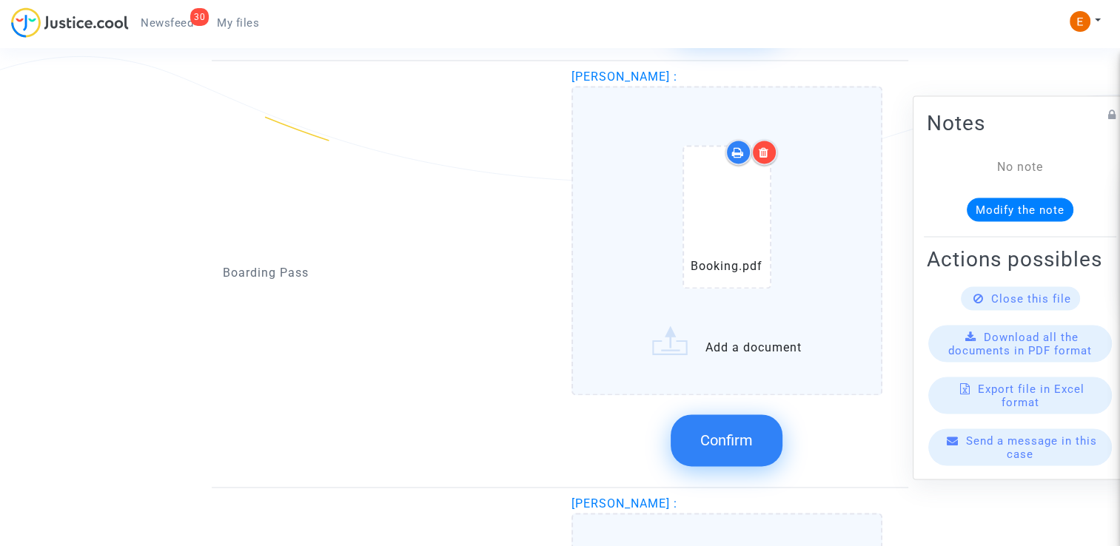
click at [748, 431] on span "Confirm" at bounding box center [726, 440] width 53 height 18
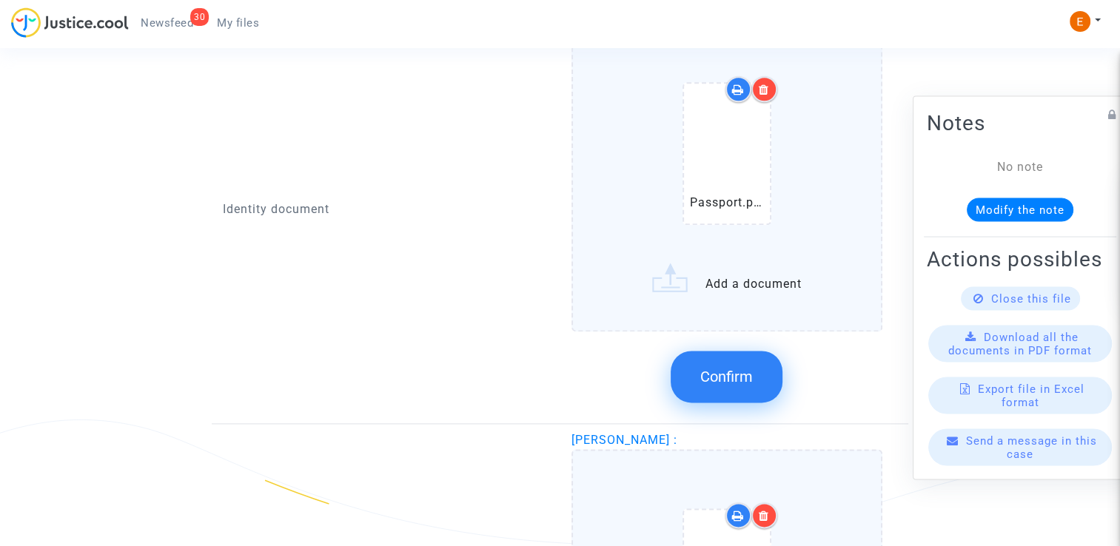
scroll to position [1776, 0]
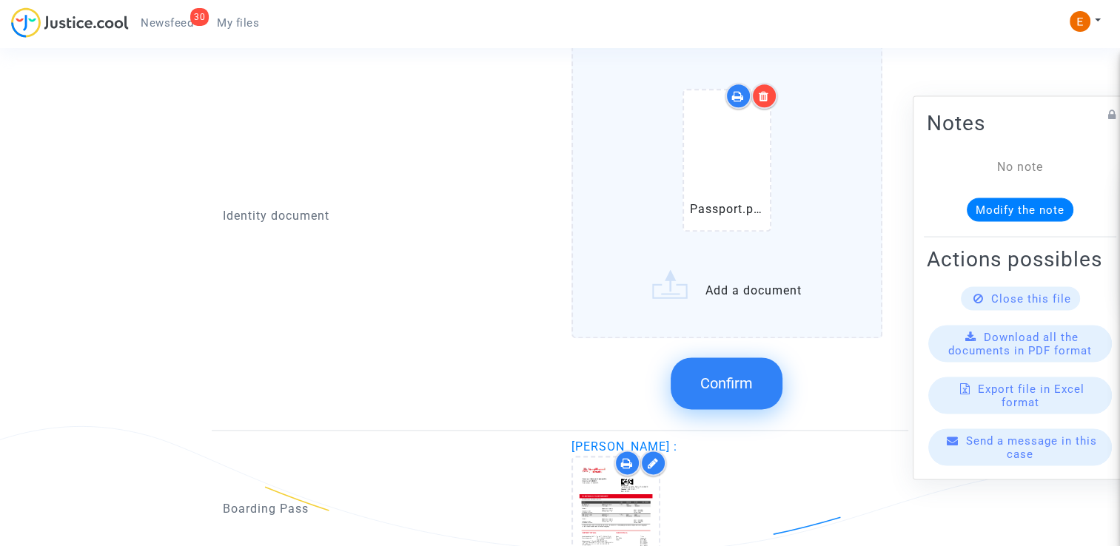
click at [740, 377] on span "Confirm" at bounding box center [726, 384] width 53 height 18
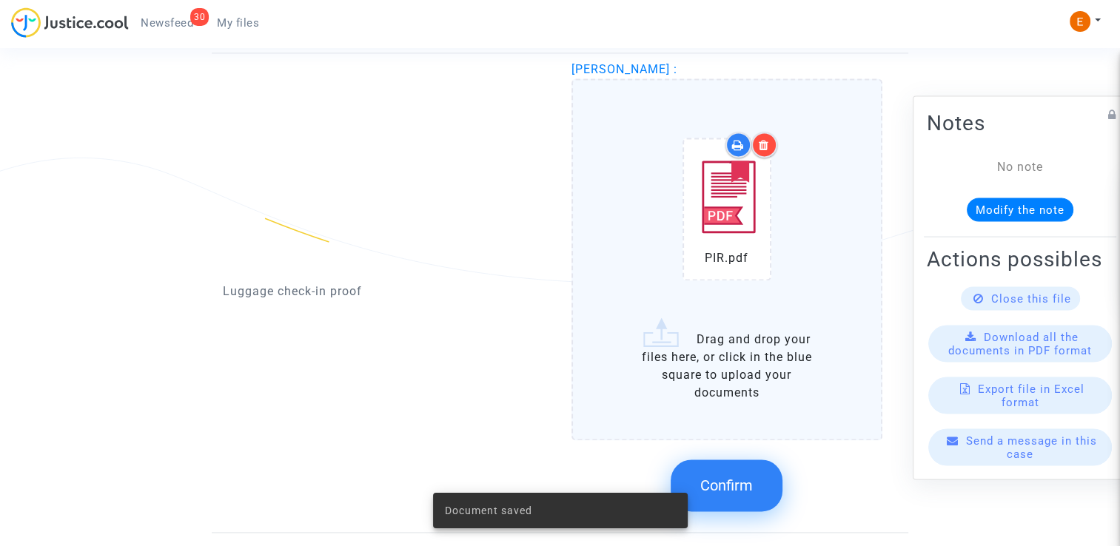
scroll to position [2134, 0]
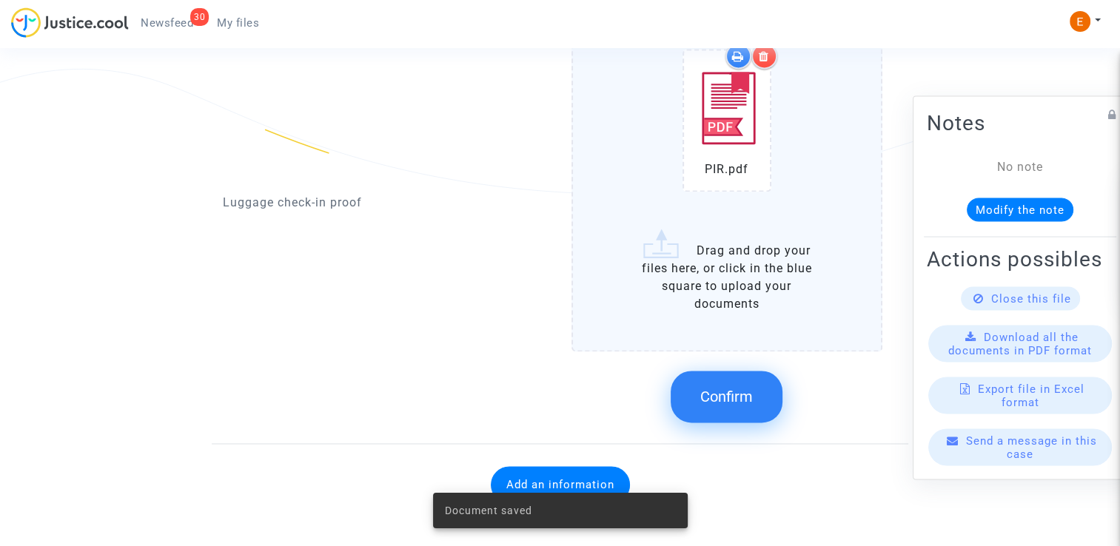
click at [748, 394] on span "Confirm" at bounding box center [726, 397] width 53 height 18
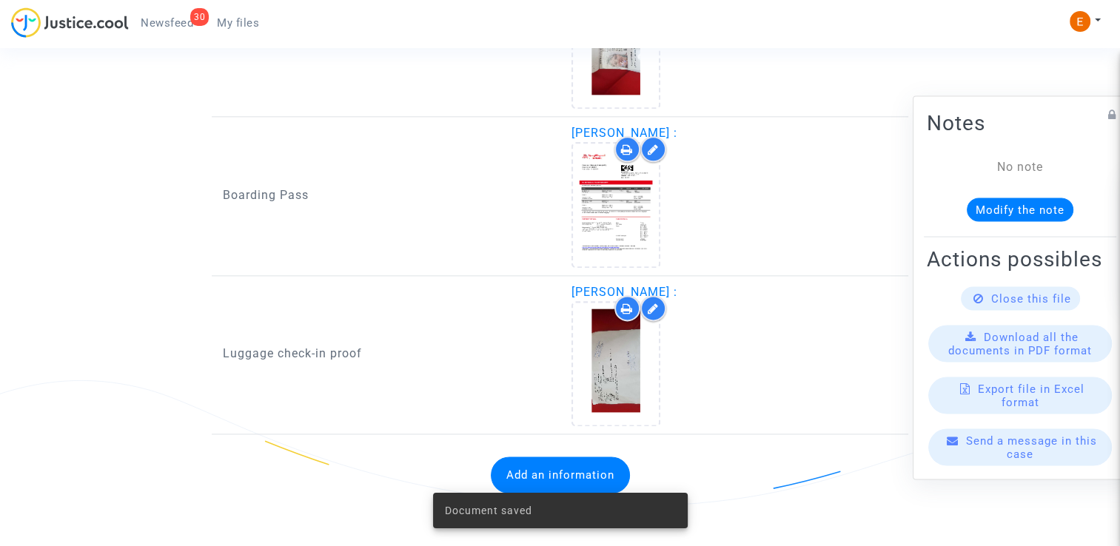
scroll to position [1812, 0]
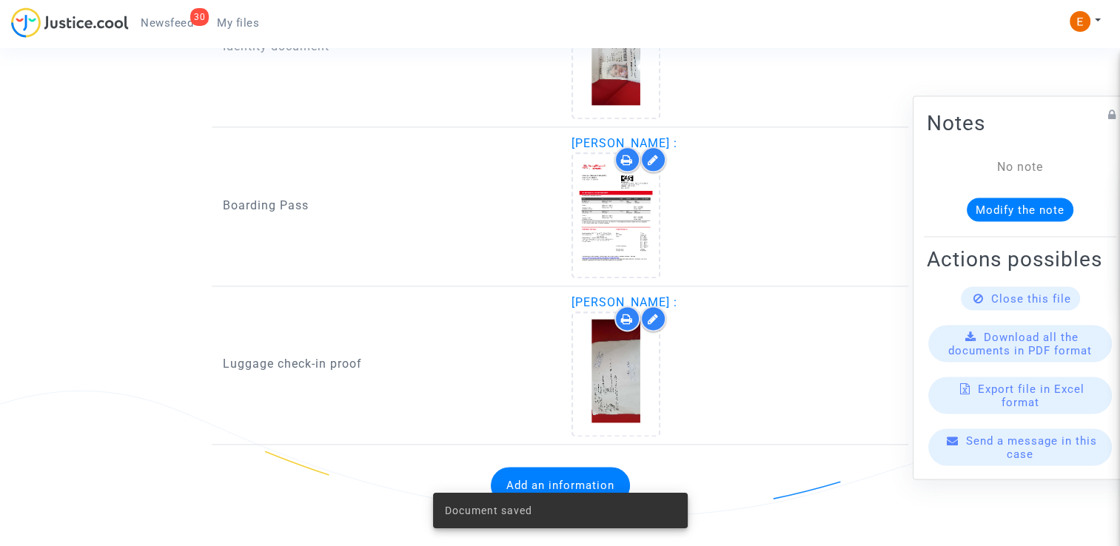
click at [186, 17] on span "Newsfeed" at bounding box center [167, 22] width 53 height 13
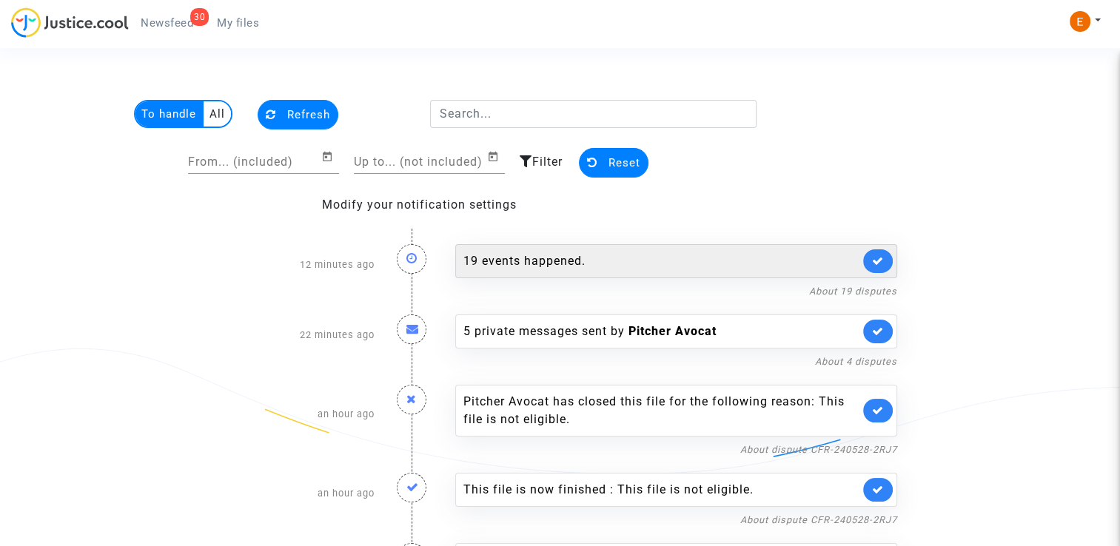
click at [730, 254] on div "19 events happened." at bounding box center [661, 261] width 396 height 18
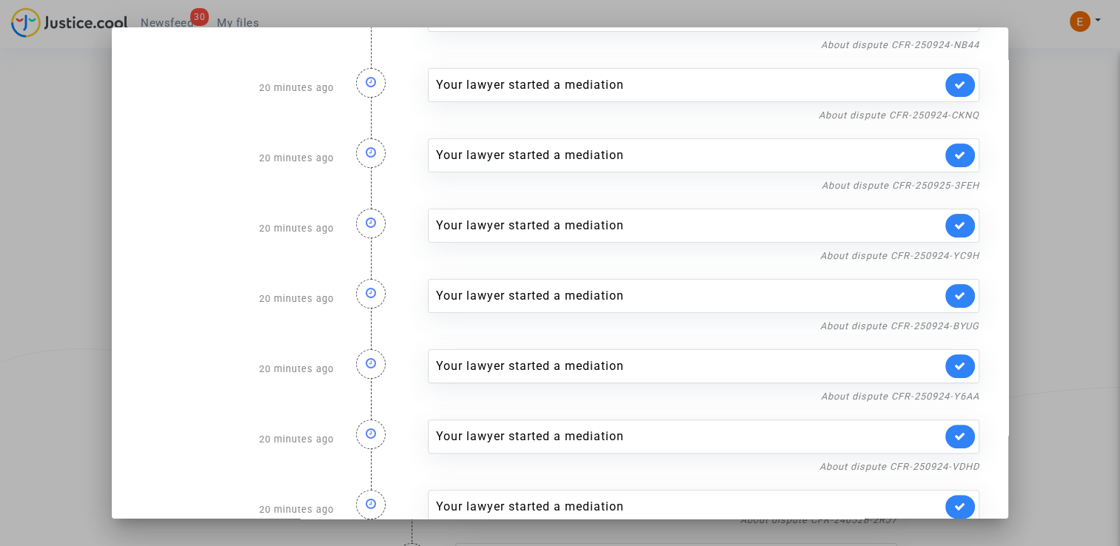
scroll to position [444, 0]
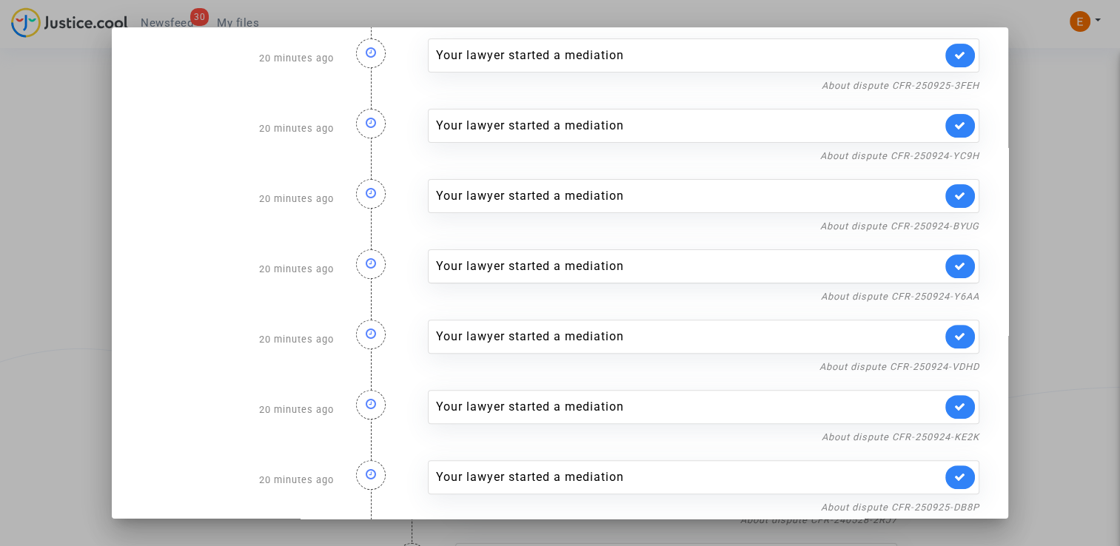
click at [1033, 160] on div at bounding box center [560, 273] width 1120 height 546
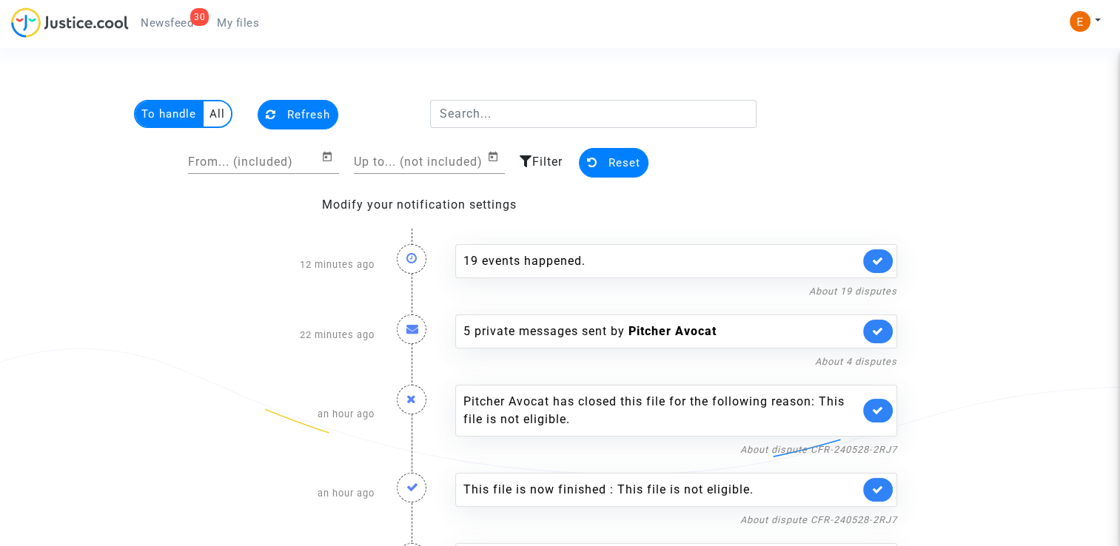
click at [249, 19] on span "My files" at bounding box center [238, 22] width 42 height 13
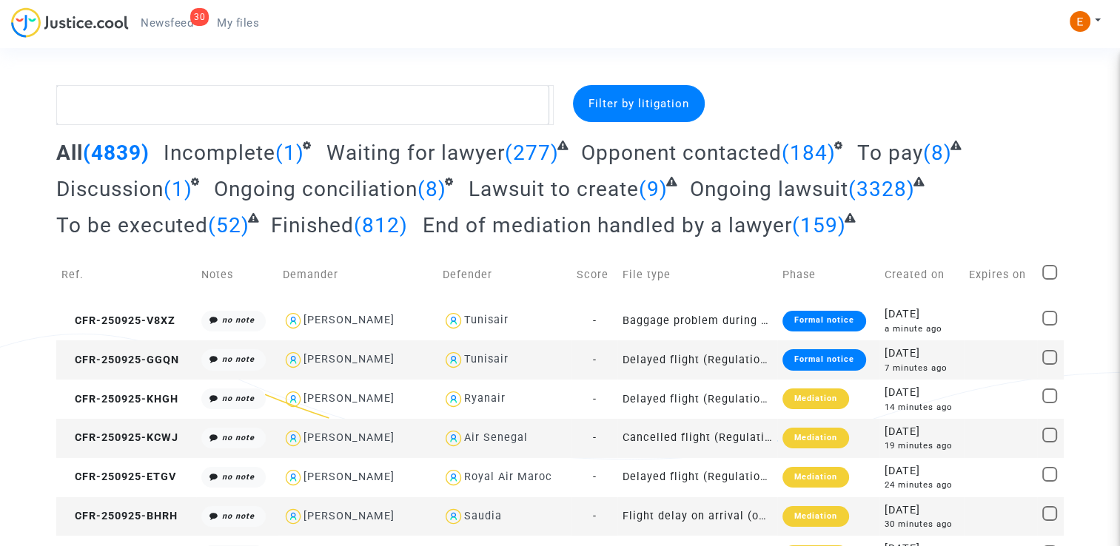
click at [169, 22] on span "Newsfeed" at bounding box center [167, 22] width 53 height 13
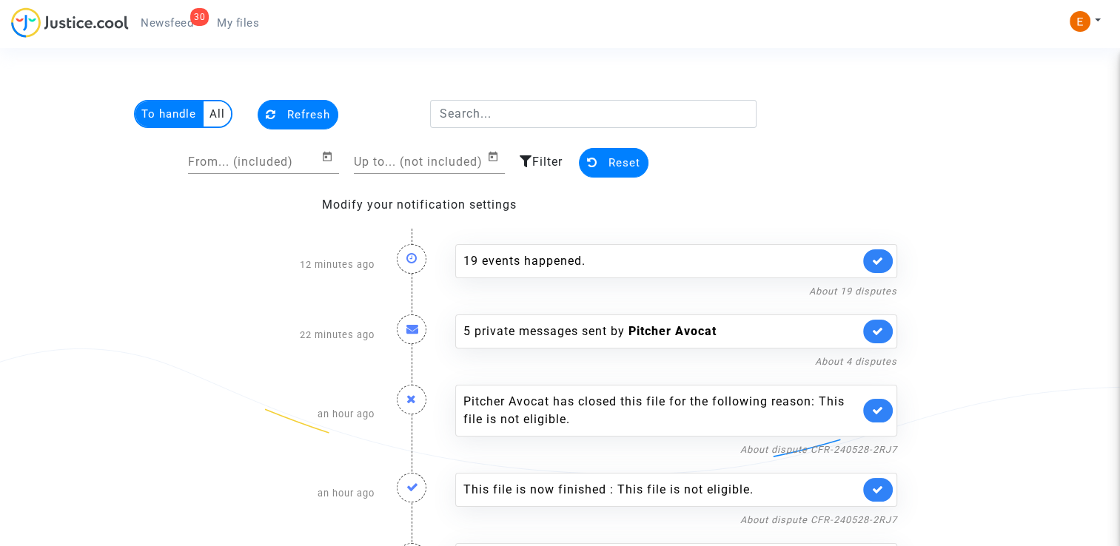
click at [244, 21] on span "My files" at bounding box center [238, 22] width 42 height 13
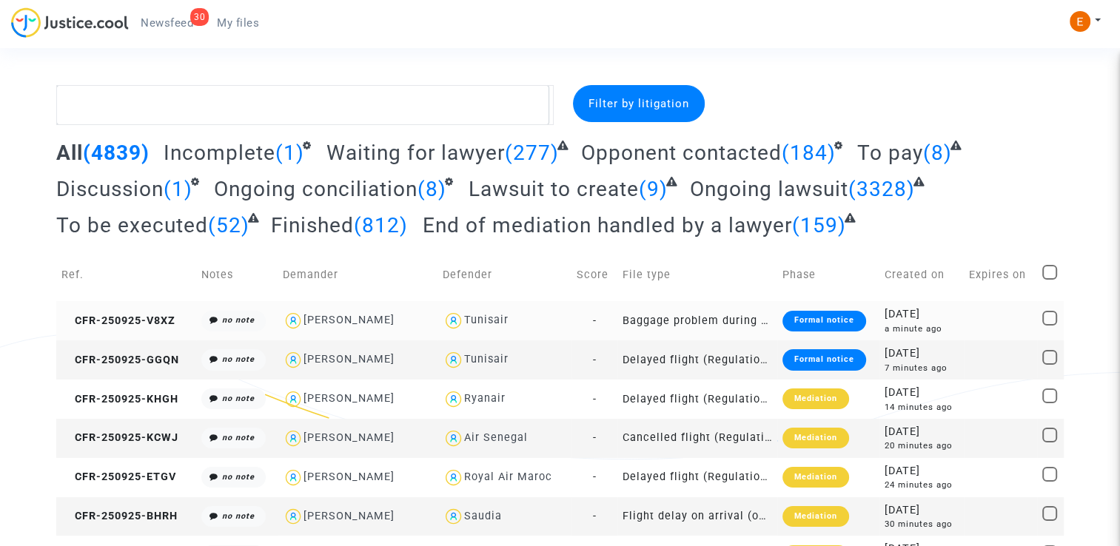
click at [791, 332] on td "Formal notice" at bounding box center [828, 320] width 102 height 39
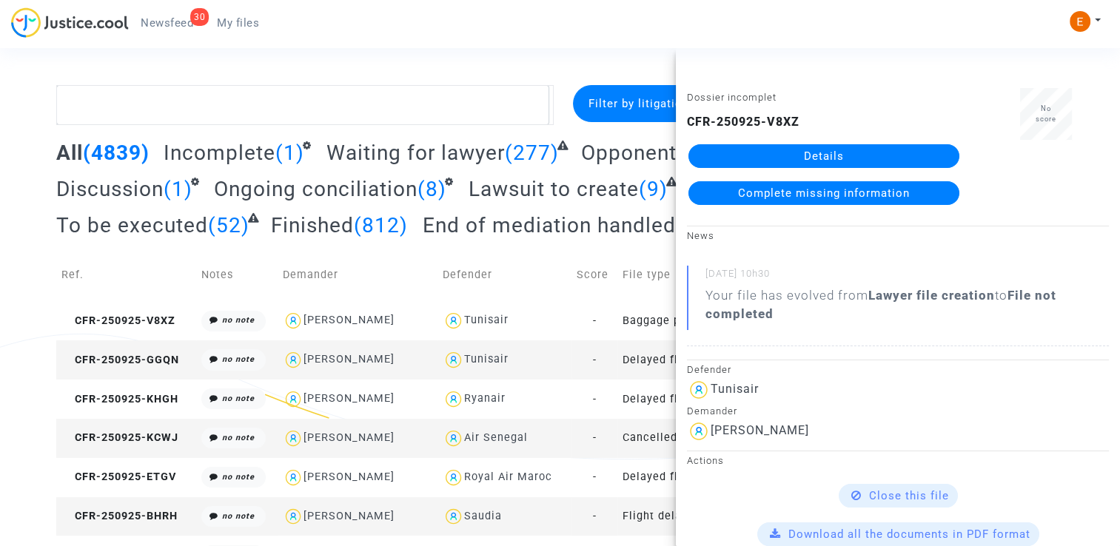
click at [856, 152] on link "Details" at bounding box center [823, 156] width 271 height 24
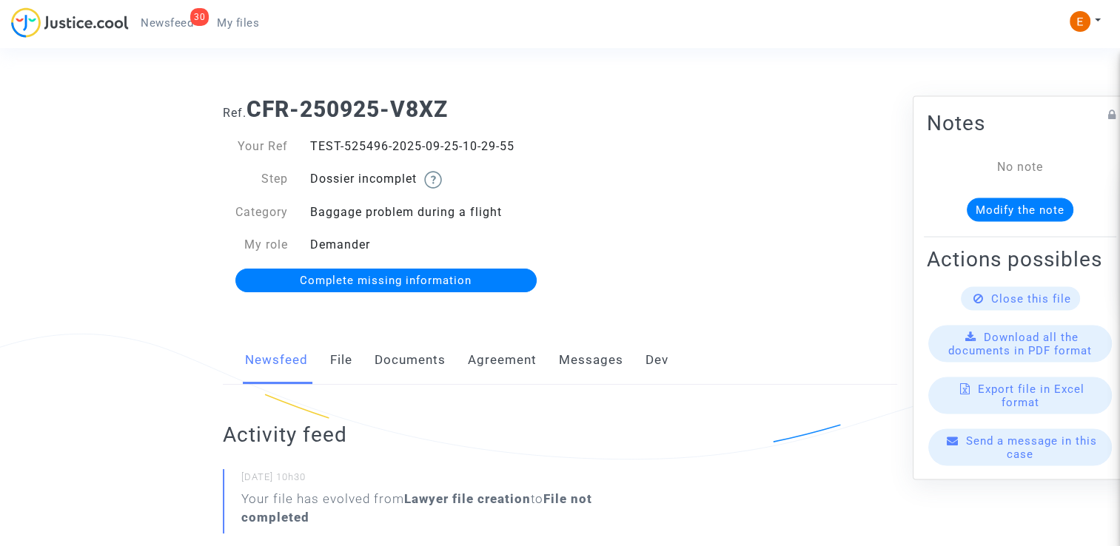
click at [414, 359] on link "Documents" at bounding box center [410, 360] width 71 height 49
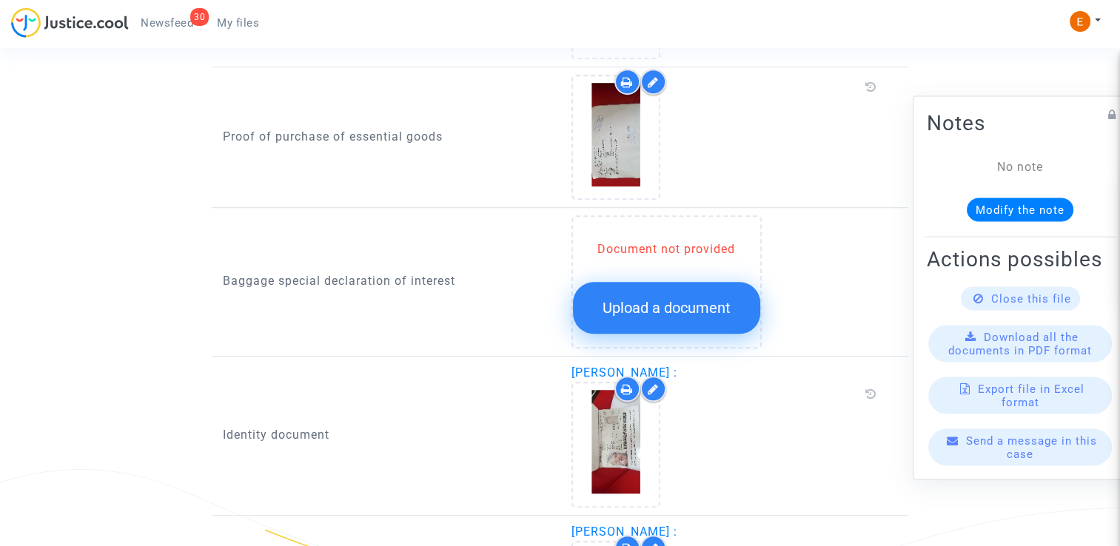
click at [667, 306] on span "Upload a document" at bounding box center [666, 308] width 128 height 18
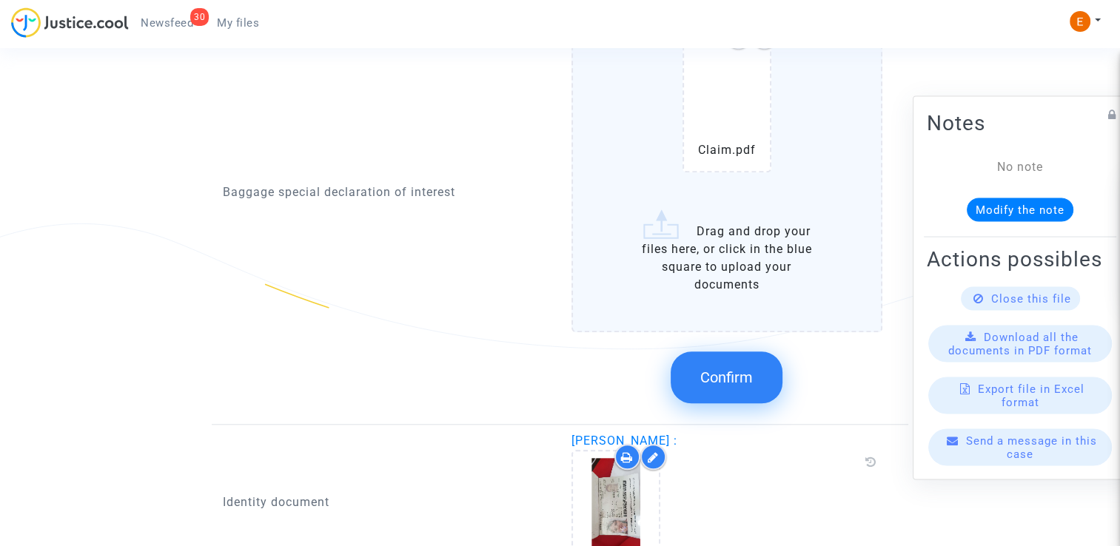
scroll to position [1406, 0]
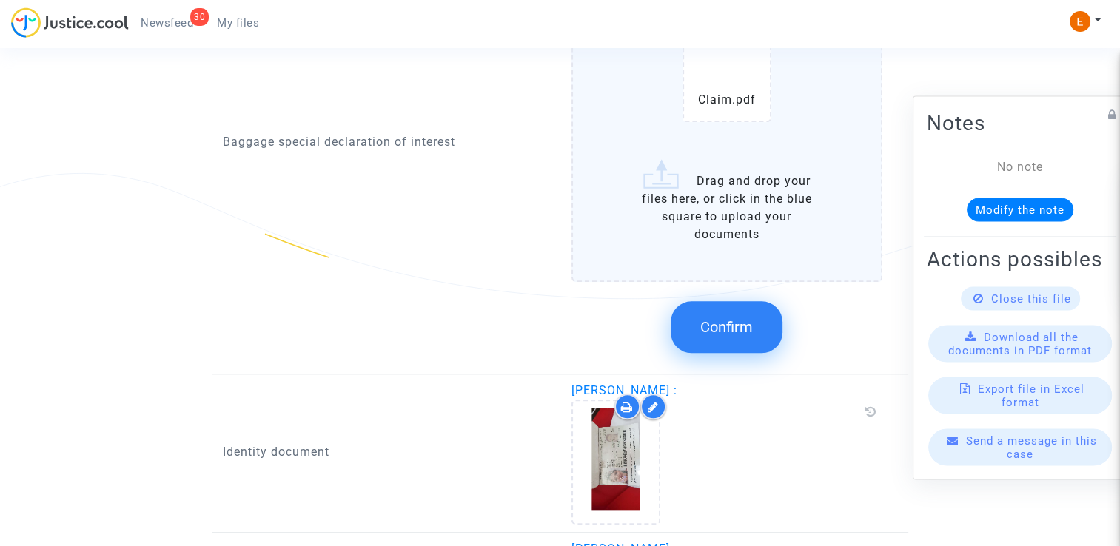
click at [717, 309] on button "Confirm" at bounding box center [727, 327] width 112 height 52
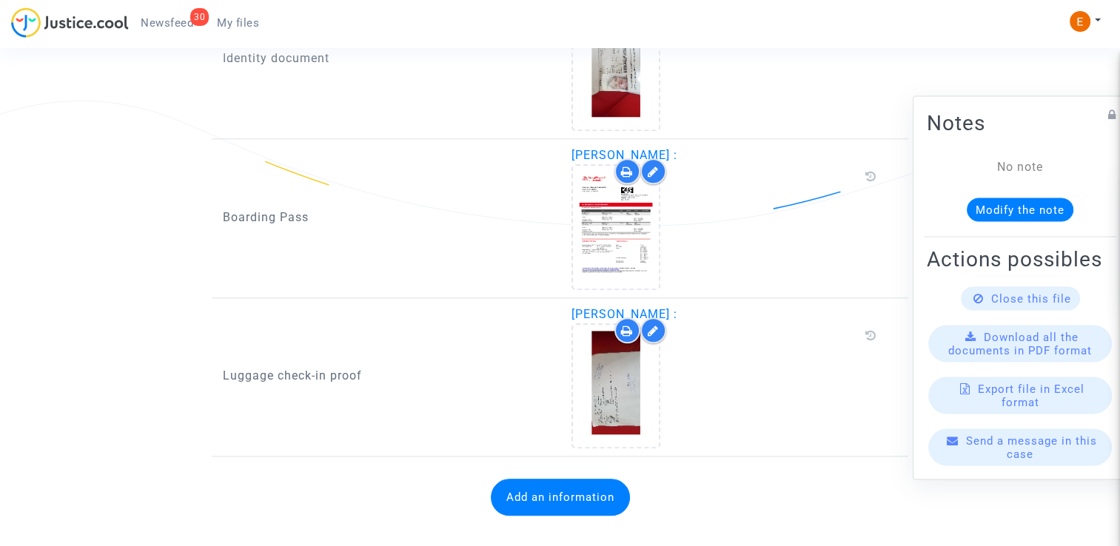
scroll to position [1491, 0]
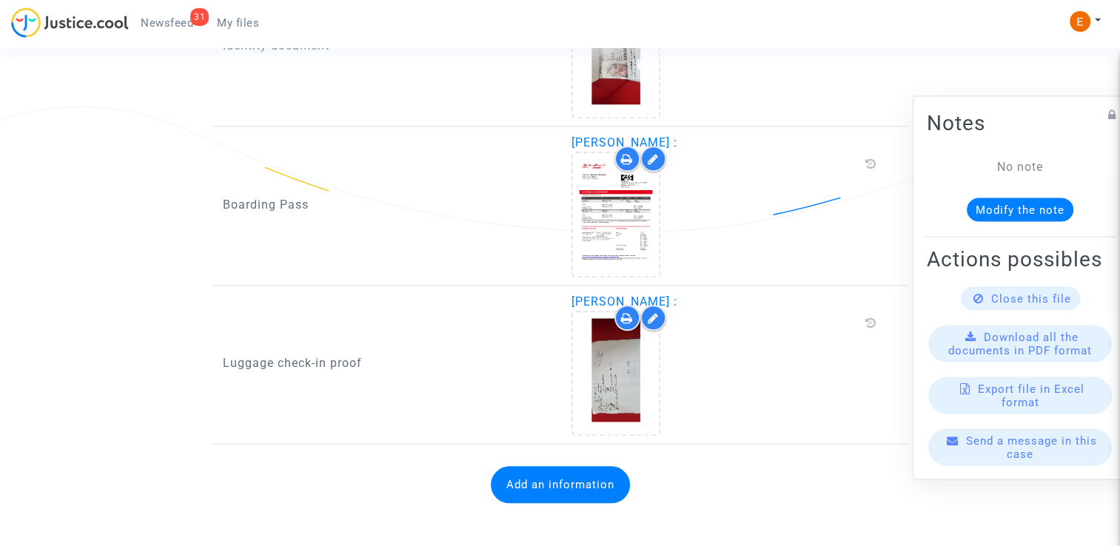
click at [188, 21] on span "Newsfeed" at bounding box center [167, 22] width 53 height 13
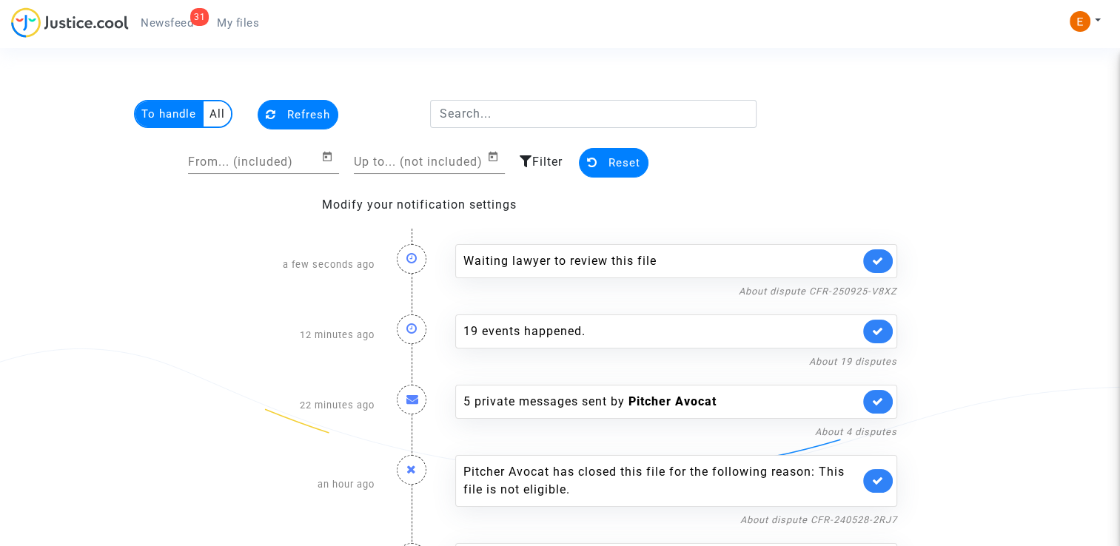
click at [866, 261] on link at bounding box center [878, 261] width 30 height 24
